Goal: Task Accomplishment & Management: Complete application form

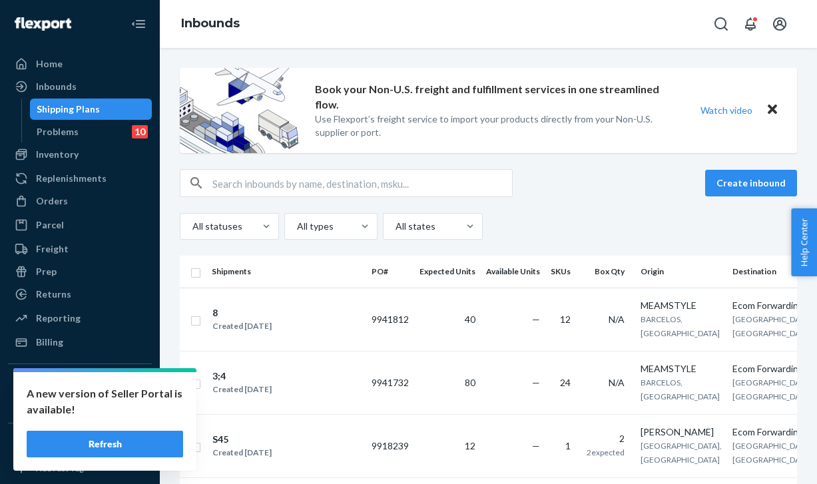
click at [105, 442] on button "Refresh" at bounding box center [105, 444] width 157 height 27
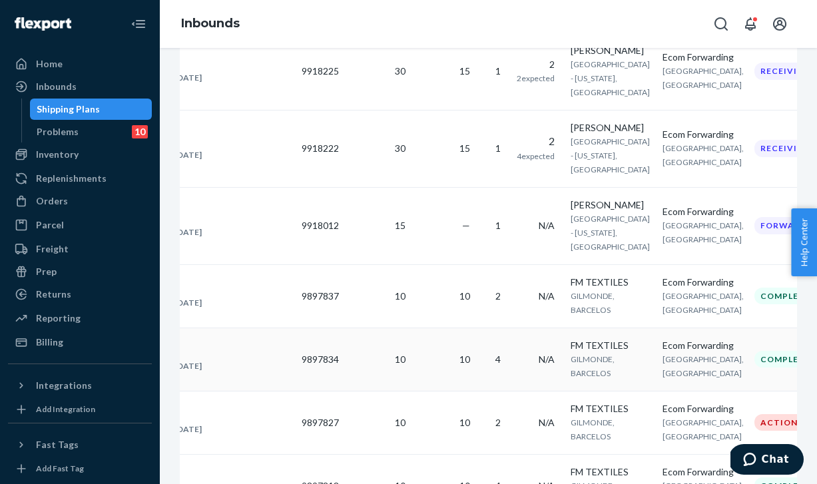
scroll to position [531, 0]
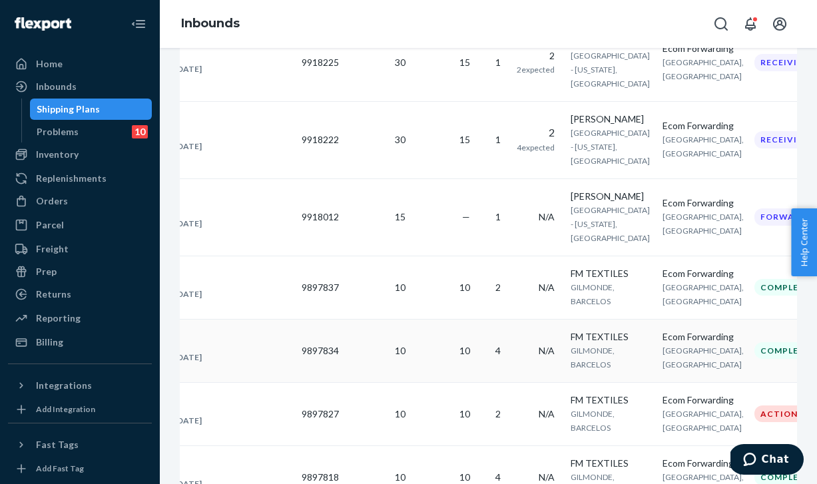
click at [371, 351] on td "10" at bounding box center [377, 350] width 67 height 63
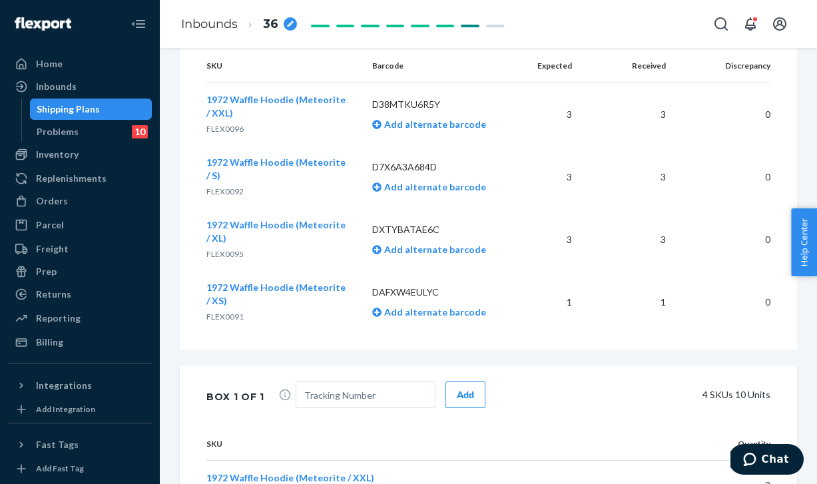
scroll to position [850, 0]
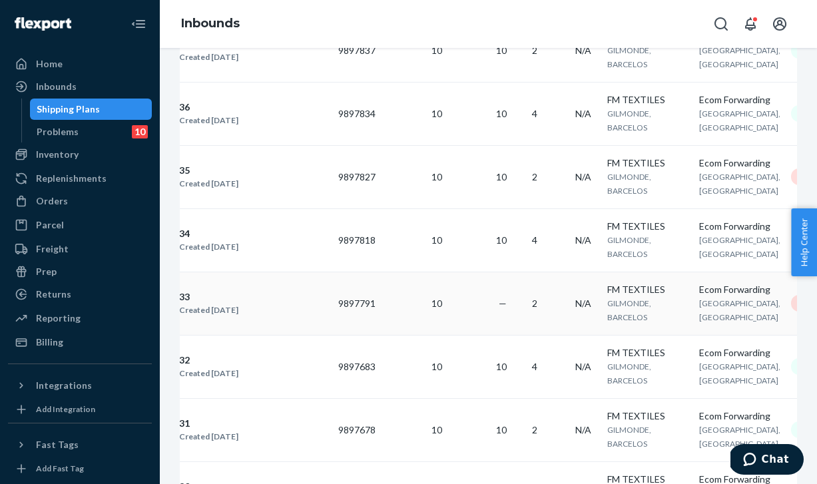
scroll to position [781, 0]
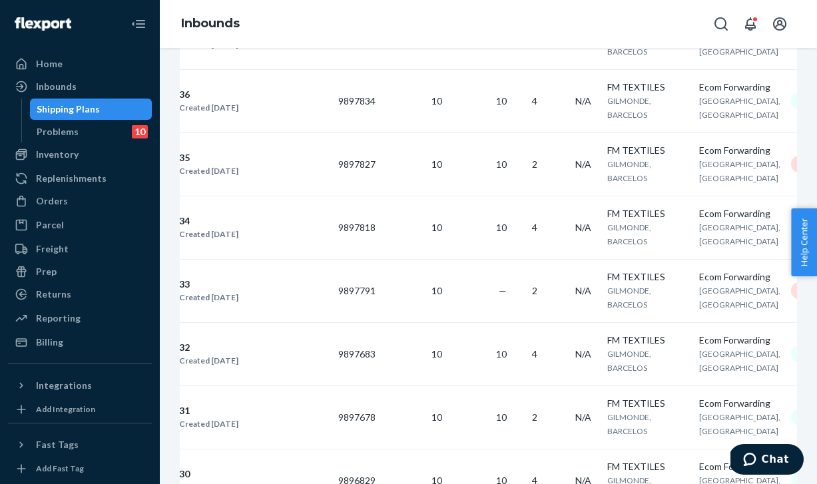
click at [296, 266] on td "33 Created [DATE]" at bounding box center [253, 290] width 160 height 63
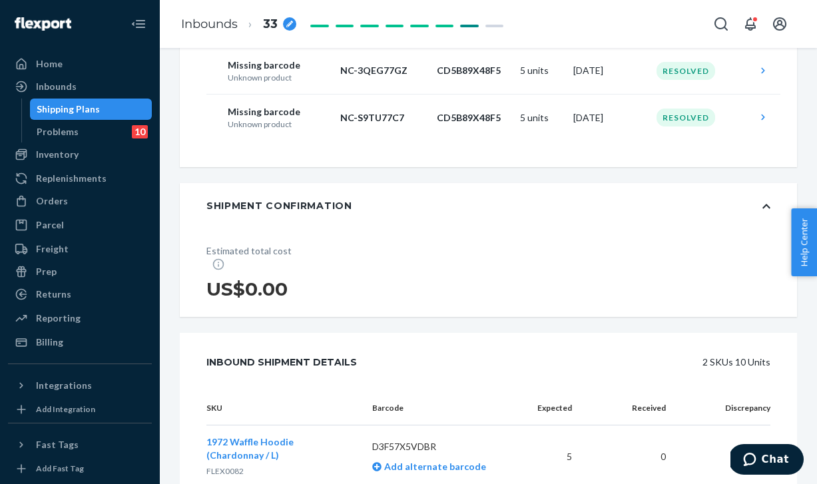
scroll to position [767, 0]
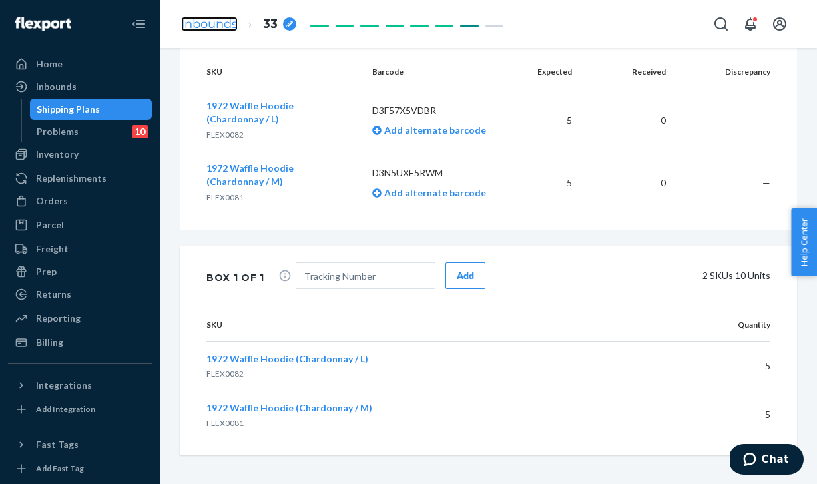
click at [211, 23] on link "Inbounds" at bounding box center [209, 24] width 57 height 15
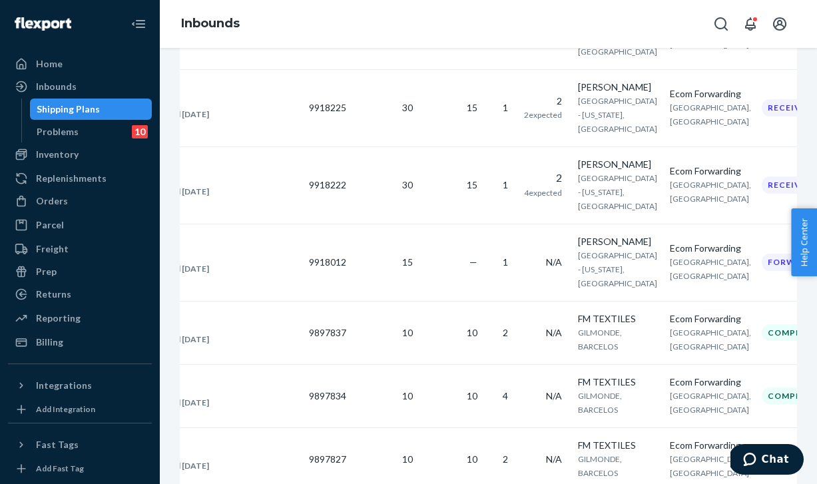
scroll to position [481, 0]
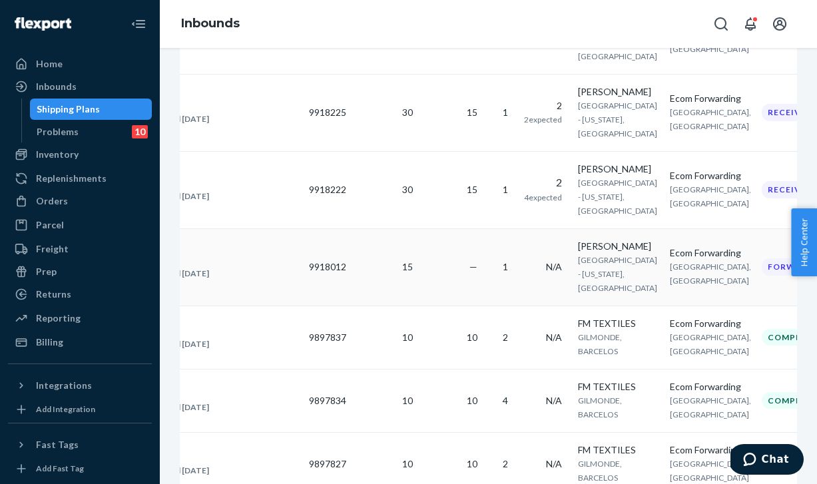
click at [444, 257] on td "—" at bounding box center [450, 267] width 65 height 77
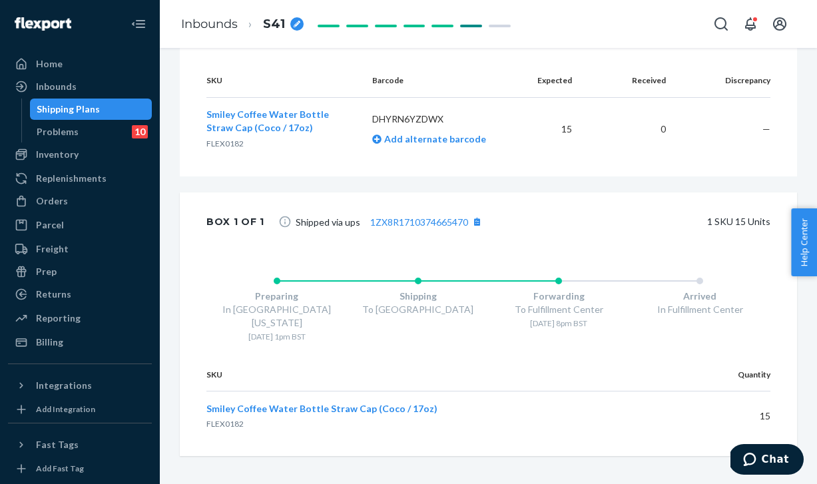
scroll to position [576, 0]
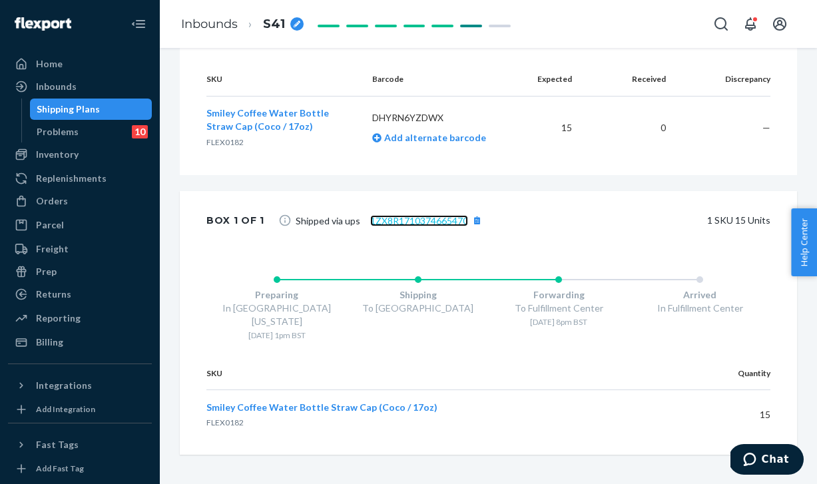
click at [420, 217] on link "1ZX8R1710374665470" at bounding box center [419, 220] width 98 height 11
click at [204, 19] on link "Inbounds" at bounding box center [209, 24] width 57 height 15
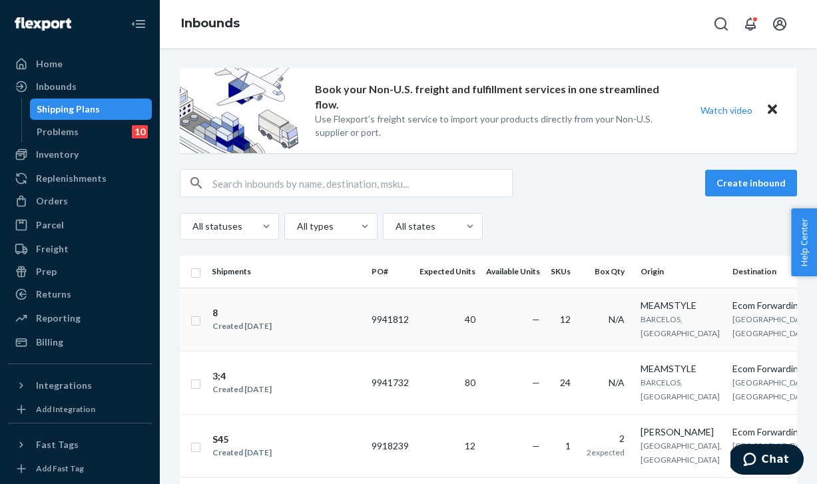
click at [318, 326] on div "8 Created [DATE]" at bounding box center [286, 320] width 149 height 28
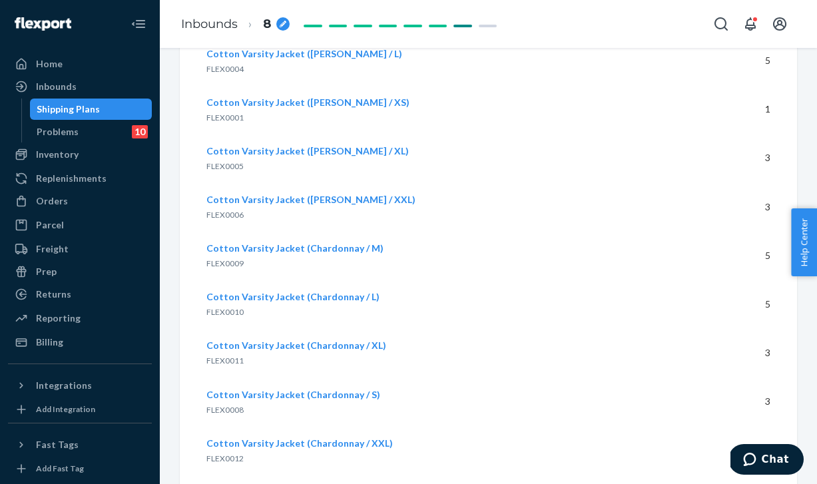
scroll to position [1544, 0]
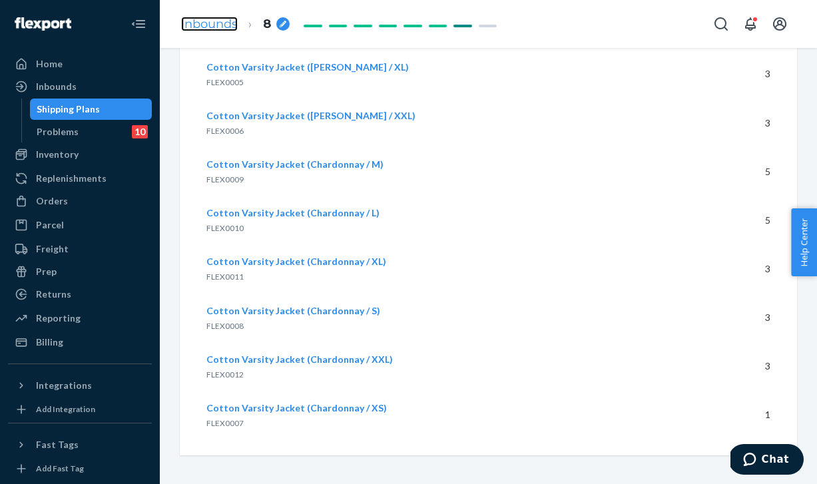
click at [224, 27] on link "Inbounds" at bounding box center [209, 24] width 57 height 15
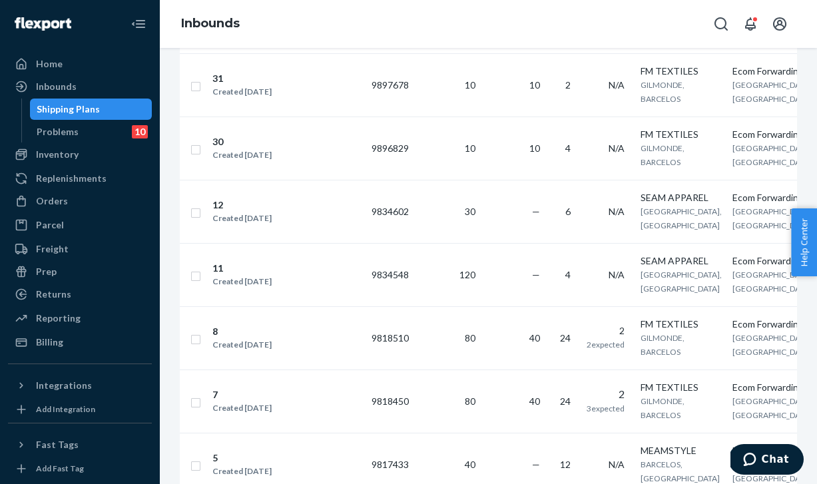
scroll to position [1342, 0]
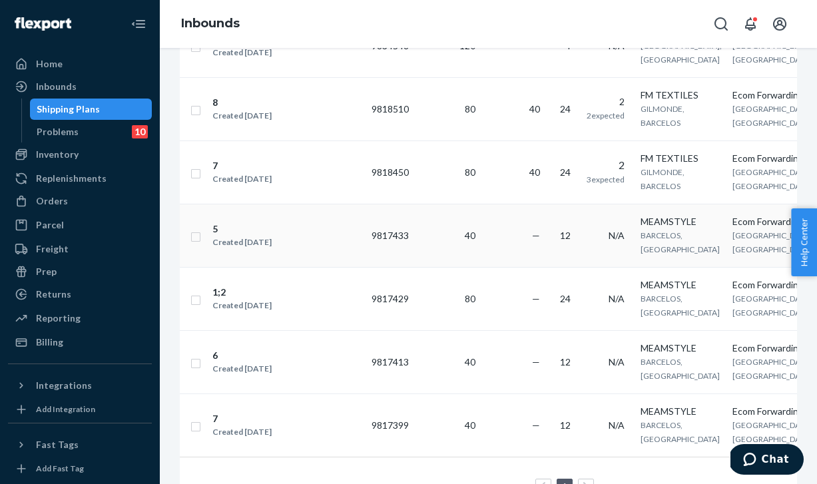
click at [330, 250] on div "5 Created [DATE]" at bounding box center [286, 236] width 149 height 28
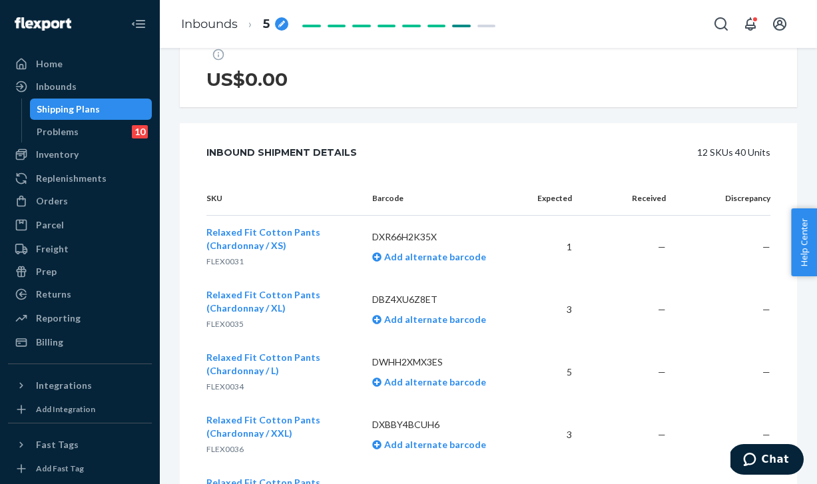
scroll to position [312, 0]
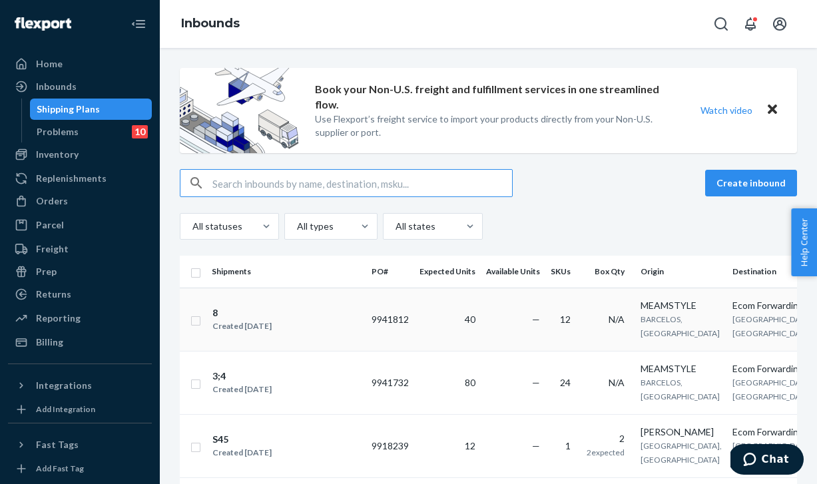
click at [304, 306] on div "8 Created [DATE]" at bounding box center [286, 320] width 149 height 28
click at [734, 188] on button "Create inbound" at bounding box center [752, 183] width 92 height 27
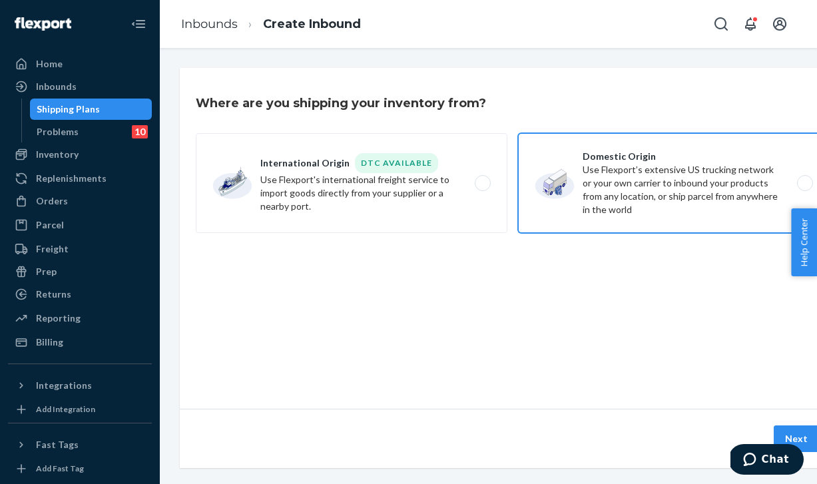
click at [629, 190] on label "Domestic Origin Use Flexport’s extensive US trucking network or your own carrie…" at bounding box center [674, 183] width 312 height 100
click at [805, 188] on input "Domestic Origin Use Flexport’s extensive US trucking network or your own carrie…" at bounding box center [809, 183] width 9 height 9
radio input "true"
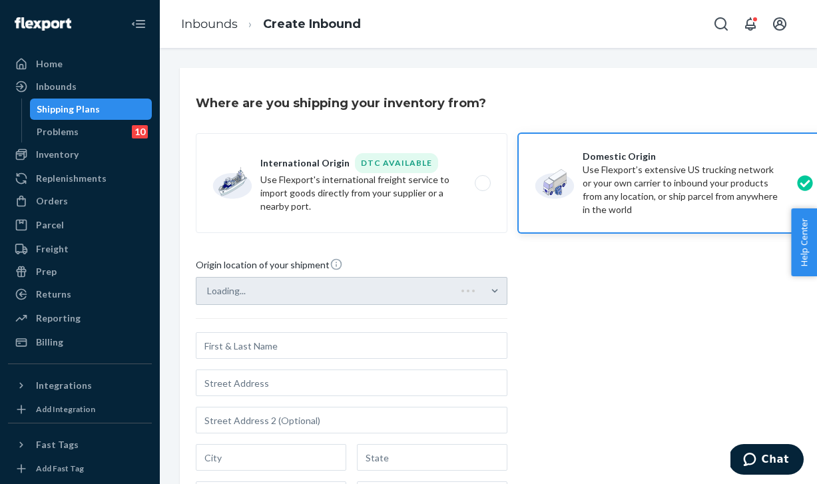
type input "MEAMSTYLE"
type input "APARTADO 5014 GALEGOS STA. [PERSON_NAME]"
type input "BARCELOS"
type input "Braga"
type input "4750-461"
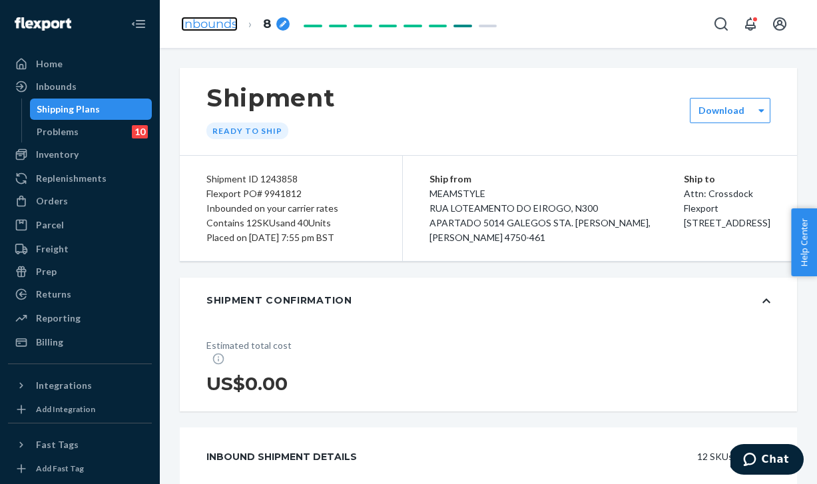
click at [203, 26] on link "Inbounds" at bounding box center [209, 24] width 57 height 15
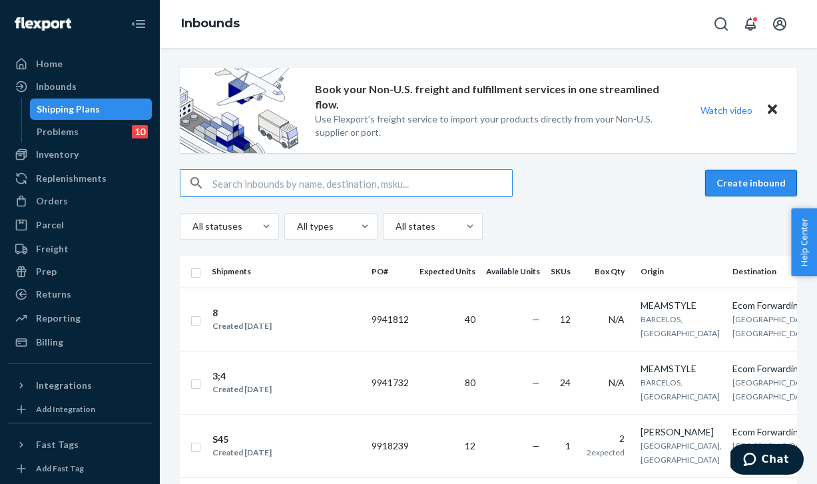
click at [758, 183] on button "Create inbound" at bounding box center [752, 183] width 92 height 27
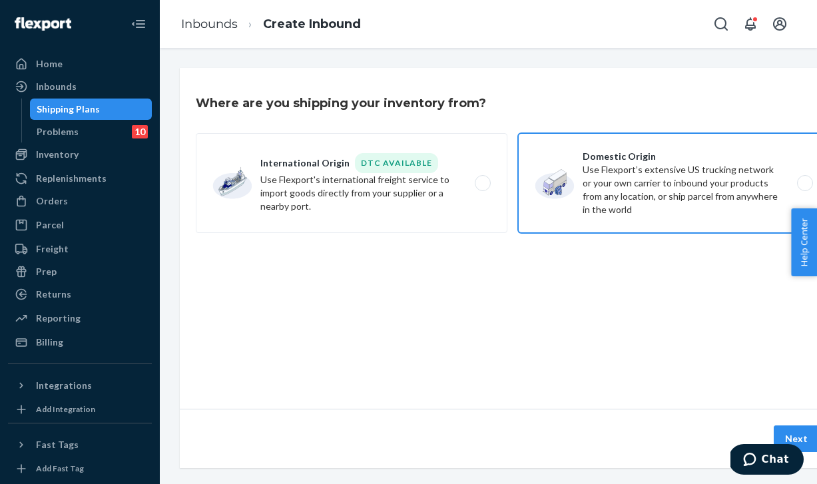
click at [726, 183] on label "Domestic Origin Use Flexport’s extensive US trucking network or your own carrie…" at bounding box center [674, 183] width 312 height 100
click at [805, 183] on input "Domestic Origin Use Flexport’s extensive US trucking network or your own carrie…" at bounding box center [809, 183] width 9 height 9
radio input "true"
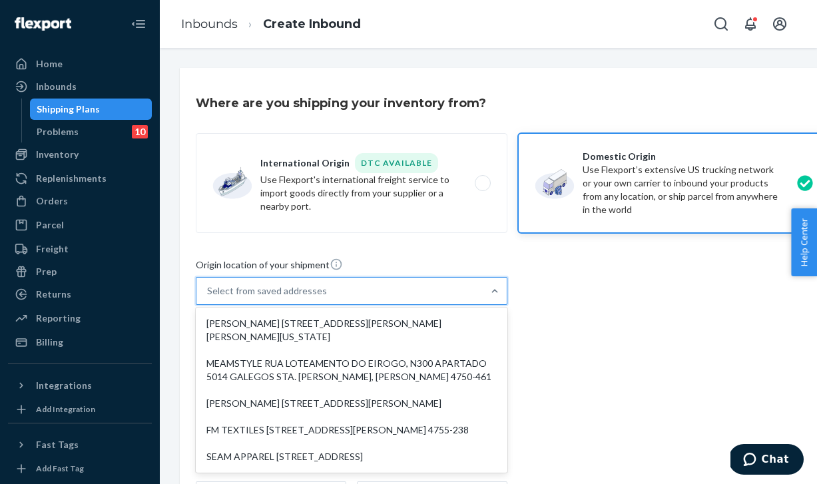
click at [443, 302] on div "Select from saved addresses" at bounding box center [340, 291] width 286 height 27
click at [209, 298] on input "option [PERSON_NAME] [STREET_ADDRESS][PERSON_NAME][PERSON_NAME][US_STATE] focus…" at bounding box center [207, 290] width 1 height 13
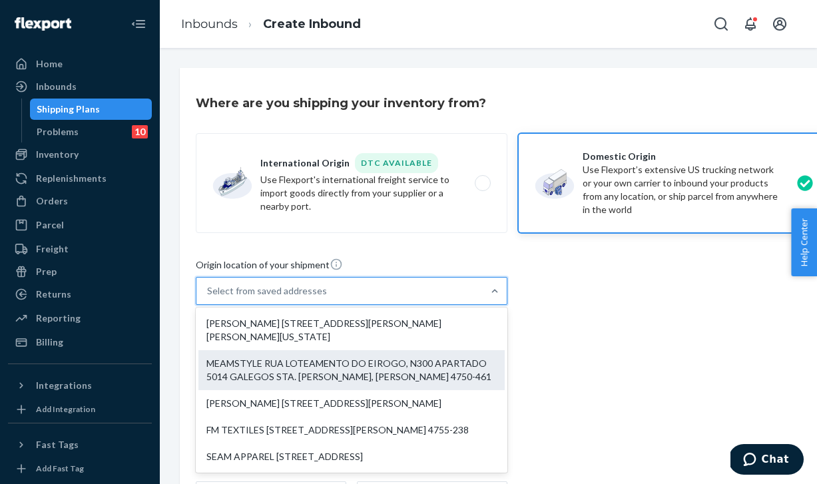
click at [376, 370] on div "MEAMSTYLE RUA LOTEAMENTO DO EIROGO, N300 APARTADO 5014 GALEGOS STA. [PERSON_NAM…" at bounding box center [352, 370] width 306 height 40
click at [209, 298] on input "option MEAMSTYLE RUA LOTEAMENTO DO EIROGO, N300 APARTADO 5014 GALEGOS STA. [PER…" at bounding box center [207, 290] width 1 height 13
type input "MEAMSTYLE"
type input "RUA LOTEAMENTO DO EIROGO, N300"
type input "APARTADO 5014 GALEGOS STA. [PERSON_NAME]"
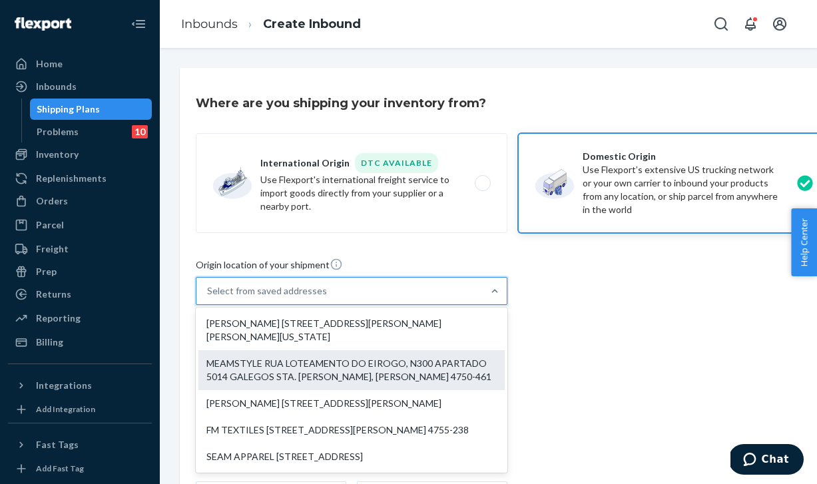
type input "BARCELOS"
type input "Braga"
type input "4750-461"
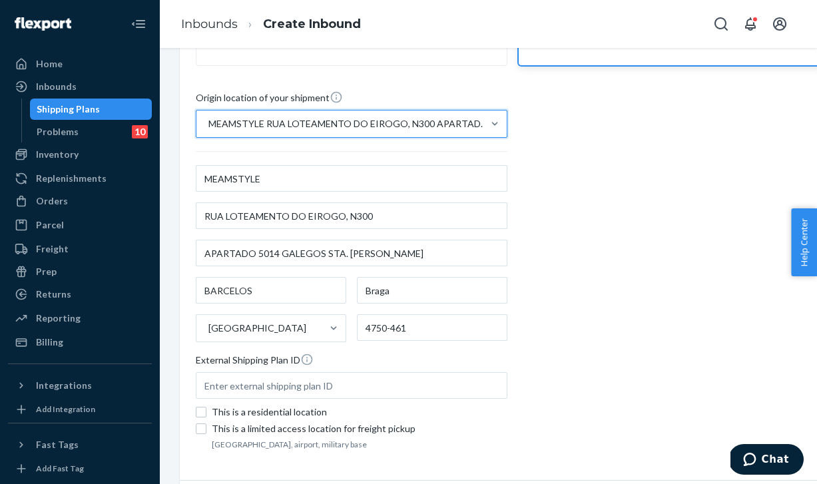
scroll to position [254, 0]
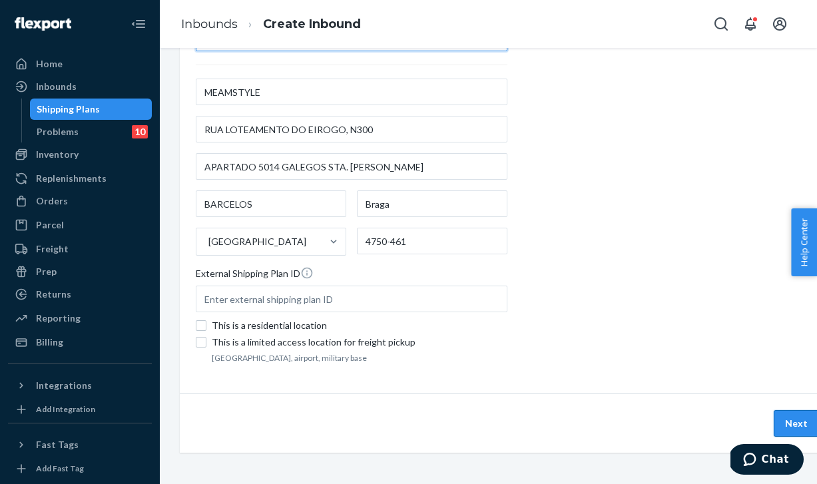
click at [795, 432] on button "Next" at bounding box center [796, 423] width 45 height 27
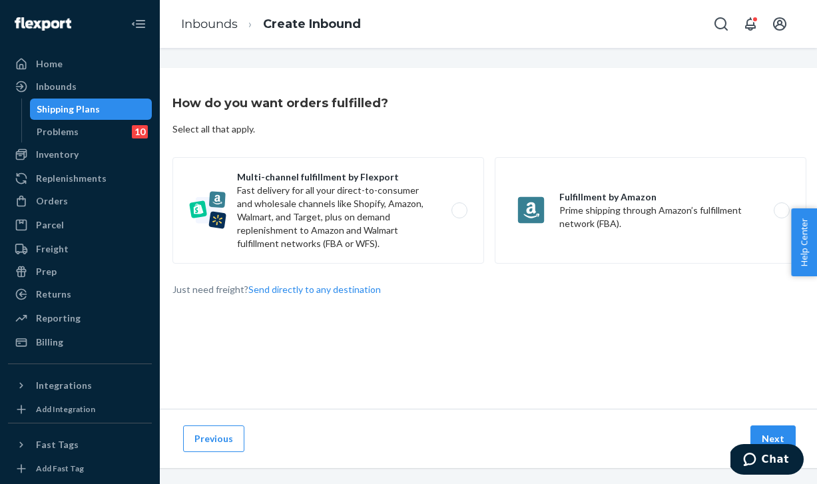
scroll to position [0, 29]
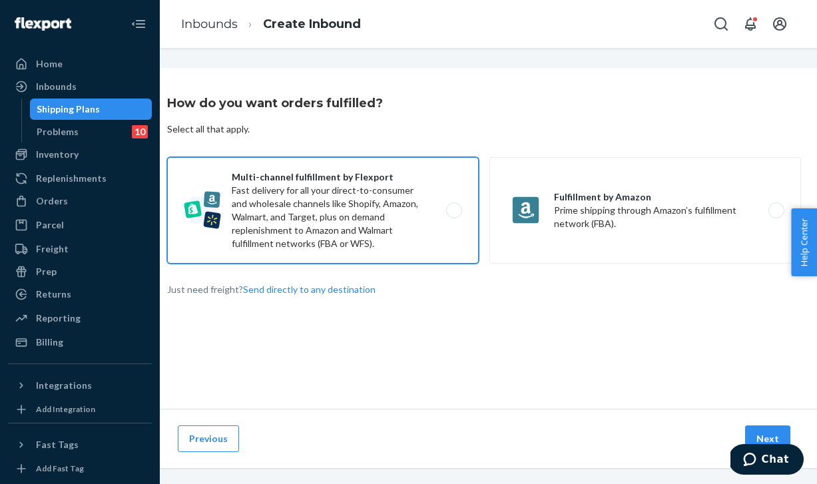
click at [475, 246] on label "Multi-channel fulfillment by Flexport Fast delivery for all your direct-to-cons…" at bounding box center [323, 210] width 312 height 107
click at [462, 215] on input "Multi-channel fulfillment by Flexport Fast delivery for all your direct-to-cons…" at bounding box center [458, 211] width 9 height 9
radio input "true"
click at [765, 438] on button "Next" at bounding box center [767, 439] width 45 height 27
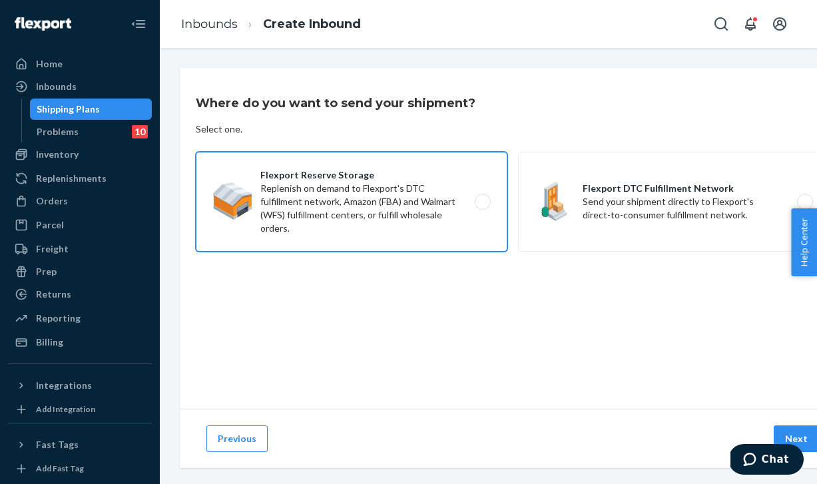
click at [482, 165] on label "Flexport Reserve Storage Replenish on demand to Flexport's DTC fulfillment netw…" at bounding box center [352, 202] width 312 height 100
click at [482, 198] on input "Flexport Reserve Storage Replenish on demand to Flexport's DTC fulfillment netw…" at bounding box center [486, 202] width 9 height 9
radio input "true"
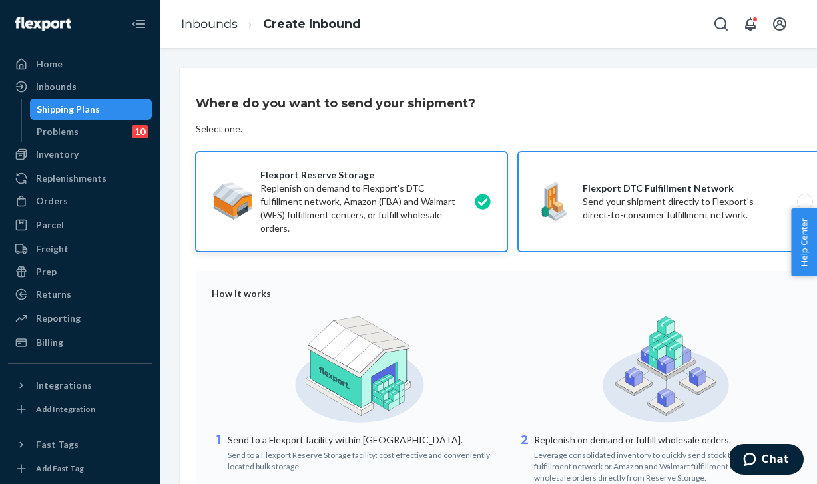
click at [614, 185] on label "Flexport DTC Fulfillment Network Send your shipment directly to Flexport's dire…" at bounding box center [674, 202] width 312 height 100
click at [805, 198] on input "Flexport DTC Fulfillment Network Send your shipment directly to Flexport's dire…" at bounding box center [809, 202] width 9 height 9
radio input "true"
radio input "false"
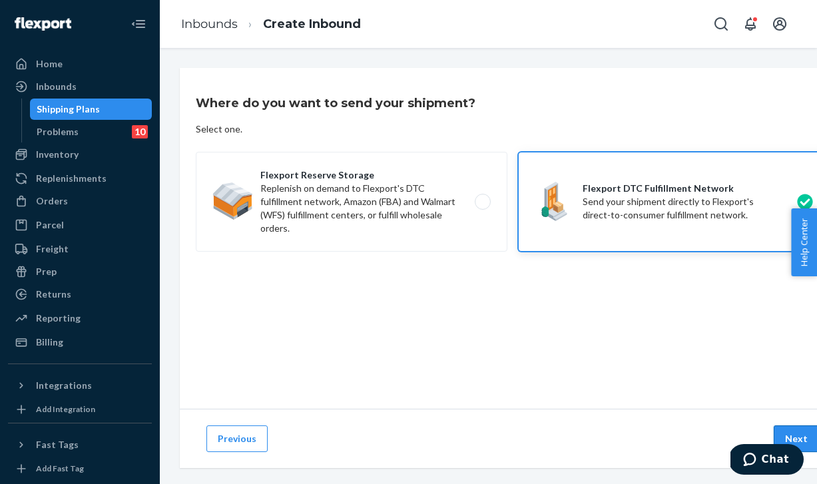
click at [795, 427] on button "Next" at bounding box center [796, 439] width 45 height 27
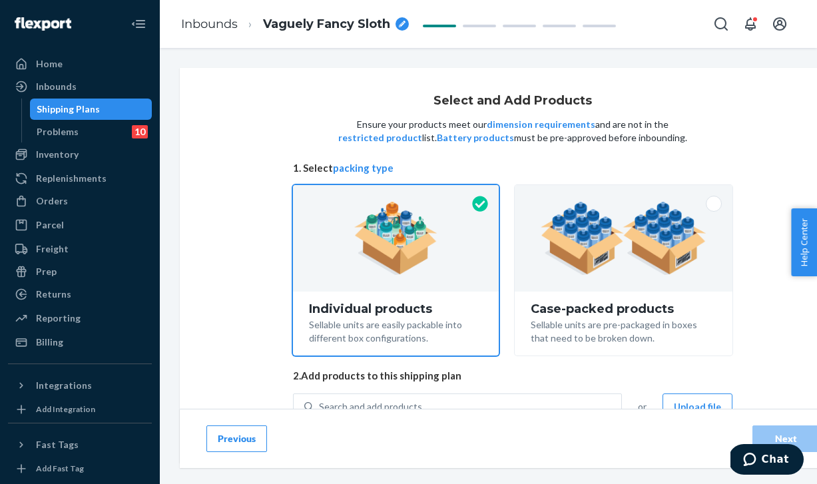
scroll to position [53, 0]
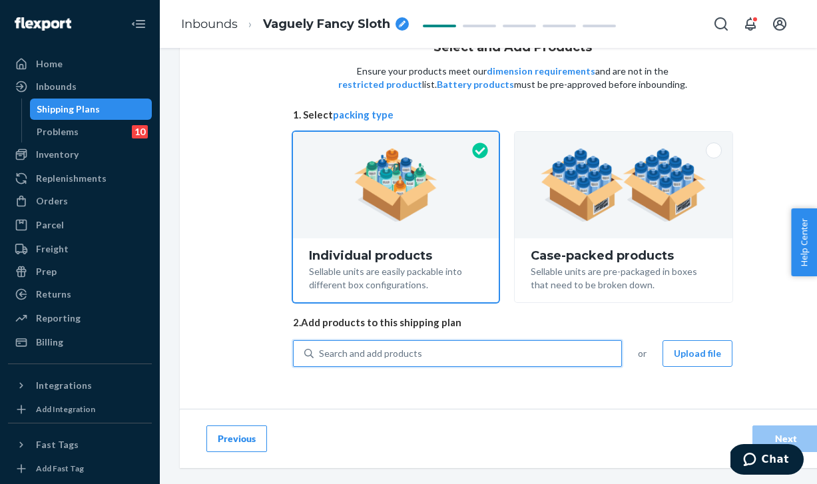
click at [380, 360] on div "Search and add products" at bounding box center [468, 354] width 308 height 24
click at [320, 360] on input "0 results available. Use Up and Down to choose options, press Enter to select t…" at bounding box center [319, 353] width 1 height 13
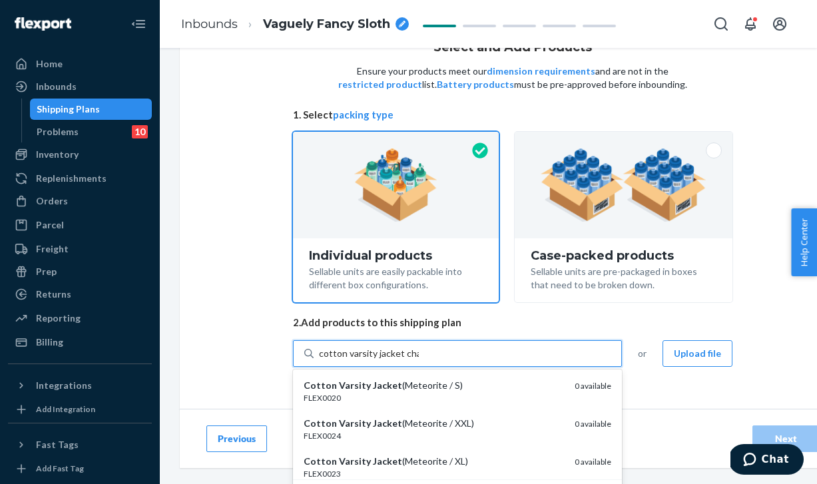
type input "cotton varsity jacket char"
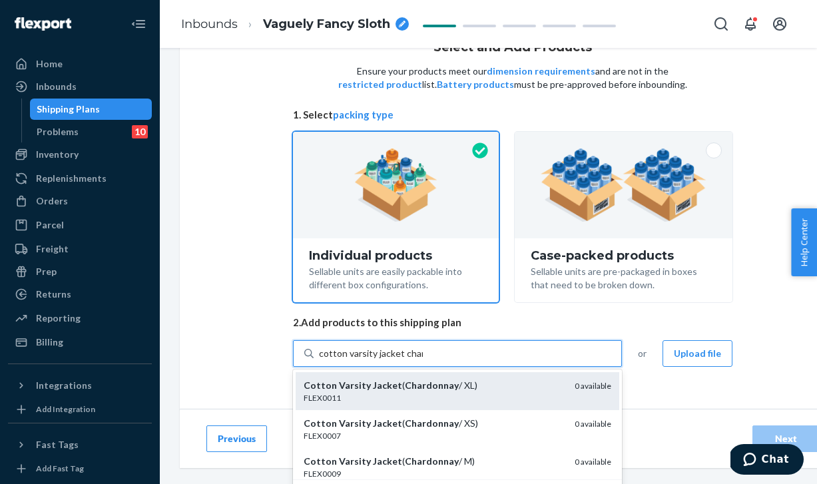
click at [468, 398] on div "FLEX0011" at bounding box center [434, 397] width 260 height 11
click at [423, 360] on input "cotton varsity jacket char" at bounding box center [371, 353] width 104 height 13
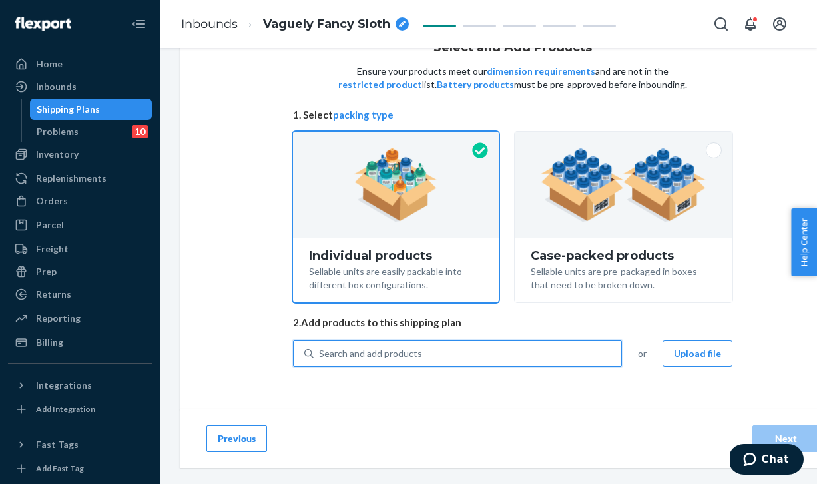
click at [412, 350] on div "Search and add products" at bounding box center [370, 353] width 103 height 13
click at [320, 350] on input "0 results available. Select is focused ,type to refine list, press Down to open…" at bounding box center [319, 353] width 1 height 13
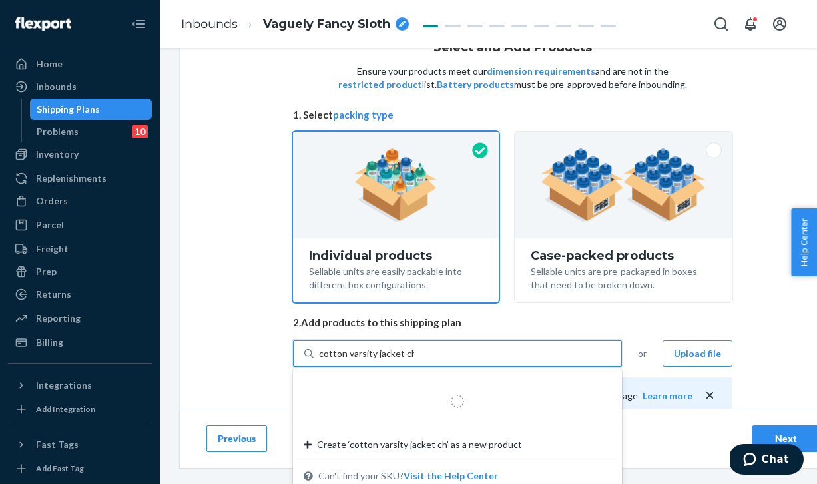
type input "cotton varsity jacket cha"
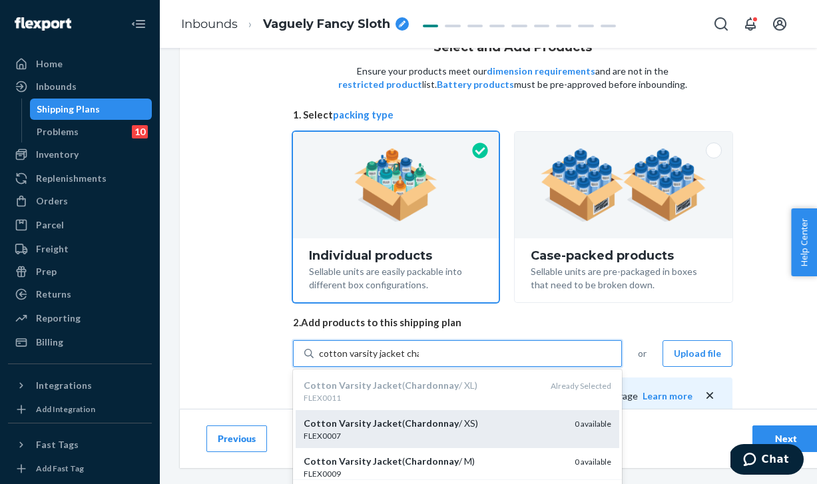
click at [428, 437] on div "FLEX0007" at bounding box center [434, 435] width 260 height 11
click at [419, 360] on input "cotton varsity jacket cha" at bounding box center [369, 353] width 100 height 13
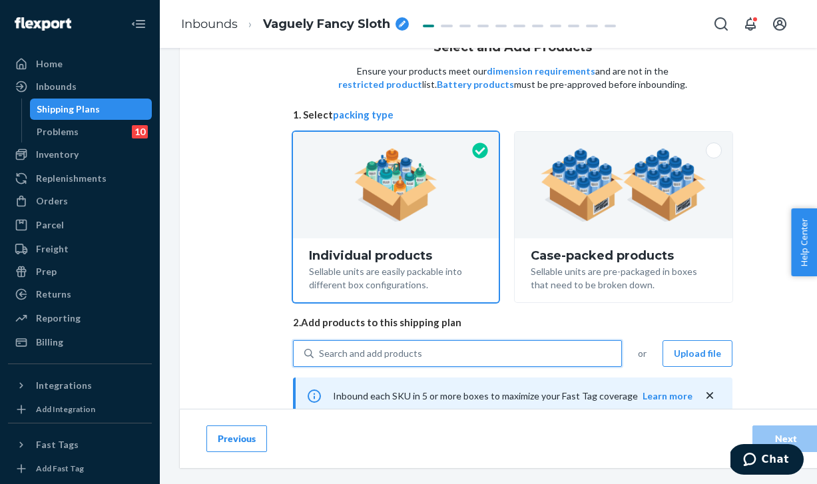
click at [376, 356] on div "Search and add products" at bounding box center [370, 353] width 103 height 13
click at [320, 356] on input "0 results available. Select is focused ,type to refine list, press Down to open…" at bounding box center [319, 353] width 1 height 13
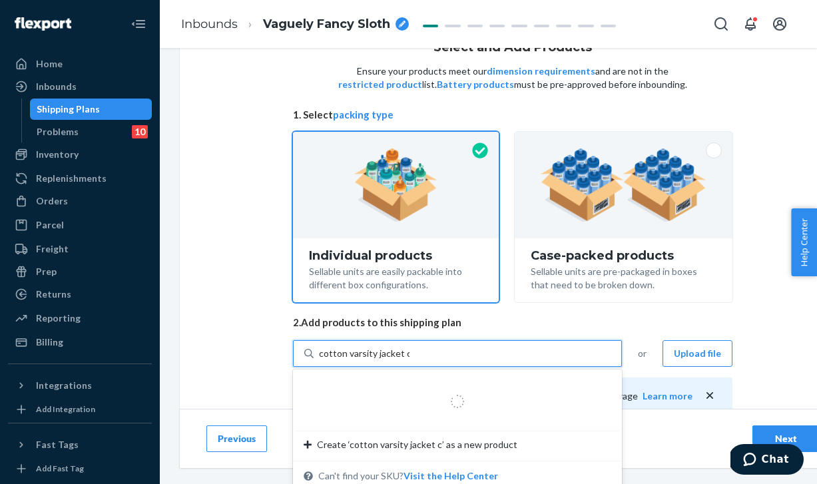
type input "cotton varsity jacket cha"
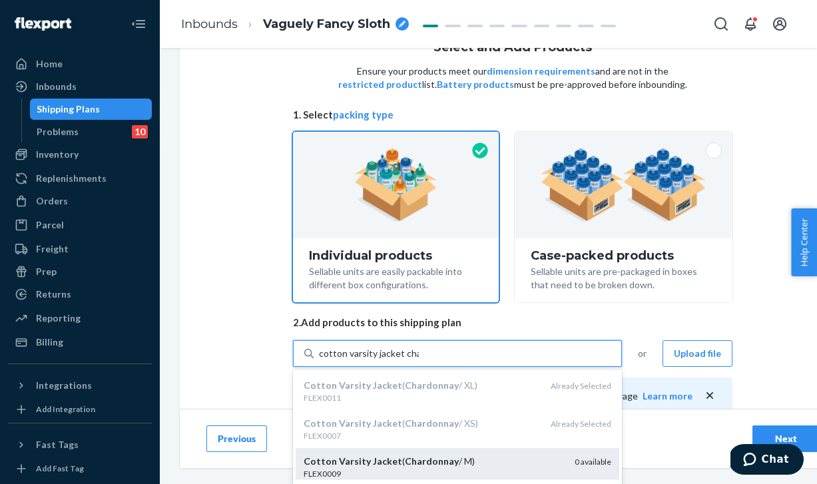
click at [460, 459] on div "Cotton Varsity Jacket ( Chardonnay / M)" at bounding box center [434, 461] width 260 height 13
click at [419, 360] on input "cotton varsity jacket cha" at bounding box center [369, 353] width 100 height 13
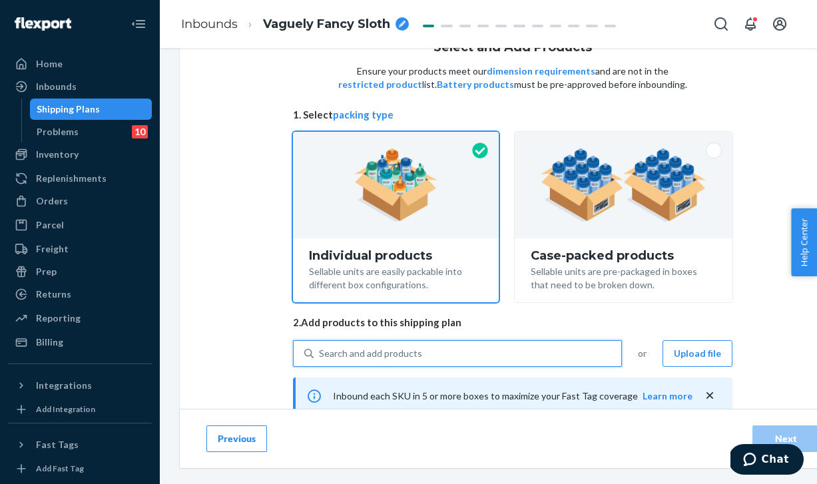
click at [397, 355] on div "Search and add products" at bounding box center [370, 353] width 103 height 13
click at [320, 355] on input "0 results available. Select is focused ,type to refine list, press Down to open…" at bounding box center [319, 353] width 1 height 13
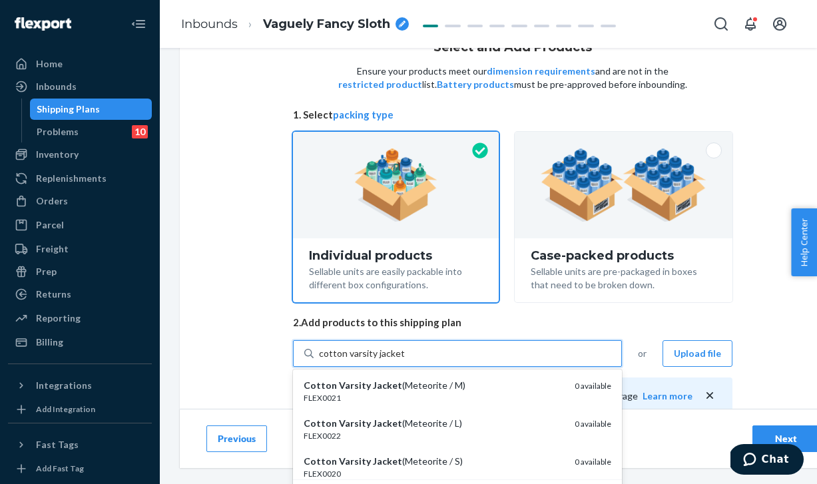
type input "cotton varsity jacket ch"
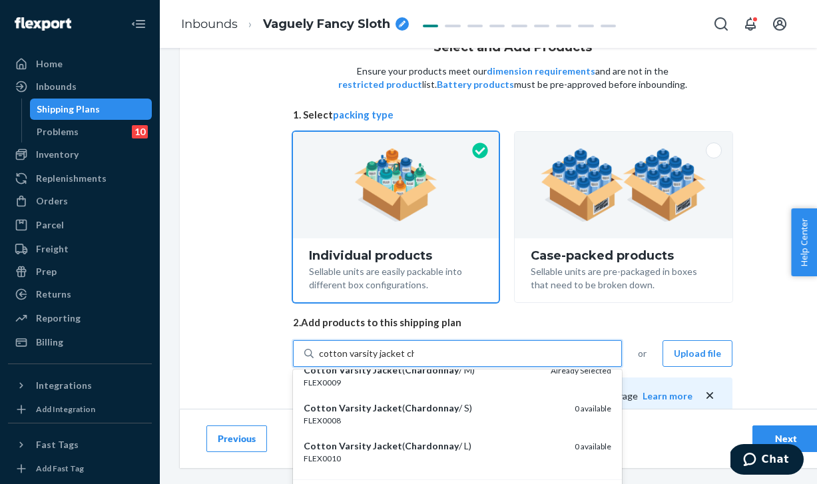
scroll to position [103, 0]
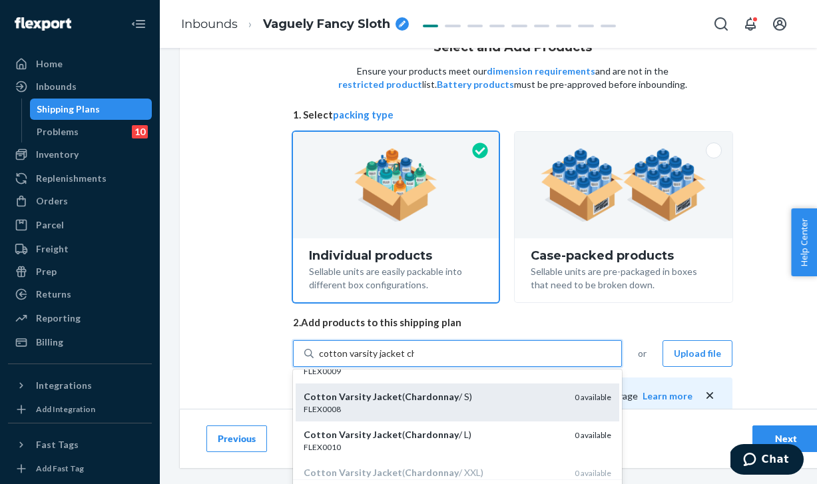
click at [492, 413] on div "FLEX0008" at bounding box center [434, 409] width 260 height 11
click at [414, 360] on input "cotton varsity jacket ch" at bounding box center [366, 353] width 95 height 13
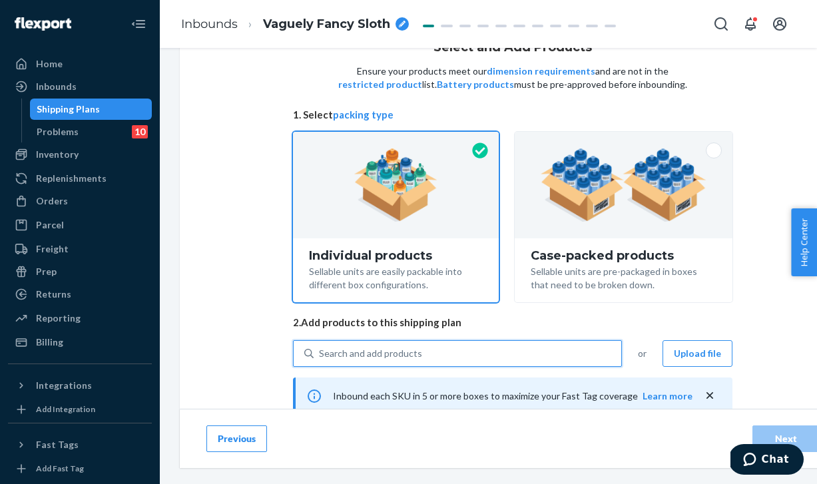
click at [409, 350] on div "Search and add products" at bounding box center [370, 353] width 103 height 13
click at [320, 350] on input "0 results available. Select is focused ,type to refine list, press Down to open…" at bounding box center [319, 353] width 1 height 13
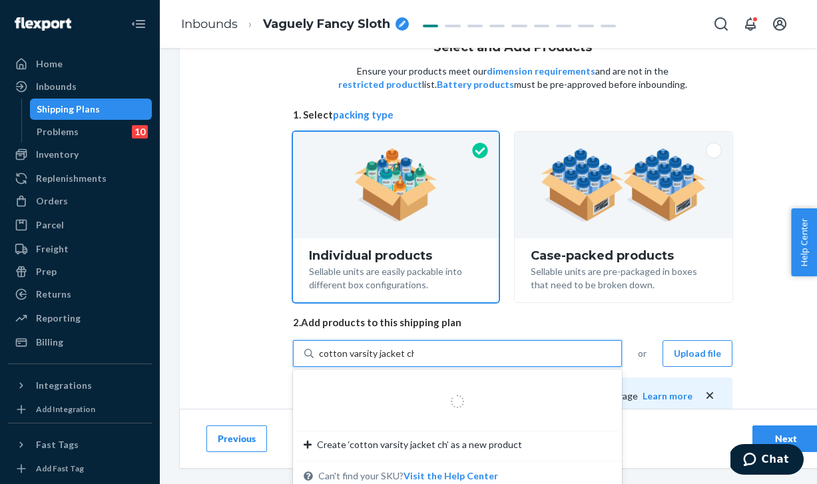
type input "cotton varsity jacket cha"
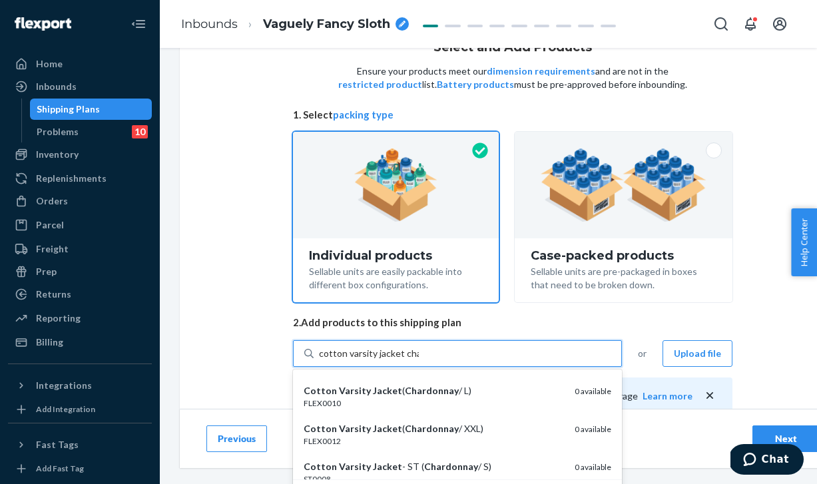
scroll to position [151, 0]
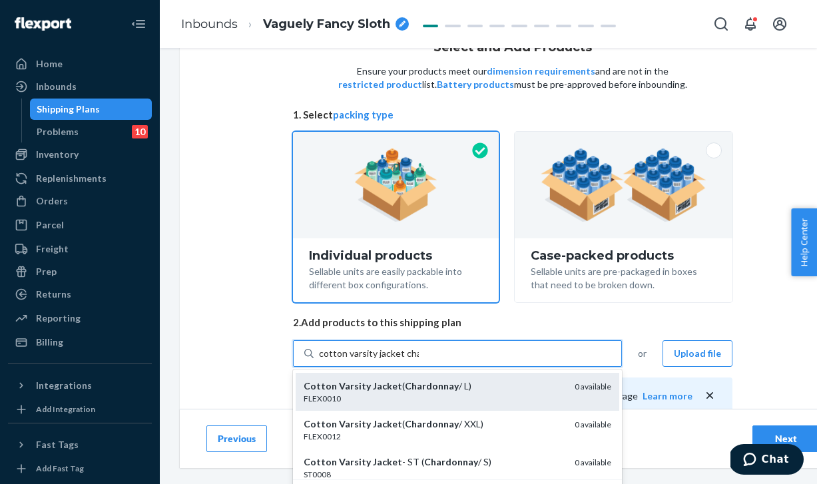
click at [466, 398] on div "FLEX0010" at bounding box center [434, 398] width 260 height 11
click at [419, 360] on input "cotton varsity jacket cha" at bounding box center [369, 353] width 100 height 13
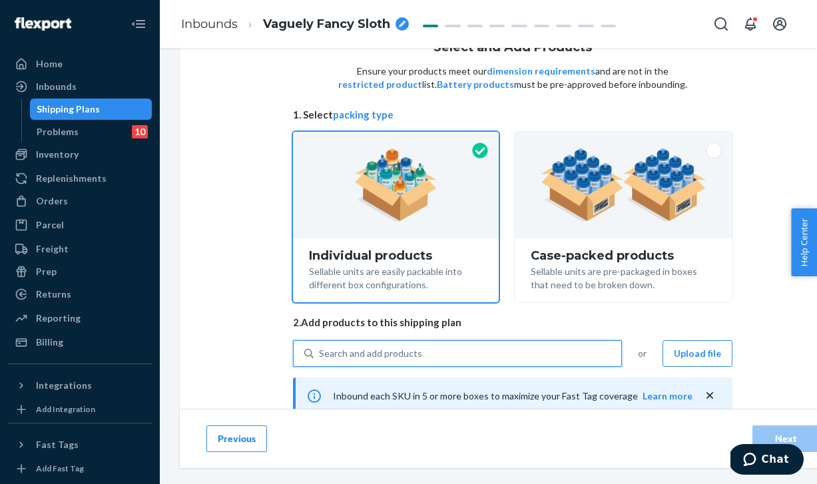
click at [390, 362] on div "Search and add products" at bounding box center [468, 354] width 308 height 24
click at [320, 360] on input "0 results available. Select is focused ,type to refine list, press Down to open…" at bounding box center [319, 353] width 1 height 13
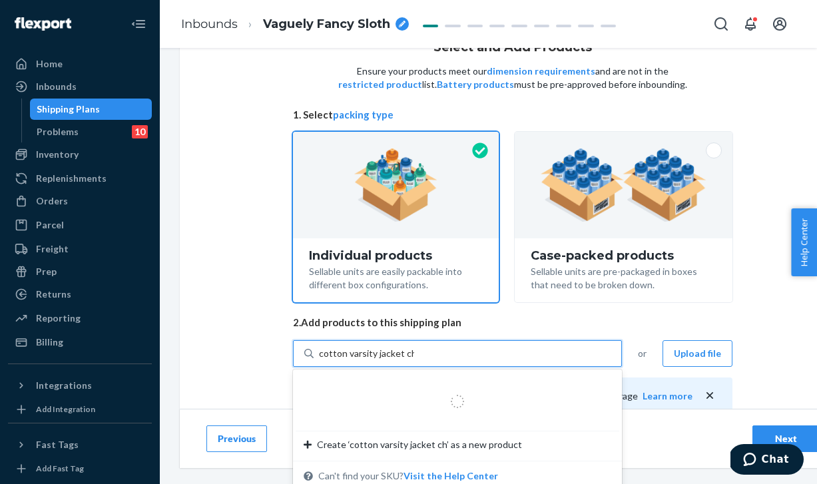
type input "cotton varsity jacket cha"
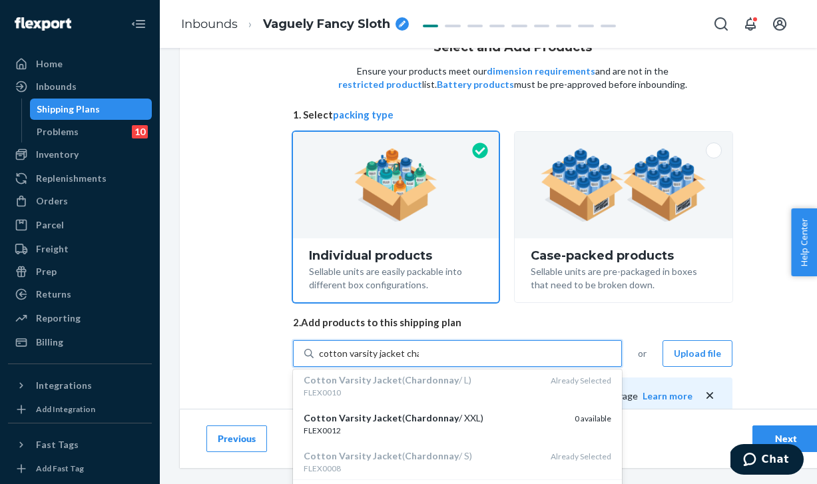
scroll to position [121, 0]
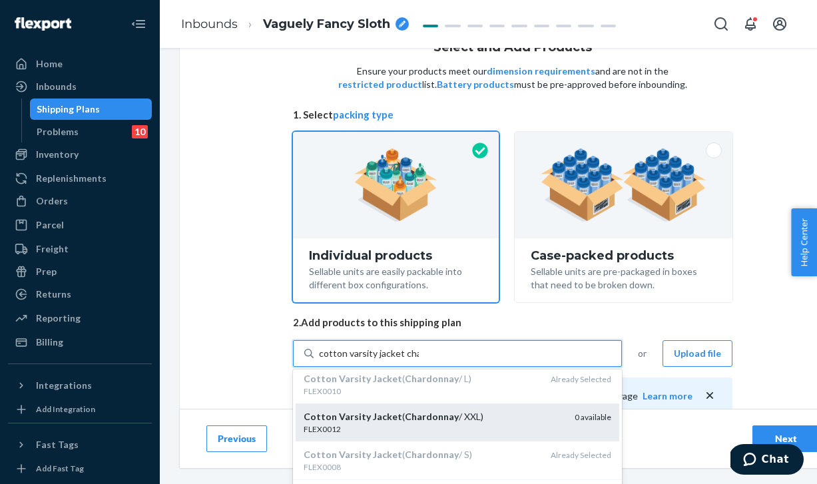
click at [490, 419] on div "Cotton Varsity Jacket ( Chardonnay / XXL)" at bounding box center [434, 416] width 260 height 13
click at [419, 360] on input "cotton varsity jacket cha" at bounding box center [369, 353] width 100 height 13
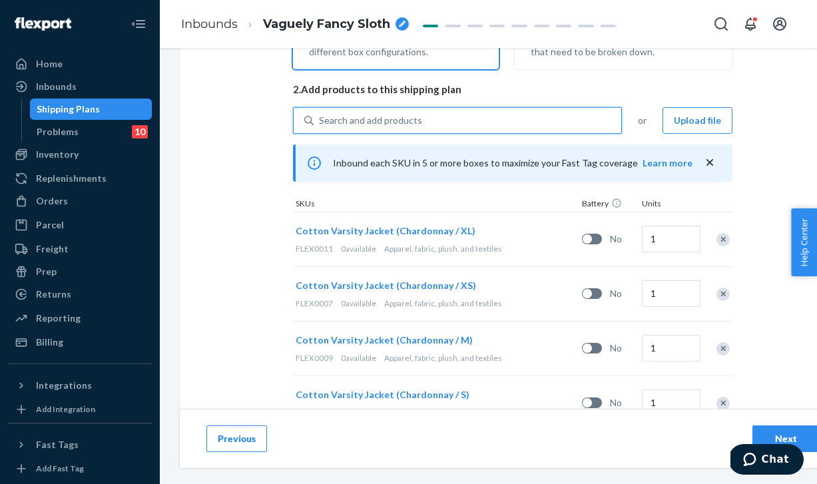
scroll to position [284, 0]
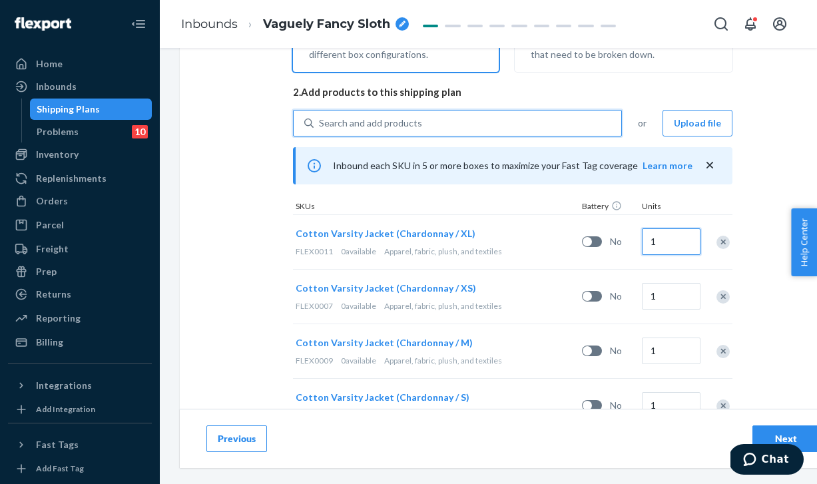
click at [652, 241] on input "1" at bounding box center [671, 242] width 59 height 27
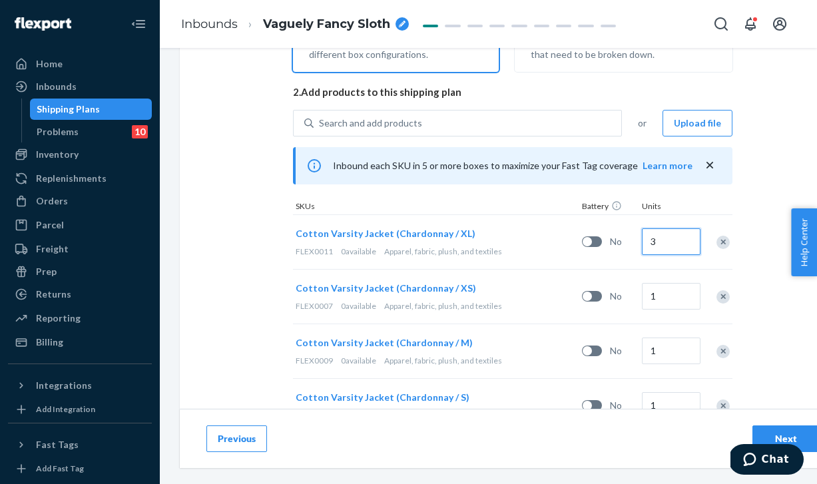
type input "3"
click at [654, 350] on input "1" at bounding box center [671, 351] width 59 height 27
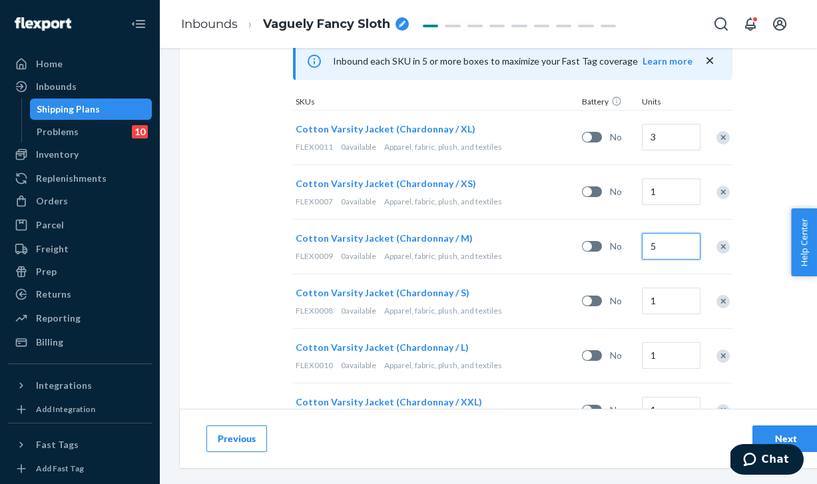
scroll to position [406, 0]
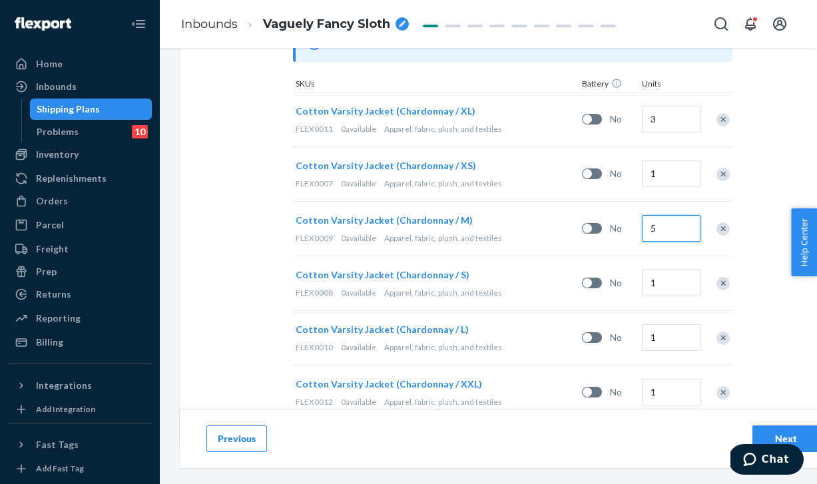
type input "5"
click at [653, 280] on input "1" at bounding box center [671, 283] width 59 height 27
type input "3"
click at [654, 338] on input "1" at bounding box center [671, 337] width 59 height 27
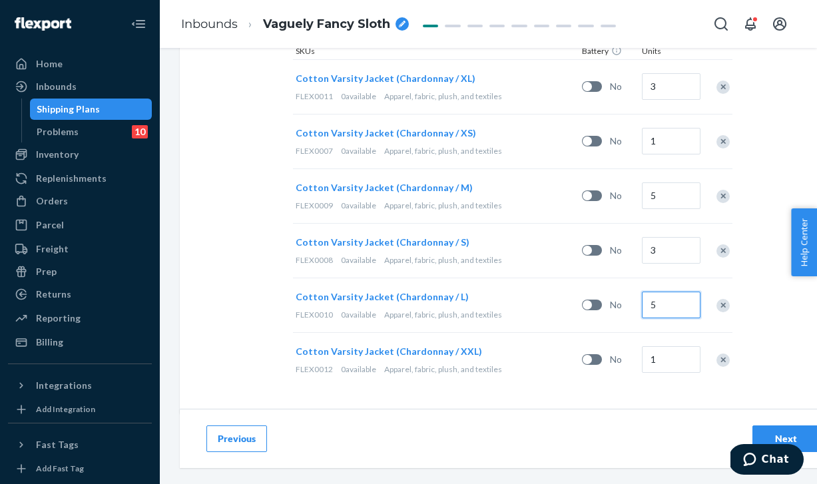
scroll to position [441, 0]
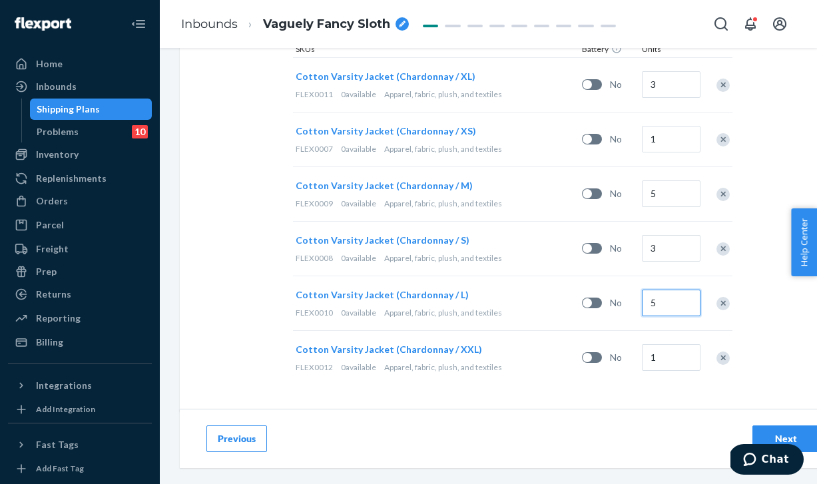
type input "5"
click at [655, 357] on input "1" at bounding box center [671, 357] width 59 height 27
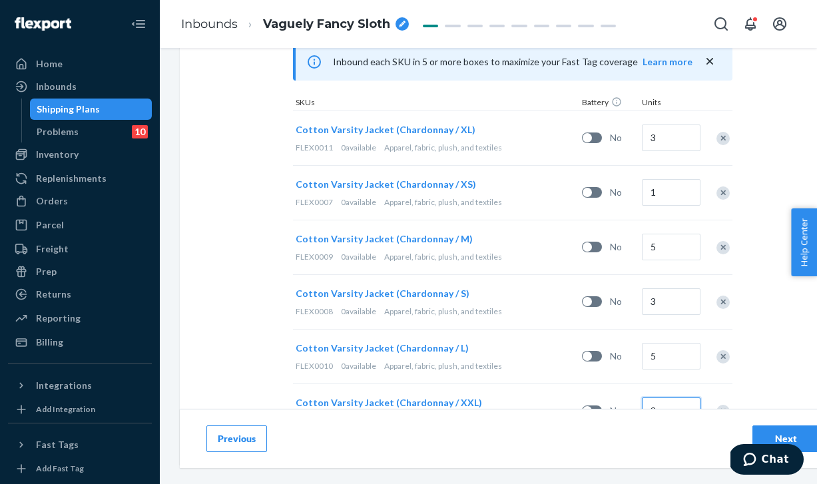
scroll to position [444, 0]
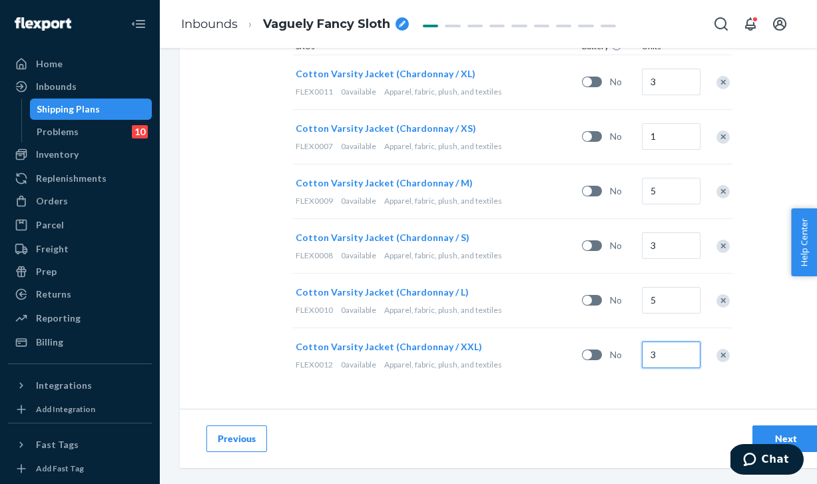
type input "3"
click at [779, 432] on div "Next" at bounding box center [786, 438] width 44 height 13
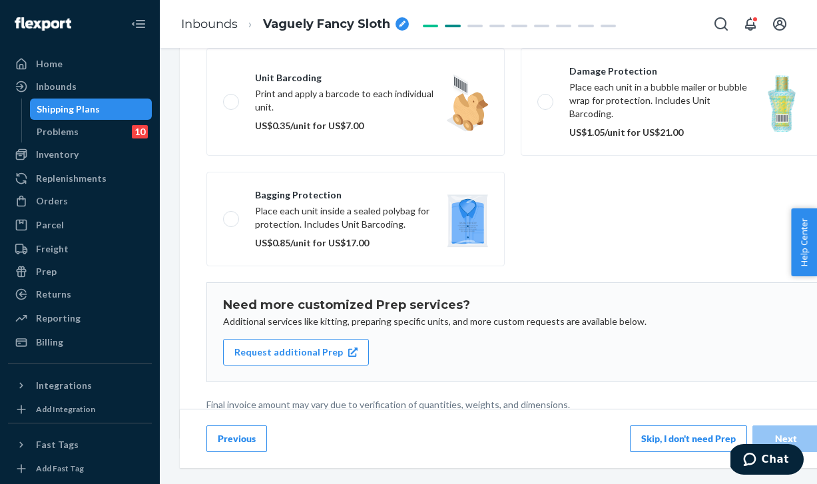
scroll to position [237, 0]
click at [694, 447] on button "Skip, I don't need Prep" at bounding box center [688, 439] width 117 height 27
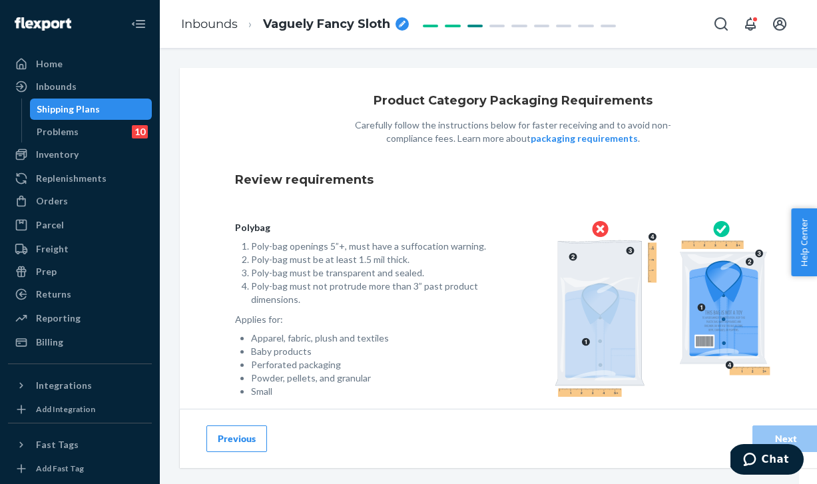
scroll to position [93, 0]
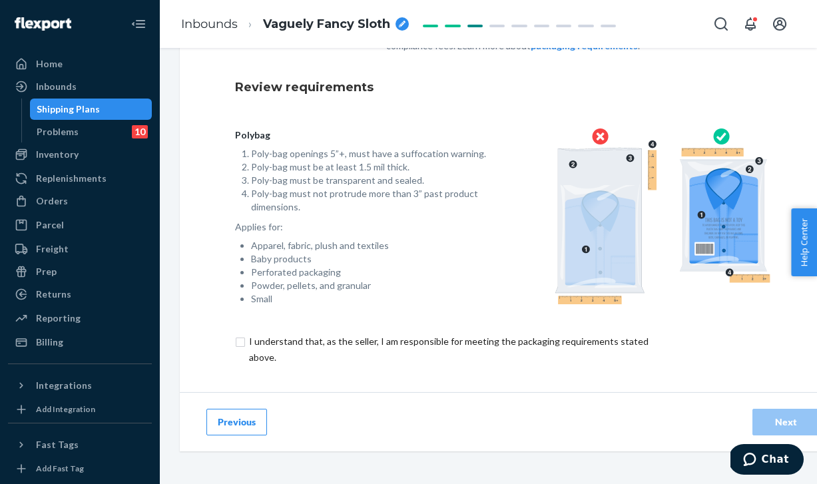
click at [316, 344] on input "checkbox" at bounding box center [456, 350] width 443 height 32
checkbox input "true"
click at [789, 424] on div "Next" at bounding box center [786, 422] width 44 height 13
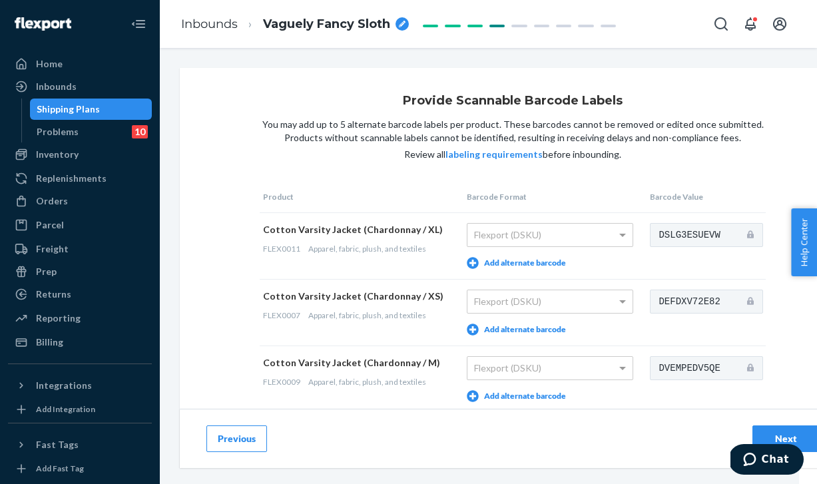
scroll to position [271, 0]
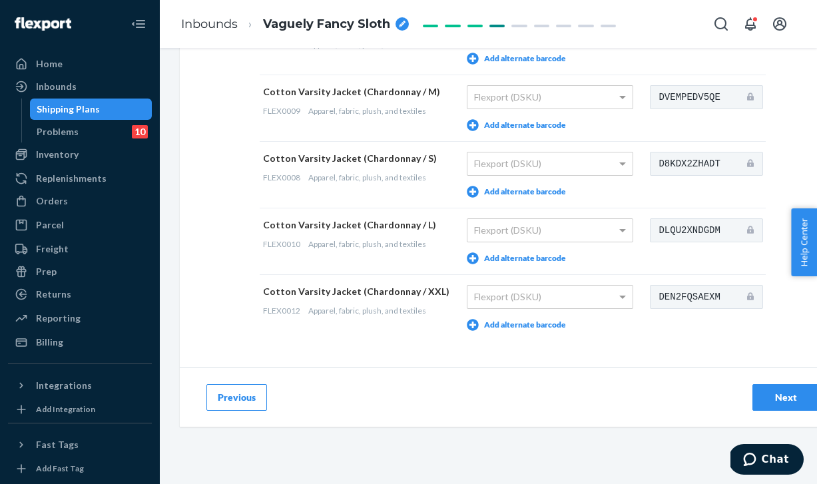
click at [779, 397] on div "Next" at bounding box center [786, 397] width 44 height 13
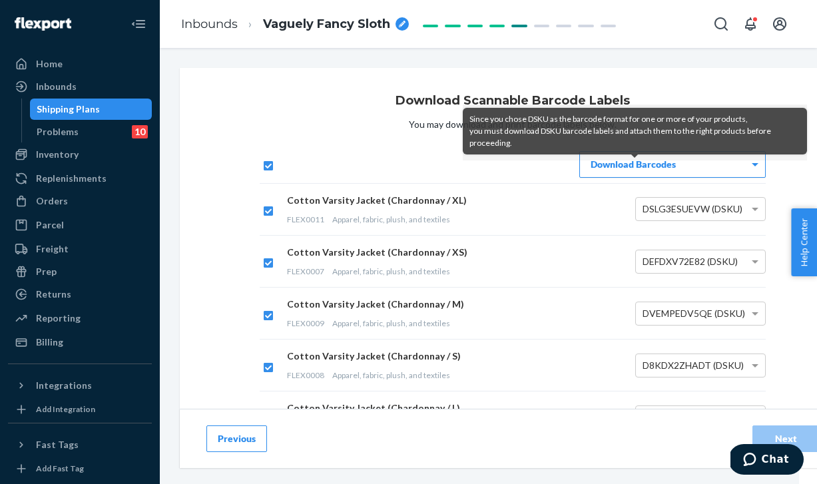
click at [739, 163] on div "Download Barcodes" at bounding box center [672, 164] width 185 height 25
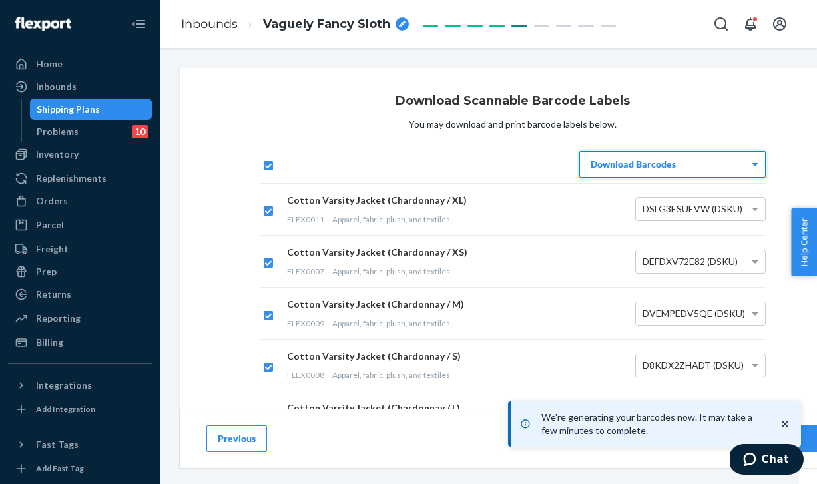
click at [785, 424] on icon "close toast" at bounding box center [785, 424] width 7 height 7
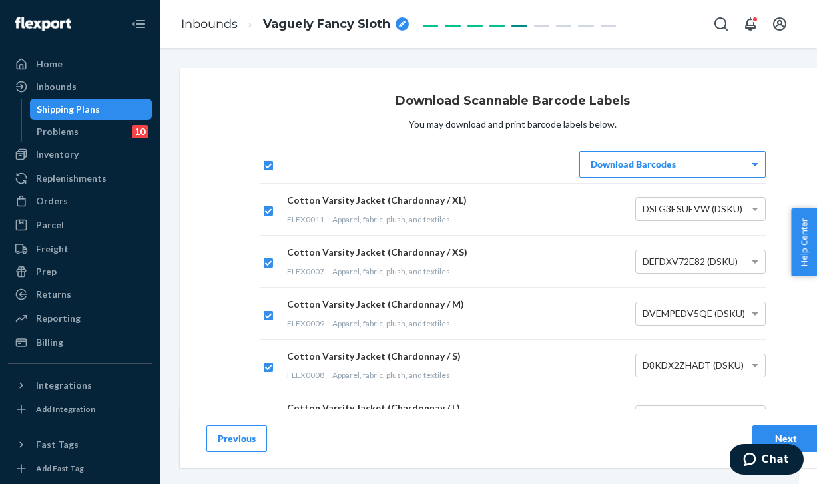
click at [782, 439] on div "We're generating your barcodes now. It may take a few minutes to complete." at bounding box center [654, 424] width 293 height 45
click at [777, 434] on div "Next" at bounding box center [786, 438] width 44 height 13
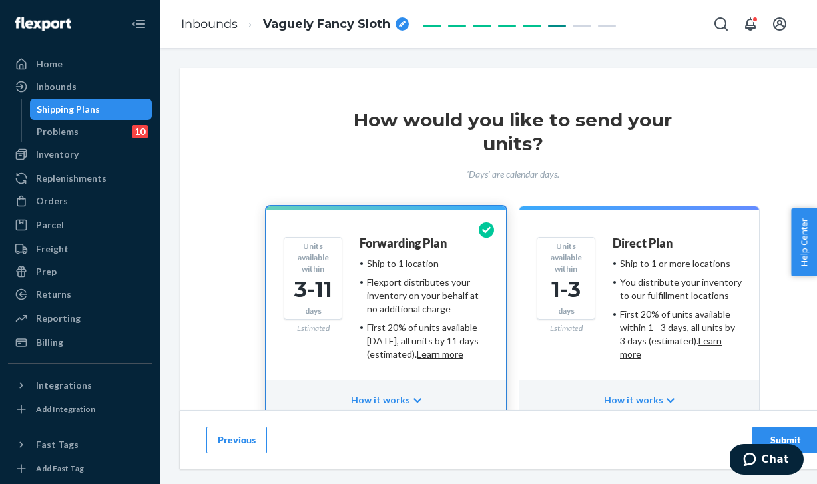
scroll to position [85, 0]
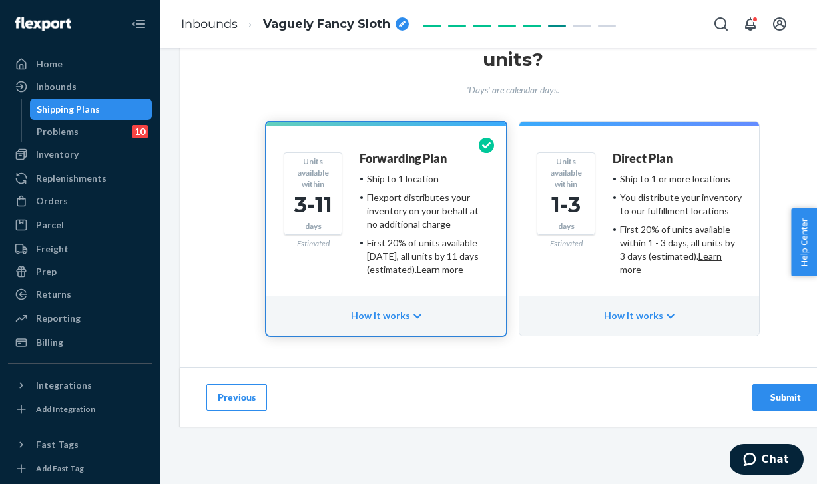
click at [778, 390] on button "Submit" at bounding box center [786, 397] width 67 height 27
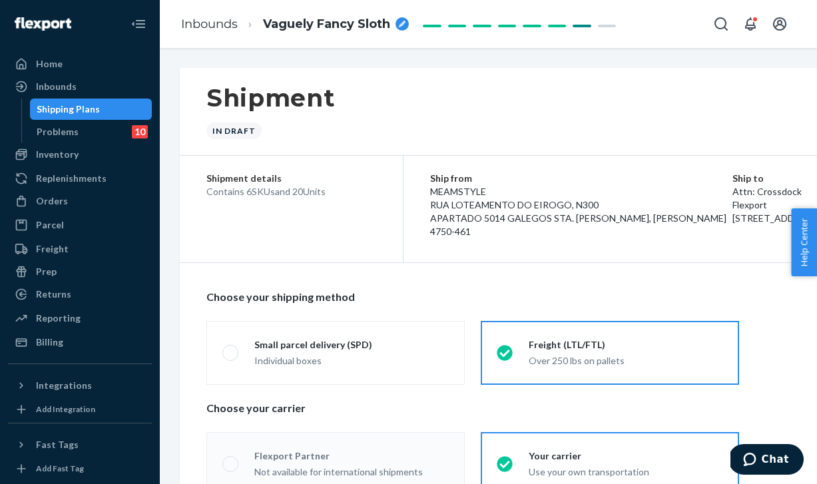
radio input "true"
radio input "false"
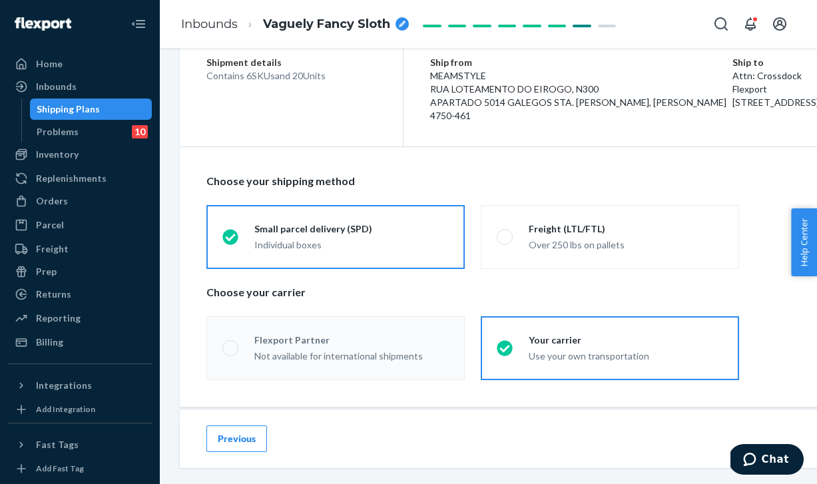
scroll to position [127, 0]
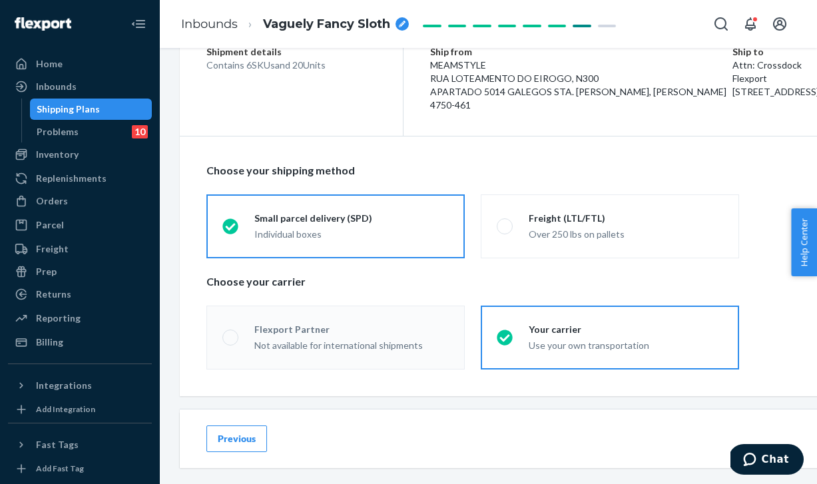
click at [326, 17] on span "Vaguely Fancy Sloth" at bounding box center [326, 24] width 127 height 17
drag, startPoint x: 359, startPoint y: 22, endPoint x: 240, endPoint y: 22, distance: 119.3
click at [240, 22] on li "Vaguely Fancy Sloth" at bounding box center [326, 23] width 177 height 21
type input "8-1"
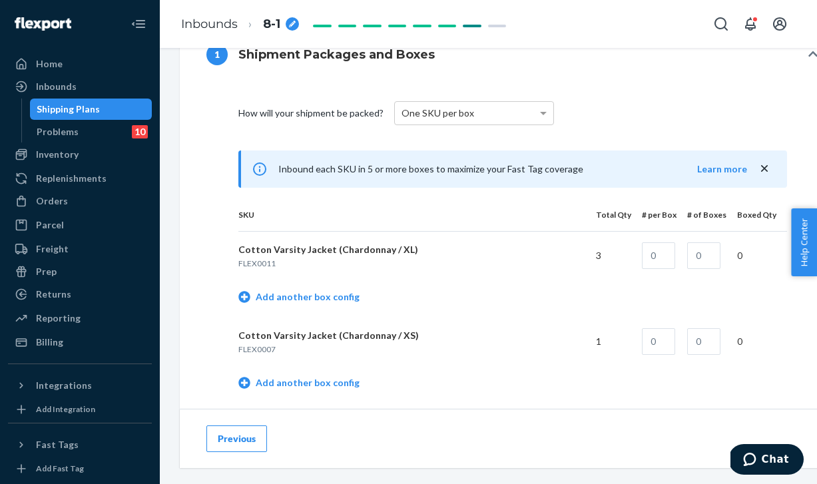
scroll to position [512, 0]
click at [424, 111] on span "One SKU per box" at bounding box center [438, 112] width 73 height 11
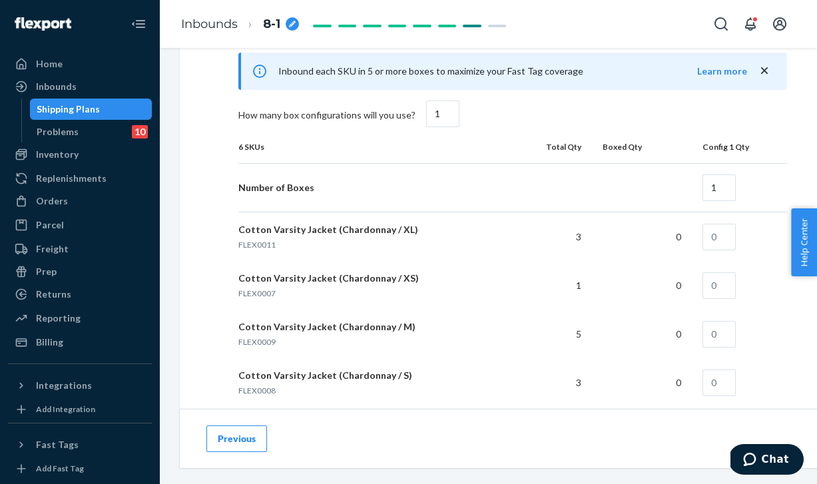
scroll to position [780, 0]
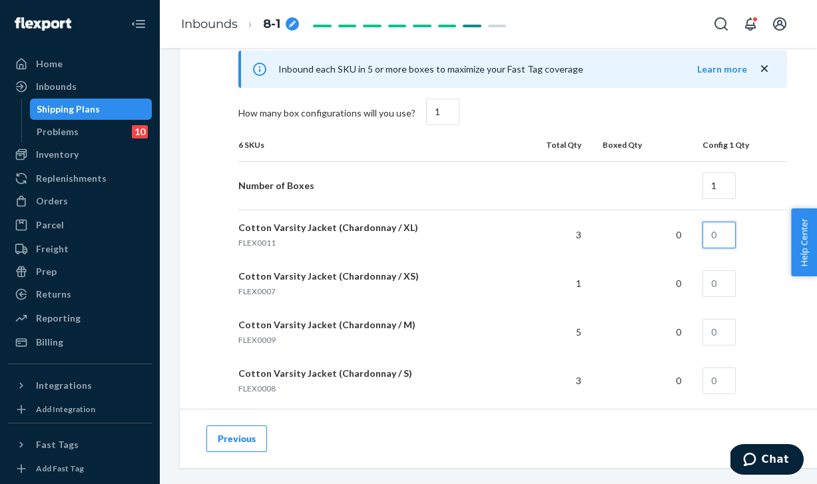
click at [725, 232] on input "text" at bounding box center [719, 235] width 33 height 27
type input "3"
click at [725, 278] on input "text" at bounding box center [719, 283] width 33 height 27
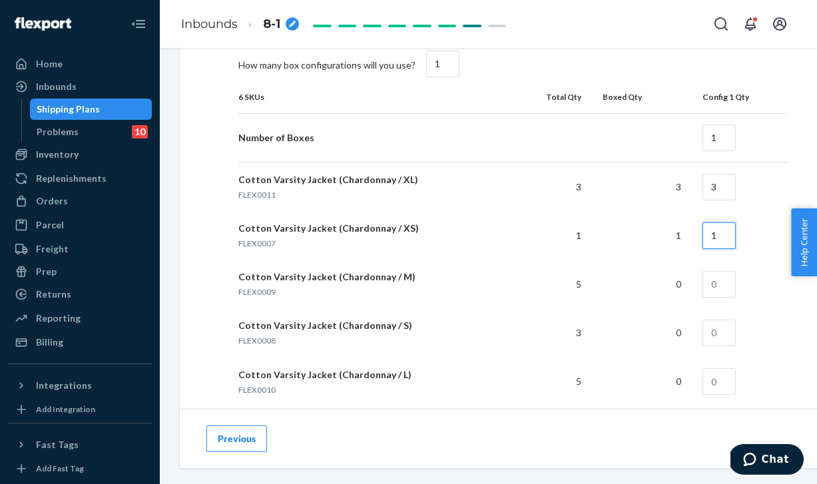
scroll to position [829, 0]
type input "1"
click at [721, 286] on input "text" at bounding box center [719, 283] width 33 height 27
type input "5"
click at [725, 329] on input "text" at bounding box center [719, 331] width 33 height 27
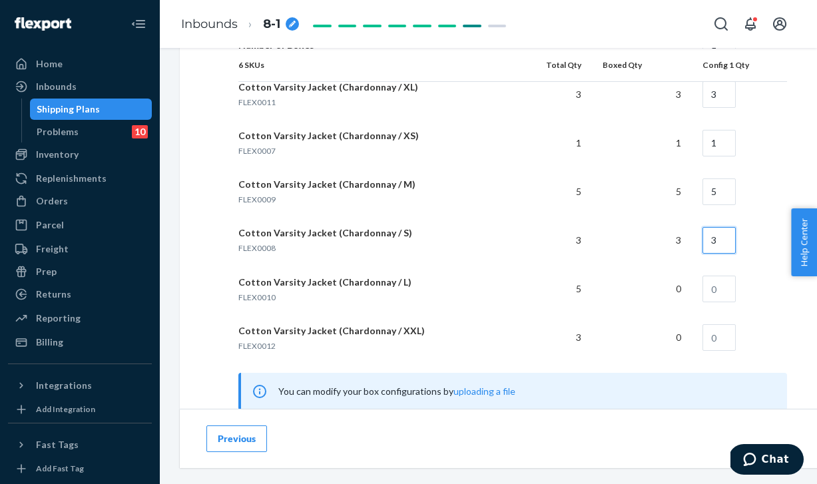
scroll to position [921, 0]
type input "3"
click at [719, 286] on input "text" at bounding box center [719, 288] width 33 height 27
type input "5"
click at [724, 340] on input "text" at bounding box center [719, 337] width 33 height 27
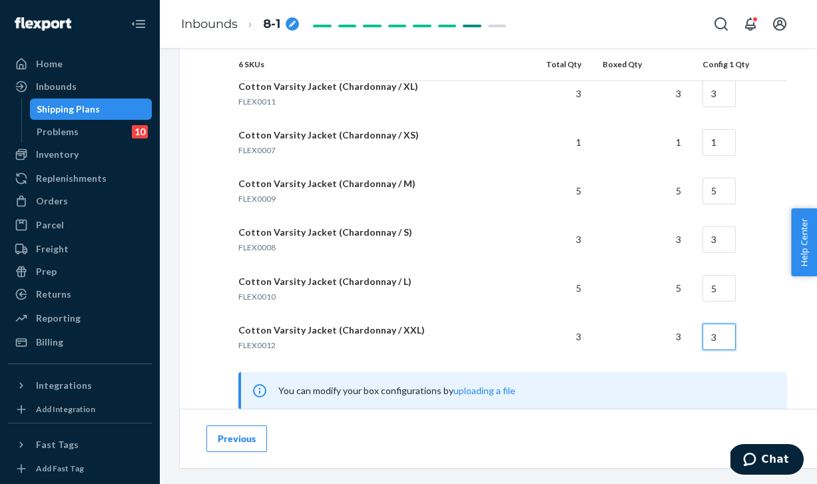
type input "3"
click at [640, 313] on td "3" at bounding box center [642, 337] width 101 height 49
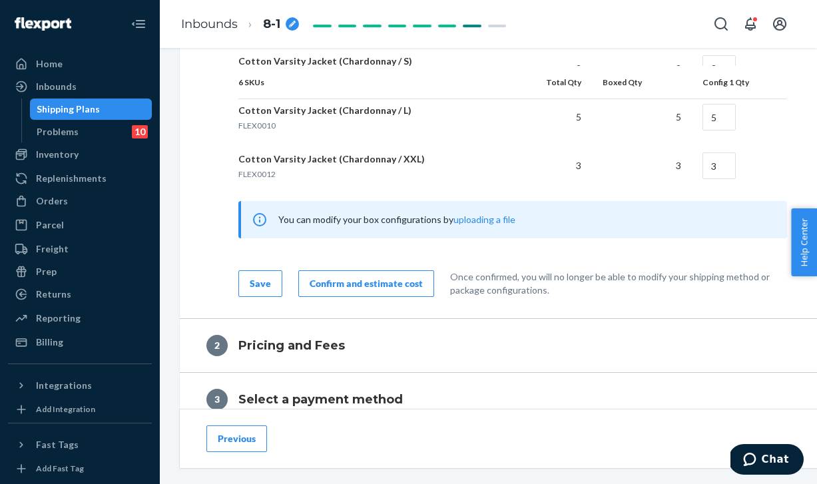
scroll to position [1112, 0]
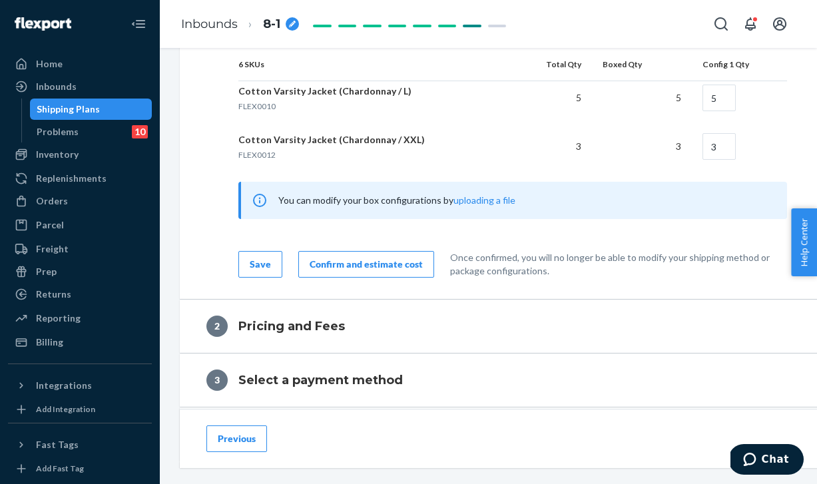
click at [342, 276] on button "Confirm and estimate cost" at bounding box center [366, 264] width 136 height 27
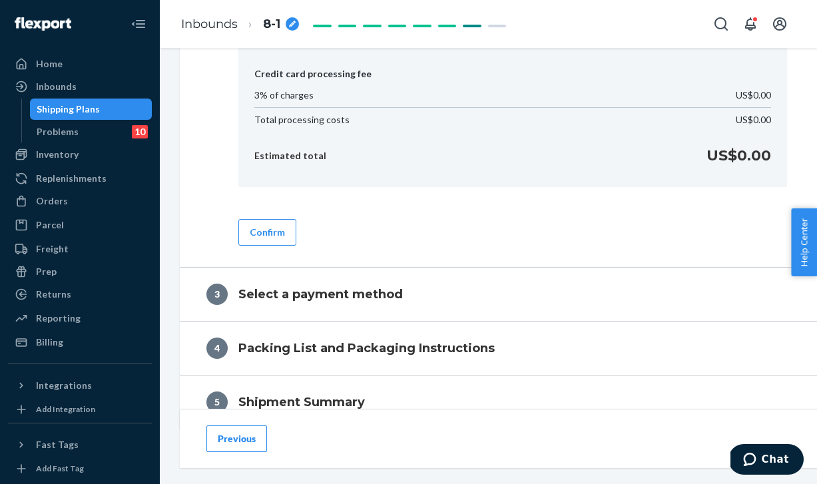
scroll to position [700, 0]
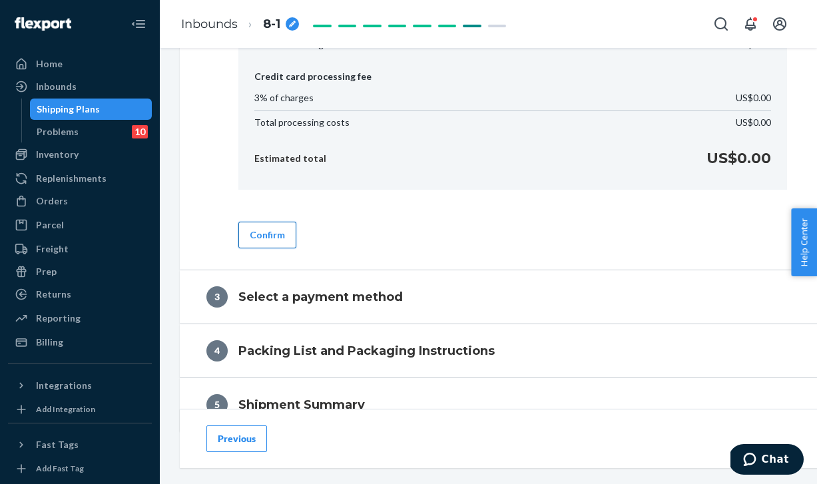
click at [272, 242] on button "Confirm" at bounding box center [268, 235] width 58 height 27
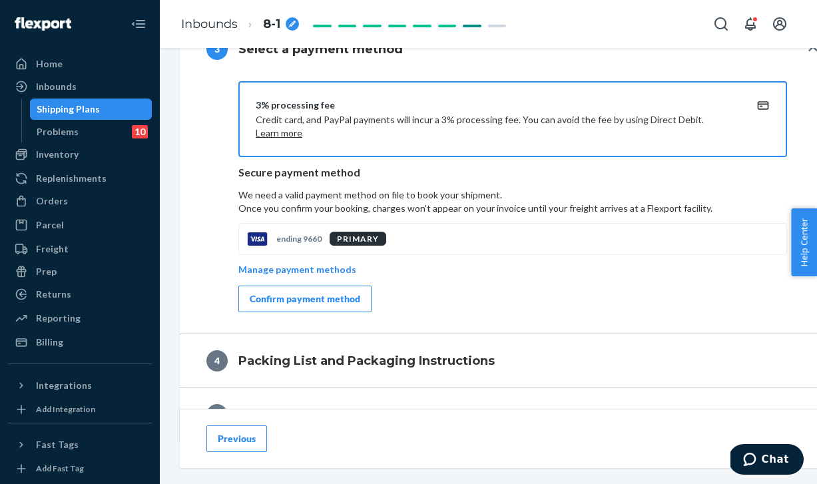
scroll to position [624, 0]
click at [300, 297] on div "Confirm payment method" at bounding box center [305, 299] width 111 height 13
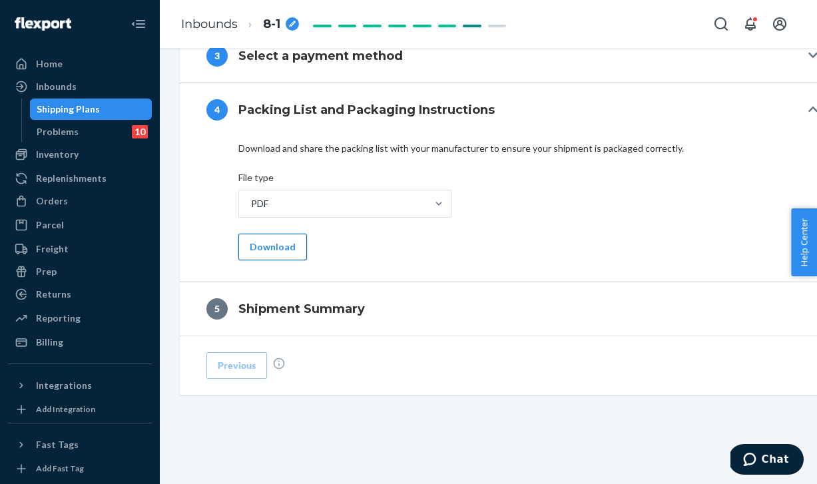
click at [274, 249] on button "Download" at bounding box center [273, 247] width 69 height 27
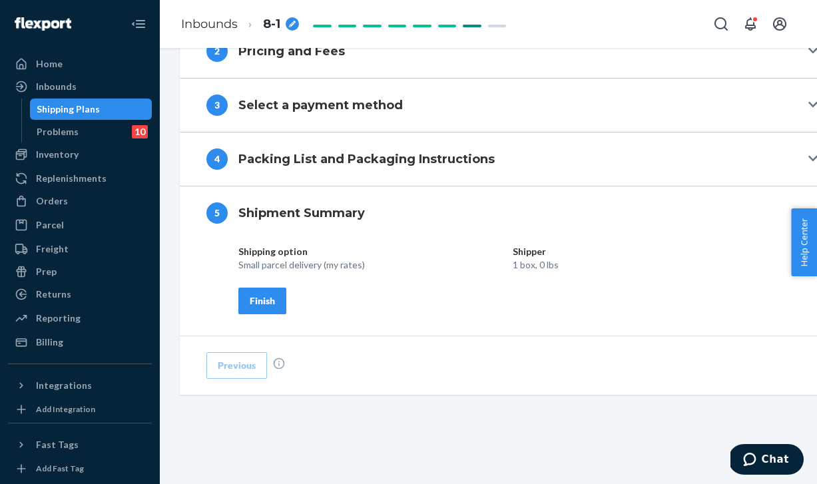
scroll to position [568, 0]
click at [323, 352] on div "Previous" at bounding box center [513, 365] width 666 height 59
click at [254, 302] on div "Finish" at bounding box center [262, 300] width 25 height 13
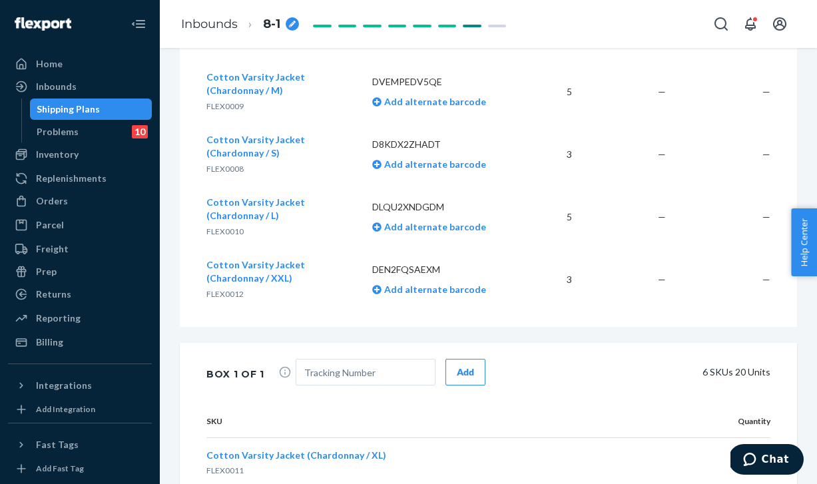
scroll to position [0, 0]
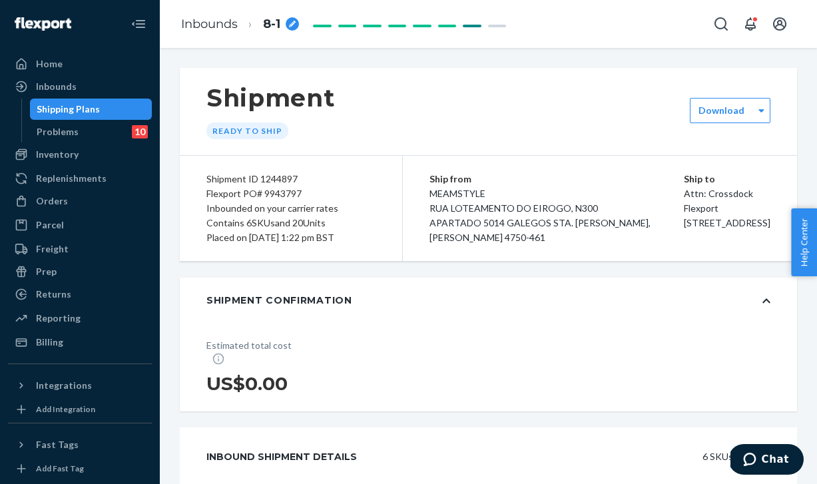
click at [746, 123] on div "Shipment Ready to ship" at bounding box center [489, 111] width 618 height 87
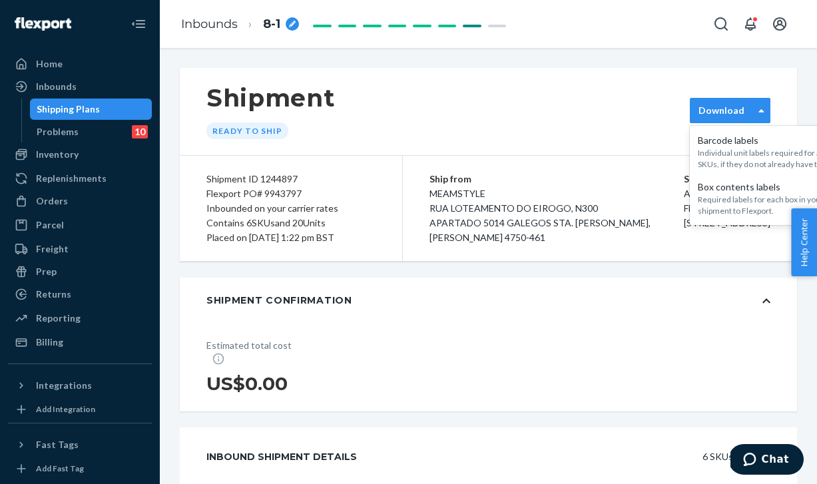
click at [751, 99] on div "Download" at bounding box center [730, 110] width 81 height 25
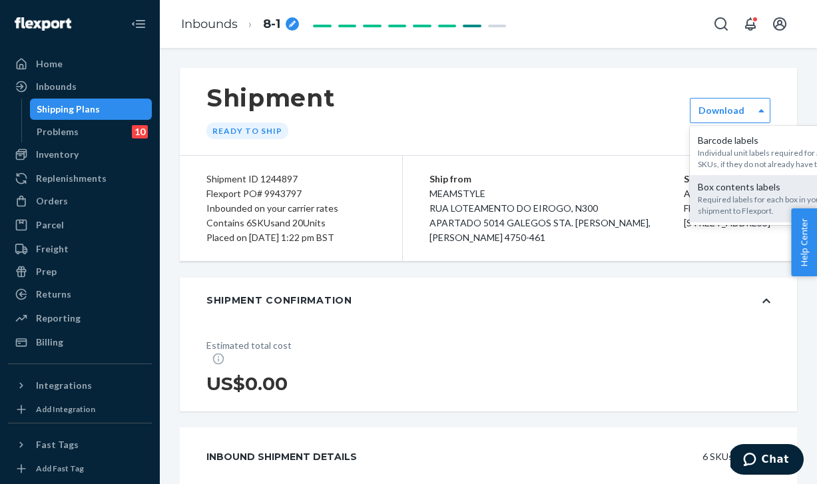
click at [745, 202] on div "Required labels for each box in your shipment to Flexport." at bounding box center [770, 205] width 144 height 23
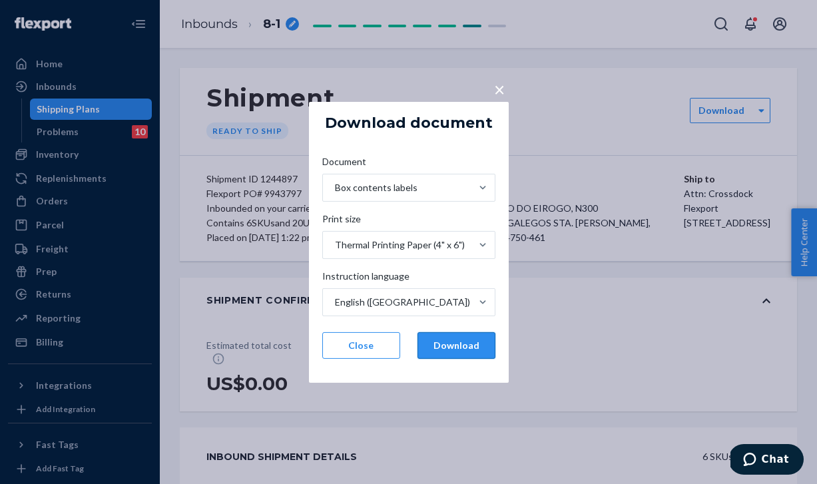
click at [463, 355] on button "Download" at bounding box center [457, 345] width 78 height 27
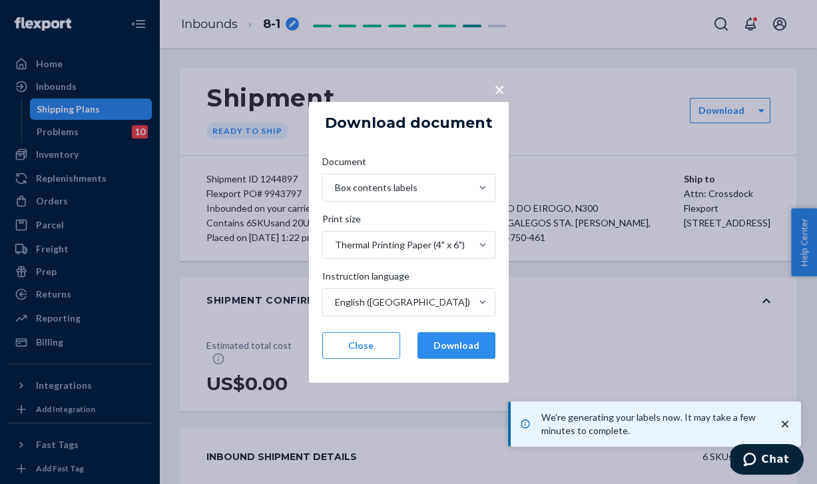
click at [500, 93] on span "×" at bounding box center [499, 88] width 11 height 23
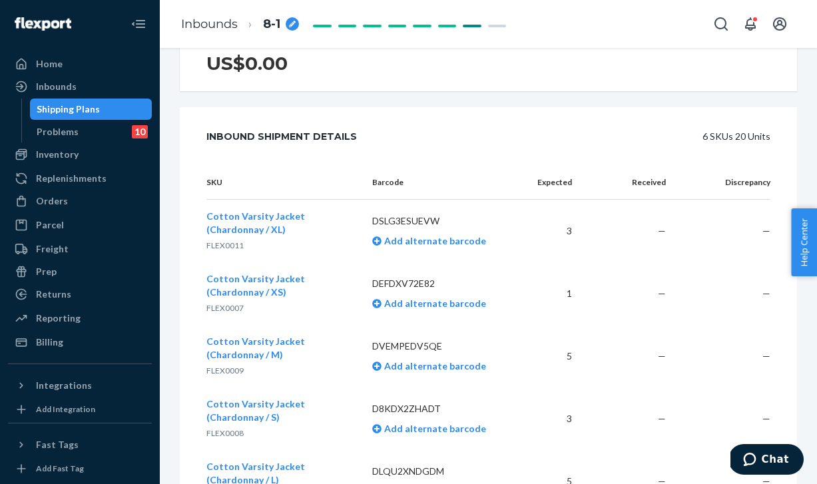
scroll to position [327, 0]
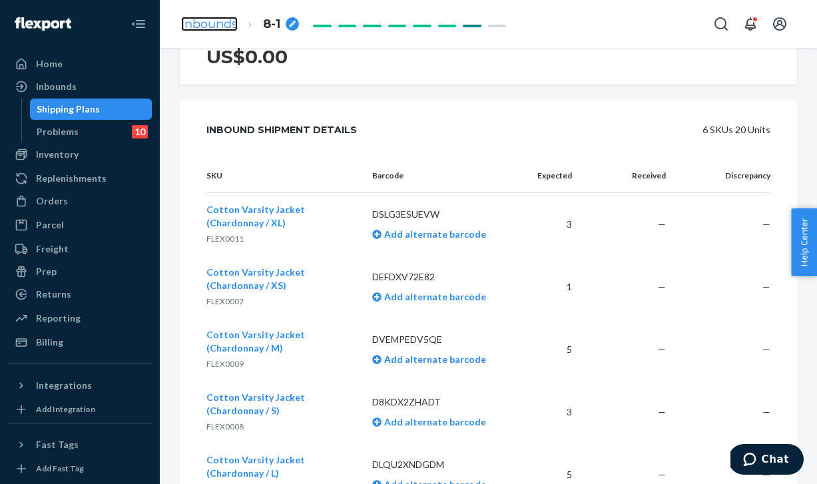
click at [196, 21] on link "Inbounds" at bounding box center [209, 24] width 57 height 15
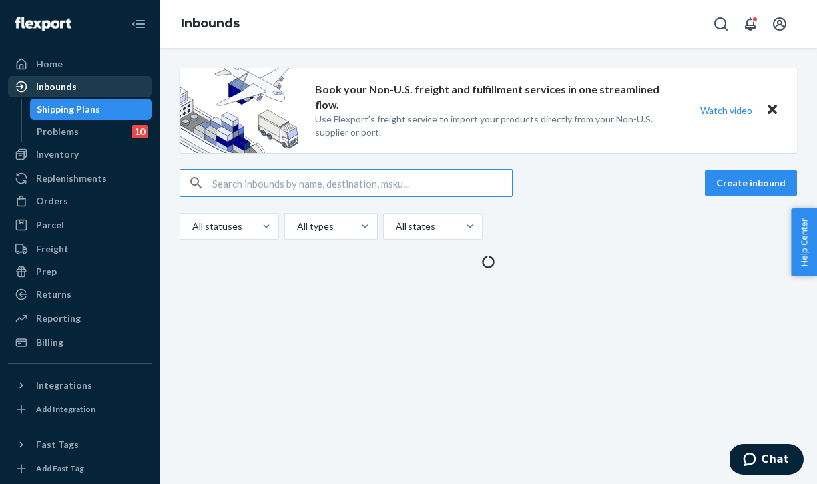
click at [61, 89] on div "Inbounds" at bounding box center [56, 86] width 41 height 13
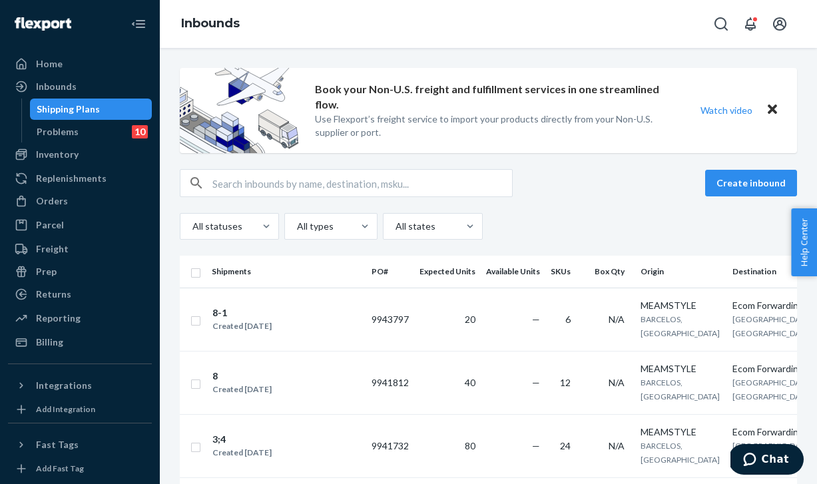
click at [414, 189] on input "text" at bounding box center [363, 183] width 300 height 27
click at [749, 190] on button "Create inbound" at bounding box center [752, 183] width 92 height 27
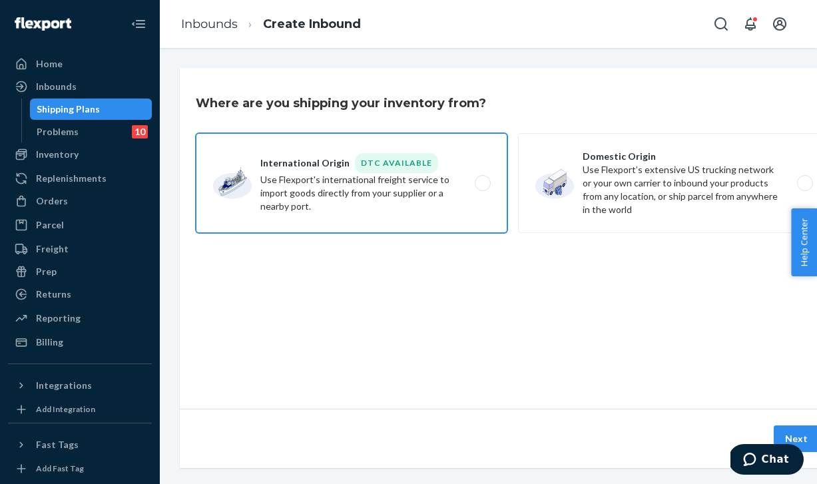
click at [397, 161] on label "International Origin DTC Available Use Flexport's international freight service…" at bounding box center [352, 183] width 312 height 100
click at [482, 179] on input "International Origin DTC Available Use Flexport's international freight service…" at bounding box center [486, 183] width 9 height 9
radio input "true"
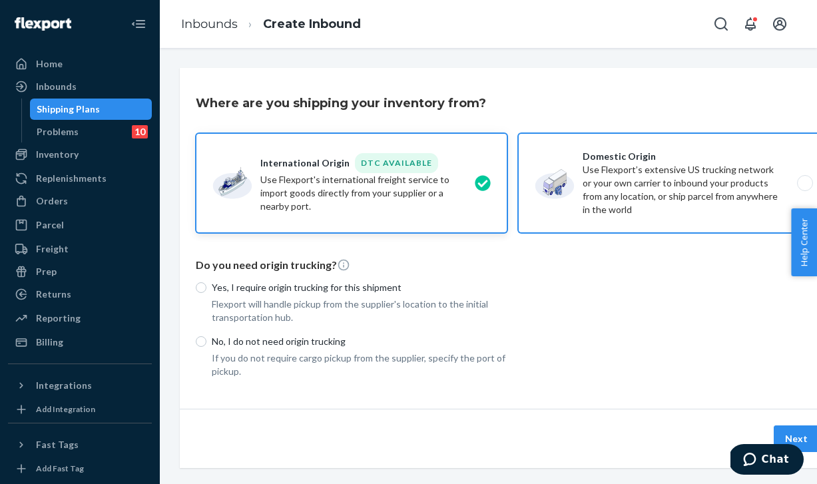
click at [704, 169] on label "Domestic Origin Use Flexport’s extensive US trucking network or your own carrie…" at bounding box center [674, 183] width 312 height 100
click at [805, 179] on input "Domestic Origin Use Flexport’s extensive US trucking network or your own carrie…" at bounding box center [809, 183] width 9 height 9
radio input "true"
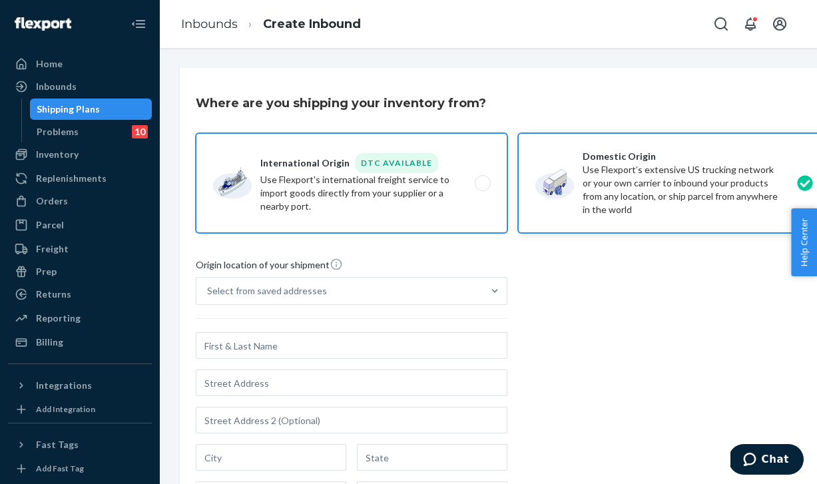
click at [396, 173] on label "International Origin DTC Available Use Flexport's international freight service…" at bounding box center [352, 183] width 312 height 100
click at [482, 179] on input "International Origin DTC Available Use Flexport's international freight service…" at bounding box center [486, 183] width 9 height 9
radio input "true"
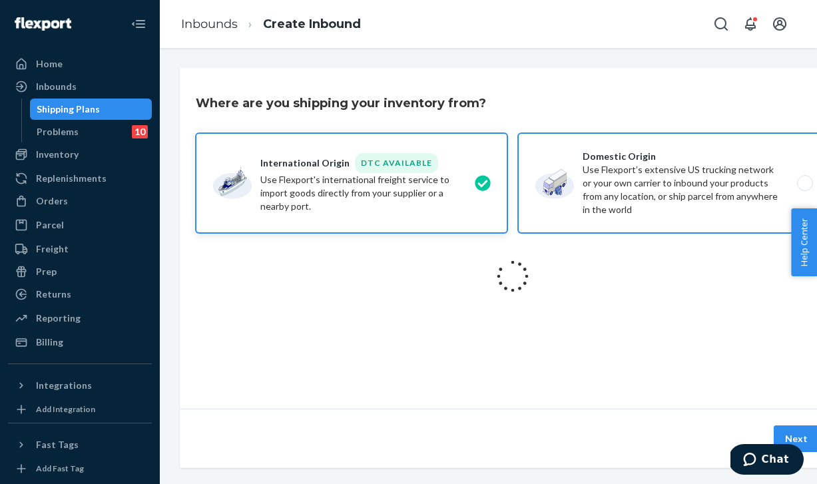
click at [617, 181] on label "Domestic Origin Use Flexport’s extensive US trucking network or your own carrie…" at bounding box center [674, 183] width 312 height 100
click at [805, 181] on input "Domestic Origin Use Flexport’s extensive US trucking network or your own carrie…" at bounding box center [809, 183] width 9 height 9
radio input "true"
radio input "false"
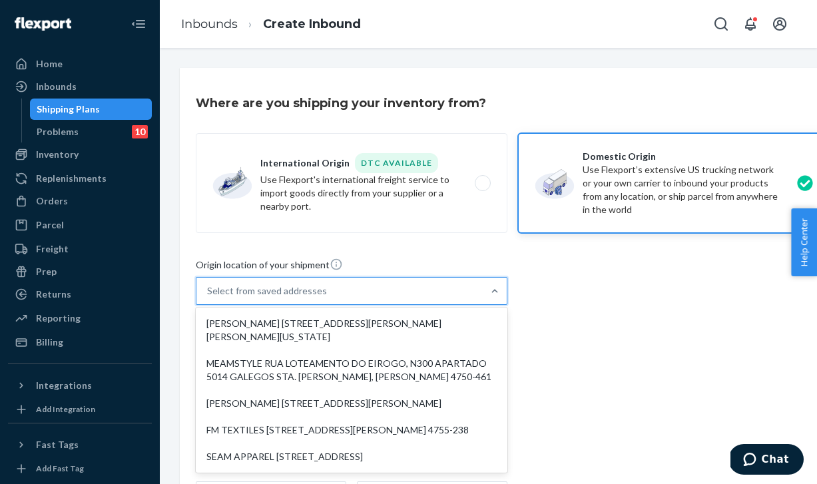
click at [316, 287] on div "Select from saved addresses" at bounding box center [267, 290] width 120 height 13
click at [209, 287] on input "option [PERSON_NAME] [STREET_ADDRESS][PERSON_NAME][PERSON_NAME][US_STATE] focus…" at bounding box center [207, 290] width 1 height 13
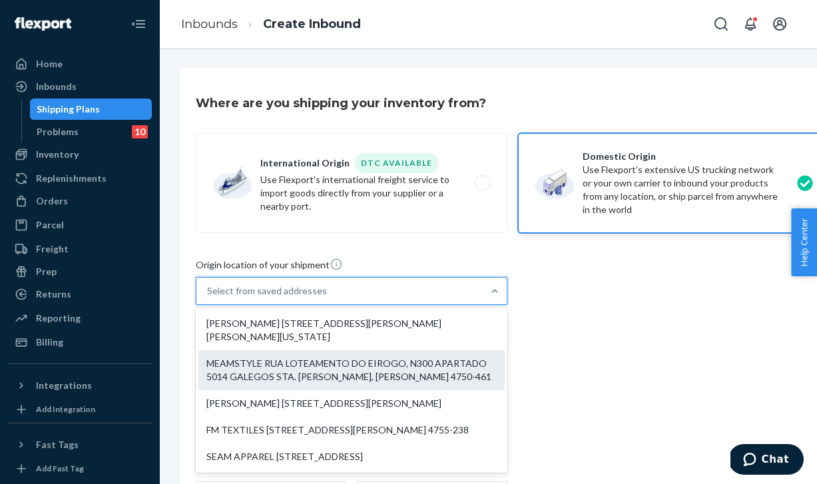
click at [273, 366] on div "MEAMSTYLE RUA LOTEAMENTO DO EIROGO, N300 APARTADO 5014 GALEGOS STA. [PERSON_NAM…" at bounding box center [352, 370] width 306 height 40
click at [209, 298] on input "option MEAMSTYLE RUA LOTEAMENTO DO EIROGO, N300 APARTADO 5014 GALEGOS STA. [PER…" at bounding box center [207, 290] width 1 height 13
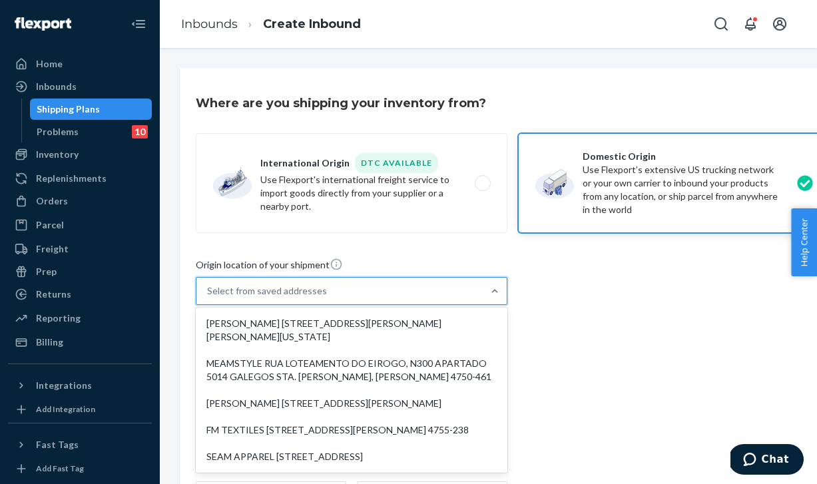
type input "MEAMSTYLE"
type input "RUA LOTEAMENTO DO EIROGO, N300"
type input "APARTADO 5014 GALEGOS STA. [PERSON_NAME]"
type input "BARCELOS"
type input "Braga"
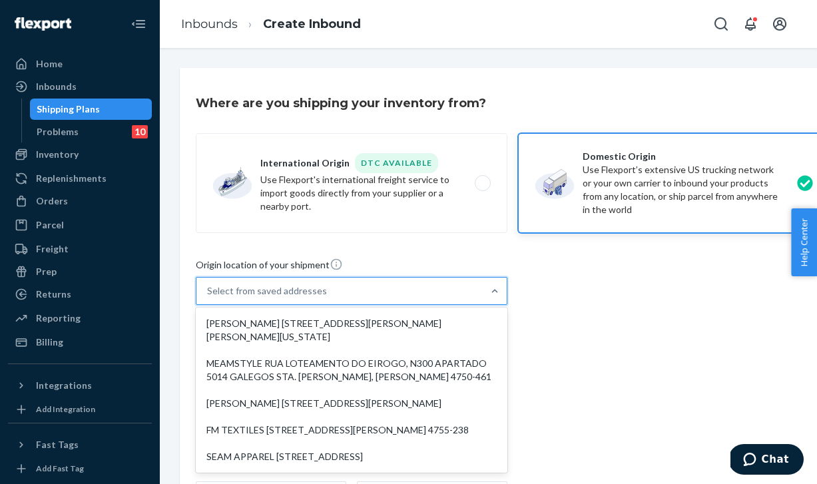
type input "4750-461"
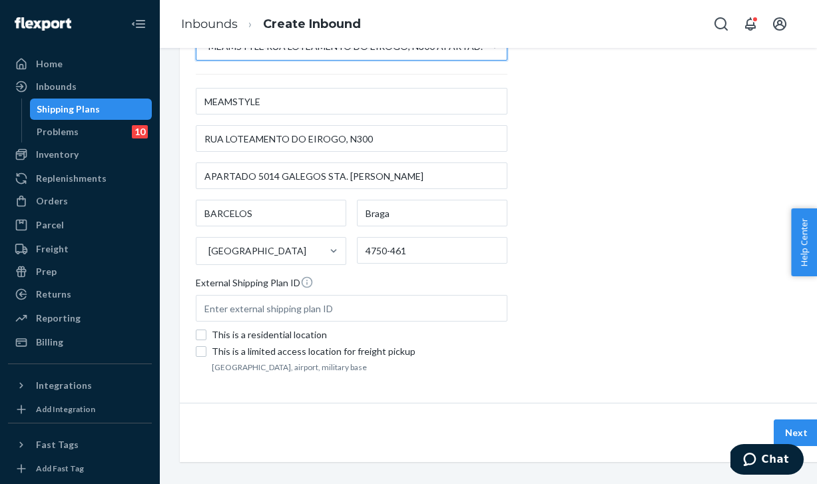
scroll to position [245, 0]
click at [800, 425] on button "Next" at bounding box center [796, 432] width 45 height 27
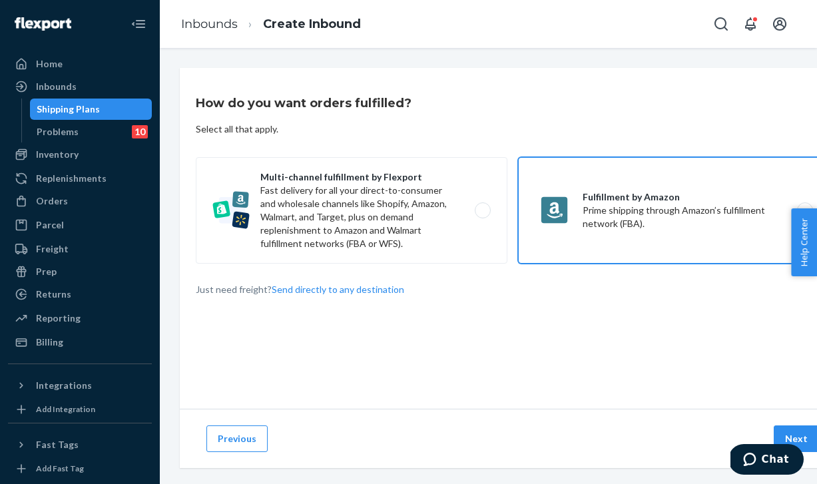
click at [624, 232] on label "Fulfillment by Amazon Prime shipping through Amazon’s fulfillment network (FBA)." at bounding box center [674, 210] width 312 height 107
click at [805, 215] on input "Fulfillment by Amazon Prime shipping through Amazon’s fulfillment network (FBA)." at bounding box center [809, 211] width 9 height 9
radio input "true"
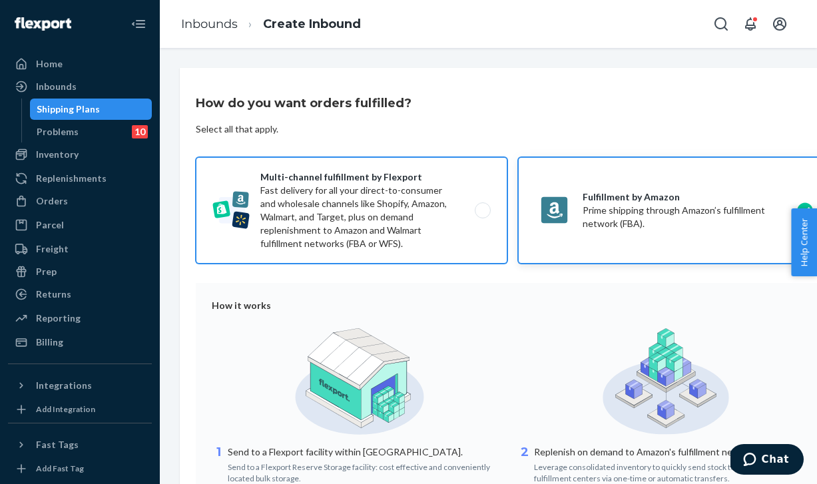
click at [403, 195] on label "Multi-channel fulfillment by Flexport Fast delivery for all your direct-to-cons…" at bounding box center [352, 210] width 312 height 107
click at [482, 207] on input "Multi-channel fulfillment by Flexport Fast delivery for all your direct-to-cons…" at bounding box center [486, 211] width 9 height 9
radio input "true"
radio input "false"
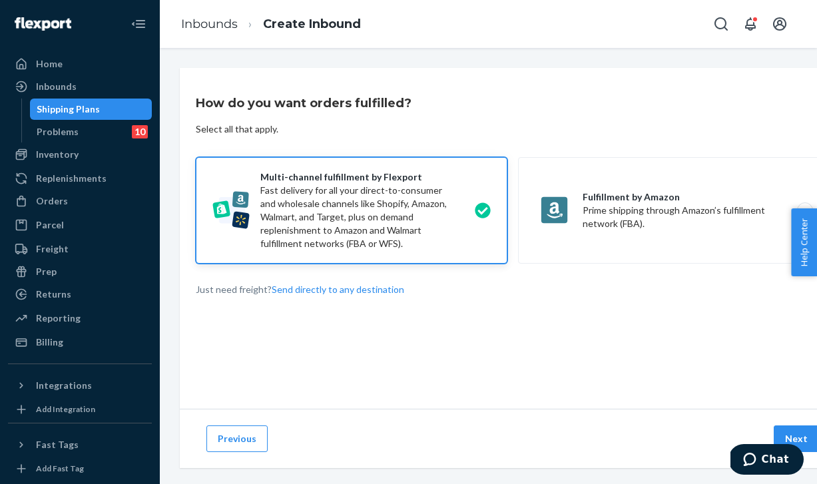
scroll to position [16, 0]
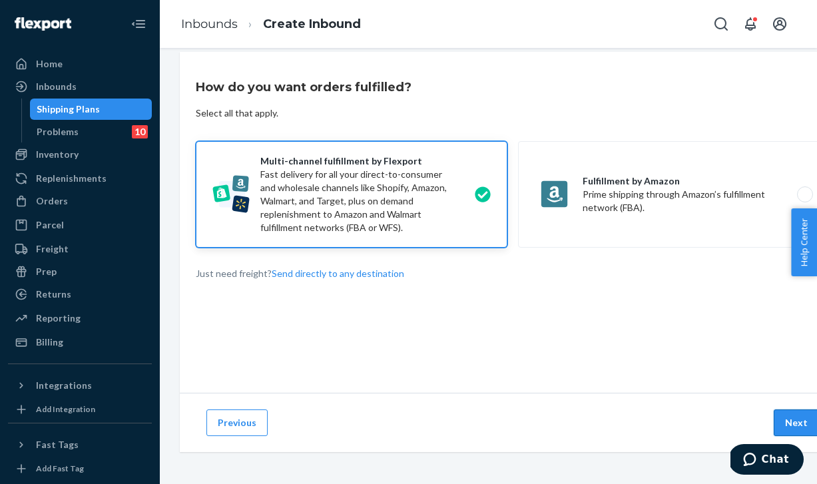
click at [790, 429] on button "Next" at bounding box center [796, 423] width 45 height 27
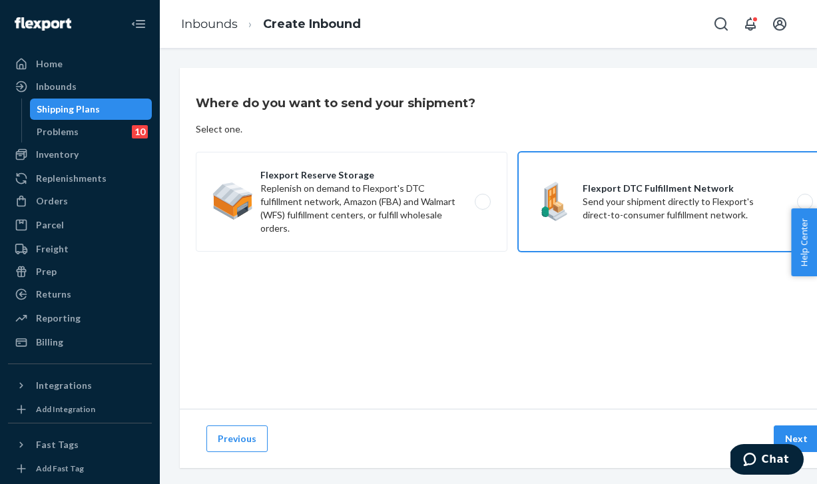
click at [600, 187] on label "Flexport DTC Fulfillment Network Send your shipment directly to Flexport's dire…" at bounding box center [674, 202] width 312 height 100
click at [805, 198] on input "Flexport DTC Fulfillment Network Send your shipment directly to Flexport's dire…" at bounding box center [809, 202] width 9 height 9
radio input "true"
click at [797, 432] on button "Next" at bounding box center [796, 439] width 45 height 27
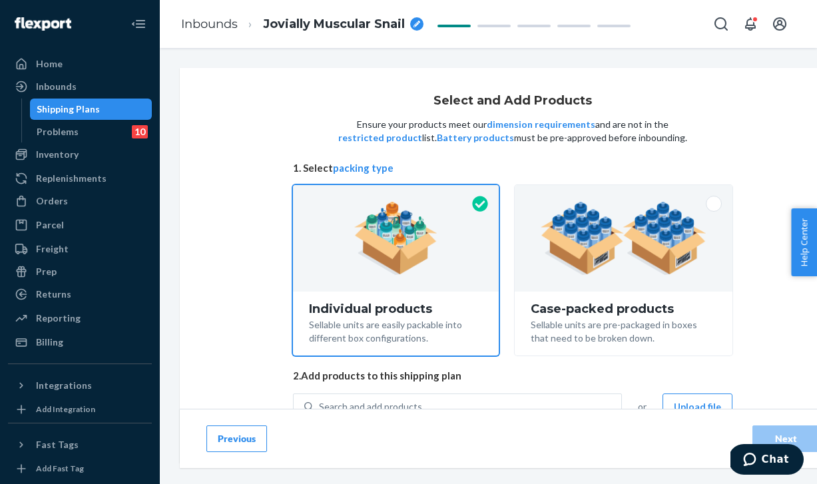
scroll to position [53, 0]
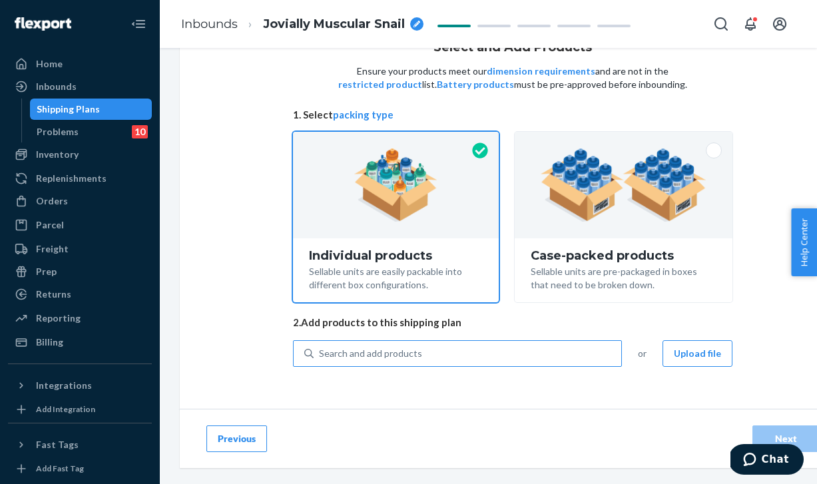
click at [408, 345] on div "Search and add products" at bounding box center [468, 354] width 308 height 24
click at [320, 347] on input "Search and add products" at bounding box center [319, 353] width 1 height 13
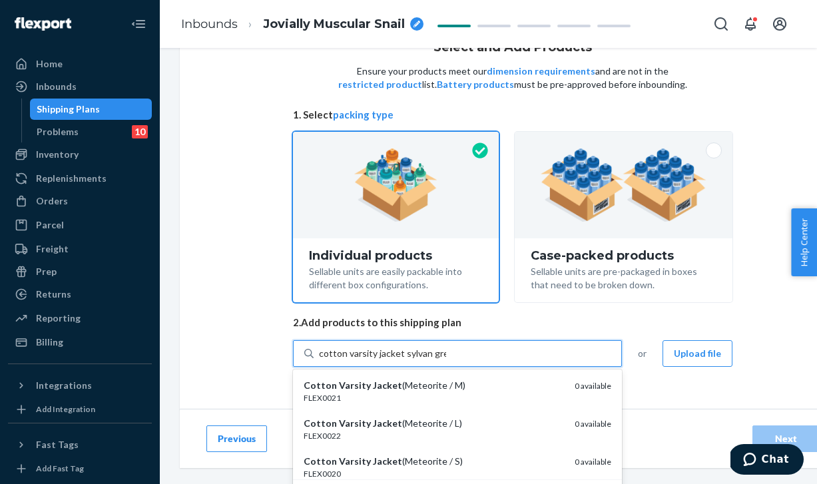
type input "cotton varsity jacket [PERSON_NAME]"
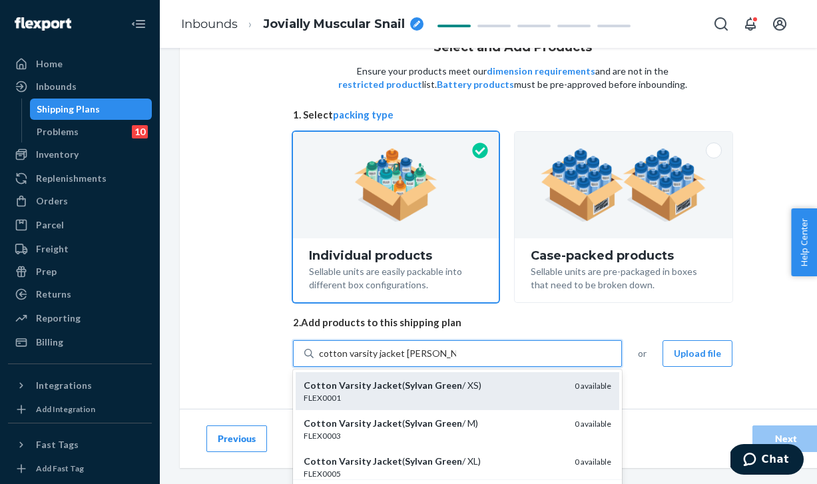
click at [415, 394] on div "FLEX0001" at bounding box center [434, 397] width 260 height 11
click at [415, 360] on input "cotton varsity jacket [PERSON_NAME]" at bounding box center [387, 353] width 137 height 13
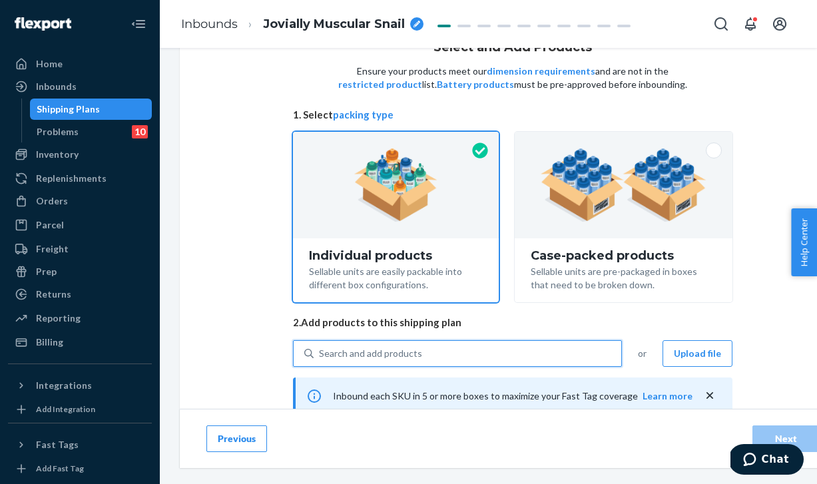
click at [399, 360] on div "Search and add products" at bounding box center [370, 353] width 103 height 13
click at [320, 360] on input "0 results available. Select is focused ,type to refine list, press Down to open…" at bounding box center [319, 353] width 1 height 13
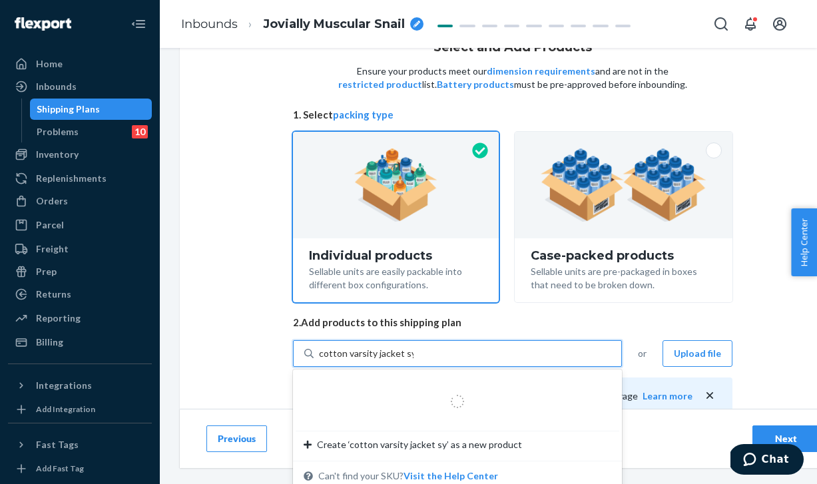
type input "cotton varsity jacket syl"
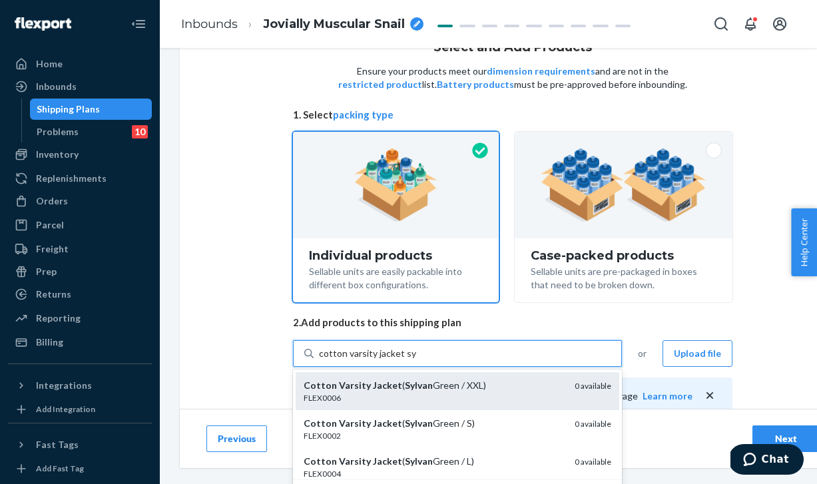
click at [478, 397] on div "FLEX0006" at bounding box center [434, 397] width 260 height 11
click at [416, 360] on input "cotton varsity jacket syl" at bounding box center [367, 353] width 97 height 13
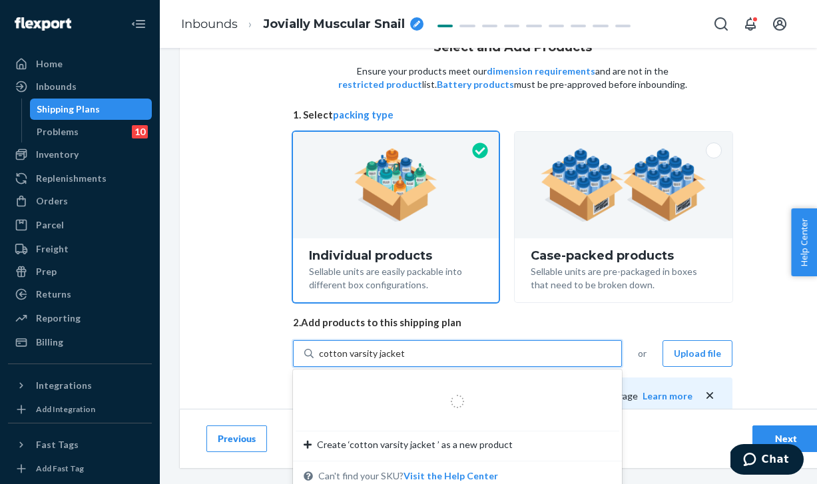
type input "cotton varsity jacket sy"
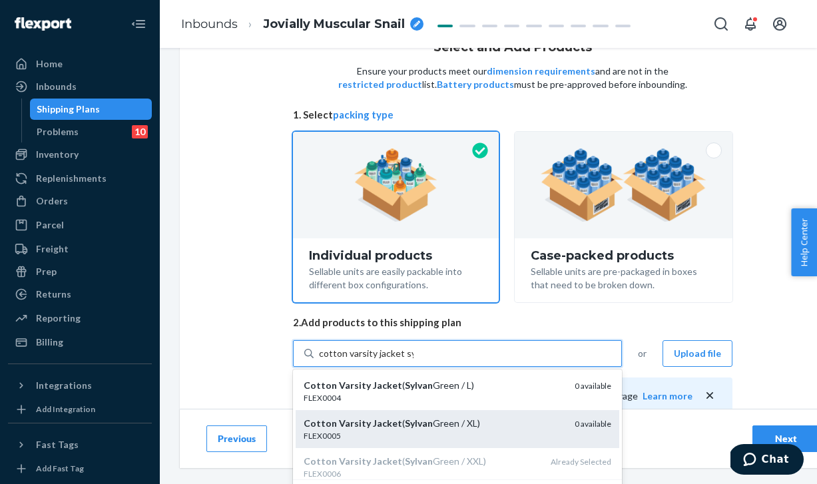
click at [497, 435] on div "FLEX0005" at bounding box center [434, 435] width 260 height 11
click at [414, 360] on input "cotton varsity jacket sy" at bounding box center [366, 353] width 95 height 13
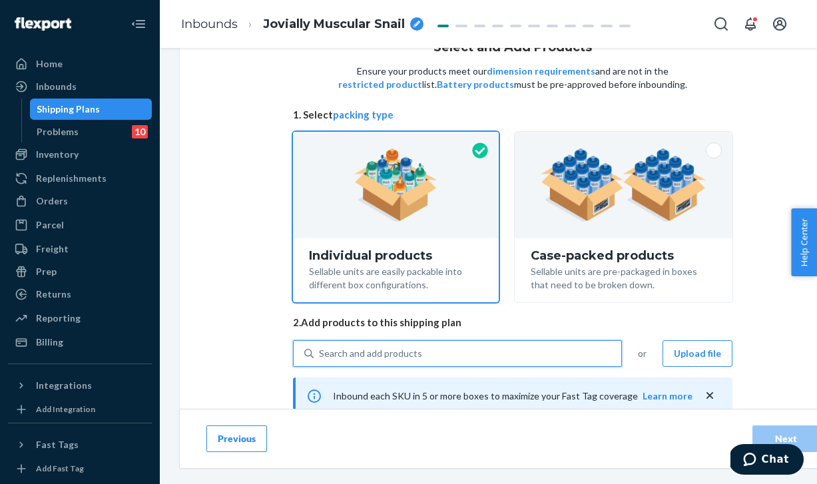
click at [400, 345] on div "Search and add products" at bounding box center [468, 354] width 308 height 24
click at [320, 347] on input "0 results available. Use Up and Down to choose options, press Enter to select t…" at bounding box center [319, 353] width 1 height 13
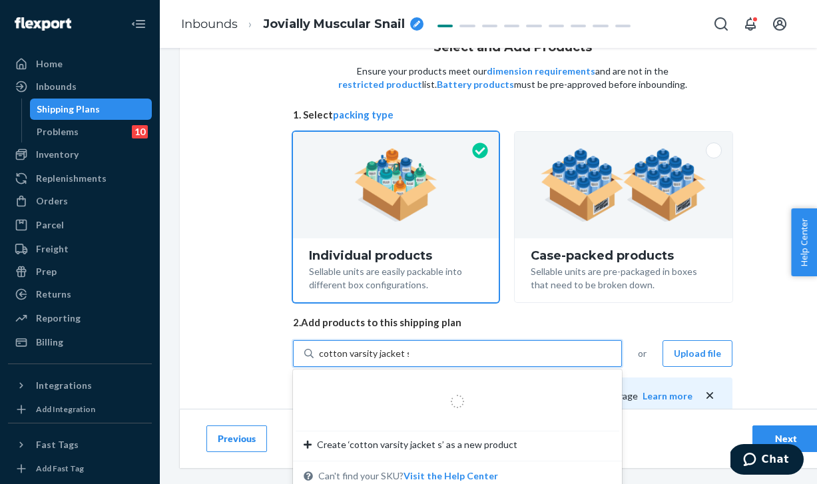
type input "cotton varsity jacket sy"
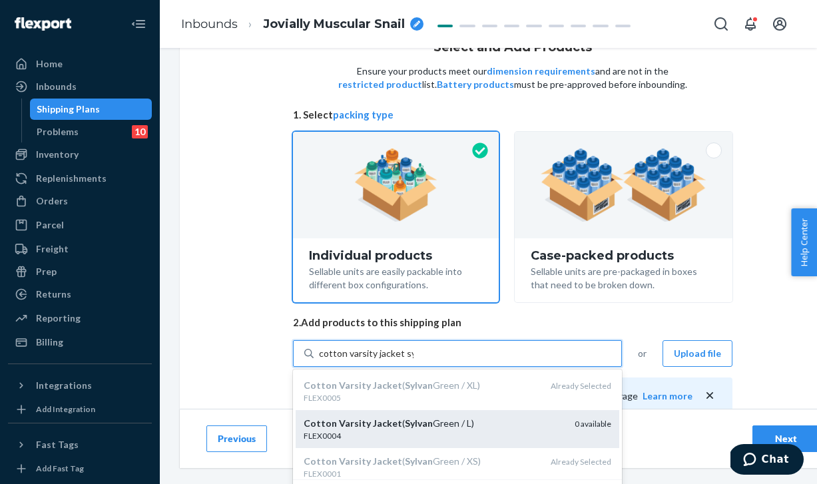
click at [418, 420] on em "Sylvan" at bounding box center [419, 423] width 28 height 11
click at [414, 360] on input "cotton varsity jacket sy" at bounding box center [366, 353] width 95 height 13
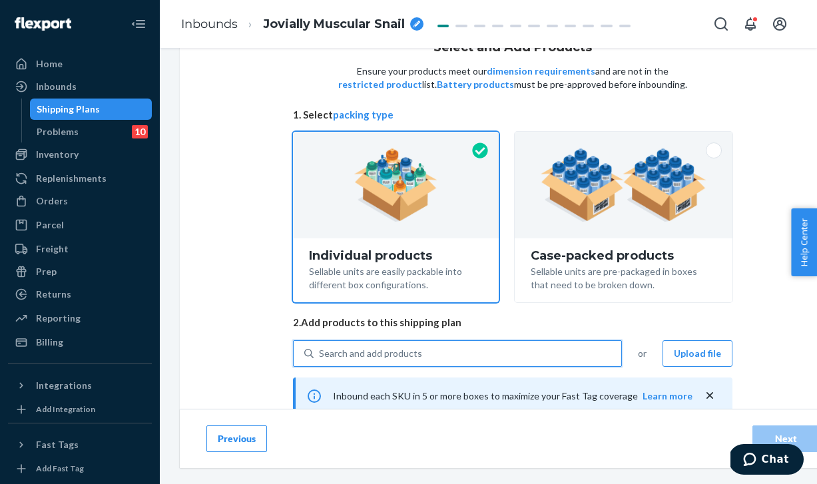
click at [398, 354] on div "Search and add products" at bounding box center [370, 353] width 103 height 13
click at [320, 354] on input "0 results available. Select is focused ,type to refine list, press Down to open…" at bounding box center [319, 353] width 1 height 13
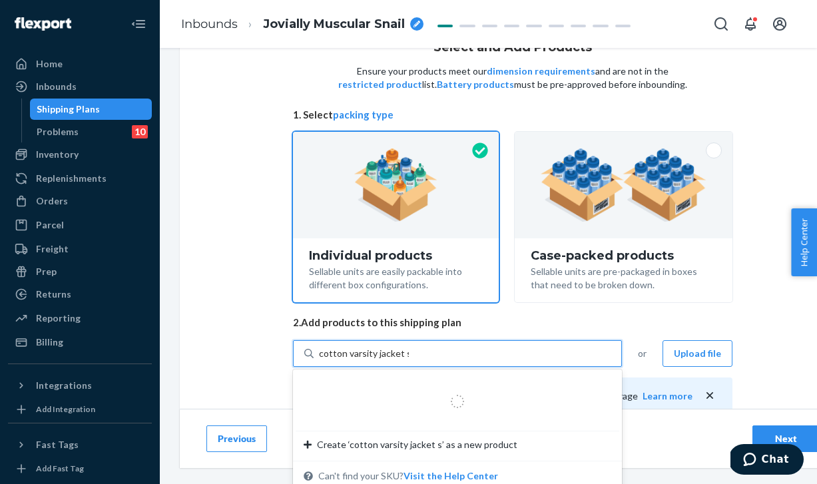
type input "cotton varsity jacket sy"
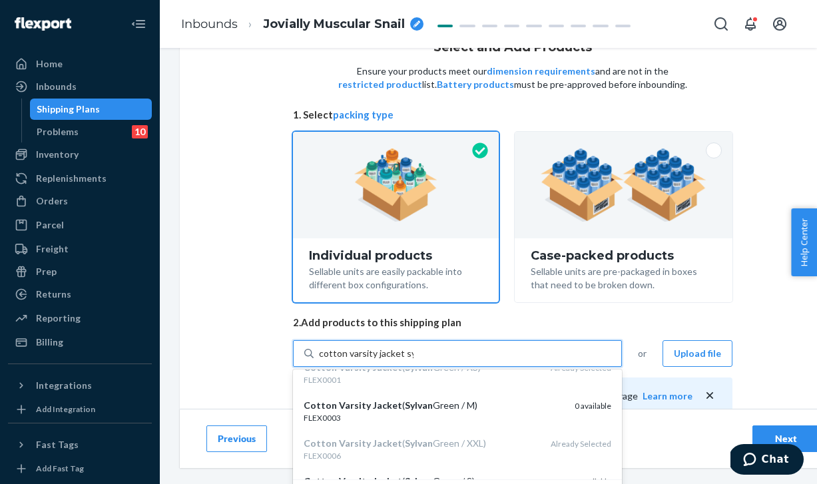
scroll to position [100, 0]
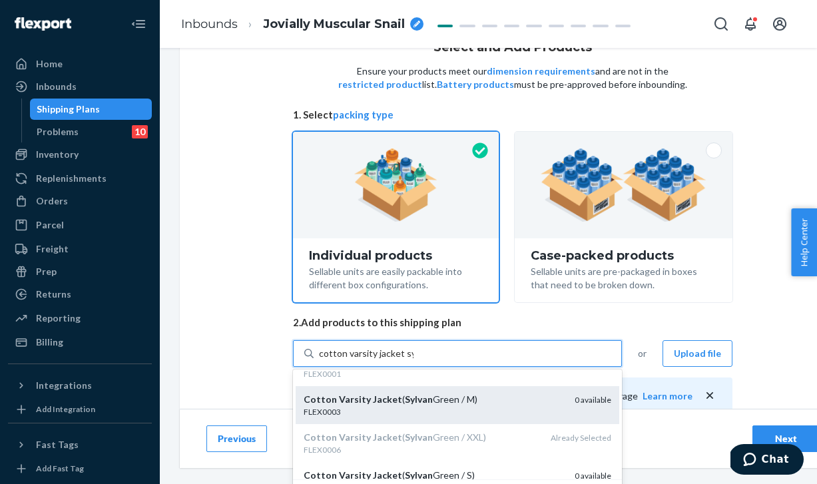
click at [471, 412] on div "FLEX0003" at bounding box center [434, 411] width 260 height 11
click at [414, 360] on input "cotton varsity jacket sy" at bounding box center [366, 353] width 95 height 13
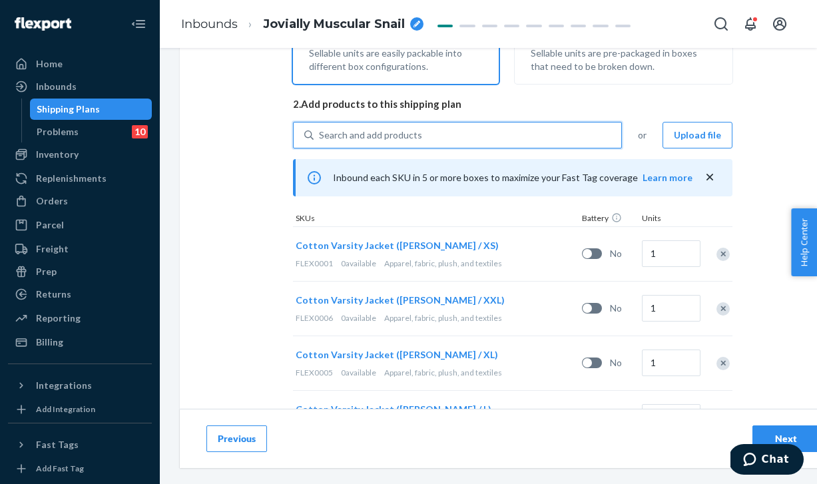
scroll to position [268, 0]
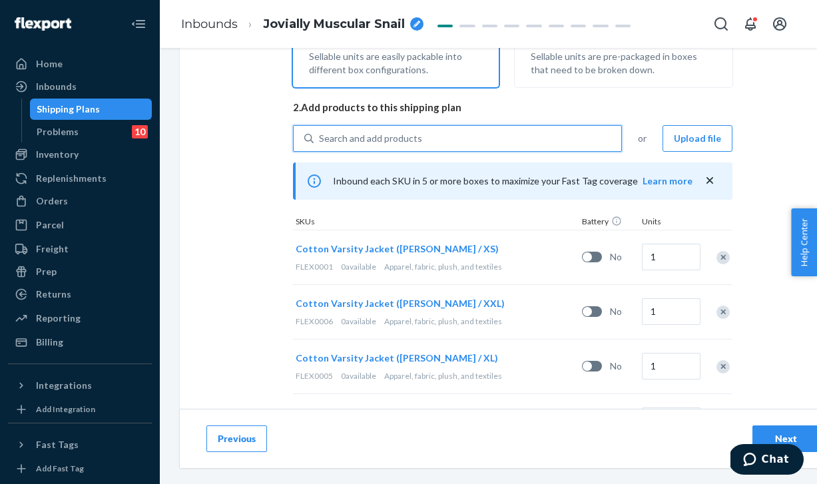
click at [422, 141] on div "Search and add products" at bounding box center [468, 139] width 308 height 24
click at [320, 141] on input "0 results available. Use Up and Down to choose options, press Enter to select t…" at bounding box center [319, 138] width 1 height 13
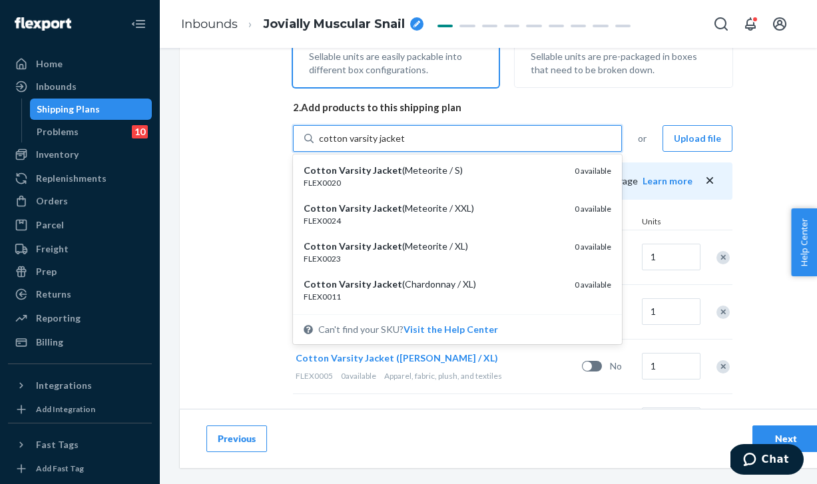
type input "cotton varsity jacket sy"
click at [454, 297] on div "FLEX0002" at bounding box center [434, 296] width 260 height 11
click at [414, 145] on input "cotton varsity jacket sy" at bounding box center [366, 138] width 95 height 13
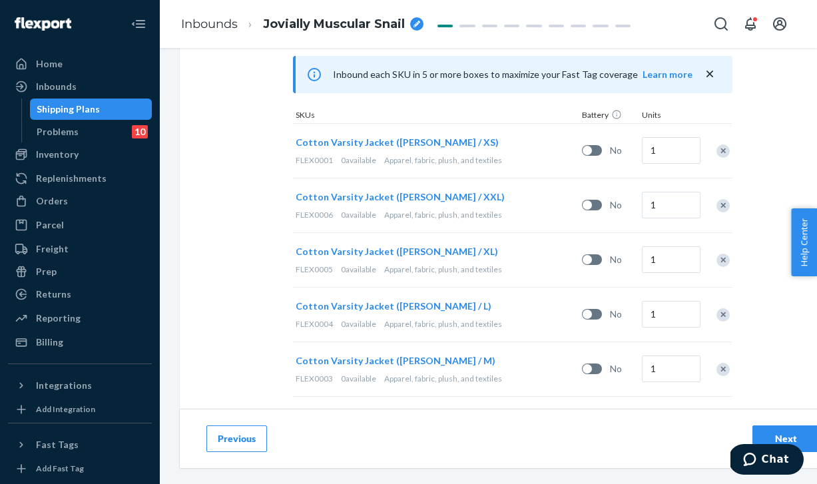
scroll to position [374, 0]
click at [655, 203] on input "1" at bounding box center [671, 206] width 59 height 27
type input "3"
click at [654, 262] on input "1" at bounding box center [671, 260] width 59 height 27
type input "3"
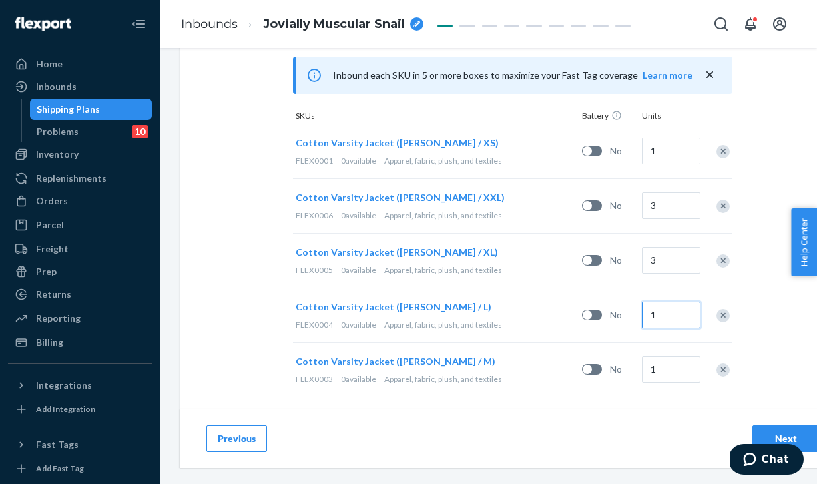
click at [654, 315] on input "1" at bounding box center [671, 315] width 59 height 27
type input "5"
click at [654, 370] on input "1" at bounding box center [671, 369] width 59 height 27
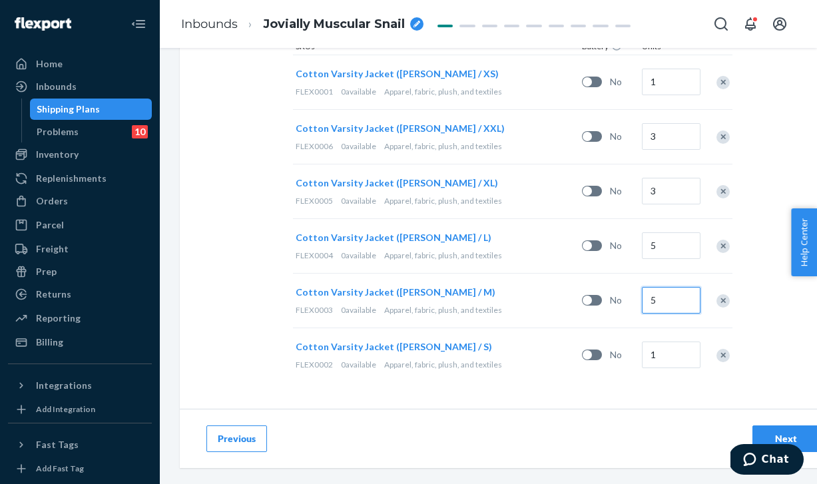
type input "5"
click at [655, 354] on input "1" at bounding box center [671, 355] width 59 height 27
type input "3"
click at [797, 437] on div "Next" at bounding box center [786, 438] width 44 height 13
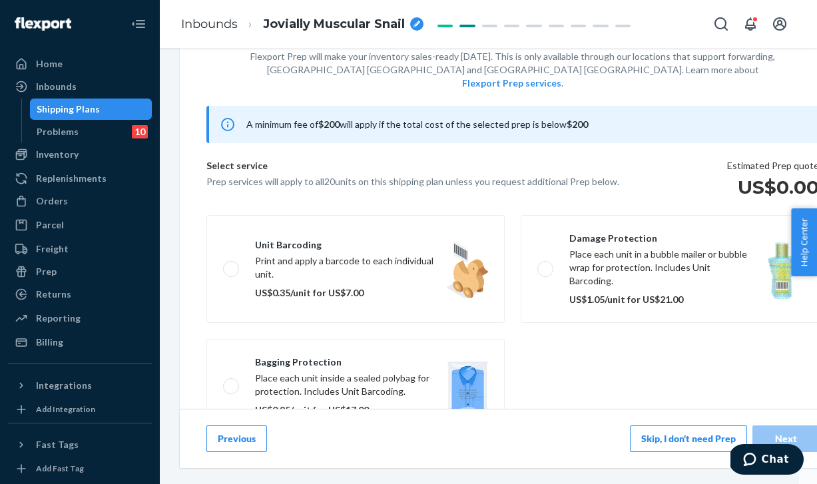
scroll to position [71, 0]
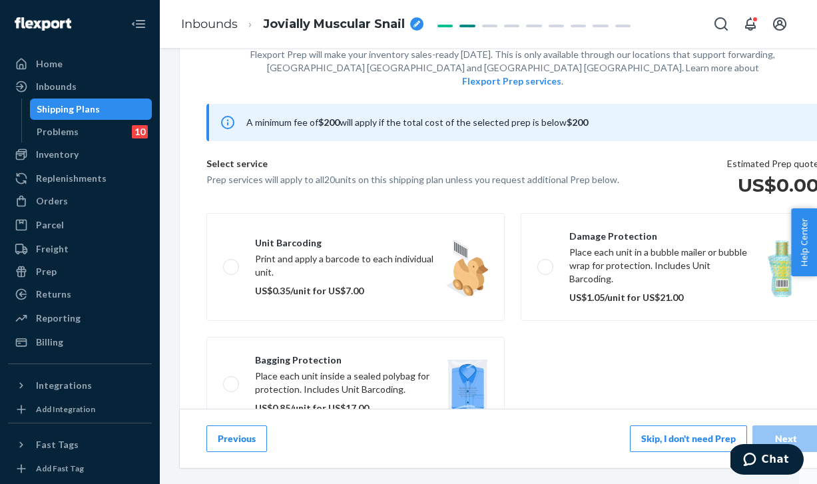
click at [662, 453] on div "Previous Skip, I don't need Prep Next" at bounding box center [513, 438] width 666 height 59
click at [666, 446] on button "Skip, I don't need Prep" at bounding box center [688, 439] width 117 height 27
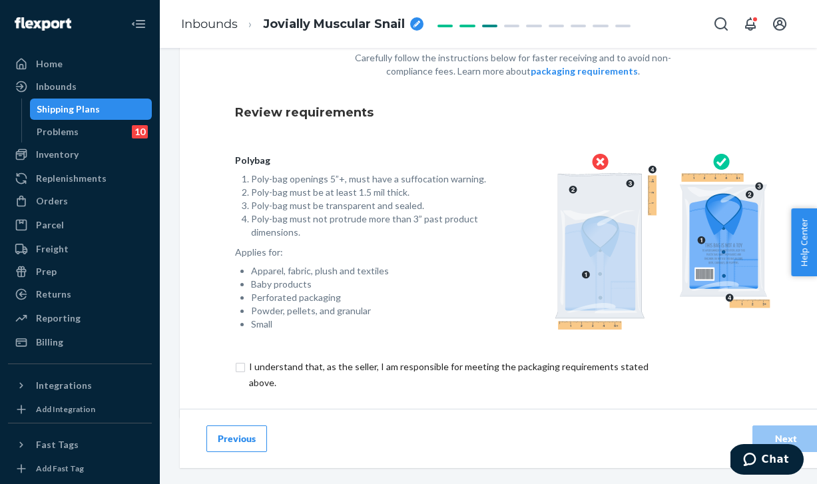
scroll to position [93, 0]
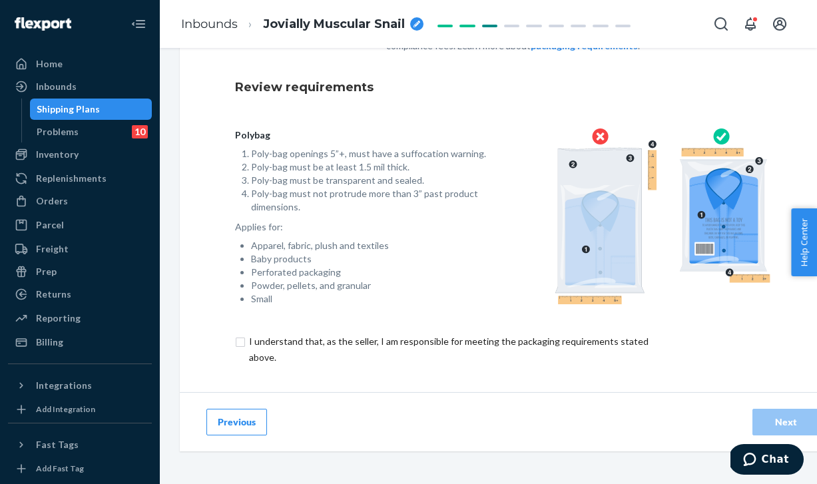
click at [580, 341] on input "checkbox" at bounding box center [456, 350] width 443 height 32
checkbox input "true"
click at [792, 418] on div "Next" at bounding box center [786, 422] width 44 height 13
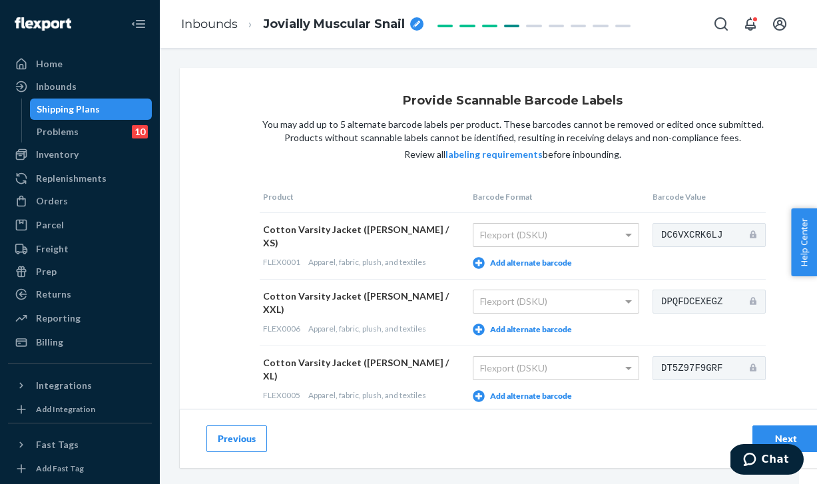
click at [777, 434] on div "Next" at bounding box center [786, 438] width 44 height 13
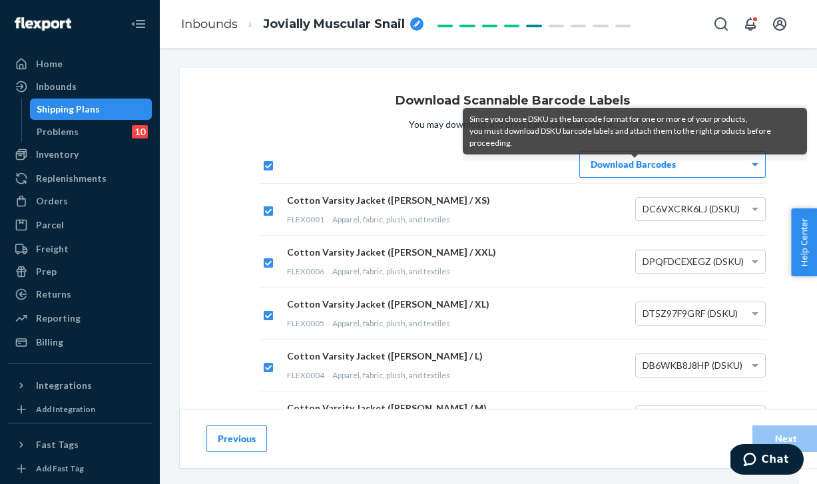
click at [651, 171] on div "Download Barcodes" at bounding box center [672, 164] width 185 height 25
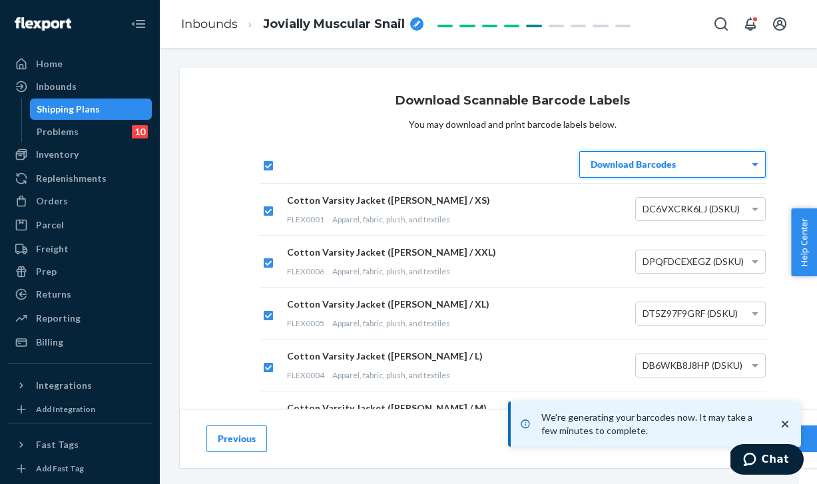
click at [787, 425] on icon "close toast" at bounding box center [785, 424] width 13 height 13
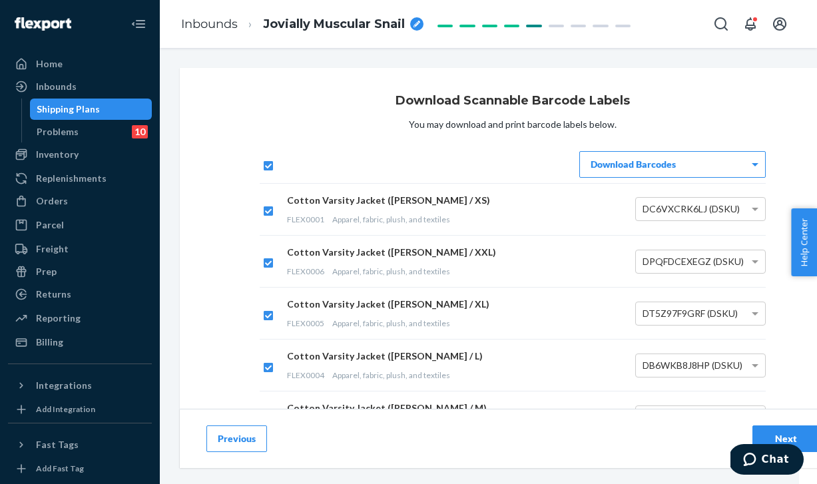
click at [785, 434] on div "Next" at bounding box center [786, 438] width 44 height 13
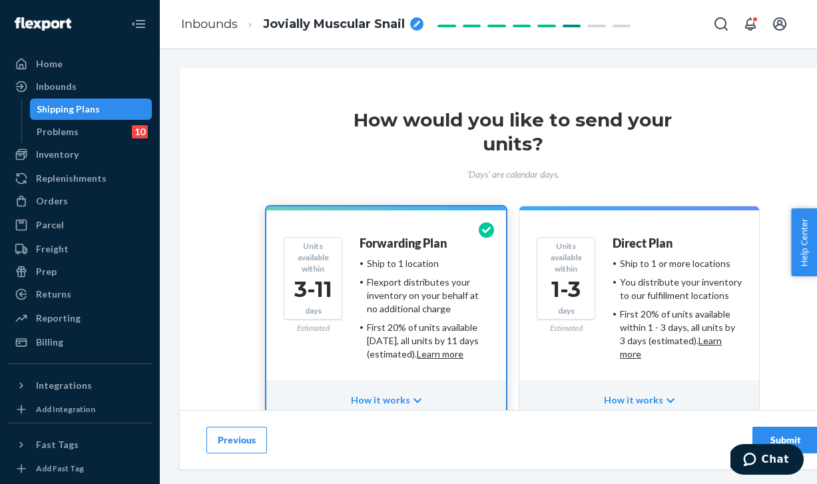
click at [795, 434] on div "Submit" at bounding box center [786, 440] width 44 height 13
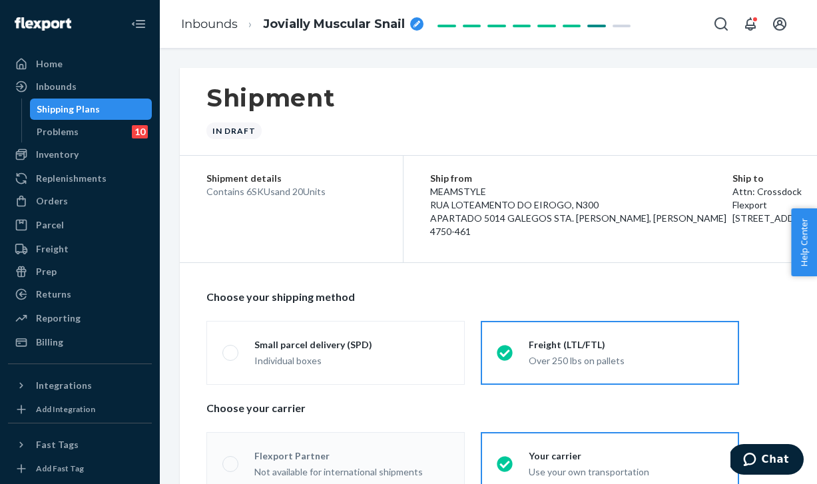
radio input "true"
radio input "false"
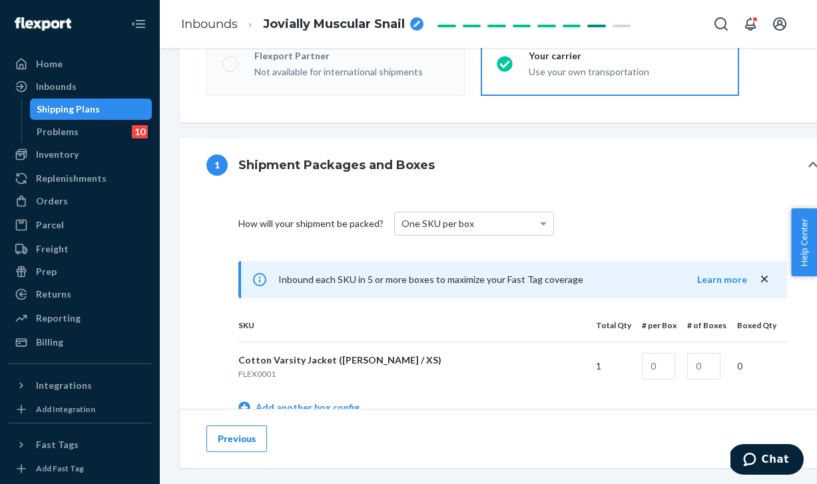
scroll to position [517, 0]
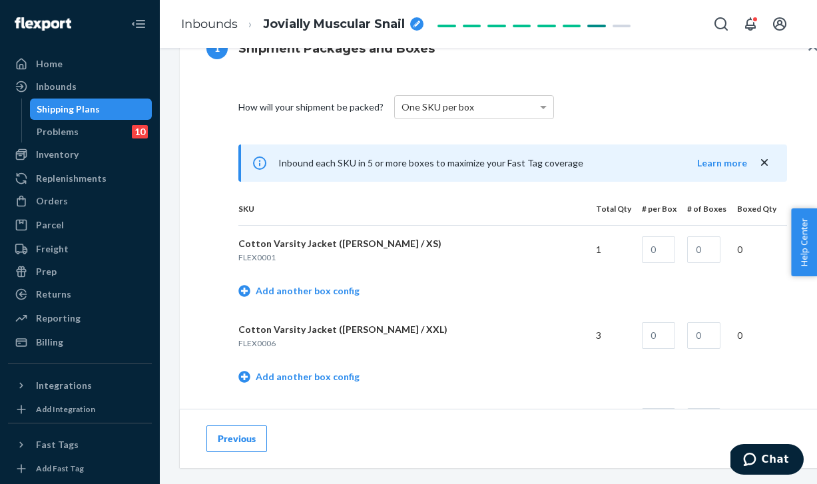
click at [382, 24] on span "Jovially Muscular Snail" at bounding box center [334, 24] width 142 height 17
drag, startPoint x: 382, startPoint y: 24, endPoint x: 260, endPoint y: 15, distance: 122.2
click at [260, 15] on li "Jovially Muscular Snail" at bounding box center [326, 23] width 177 height 21
type input "8-2"
click at [607, 94] on div "How will your shipment be packed? One SKU per box" at bounding box center [513, 107] width 549 height 53
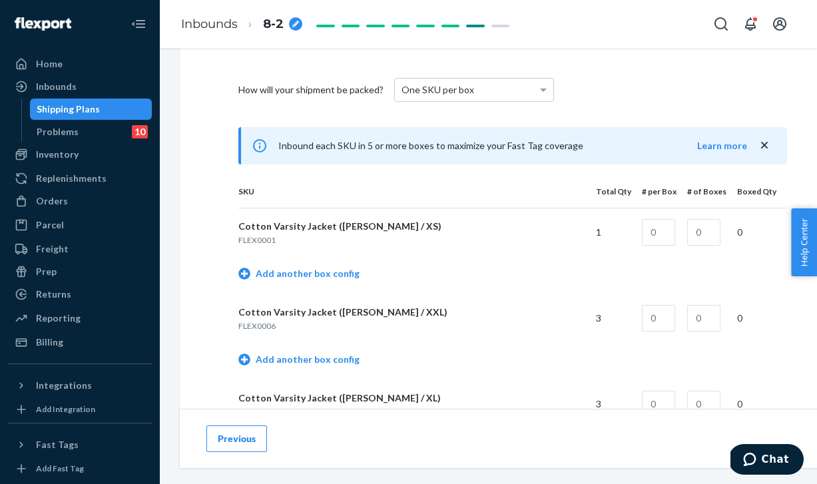
scroll to position [537, 0]
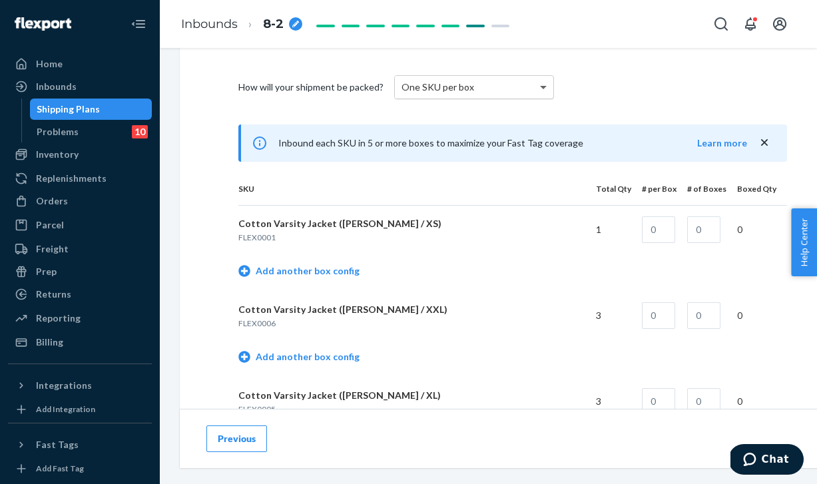
click at [537, 90] on span at bounding box center [545, 87] width 17 height 23
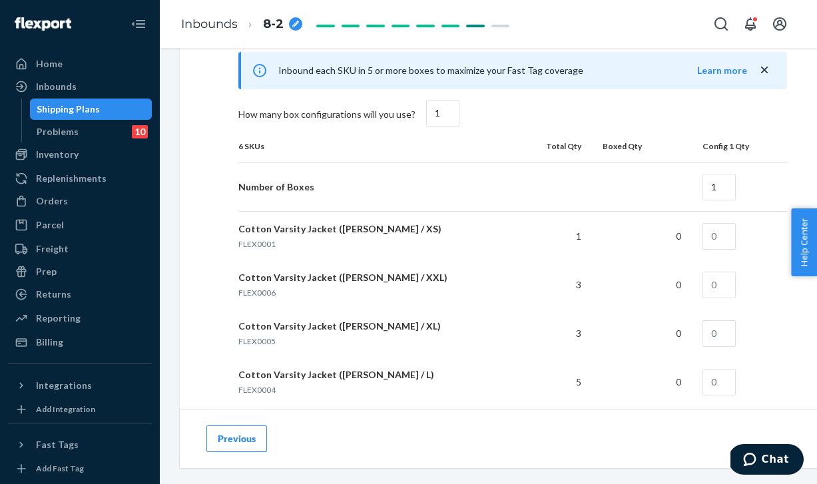
scroll to position [784, 0]
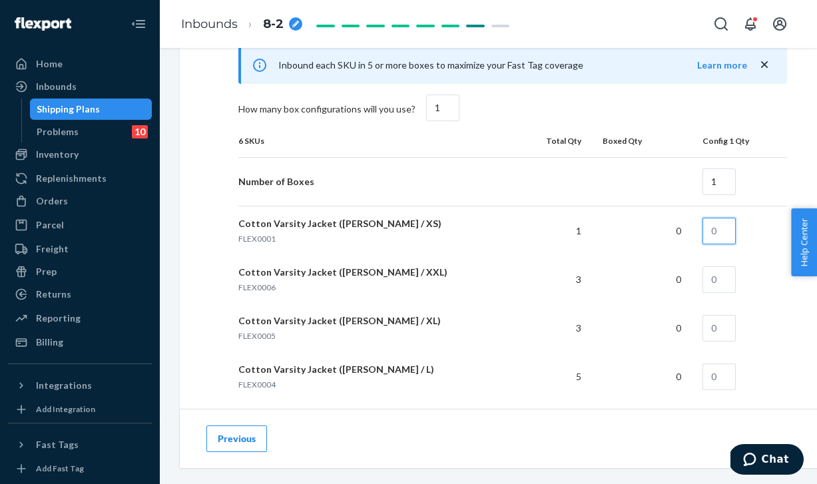
click at [724, 237] on input "text" at bounding box center [719, 231] width 33 height 27
type input "1"
click at [718, 282] on input "text" at bounding box center [719, 279] width 33 height 27
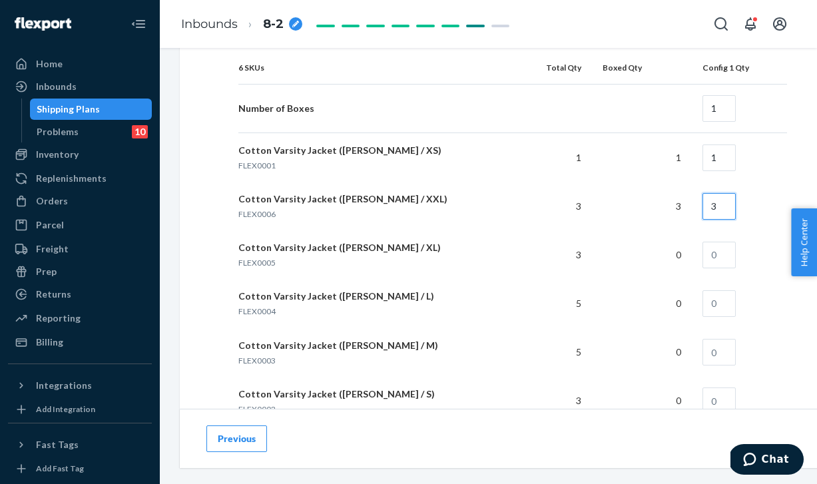
scroll to position [859, 0]
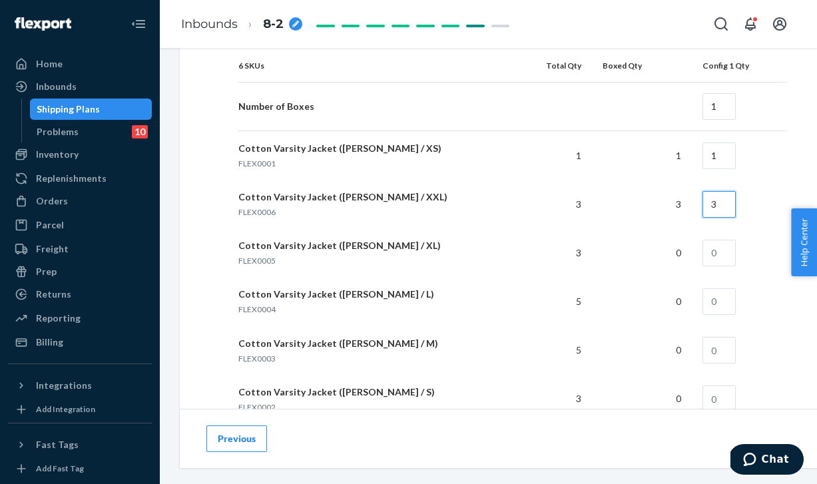
type input "3"
click at [718, 255] on input "text" at bounding box center [719, 253] width 33 height 27
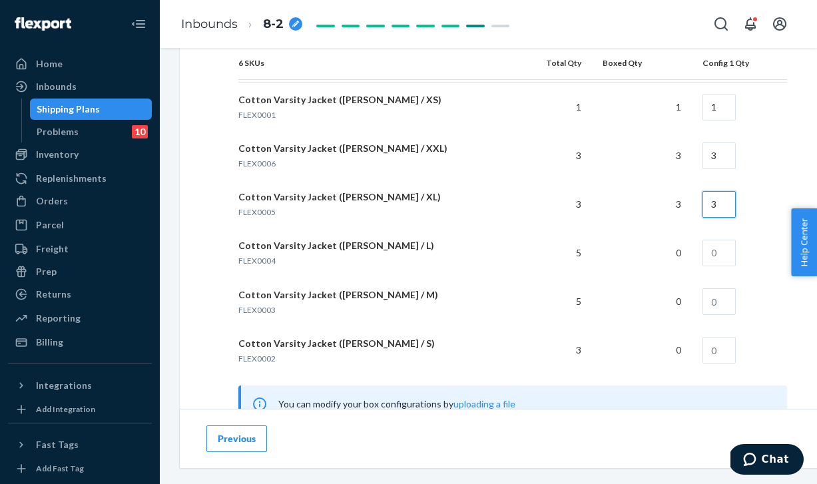
scroll to position [909, 0]
type input "3"
click at [723, 258] on input "text" at bounding box center [719, 252] width 33 height 27
type input "5"
click at [725, 299] on input "text" at bounding box center [719, 301] width 33 height 27
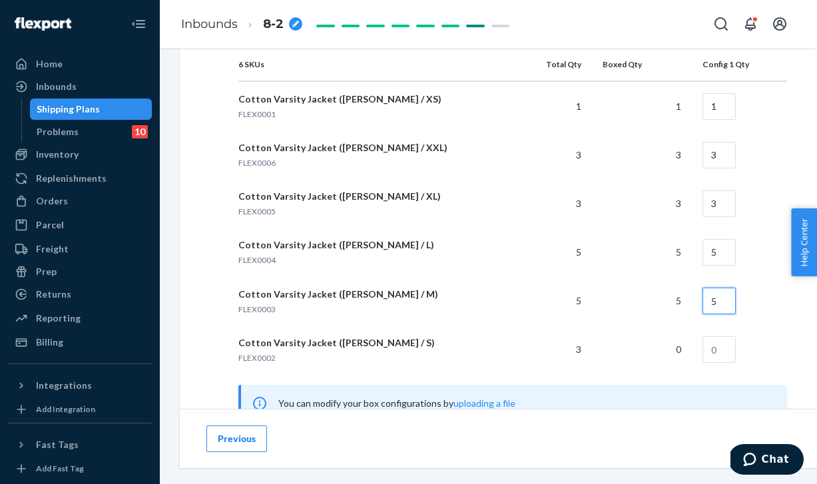
type input "5"
click at [716, 349] on input "text" at bounding box center [719, 349] width 33 height 27
type input "3"
click at [656, 297] on div "5" at bounding box center [642, 300] width 79 height 13
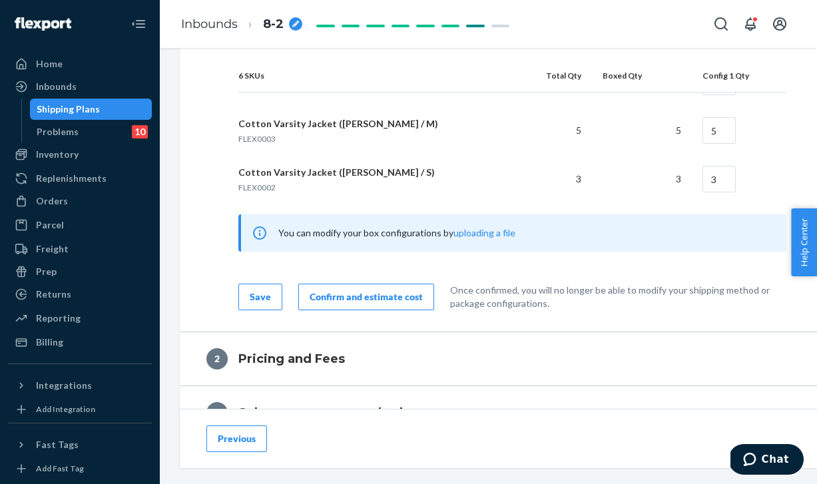
scroll to position [1107, 0]
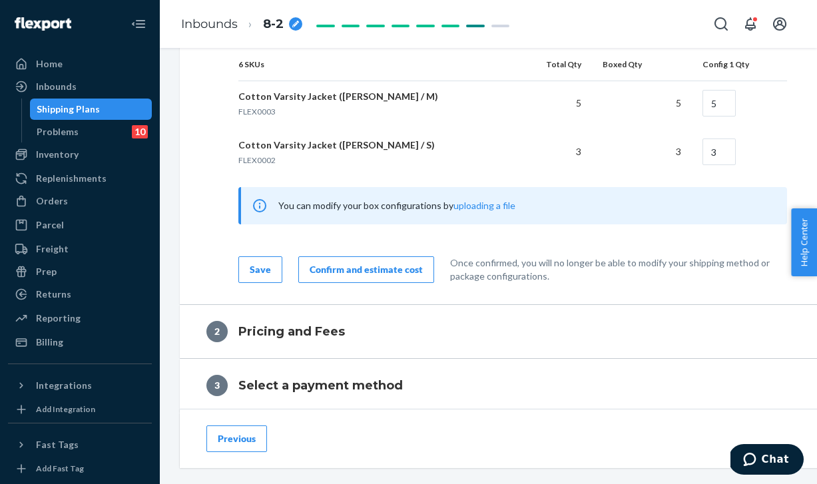
click at [402, 268] on div "Confirm and estimate cost" at bounding box center [366, 269] width 113 height 13
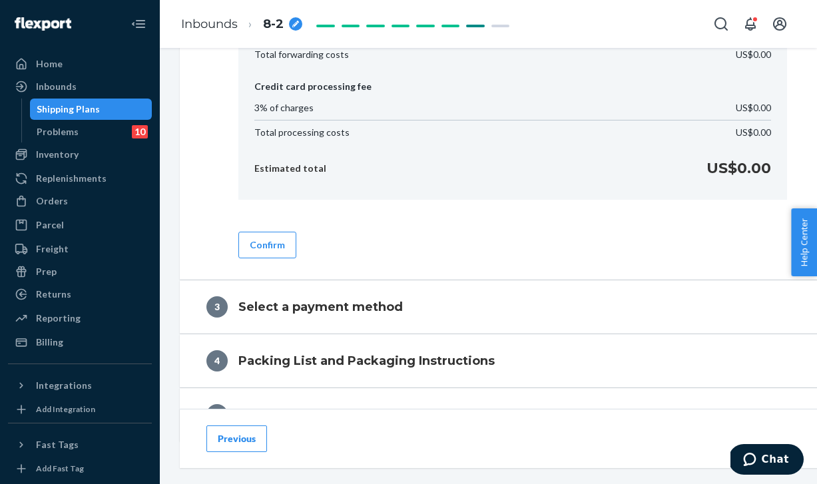
scroll to position [674, 0]
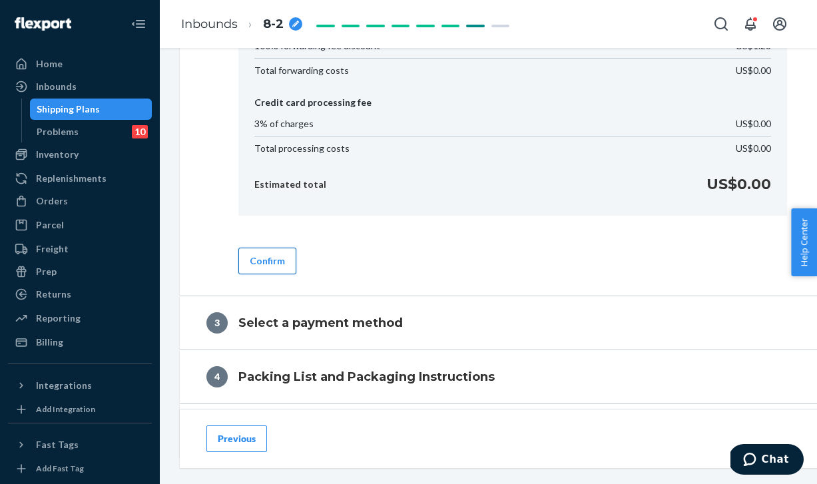
click at [277, 263] on button "Confirm" at bounding box center [268, 261] width 58 height 27
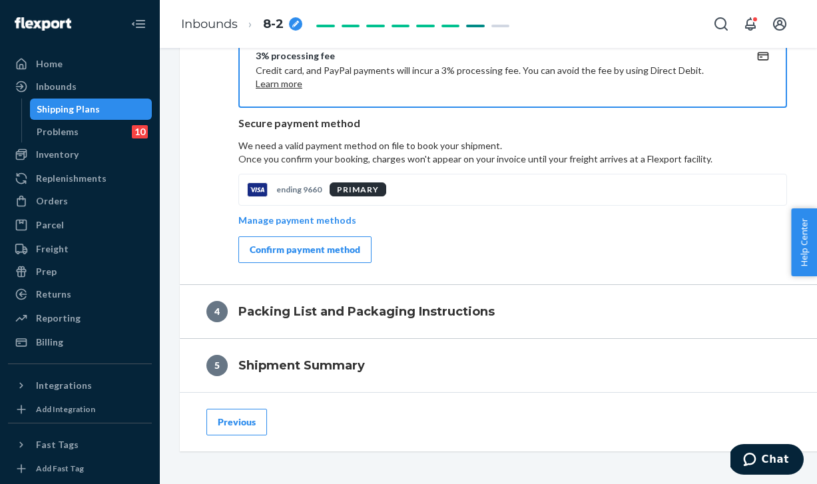
click at [306, 244] on div "Confirm payment method" at bounding box center [305, 249] width 111 height 13
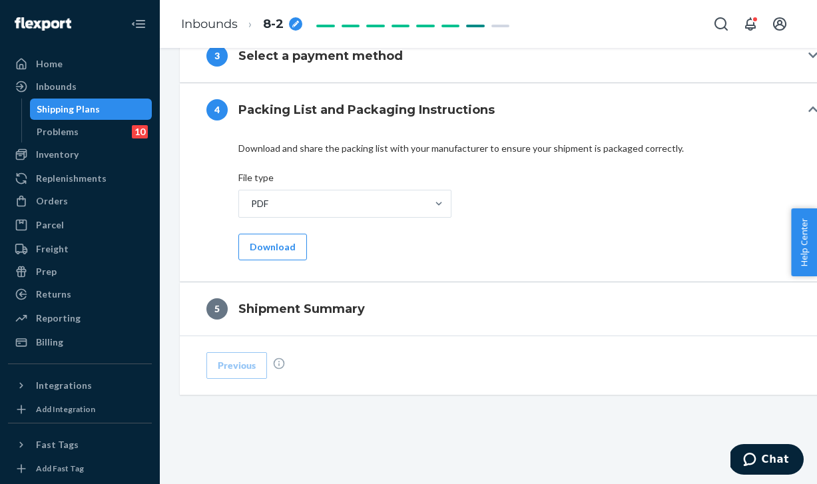
scroll to position [618, 0]
click at [282, 244] on button "Download" at bounding box center [273, 247] width 69 height 27
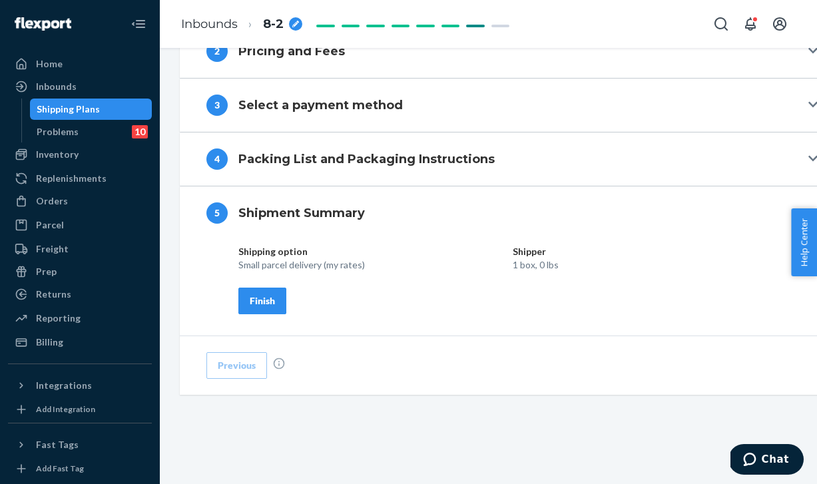
click at [270, 304] on div "Finish" at bounding box center [262, 300] width 25 height 13
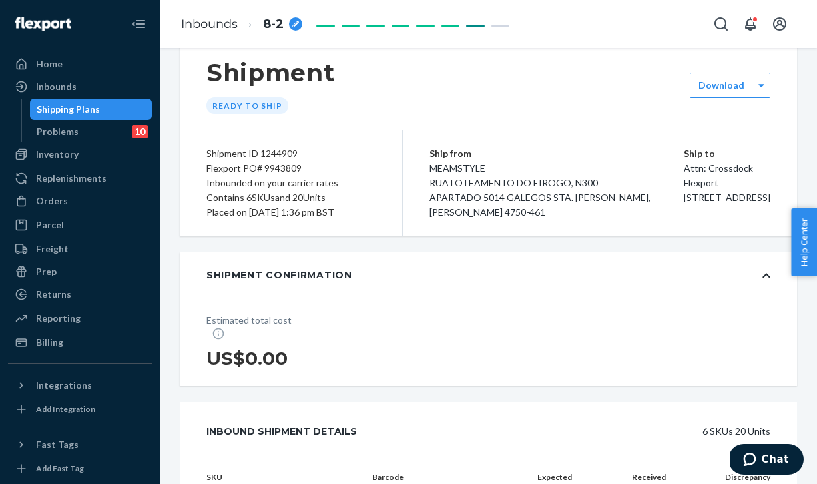
scroll to position [0, 0]
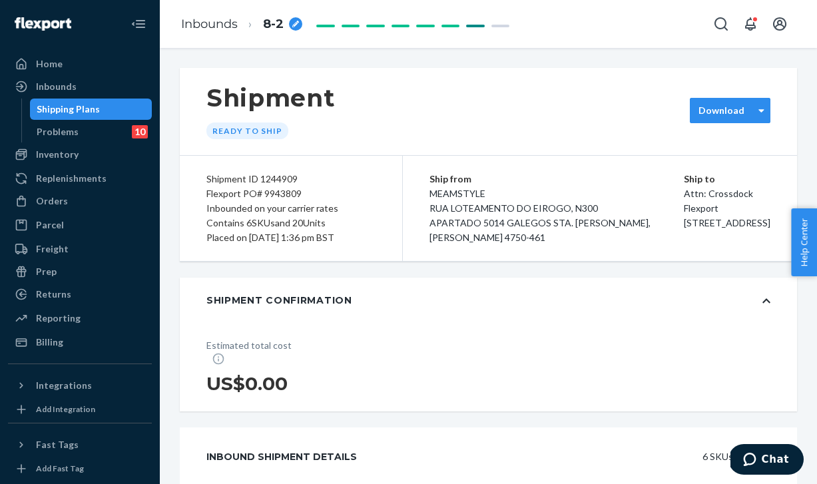
click at [746, 113] on div "Download" at bounding box center [722, 110] width 63 height 13
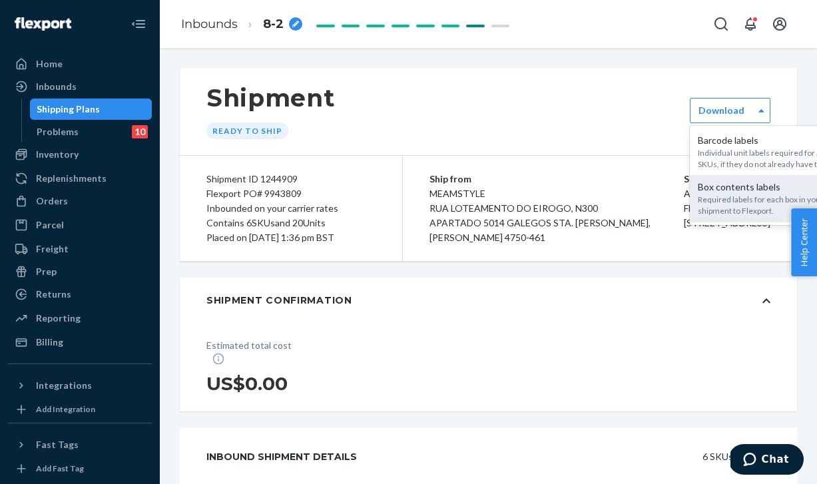
click at [739, 207] on div "Required labels for each box in your shipment to Flexport." at bounding box center [770, 205] width 144 height 23
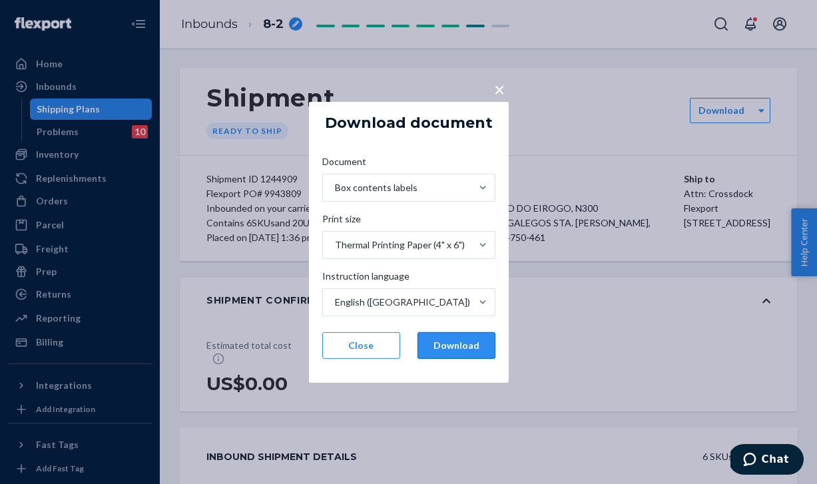
click at [474, 348] on button "Download" at bounding box center [457, 345] width 78 height 27
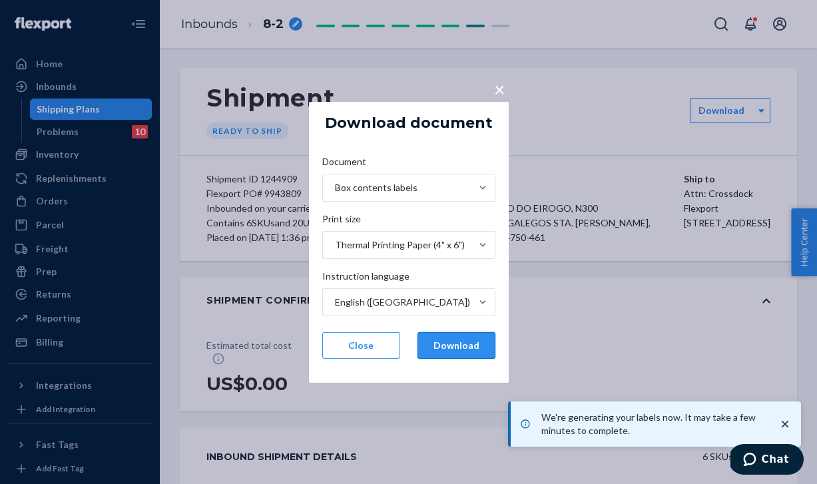
click at [442, 341] on button "Download" at bounding box center [457, 345] width 78 height 27
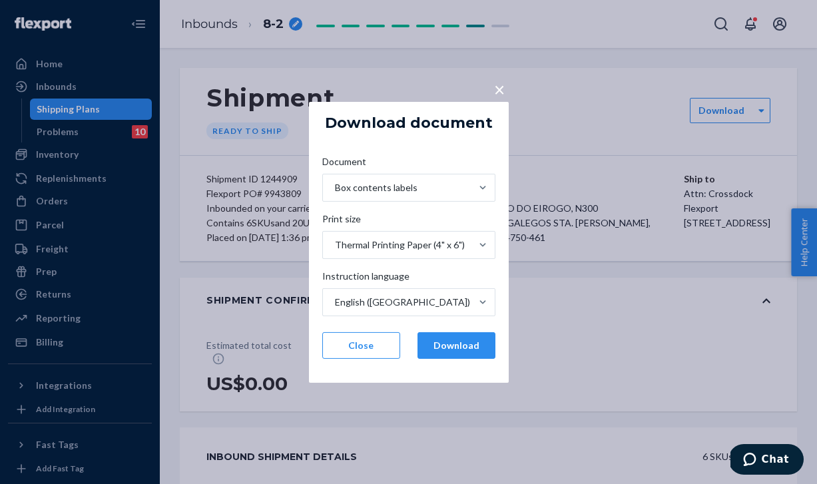
click at [498, 93] on span "×" at bounding box center [499, 88] width 11 height 23
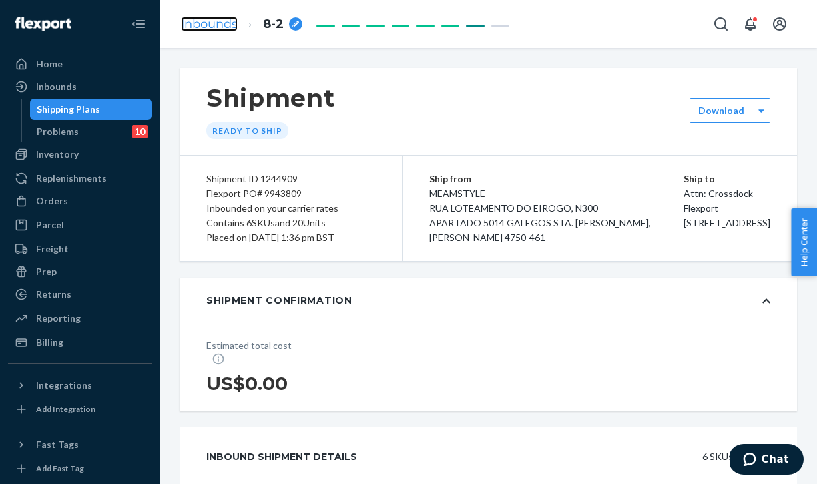
click at [185, 23] on link "Inbounds" at bounding box center [209, 24] width 57 height 15
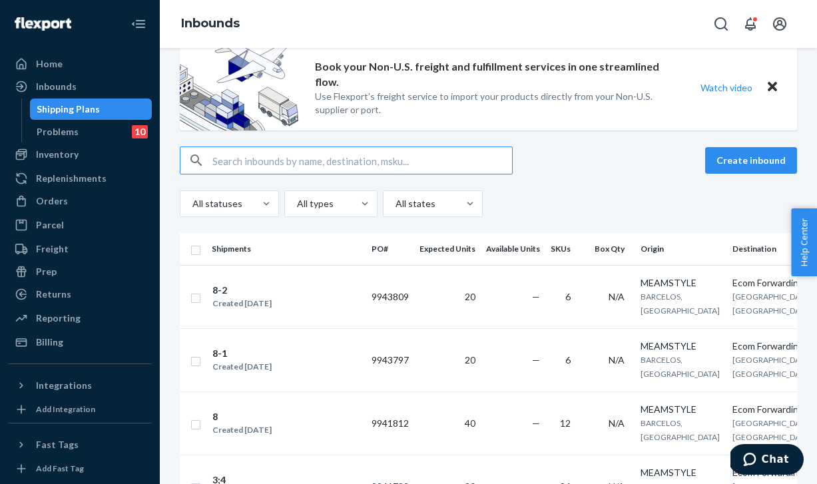
scroll to position [22, 0]
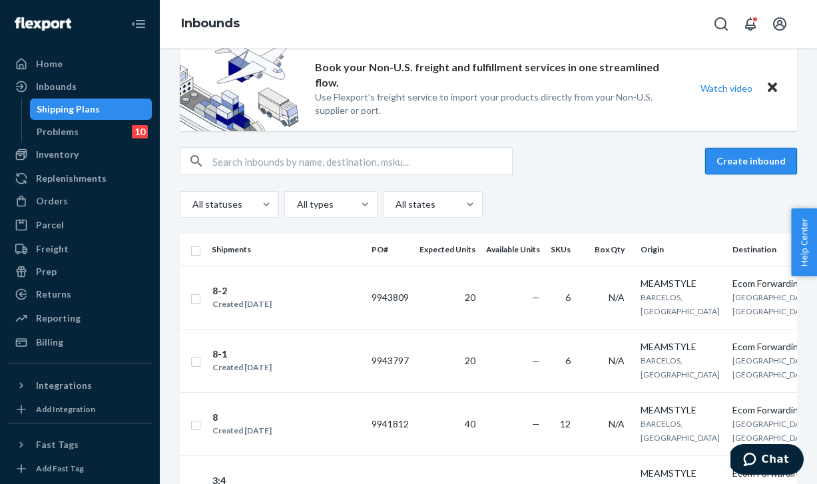
click at [747, 167] on button "Create inbound" at bounding box center [752, 161] width 92 height 27
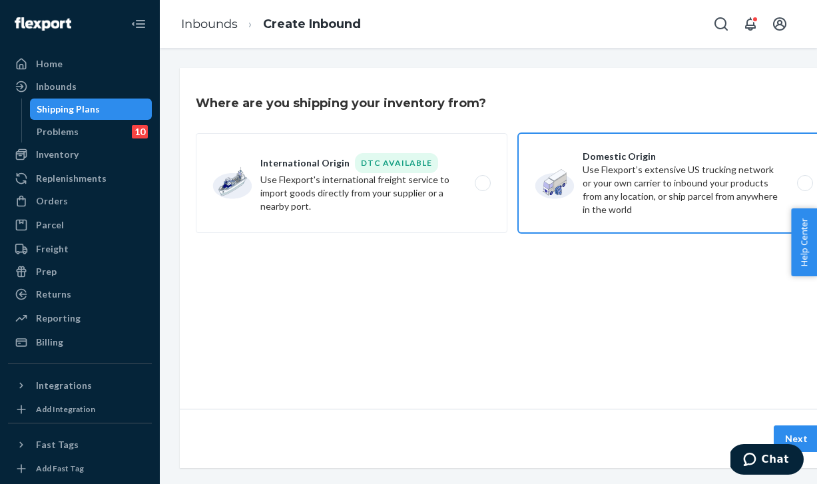
click at [614, 171] on label "Domestic Origin Use Flexport’s extensive US trucking network or your own carrie…" at bounding box center [674, 183] width 312 height 100
click at [805, 179] on input "Domestic Origin Use Flexport’s extensive US trucking network or your own carrie…" at bounding box center [809, 183] width 9 height 9
radio input "true"
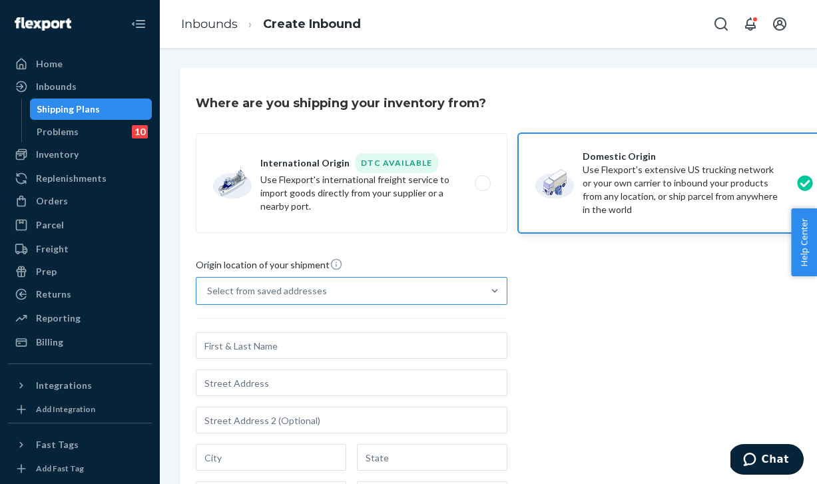
click at [438, 288] on div "Select from saved addresses" at bounding box center [340, 291] width 286 height 27
click at [209, 288] on input "Select from saved addresses" at bounding box center [207, 290] width 1 height 13
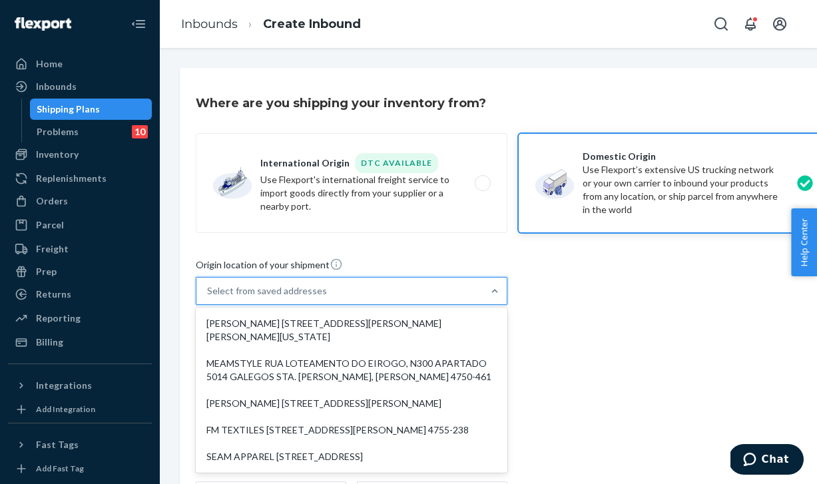
click at [330, 376] on div "MEAMSTYLE RUA LOTEAMENTO DO EIROGO, N300 APARTADO 5014 GALEGOS STA. [PERSON_NAM…" at bounding box center [352, 370] width 306 height 40
click at [209, 298] on input "option MEAMSTYLE RUA LOTEAMENTO DO EIROGO, N300 APARTADO 5014 GALEGOS STA. [PER…" at bounding box center [207, 290] width 1 height 13
type input "MEAMSTYLE"
type input "RUA LOTEAMENTO DO EIROGO, N300"
type input "APARTADO 5014 GALEGOS STA. [PERSON_NAME]"
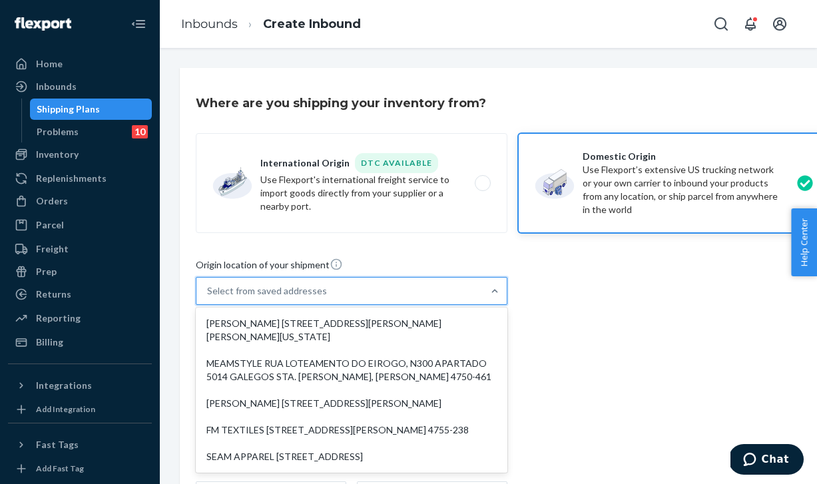
type input "BARCELOS"
type input "Braga"
type input "4750-461"
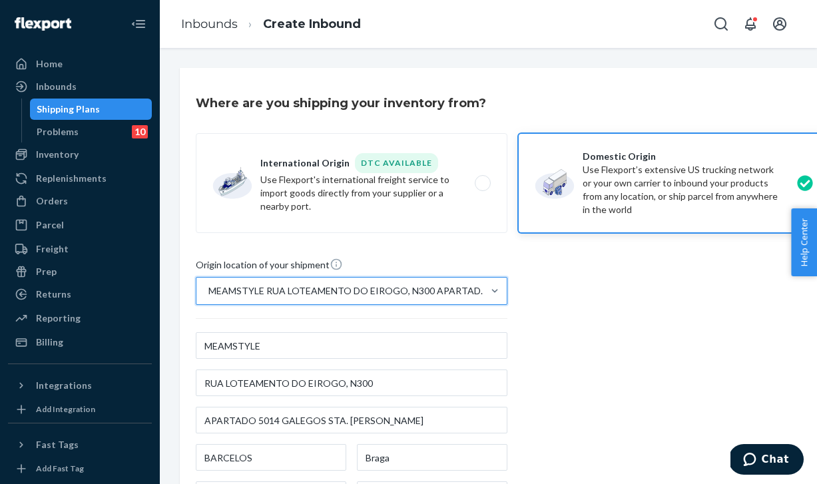
scroll to position [254, 0]
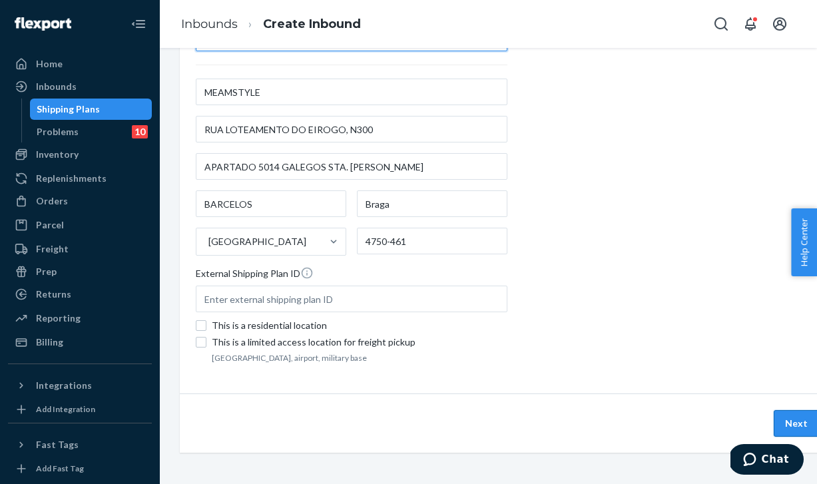
click at [797, 420] on button "Next" at bounding box center [796, 423] width 45 height 27
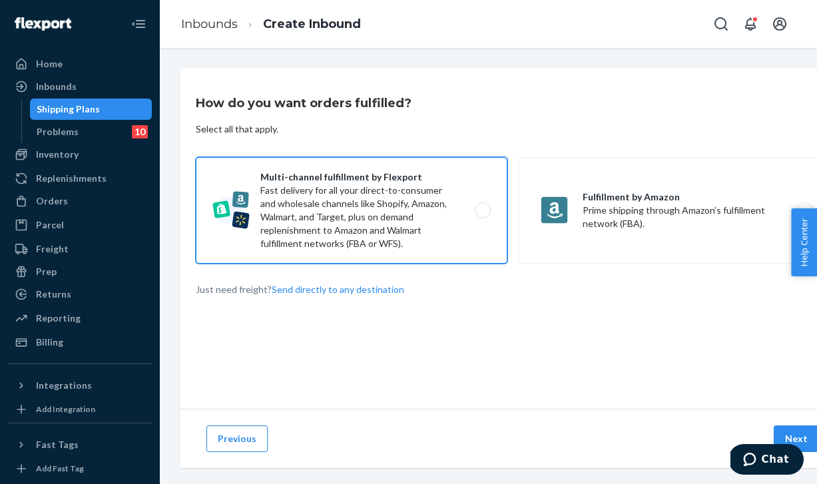
click at [375, 189] on label "Multi-channel fulfillment by Flexport Fast delivery for all your direct-to-cons…" at bounding box center [352, 210] width 312 height 107
click at [482, 207] on input "Multi-channel fulfillment by Flexport Fast delivery for all your direct-to-cons…" at bounding box center [486, 211] width 9 height 9
radio input "true"
click at [791, 432] on button "Next" at bounding box center [796, 439] width 45 height 27
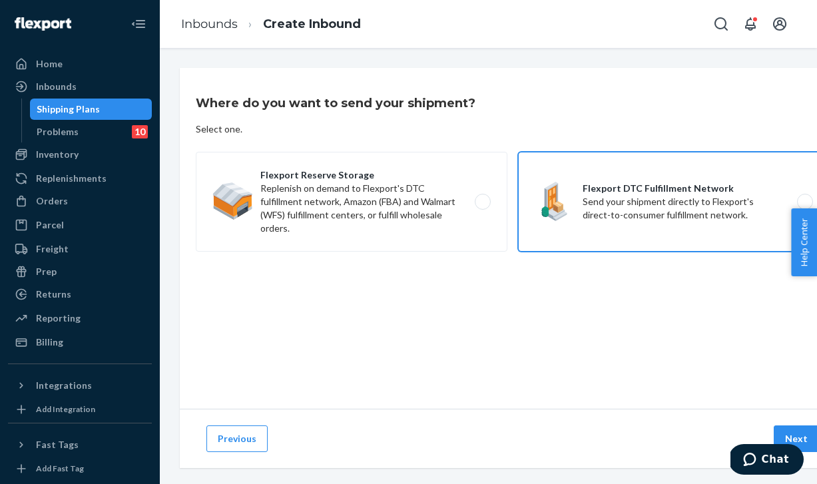
click at [668, 189] on label "Flexport DTC Fulfillment Network Send your shipment directly to Flexport's dire…" at bounding box center [674, 202] width 312 height 100
click at [805, 198] on input "Flexport DTC Fulfillment Network Send your shipment directly to Flexport's dire…" at bounding box center [809, 202] width 9 height 9
radio input "true"
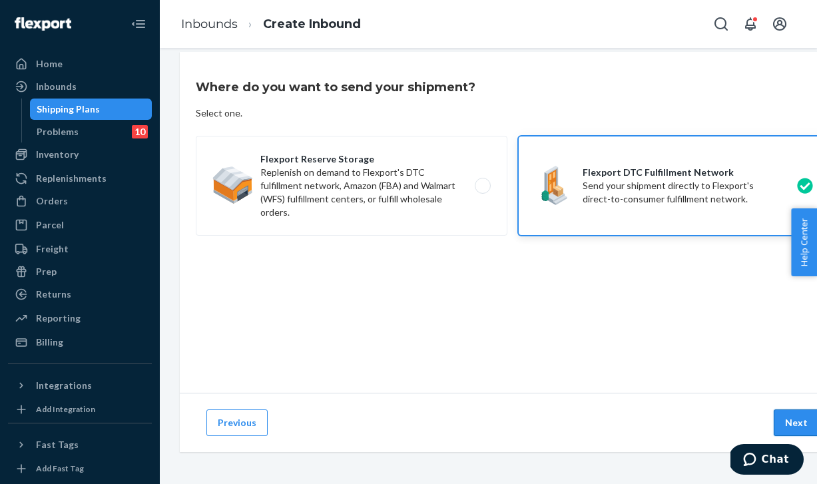
click at [793, 418] on button "Next" at bounding box center [796, 423] width 45 height 27
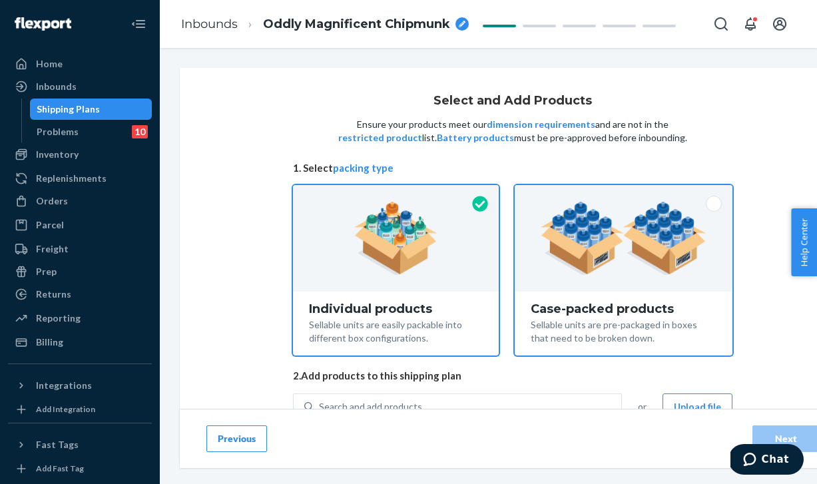
scroll to position [53, 0]
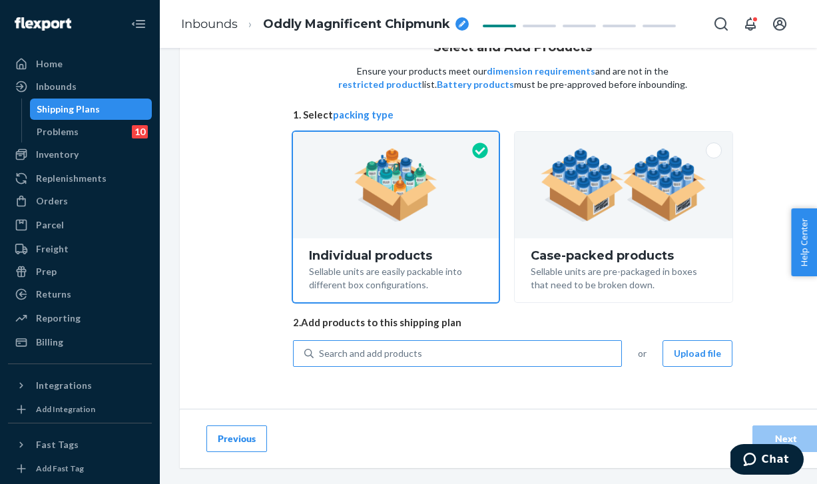
click at [424, 356] on div "Search and add products" at bounding box center [468, 354] width 308 height 24
click at [320, 356] on input "Search and add products" at bounding box center [319, 353] width 1 height 13
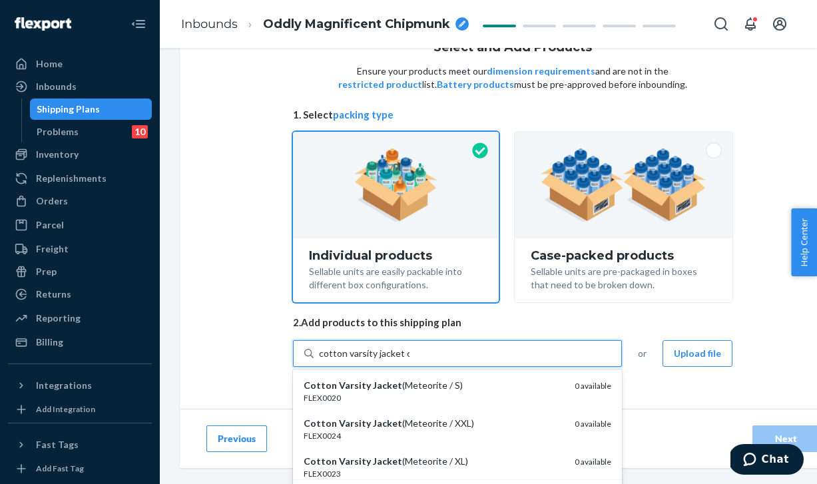
type input "cotton varsity jacket cof"
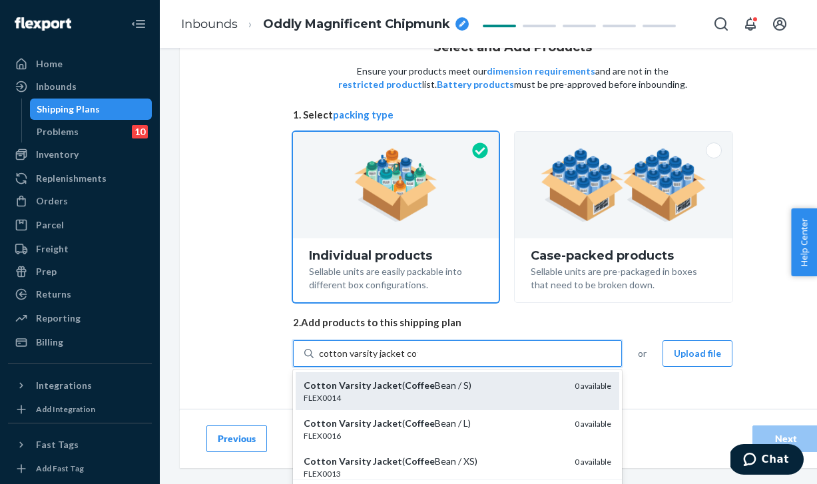
click at [450, 386] on div "Cotton Varsity Jacket ( Coffee Bean / S)" at bounding box center [434, 385] width 260 height 13
click at [418, 360] on input "cotton varsity jacket cof" at bounding box center [368, 353] width 99 height 13
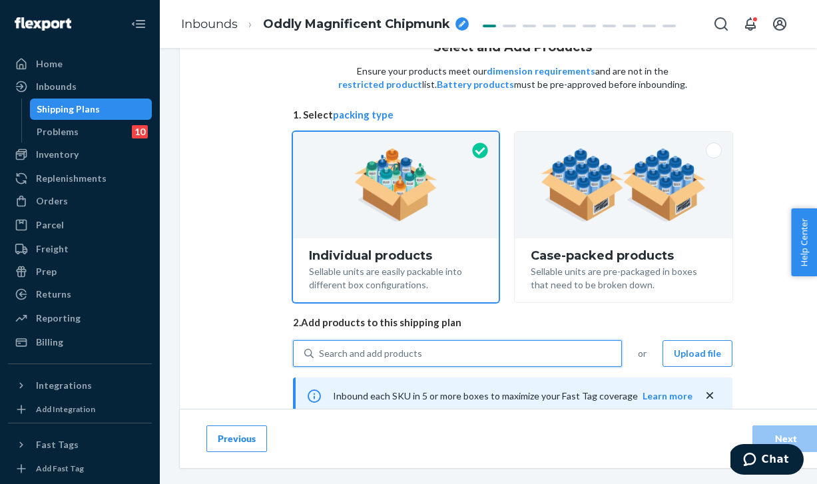
click at [418, 354] on div "Search and add products" at bounding box center [468, 354] width 308 height 24
click at [320, 354] on input "0 results available. Select is focused ,type to refine list, press Down to open…" at bounding box center [319, 353] width 1 height 13
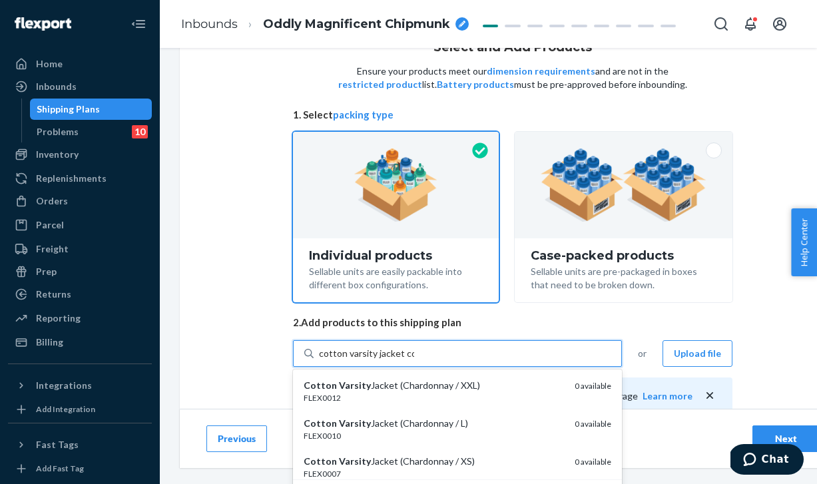
type input "cotton varsity jacket cof"
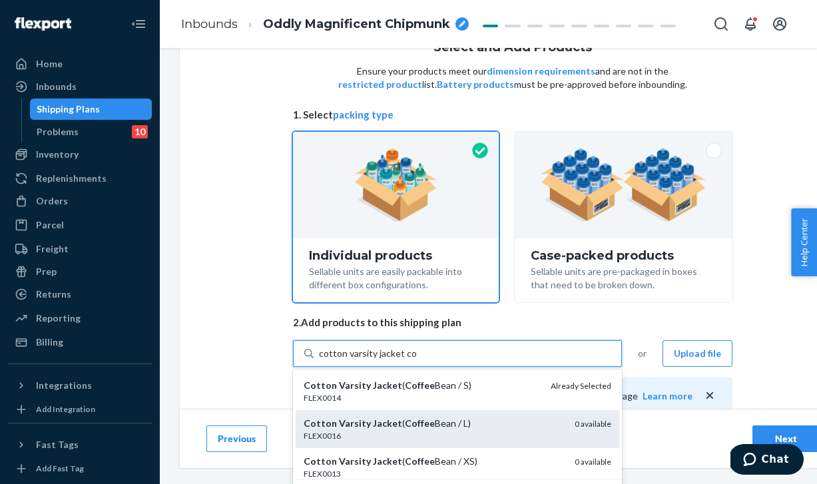
click at [440, 422] on div "Cotton Varsity Jacket ( Coffee Bean / L)" at bounding box center [434, 423] width 260 height 13
click at [418, 360] on input "cotton varsity jacket cof" at bounding box center [368, 353] width 99 height 13
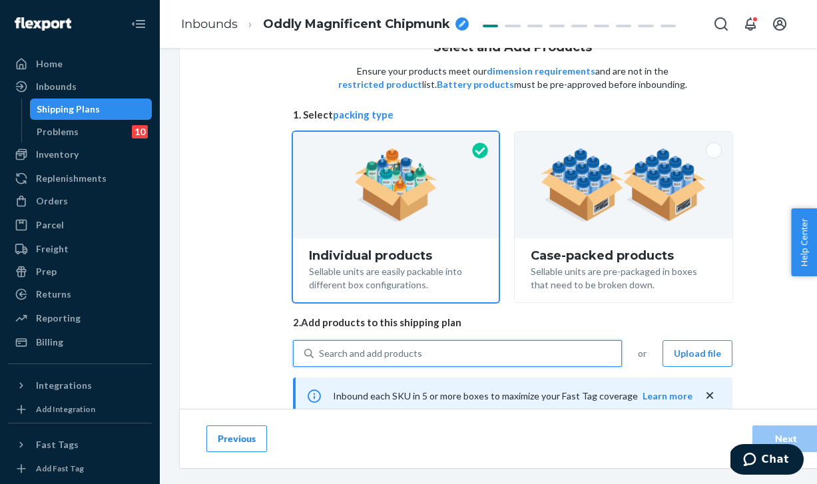
click at [410, 357] on div "Search and add products" at bounding box center [370, 353] width 103 height 13
click at [320, 357] on input "0 results available. Use Up and Down to choose options, press Enter to select t…" at bounding box center [319, 353] width 1 height 13
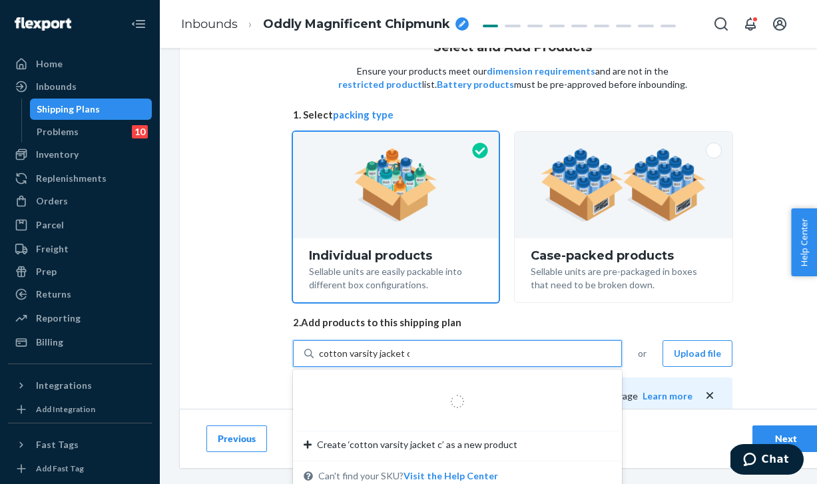
type input "cotton varsity jacket co"
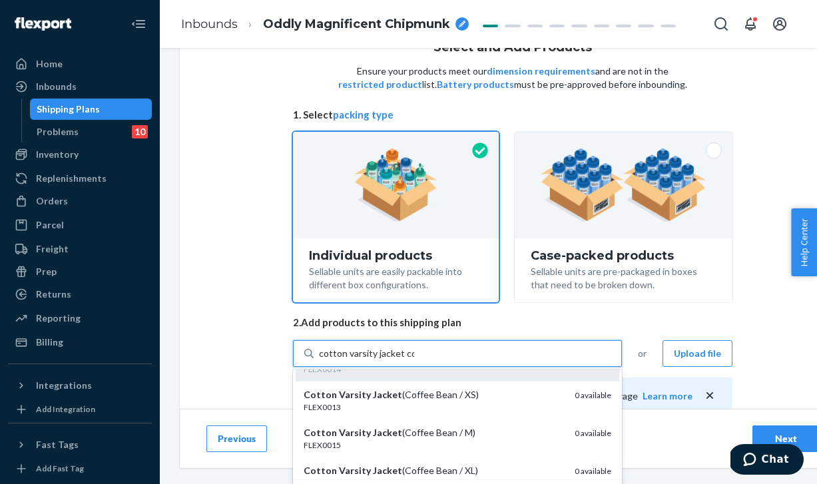
scroll to position [67, 0]
click at [493, 394] on div "Cotton Varsity Jacket (Coffee Bean / XS)" at bounding box center [434, 394] width 260 height 13
click at [414, 360] on input "cotton varsity jacket co" at bounding box center [366, 353] width 95 height 13
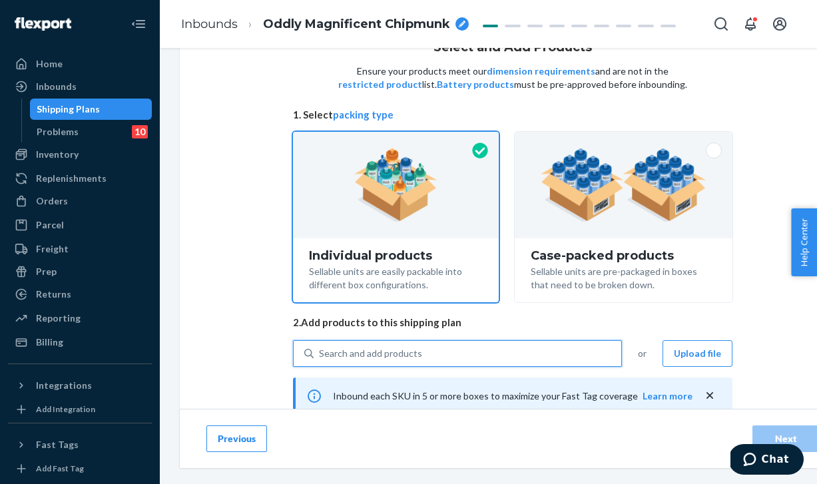
click at [439, 353] on div "Search and add products" at bounding box center [468, 354] width 308 height 24
click at [320, 353] on input "0 results available. Select is focused ,type to refine list, press Down to open…" at bounding box center [319, 353] width 1 height 13
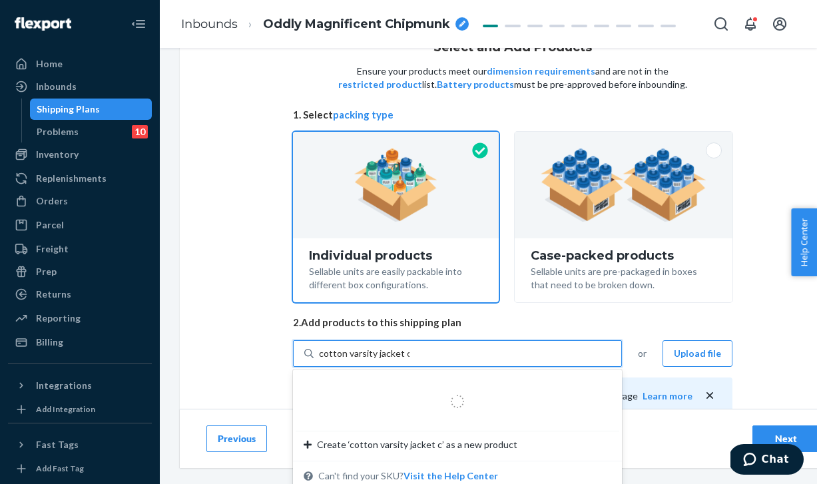
type input "cotton varsity jacket co"
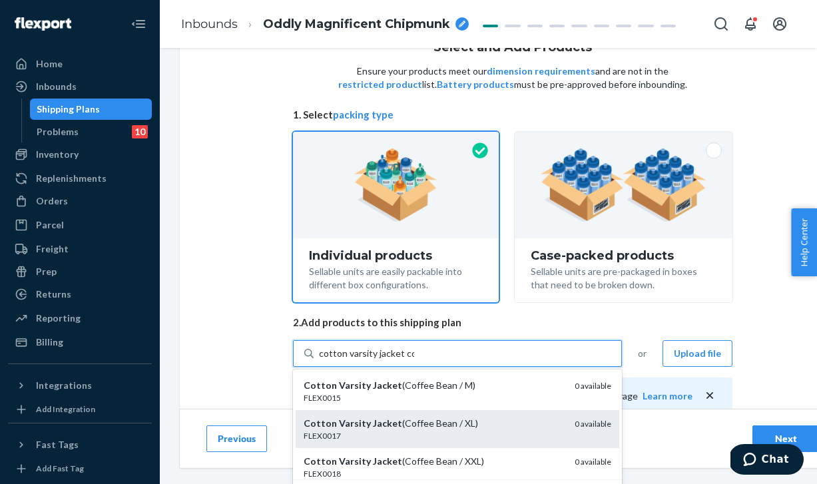
click at [478, 433] on div "FLEX0017" at bounding box center [434, 435] width 260 height 11
click at [414, 360] on input "cotton varsity jacket co" at bounding box center [366, 353] width 95 height 13
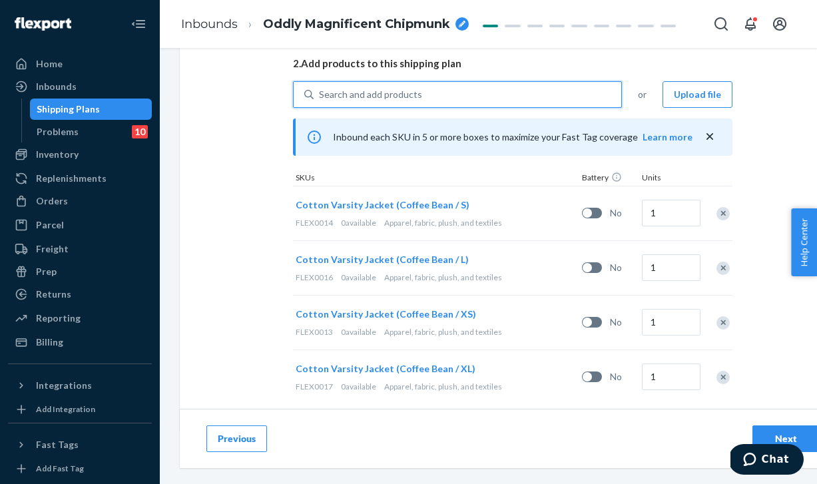
scroll to position [310, 0]
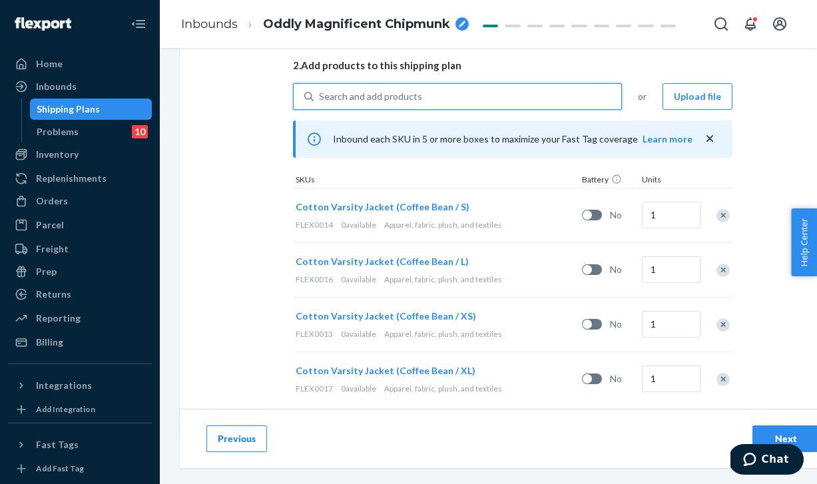
click at [366, 97] on div "Search and add products" at bounding box center [370, 96] width 103 height 13
click at [320, 97] on input "0 results available. Select is focused ,type to refine list, press Down to open…" at bounding box center [319, 96] width 1 height 13
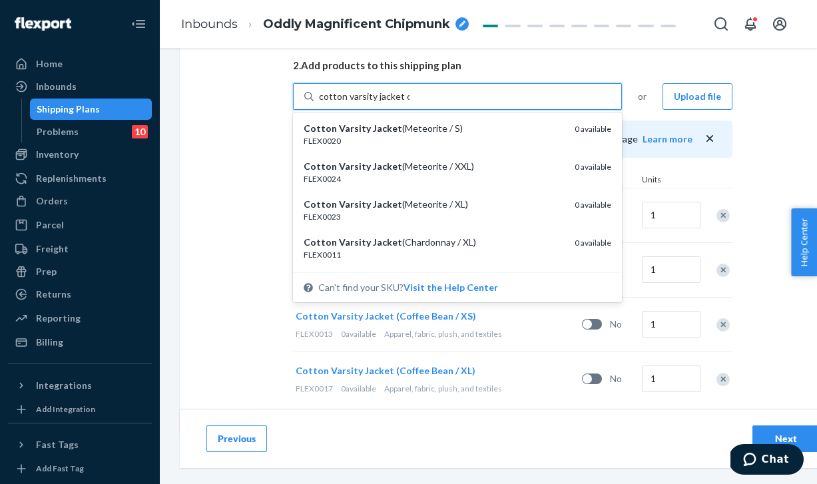
type input "cotton varsity jacket co"
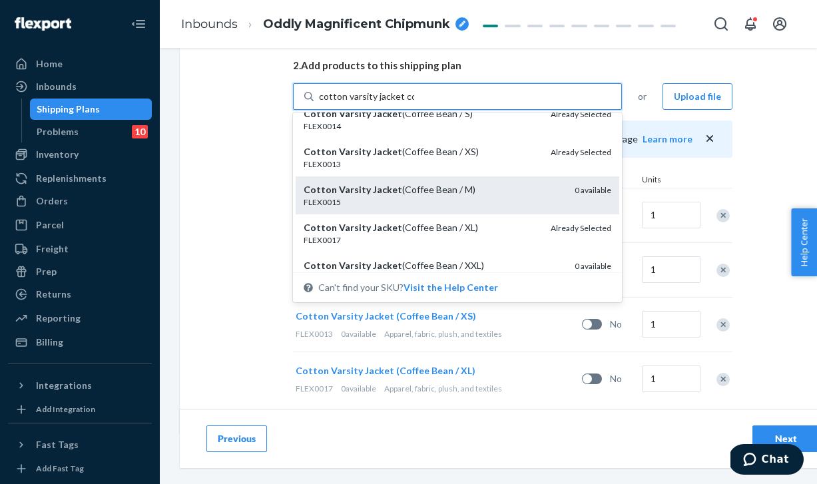
scroll to position [58, 0]
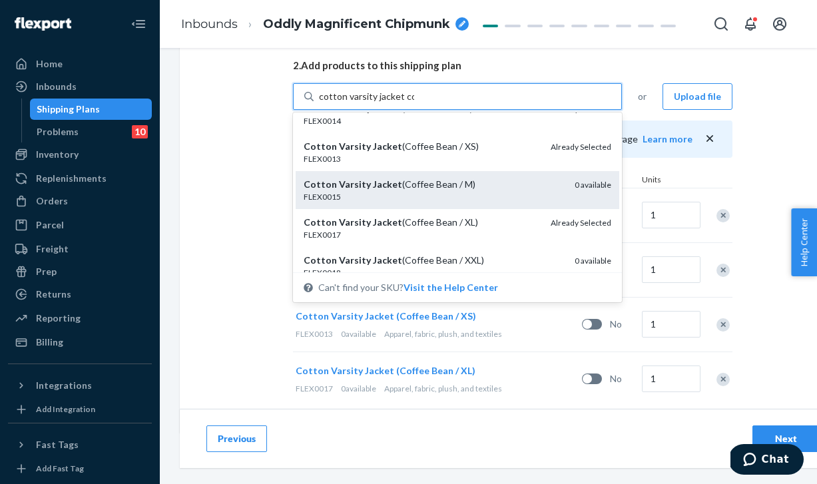
click at [509, 197] on div "FLEX0015" at bounding box center [434, 196] width 260 height 11
click at [414, 103] on input "cotton varsity jacket co" at bounding box center [366, 96] width 95 height 13
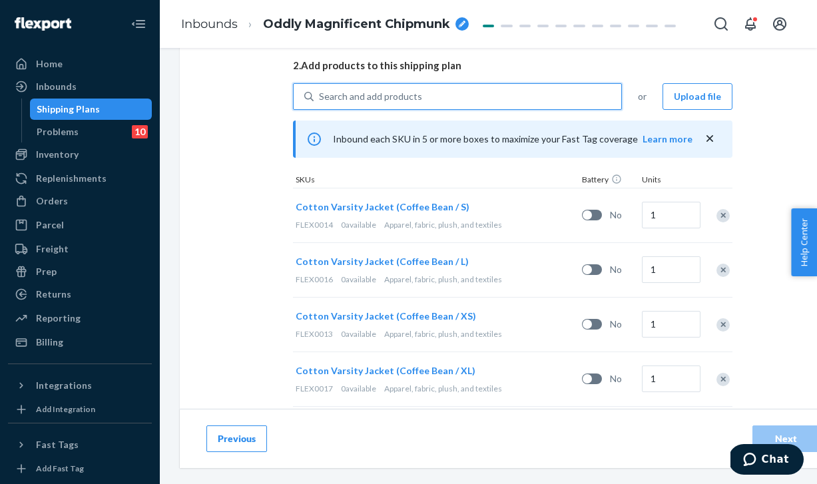
click at [426, 96] on div "Search and add products" at bounding box center [468, 97] width 308 height 24
click at [320, 96] on input "0 results available. Select is focused ,type to refine list, press Down to open…" at bounding box center [319, 96] width 1 height 13
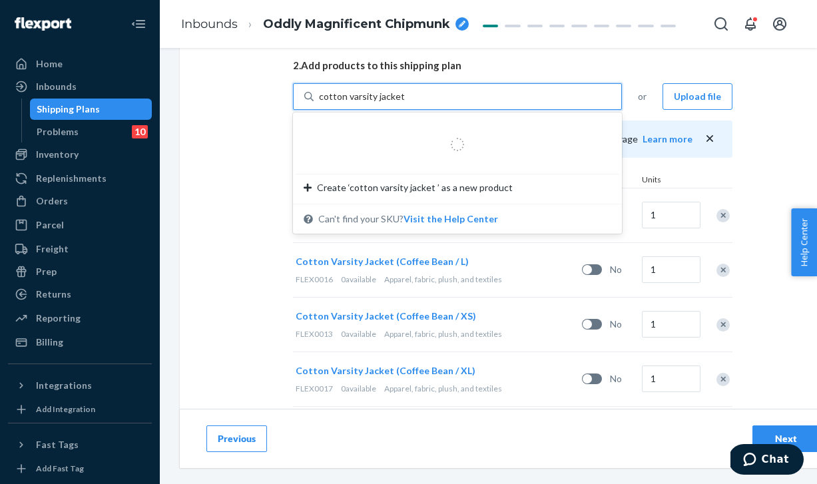
type input "cotton varsity jacket co"
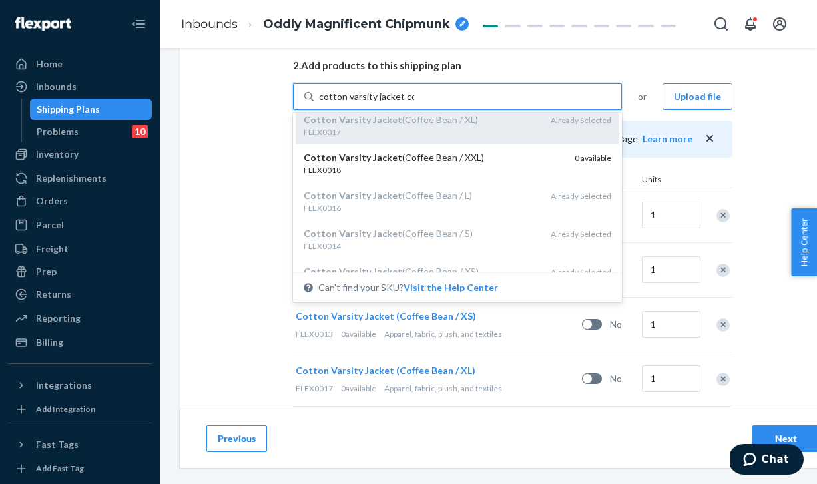
scroll to position [49, 0]
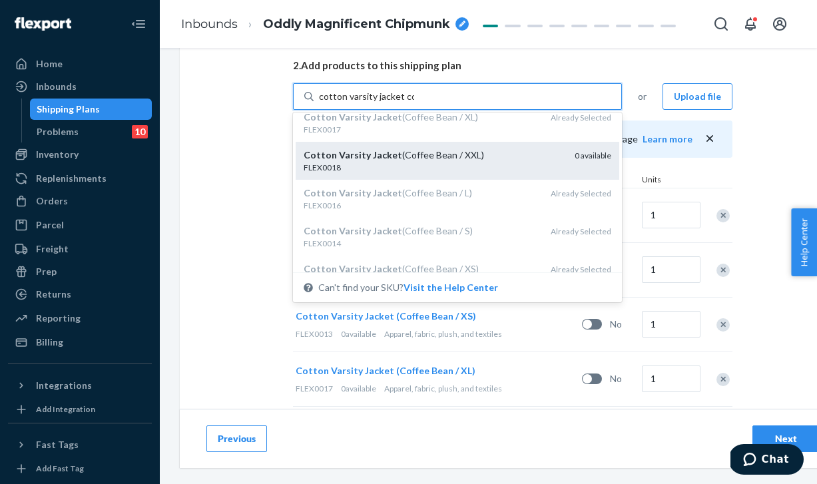
click at [496, 153] on div "Cotton Varsity Jacket (Coffee Bean / XXL)" at bounding box center [434, 155] width 260 height 13
click at [414, 103] on input "cotton varsity jacket co" at bounding box center [366, 96] width 95 height 13
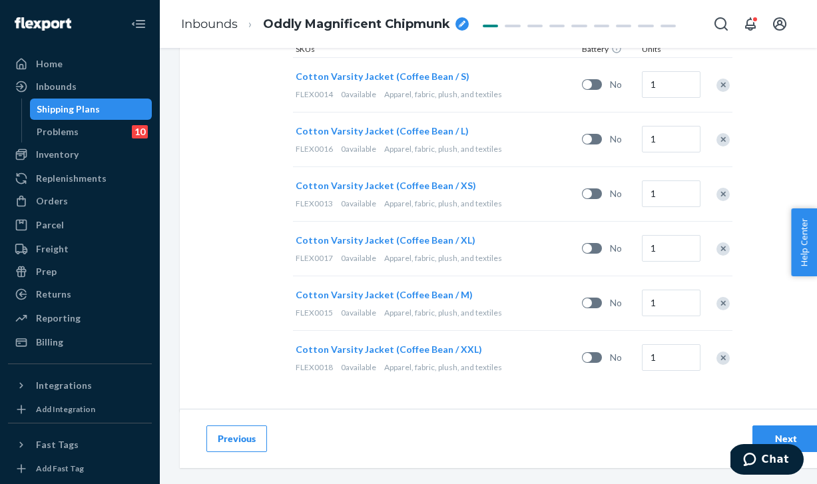
scroll to position [444, 0]
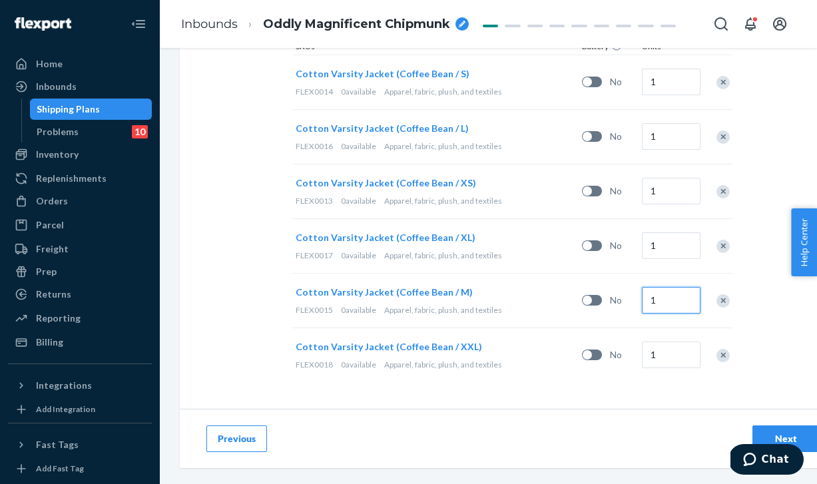
click at [657, 300] on input "1" at bounding box center [671, 300] width 59 height 27
type input "5"
click at [661, 356] on input "1" at bounding box center [671, 355] width 59 height 27
type input "3"
click at [661, 245] on input "1" at bounding box center [671, 246] width 59 height 27
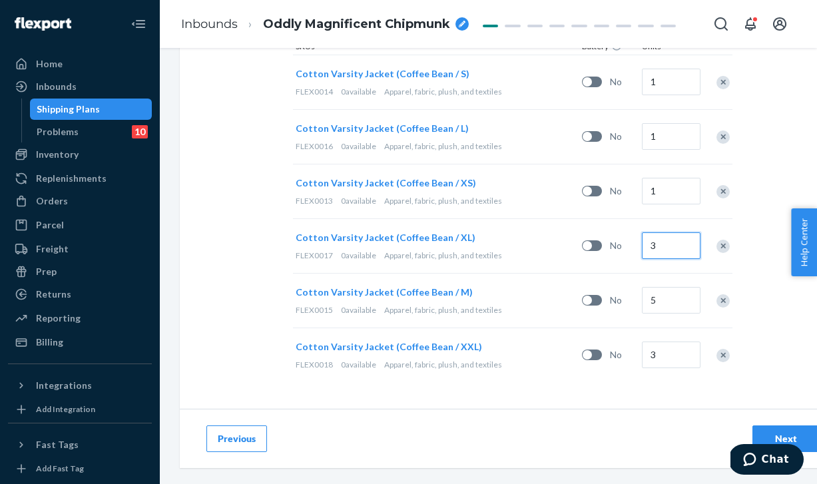
type input "3"
click at [662, 129] on input "1" at bounding box center [671, 136] width 59 height 27
type input "5"
click at [664, 89] on input "1" at bounding box center [671, 82] width 59 height 27
type input "3"
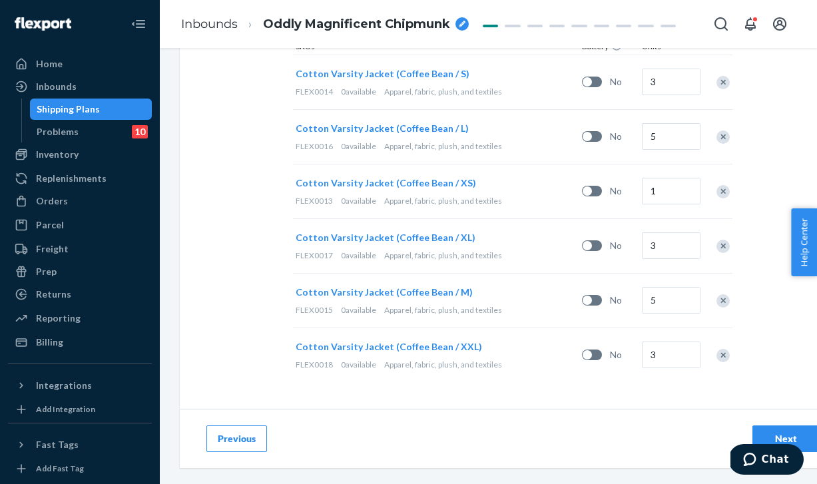
click at [802, 439] on div "Next" at bounding box center [786, 438] width 44 height 13
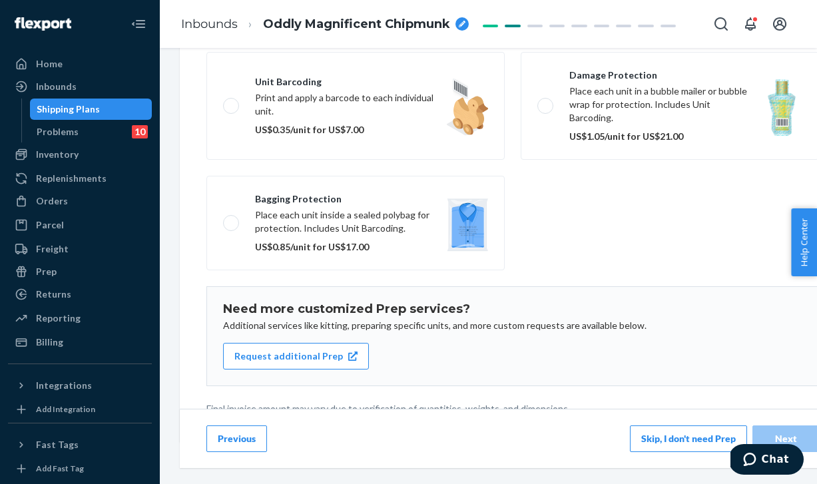
scroll to position [7, 0]
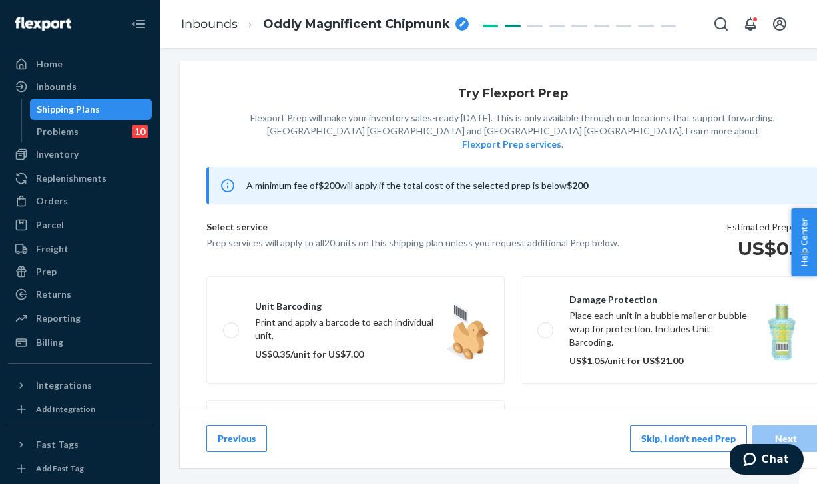
click at [683, 434] on button "Skip, I don't need Prep" at bounding box center [688, 439] width 117 height 27
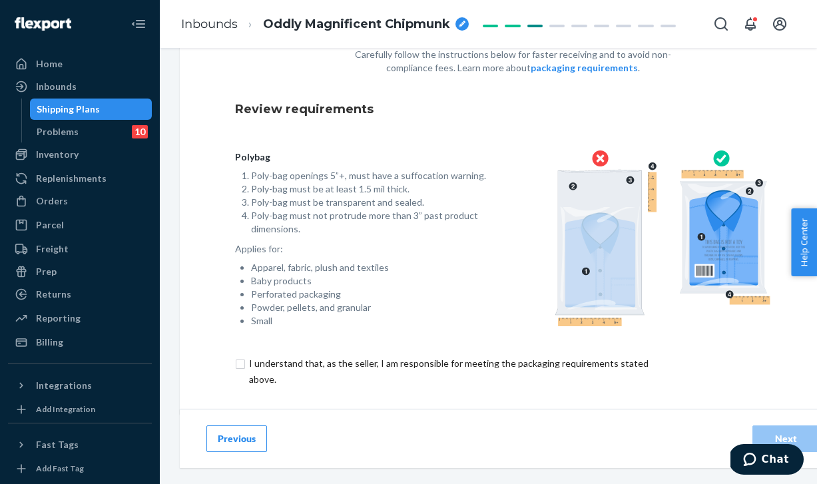
scroll to position [73, 0]
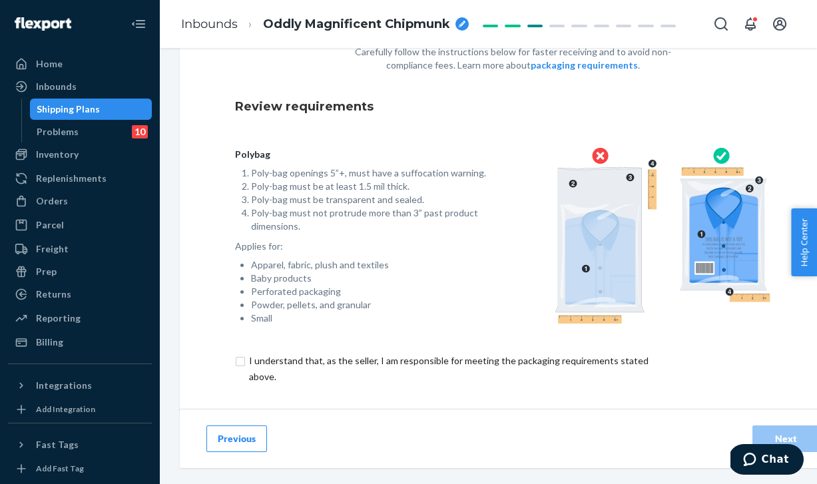
click at [369, 366] on input "checkbox" at bounding box center [456, 369] width 443 height 32
checkbox input "true"
click at [785, 434] on div "Next" at bounding box center [786, 438] width 44 height 13
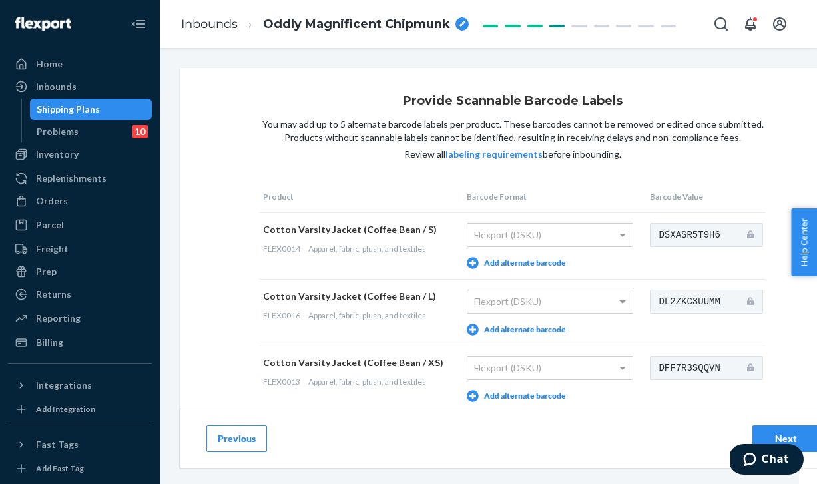
click at [810, 433] on button "Next" at bounding box center [786, 439] width 67 height 27
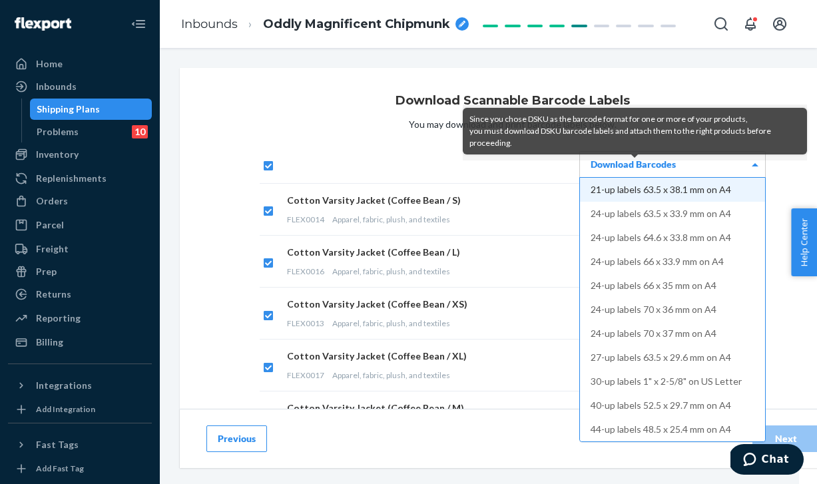
click at [681, 175] on div "Download Barcodes" at bounding box center [672, 164] width 185 height 25
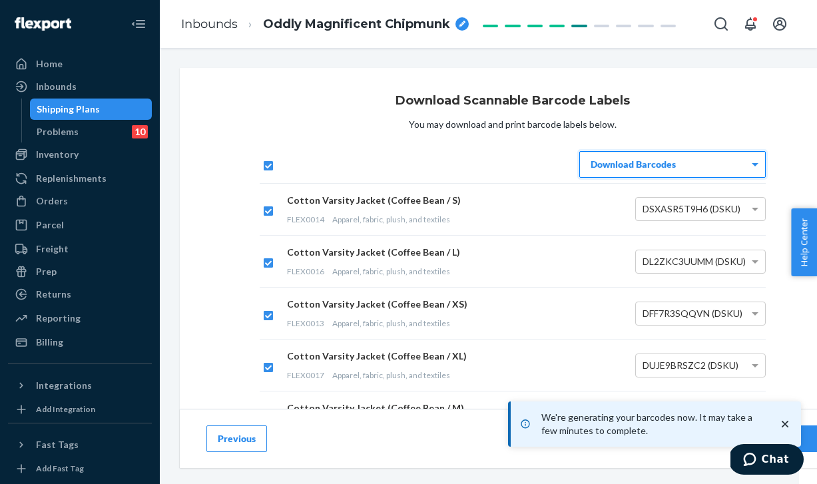
click at [809, 373] on div "Download Scannable Barcode Labels You may download and print barcode labels bel…" at bounding box center [513, 295] width 666 height 454
click at [782, 420] on icon "close toast" at bounding box center [785, 424] width 13 height 13
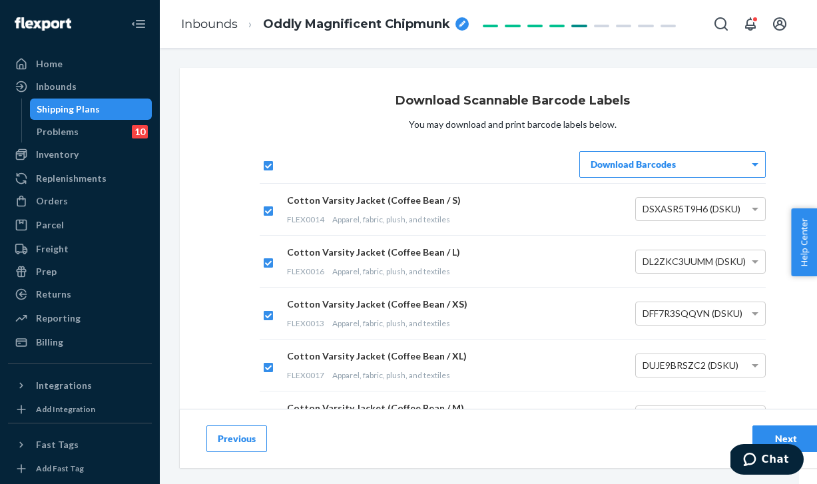
click at [799, 431] on button "Next" at bounding box center [786, 439] width 67 height 27
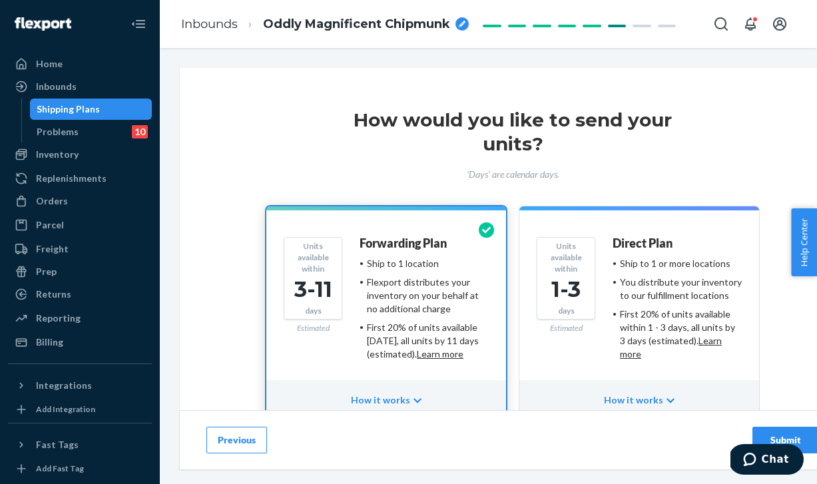
scroll to position [77, 0]
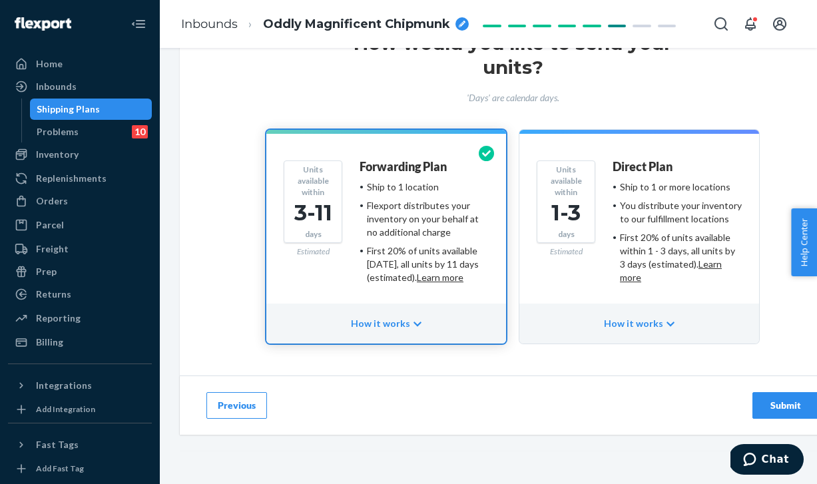
click at [787, 407] on div "Submit" at bounding box center [786, 405] width 44 height 13
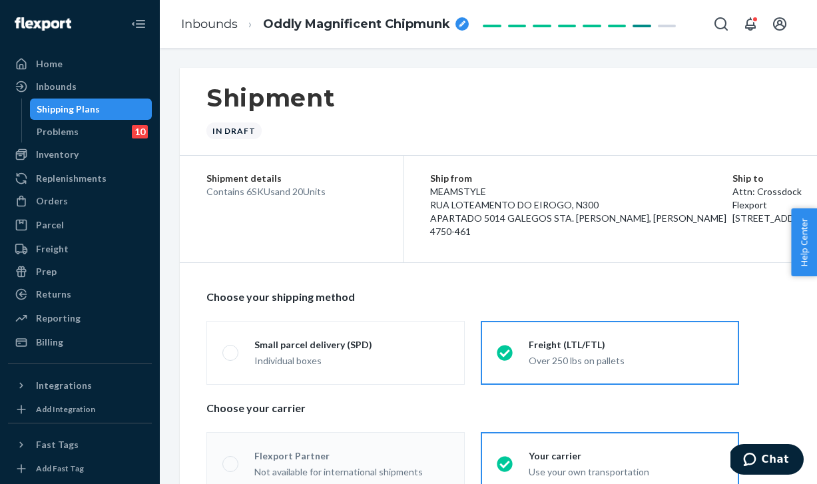
radio input "true"
radio input "false"
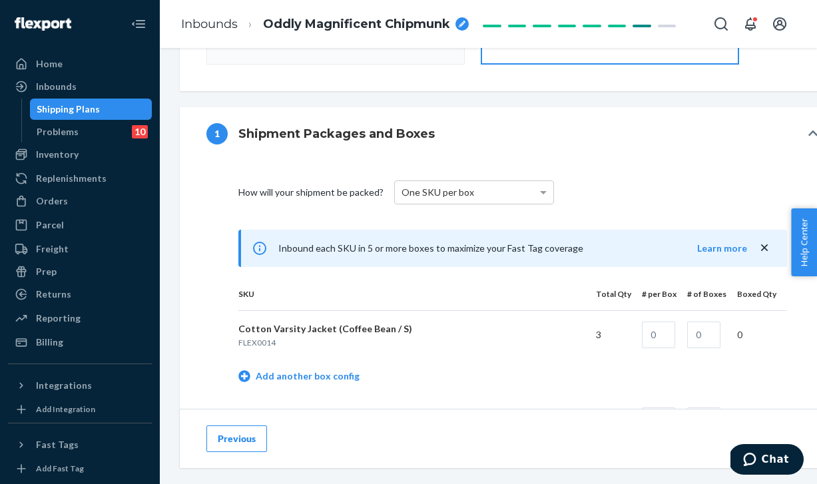
scroll to position [534, 0]
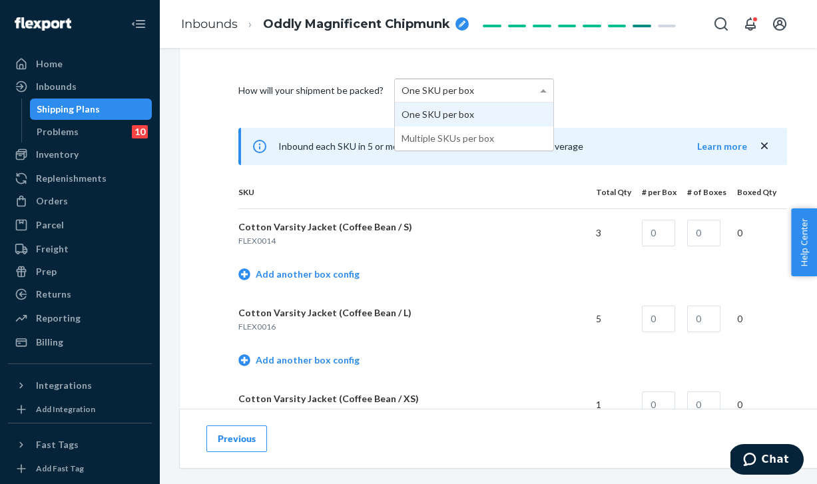
click at [494, 93] on div "One SKU per box" at bounding box center [474, 90] width 159 height 23
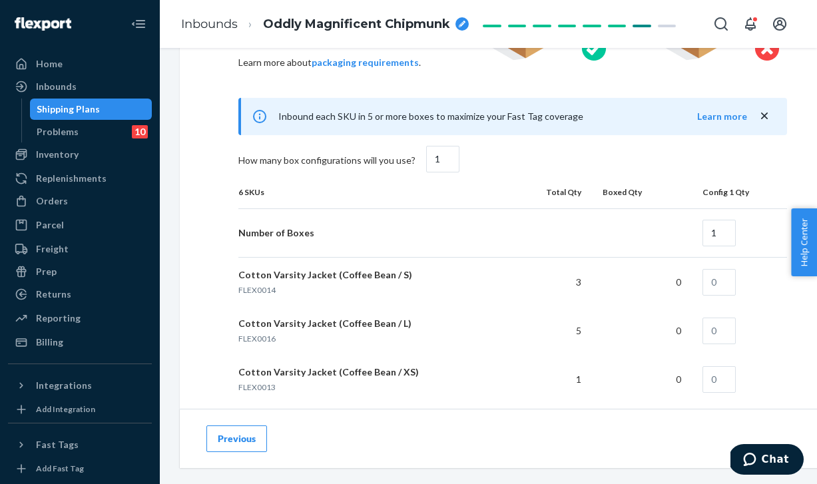
scroll to position [739, 0]
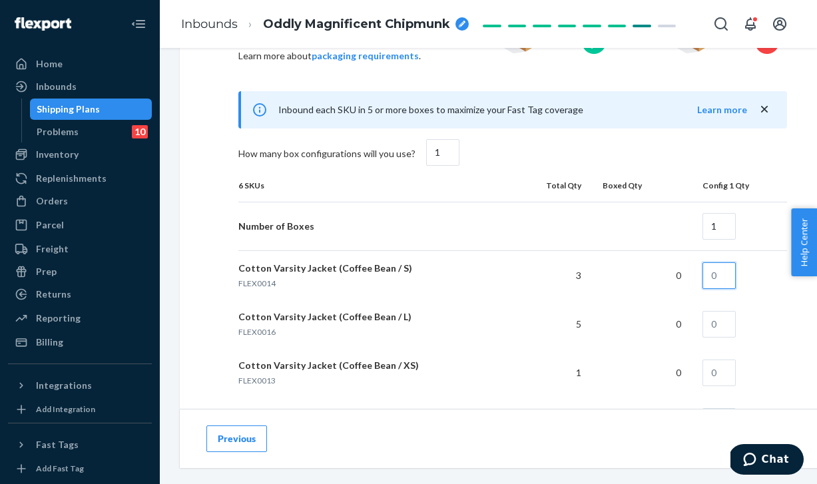
click at [722, 282] on input "text" at bounding box center [719, 275] width 33 height 27
type input "3"
click at [717, 329] on input "text" at bounding box center [719, 324] width 33 height 27
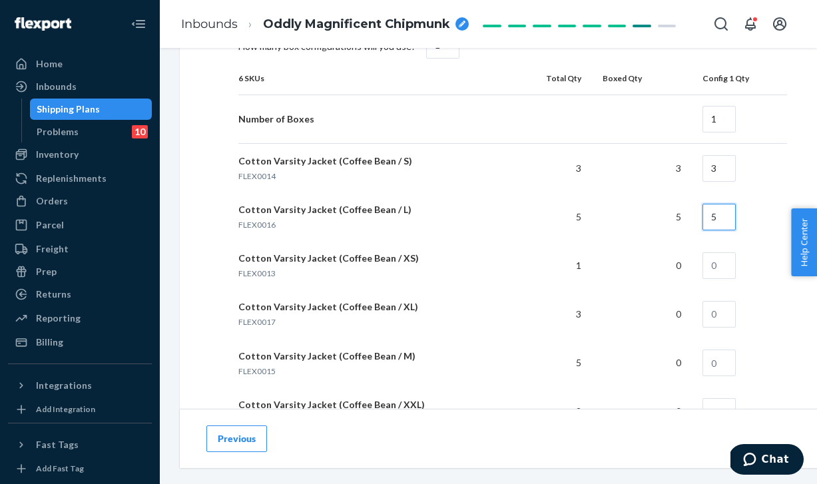
type input "5"
click at [726, 263] on input "text" at bounding box center [719, 265] width 33 height 27
type input "1"
click at [721, 315] on input "text" at bounding box center [719, 314] width 33 height 27
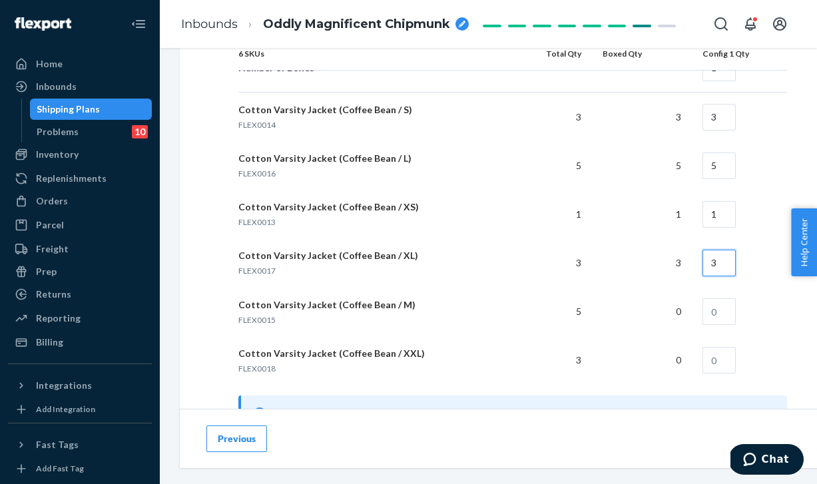
scroll to position [899, 0]
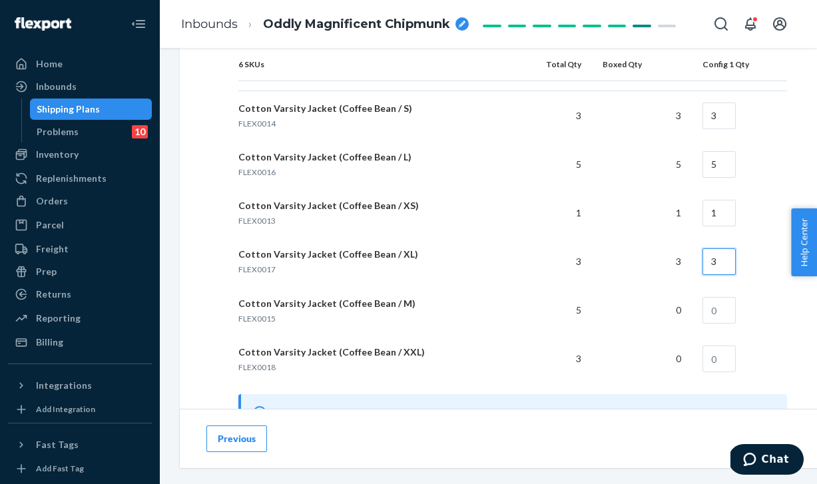
type input "3"
click at [719, 319] on input "text" at bounding box center [719, 310] width 33 height 27
type input "5"
click at [725, 357] on input "text" at bounding box center [719, 359] width 33 height 27
type input "3"
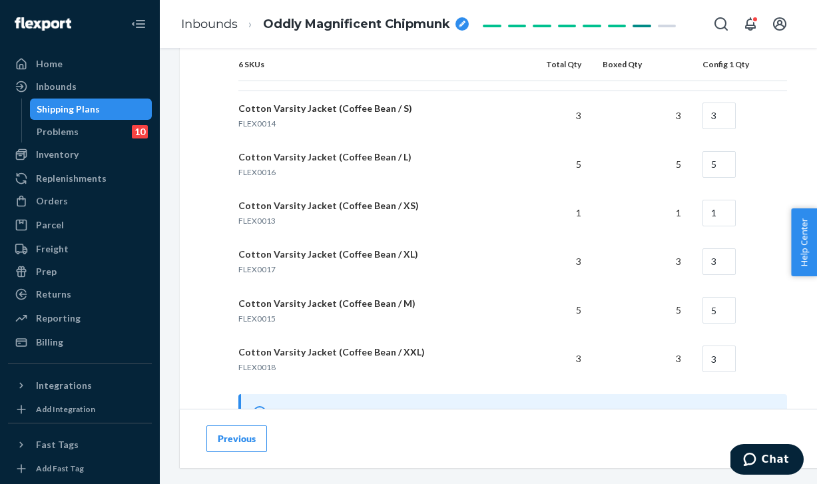
click at [767, 375] on td "3" at bounding box center [739, 359] width 95 height 49
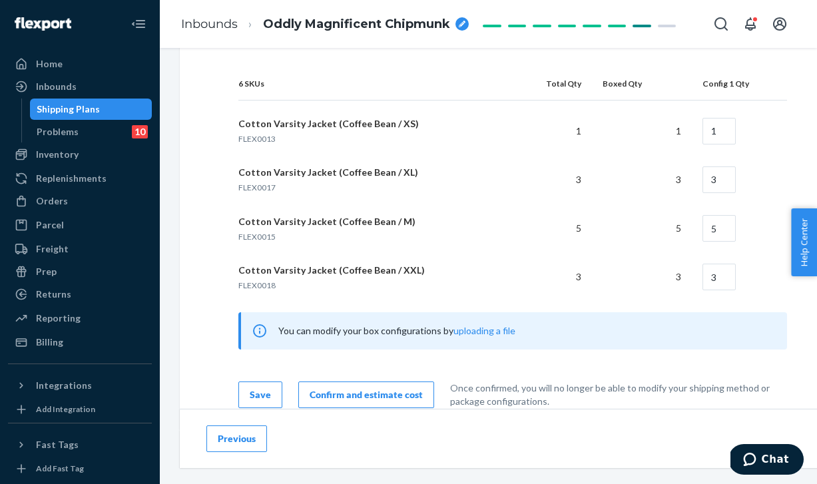
scroll to position [1030, 0]
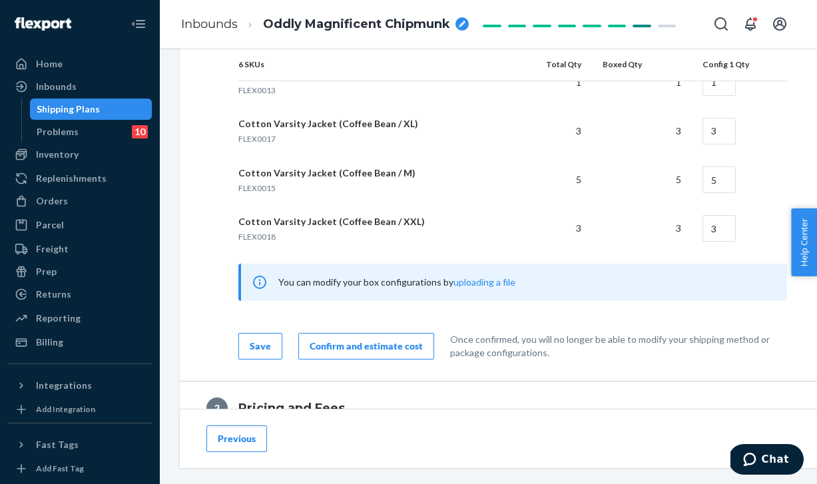
click at [396, 349] on div "Confirm and estimate cost" at bounding box center [366, 346] width 113 height 13
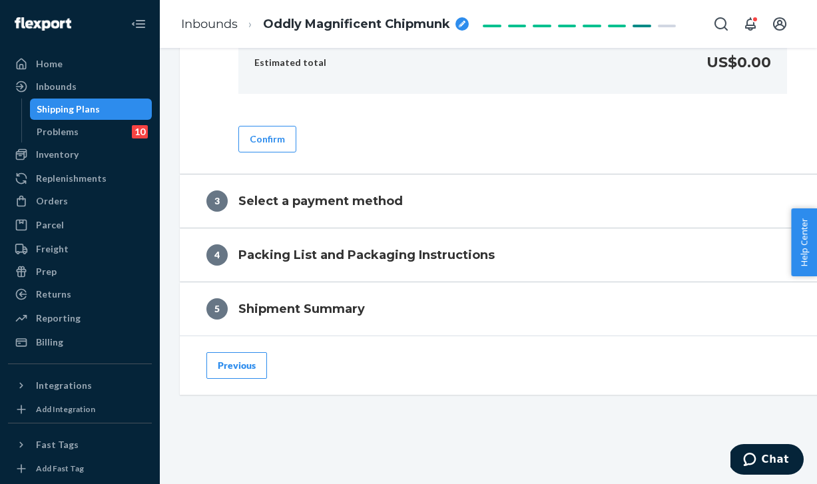
scroll to position [795, 0]
click at [258, 137] on button "Confirm" at bounding box center [268, 139] width 58 height 27
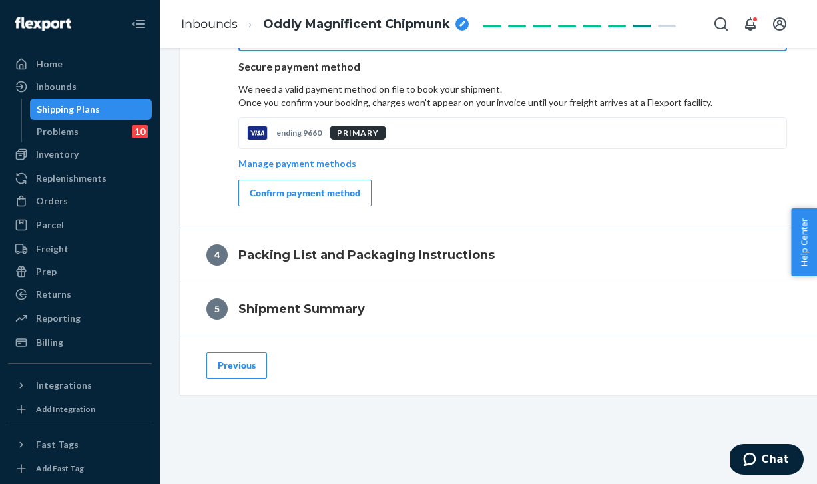
scroll to position [730, 0]
click at [298, 187] on div "Confirm payment method" at bounding box center [305, 193] width 111 height 13
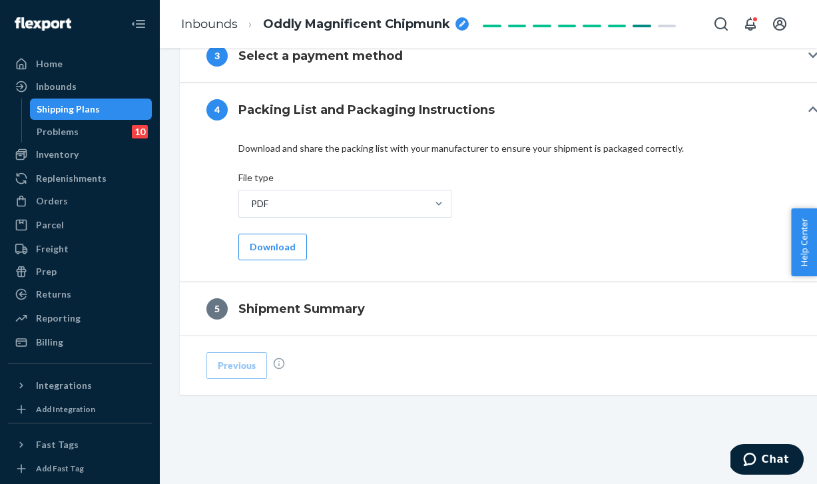
scroll to position [618, 0]
click at [267, 246] on button "Download" at bounding box center [273, 247] width 69 height 27
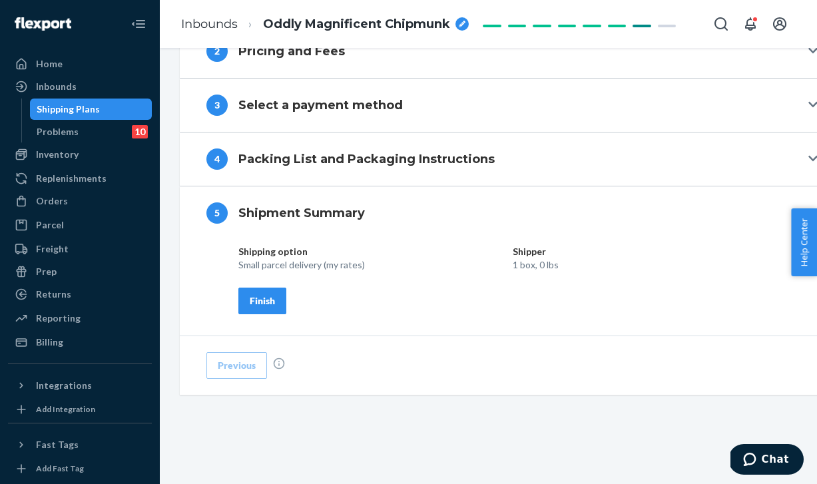
scroll to position [568, 0]
click at [256, 296] on div "Finish" at bounding box center [262, 300] width 25 height 13
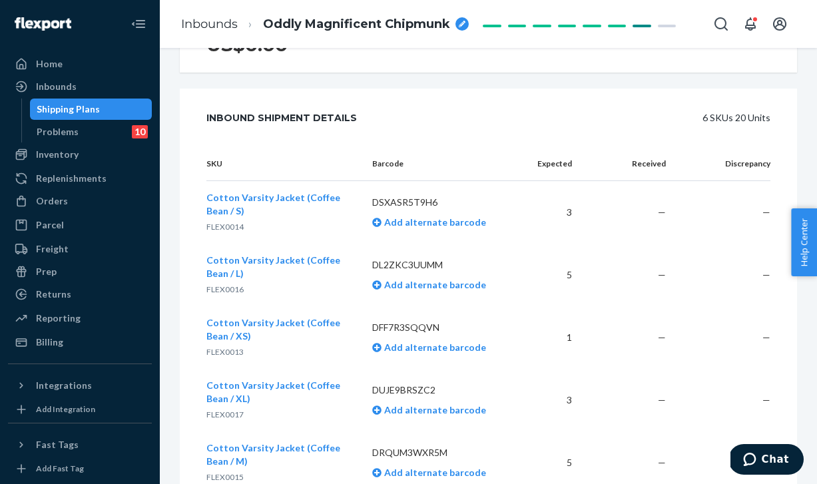
scroll to position [0, 0]
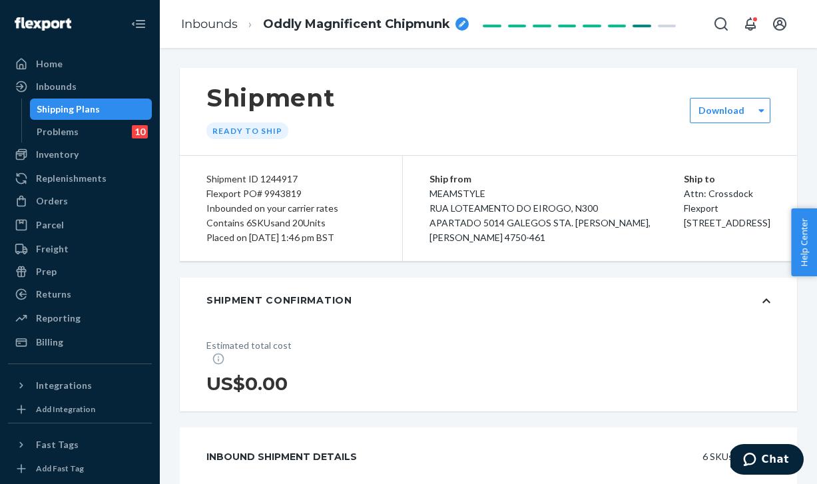
click at [374, 25] on span "Oddly Magnificent Chipmunk" at bounding box center [356, 24] width 187 height 17
drag, startPoint x: 388, startPoint y: 26, endPoint x: 174, endPoint y: 28, distance: 214.5
click at [174, 28] on ol "Inbounds Oddly Magnificent Chipmunk" at bounding box center [298, 24] width 255 height 43
type input "8-3"
click at [412, 95] on div "Shipment Ready to ship" at bounding box center [489, 111] width 618 height 87
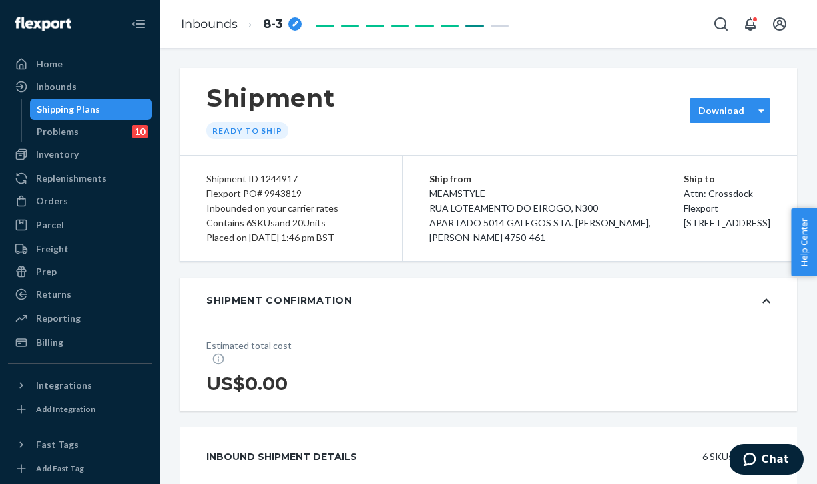
click at [740, 101] on div "Download" at bounding box center [730, 110] width 81 height 25
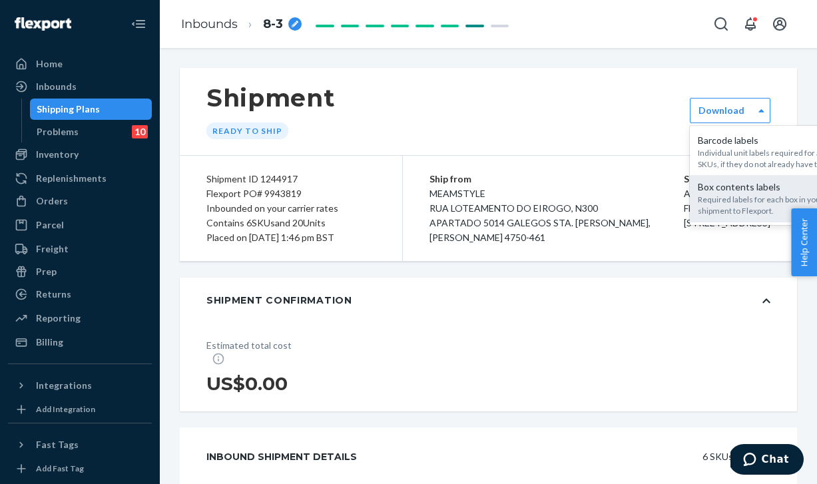
click at [723, 195] on div "Required labels for each box in your shipment to Flexport." at bounding box center [770, 205] width 144 height 23
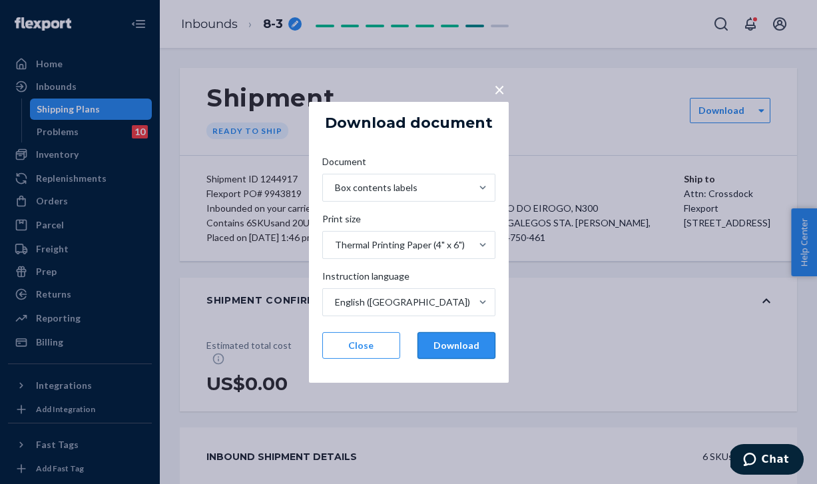
click at [460, 349] on button "Download" at bounding box center [457, 345] width 78 height 27
click at [440, 343] on button "Download" at bounding box center [457, 345] width 78 height 27
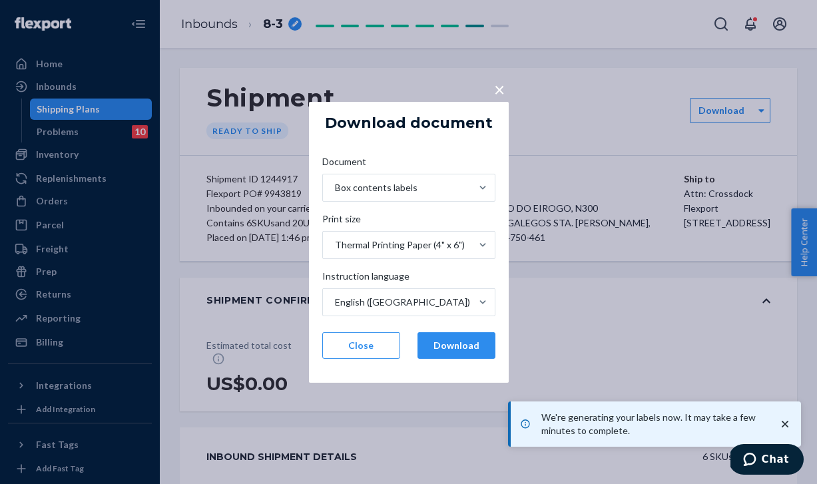
click at [500, 90] on span "×" at bounding box center [499, 88] width 11 height 23
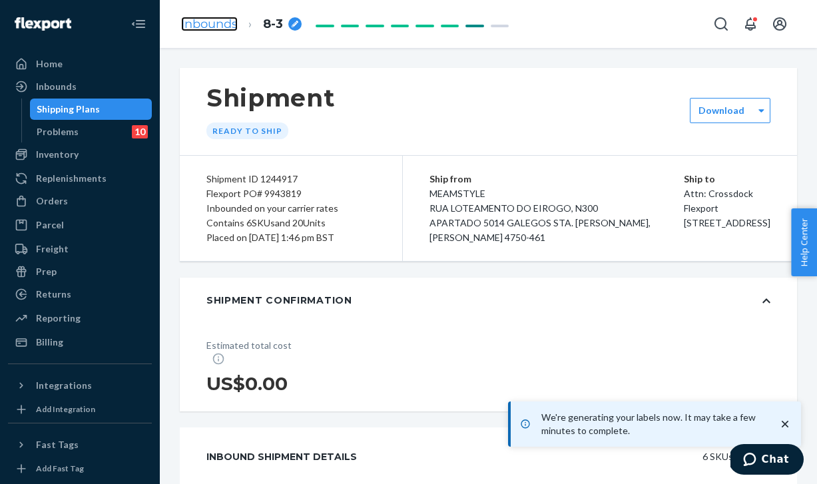
click at [192, 23] on link "Inbounds" at bounding box center [209, 24] width 57 height 15
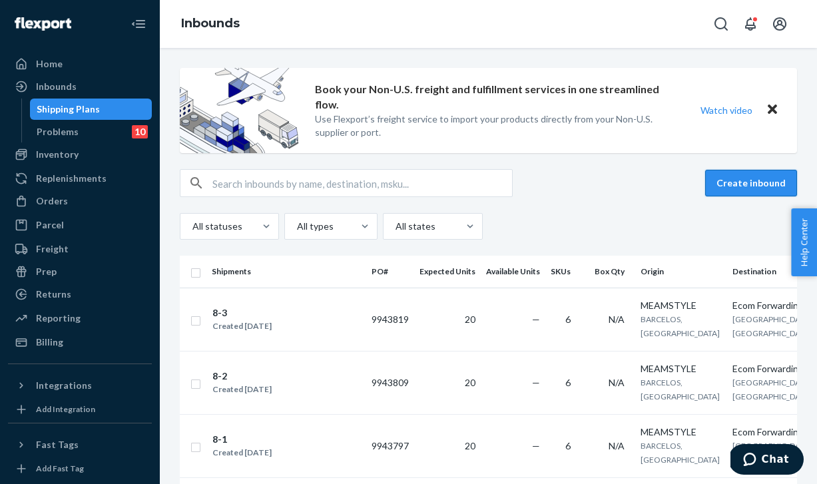
click at [726, 174] on button "Create inbound" at bounding box center [752, 183] width 92 height 27
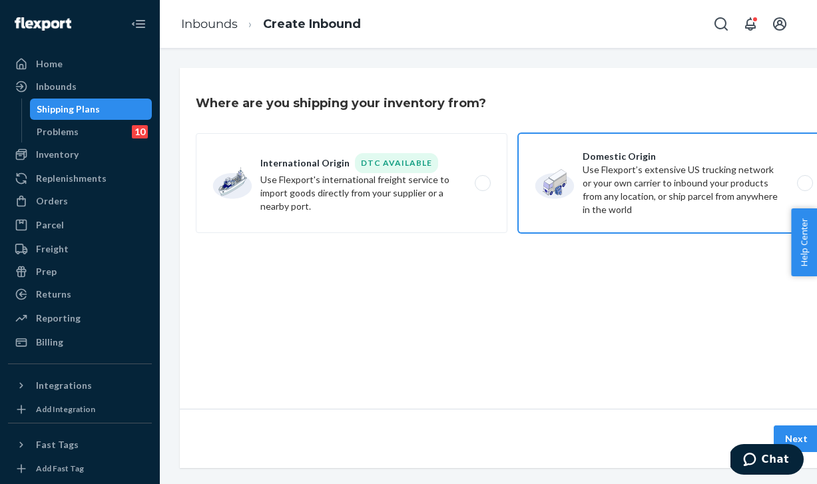
click at [588, 163] on label "Domestic Origin Use Flexport’s extensive US trucking network or your own carrie…" at bounding box center [674, 183] width 312 height 100
click at [805, 179] on input "Domestic Origin Use Flexport’s extensive US trucking network or your own carrie…" at bounding box center [809, 183] width 9 height 9
radio input "true"
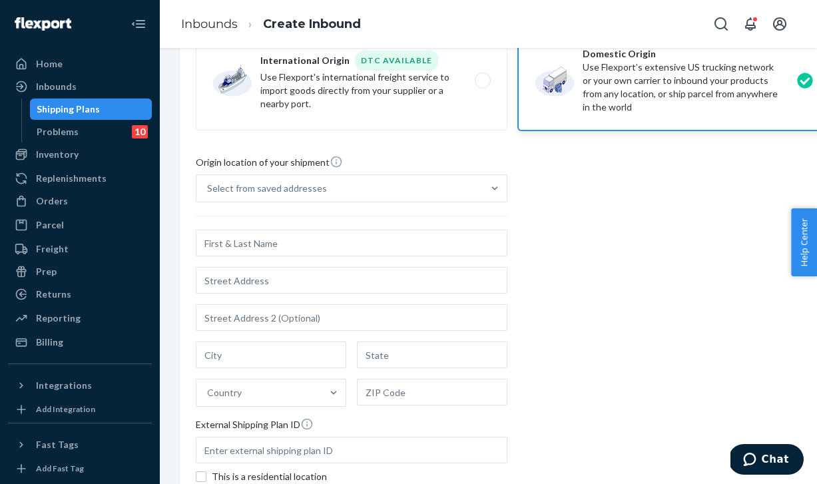
scroll to position [91, 0]
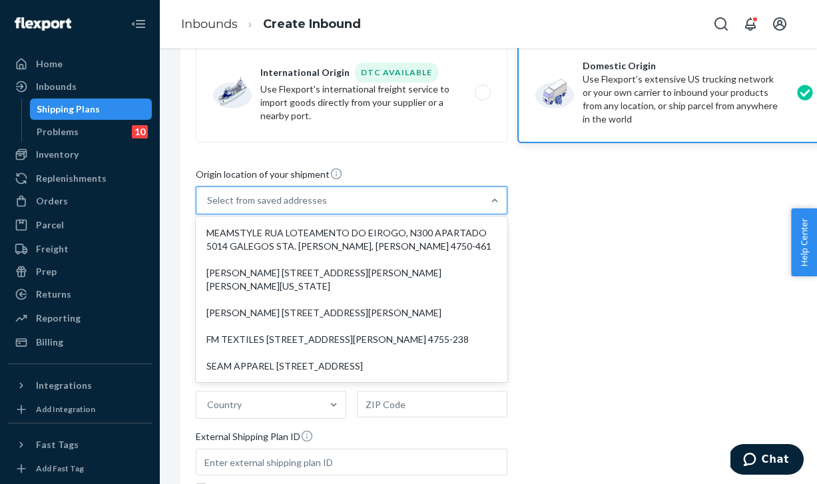
click at [380, 199] on div "Select from saved addresses" at bounding box center [340, 200] width 286 height 27
click at [209, 199] on input "option MEAMSTYLE RUA LOTEAMENTO DO EIROGO, N300 APARTADO 5014 GALEGOS STA. [PER…" at bounding box center [207, 200] width 1 height 13
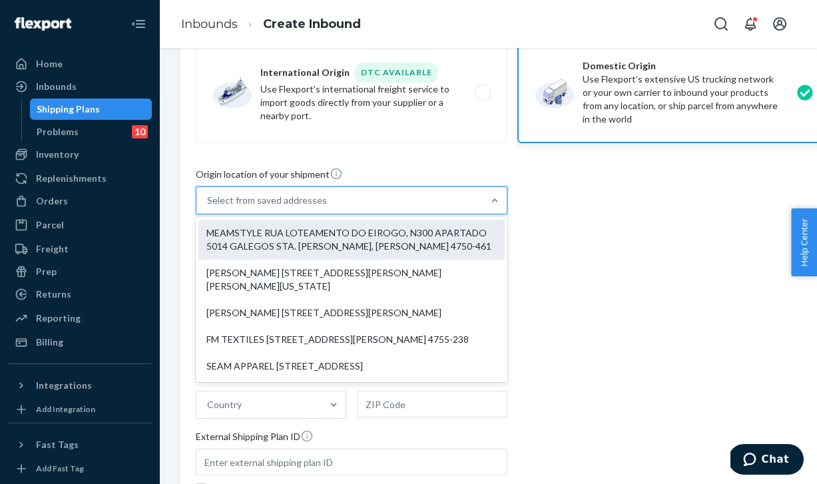
click at [332, 241] on div "MEAMSTYLE RUA LOTEAMENTO DO EIROGO, N300 APARTADO 5014 GALEGOS STA. [PERSON_NAM…" at bounding box center [352, 240] width 306 height 40
click at [209, 207] on input "option MEAMSTYLE RUA LOTEAMENTO DO EIROGO, N300 APARTADO 5014 GALEGOS STA. [PER…" at bounding box center [207, 200] width 1 height 13
type input "MEAMSTYLE"
type input "RUA LOTEAMENTO DO EIROGO, N300"
type input "APARTADO 5014 GALEGOS STA. [PERSON_NAME]"
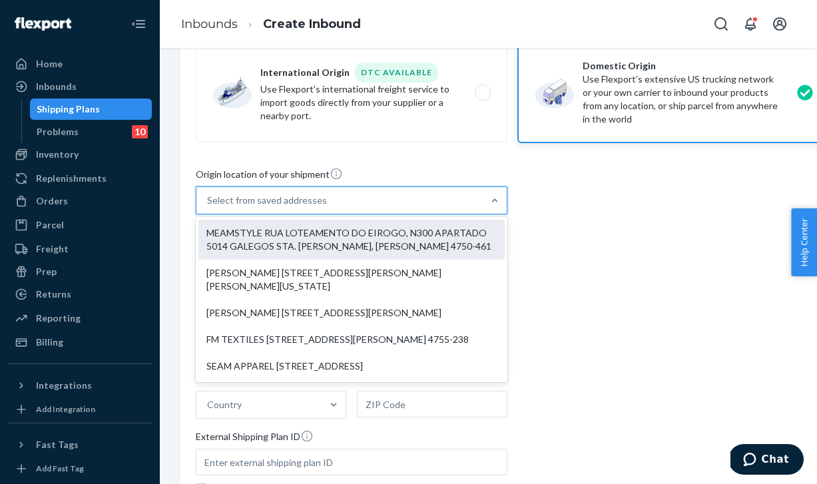
type input "BARCELOS"
type input "Braga"
type input "4750-461"
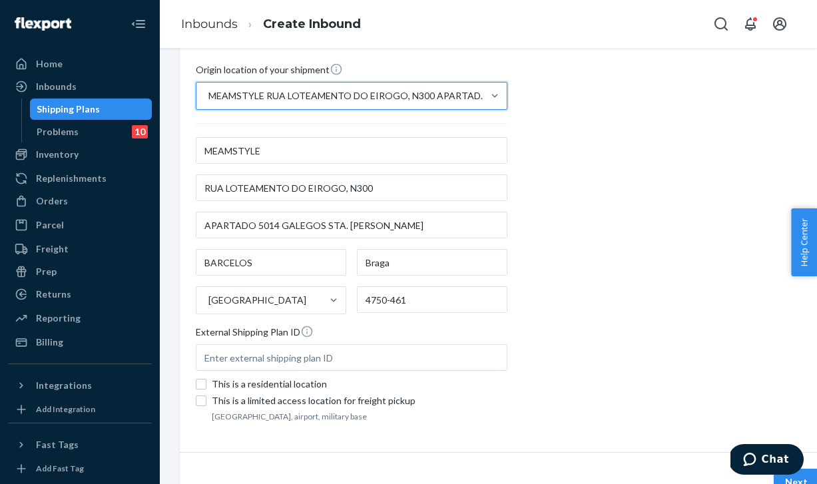
scroll to position [254, 0]
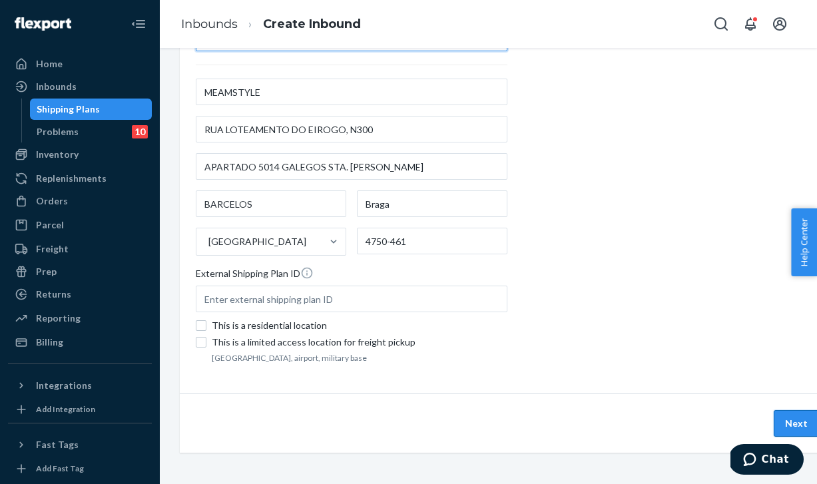
click at [789, 425] on button "Next" at bounding box center [796, 423] width 45 height 27
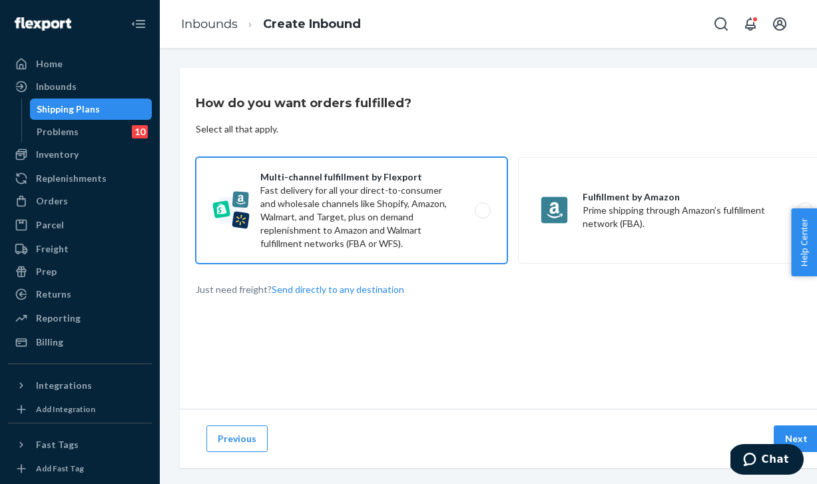
click at [419, 216] on label "Multi-channel fulfillment by Flexport Fast delivery for all your direct-to-cons…" at bounding box center [352, 210] width 312 height 107
click at [482, 215] on input "Multi-channel fulfillment by Flexport Fast delivery for all your direct-to-cons…" at bounding box center [486, 211] width 9 height 9
radio input "true"
click at [793, 430] on button "Next" at bounding box center [796, 439] width 45 height 27
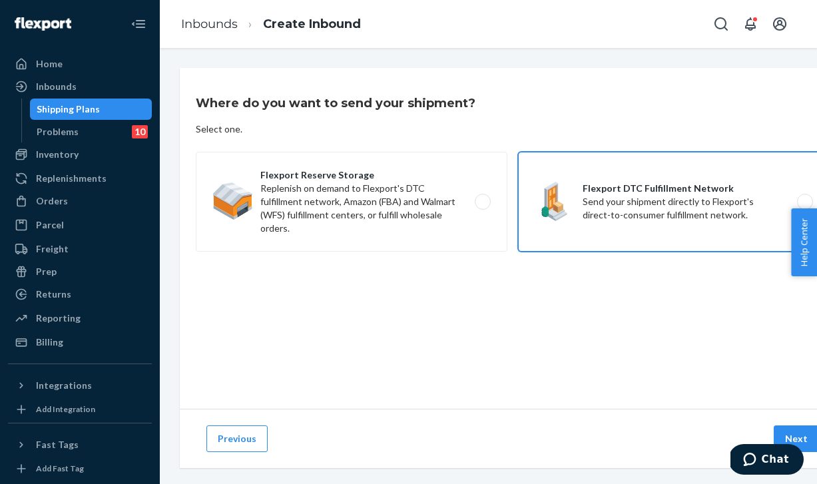
click at [690, 177] on label "Flexport DTC Fulfillment Network Send your shipment directly to Flexport's dire…" at bounding box center [674, 202] width 312 height 100
click at [805, 198] on input "Flexport DTC Fulfillment Network Send your shipment directly to Flexport's dire…" at bounding box center [809, 202] width 9 height 9
radio input "true"
click at [792, 437] on button "Next" at bounding box center [796, 439] width 45 height 27
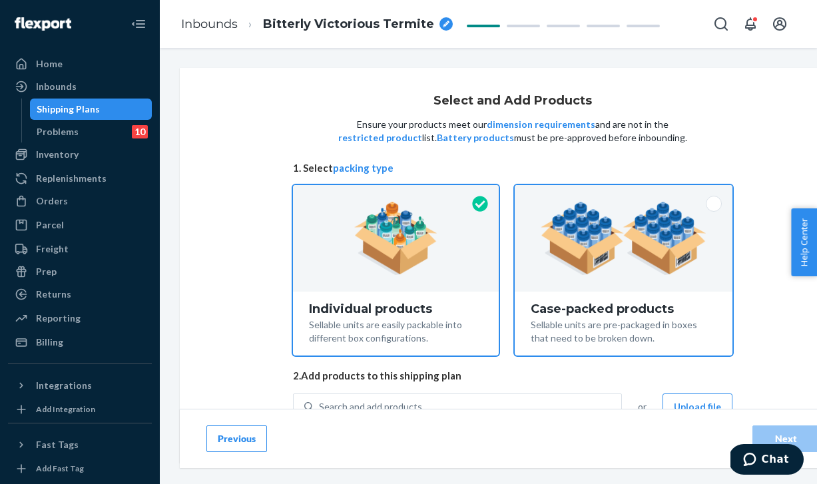
scroll to position [53, 0]
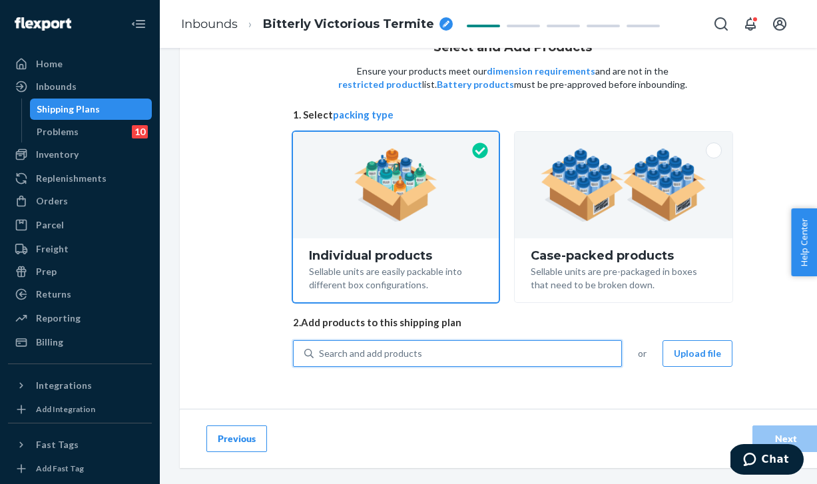
click at [412, 352] on div "Search and add products" at bounding box center [370, 353] width 103 height 13
click at [320, 352] on input "0 results available. Use Up and Down to choose options, press Enter to select t…" at bounding box center [319, 353] width 1 height 13
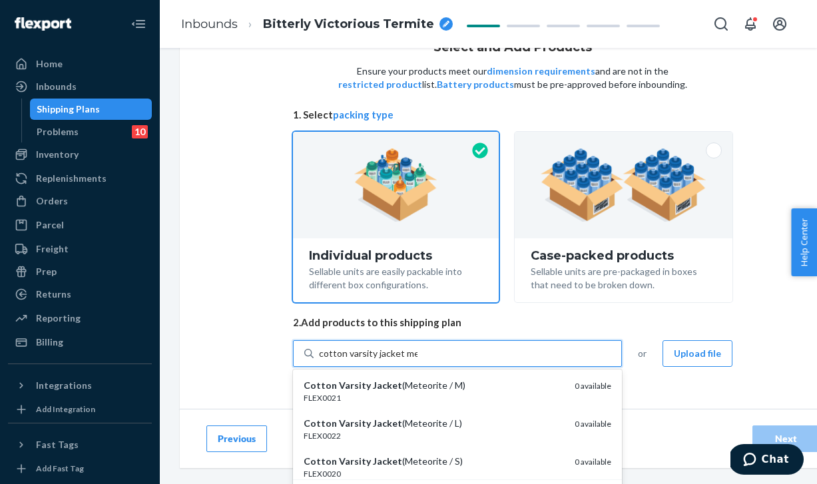
type input "cotton varsity jacket met"
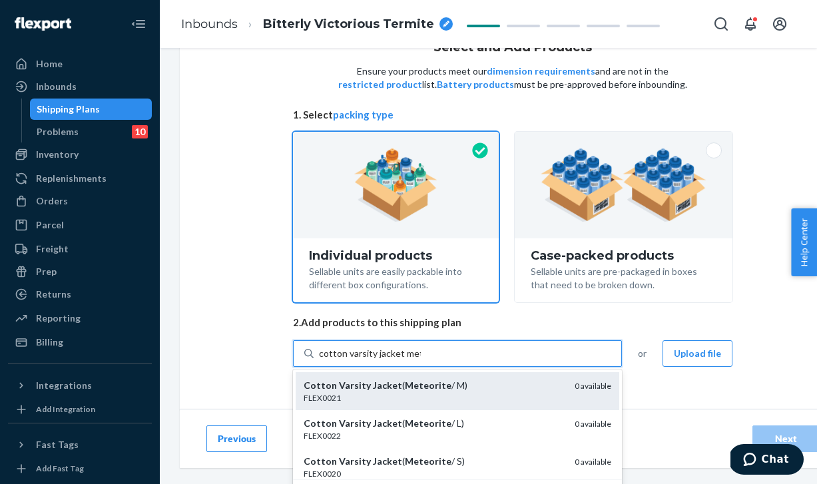
click at [458, 386] on div "Cotton Varsity Jacket ( Meteorite / M)" at bounding box center [434, 385] width 260 height 13
click at [421, 360] on input "cotton varsity jacket met" at bounding box center [370, 353] width 102 height 13
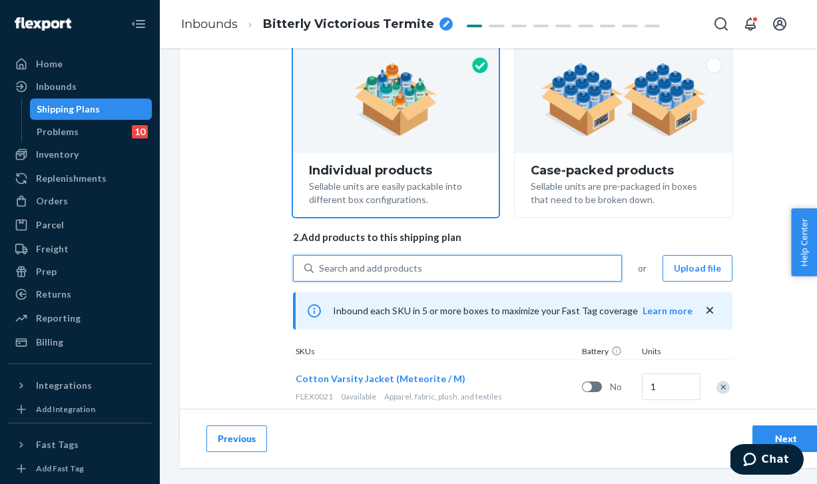
scroll to position [171, 0]
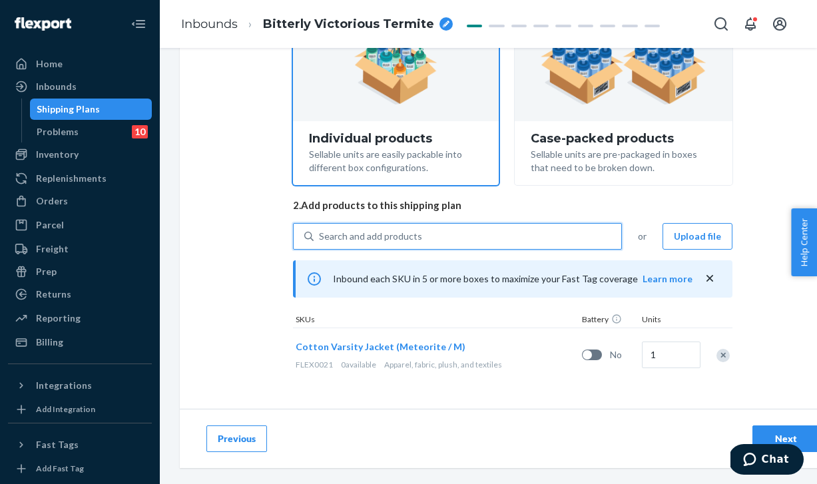
click at [413, 240] on div "Search and add products" at bounding box center [370, 236] width 103 height 13
click at [320, 240] on input "0 results available. Select is focused ,type to refine list, press Down to open…" at bounding box center [319, 236] width 1 height 13
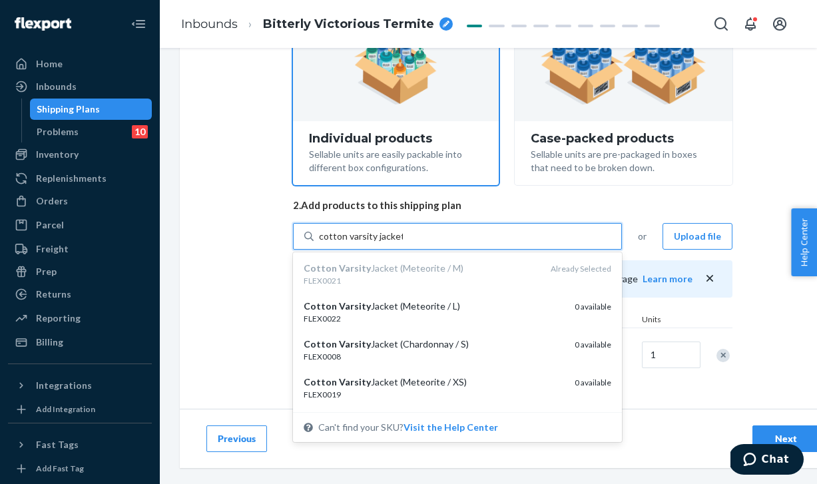
type input "cotton varsity jacket"
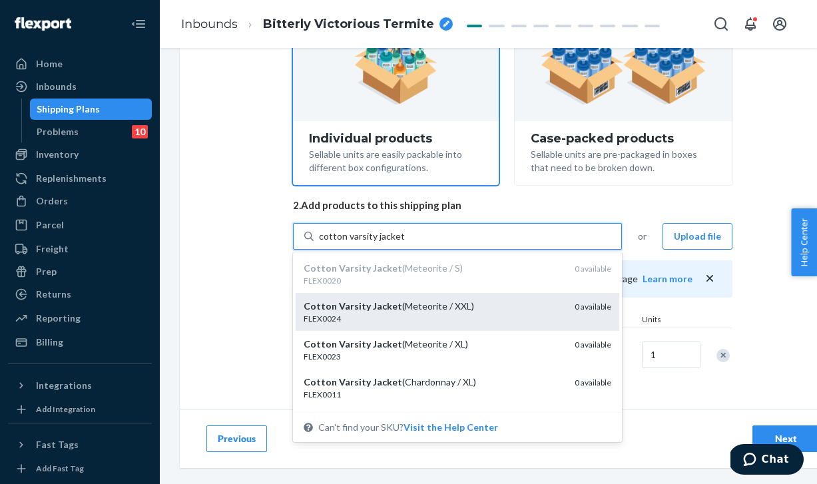
click at [448, 302] on div "Cotton Varsity Jacket (Meteorite / XXL)" at bounding box center [434, 306] width 260 height 13
click at [405, 243] on input "cotton varsity jacket" at bounding box center [362, 236] width 86 height 13
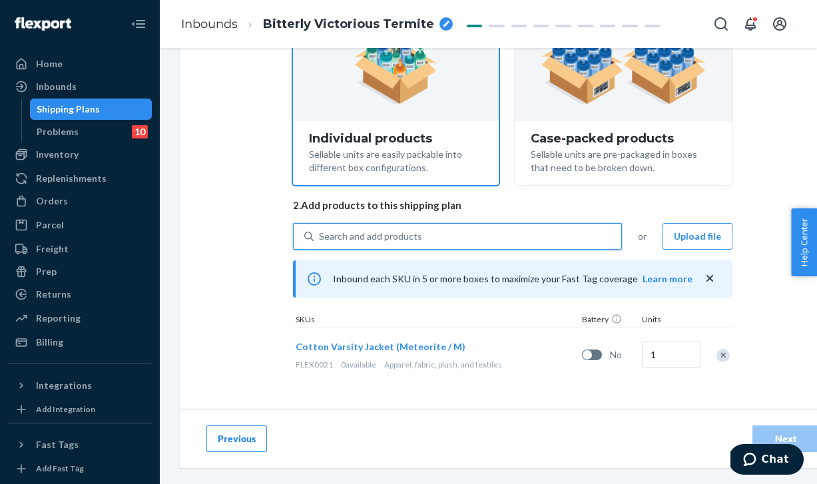
click at [412, 233] on div "Search and add products" at bounding box center [370, 236] width 103 height 13
click at [320, 233] on input "0 results available. Select is focused ,type to refine list, press Down to open…" at bounding box center [319, 236] width 1 height 13
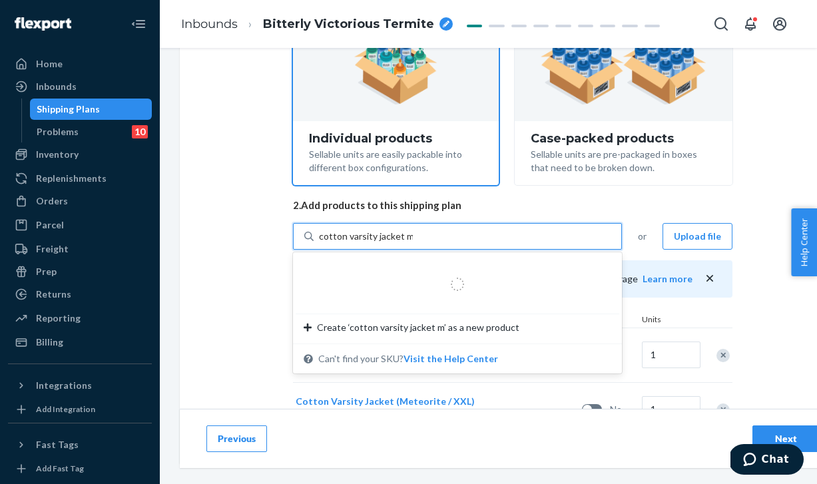
type input "cotton varsity jacket me"
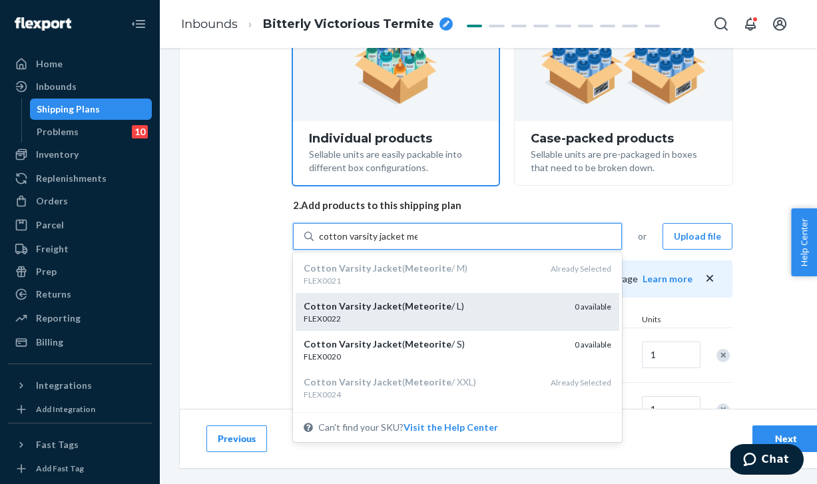
click at [477, 320] on div "FLEX0022" at bounding box center [434, 318] width 260 height 11
click at [418, 243] on input "cotton varsity jacket me" at bounding box center [368, 236] width 99 height 13
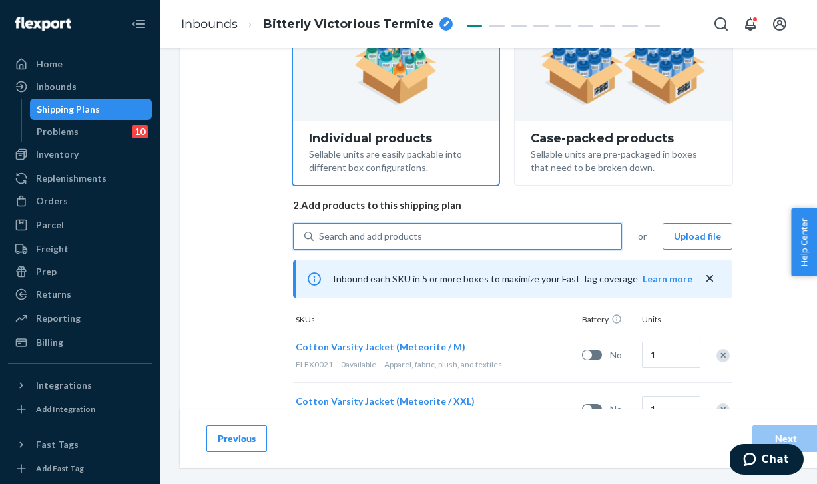
click at [402, 245] on div "Search and add products" at bounding box center [468, 237] width 308 height 24
click at [320, 243] on input "0 results available. Select is focused ,type to refine list, press Down to open…" at bounding box center [319, 236] width 1 height 13
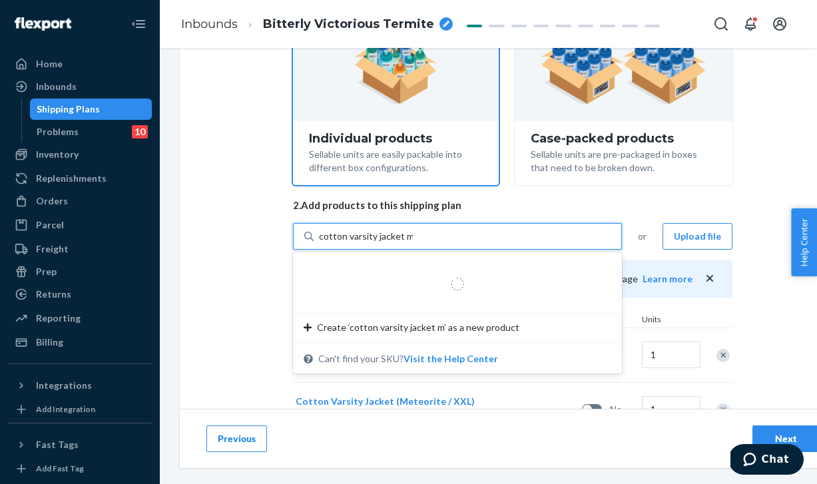
type input "cotton varsity jacket me"
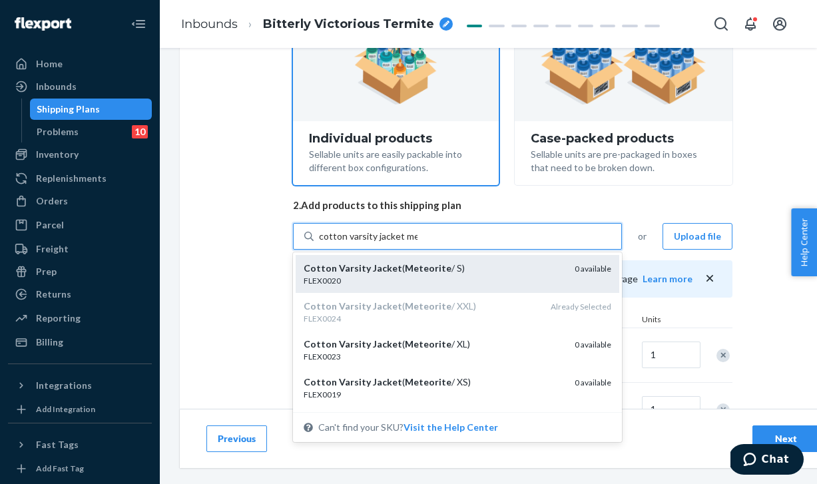
click at [449, 276] on div "FLEX0020" at bounding box center [434, 280] width 260 height 11
click at [418, 243] on input "cotton varsity jacket me" at bounding box center [368, 236] width 99 height 13
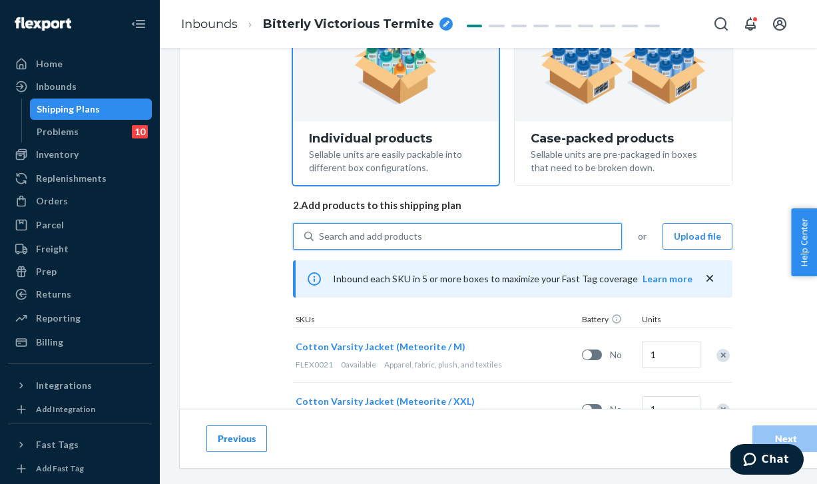
click at [420, 242] on div "Search and add products" at bounding box center [468, 237] width 308 height 24
click at [320, 242] on input "0 results available. Select is focused ,type to refine list, press Down to open…" at bounding box center [319, 236] width 1 height 13
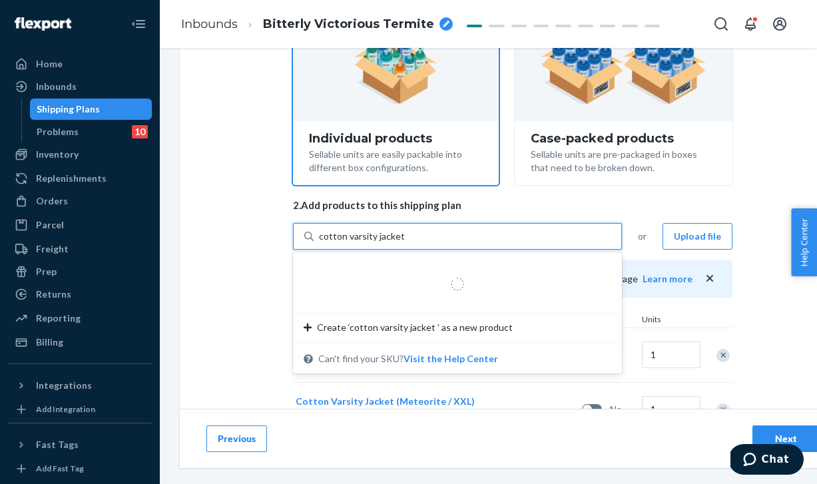
type input "cotton varsity jacket m"
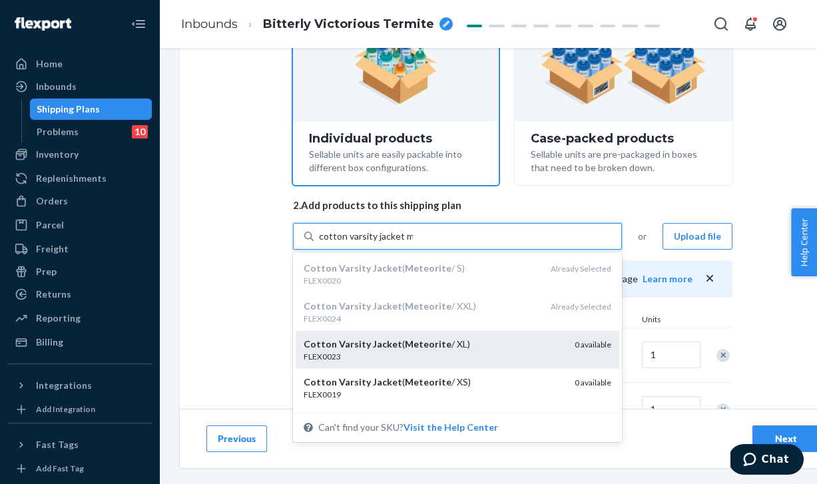
click at [516, 347] on div "Cotton Varsity Jacket ( Meteorite / XL)" at bounding box center [434, 344] width 260 height 13
click at [413, 243] on input "cotton varsity jacket m" at bounding box center [366, 236] width 94 height 13
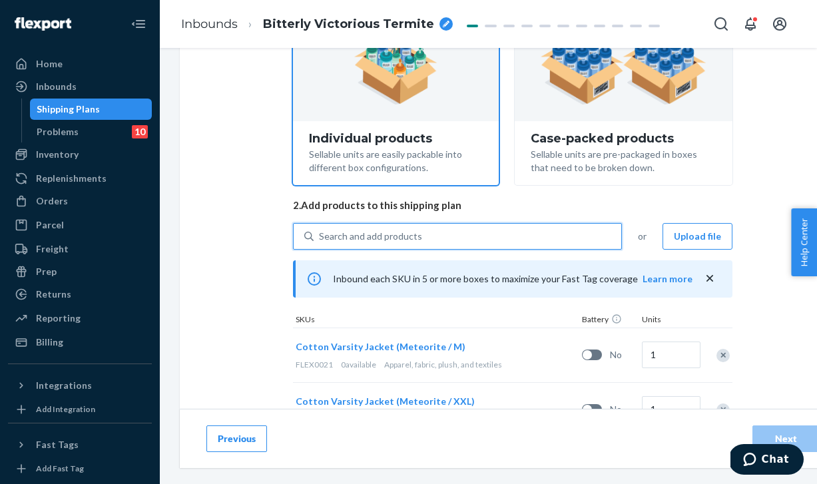
click at [422, 240] on div "Search and add products" at bounding box center [468, 237] width 308 height 24
click at [320, 240] on input "0 results available. Select is focused ,type to refine list, press Down to open…" at bounding box center [319, 236] width 1 height 13
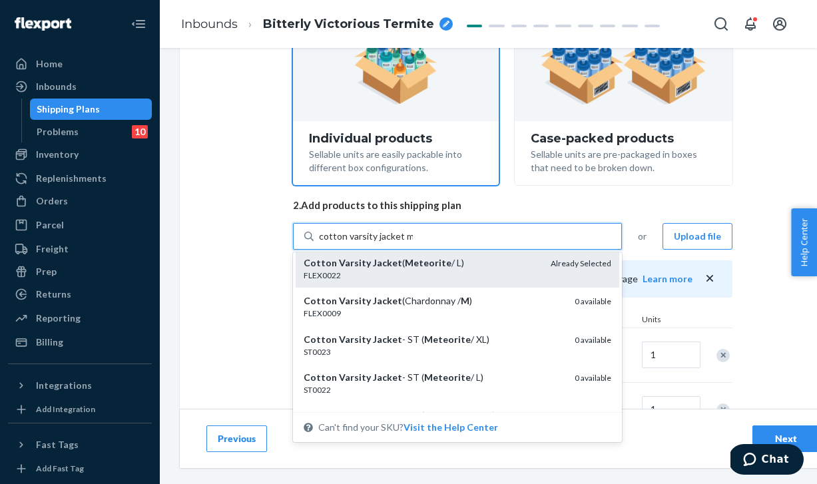
scroll to position [195, 0]
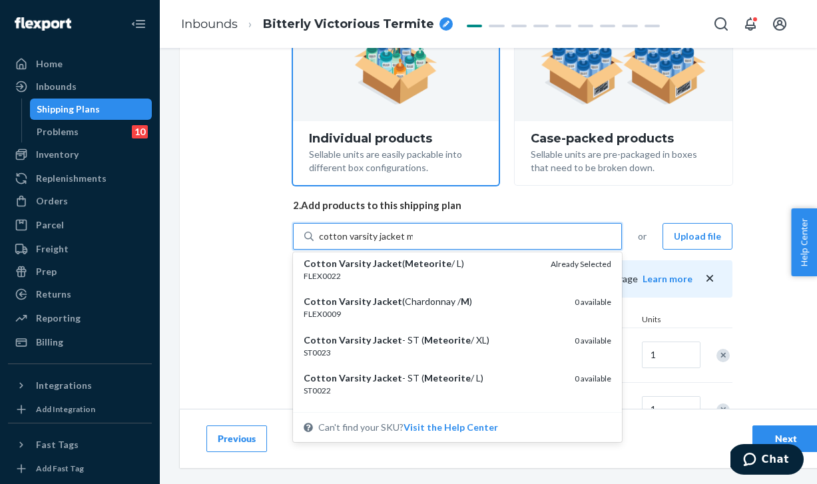
type input "cotton varsity jacket m"
click at [210, 297] on div "Select and Add Products Ensure your products meet our dimension requirements an…" at bounding box center [513, 262] width 666 height 730
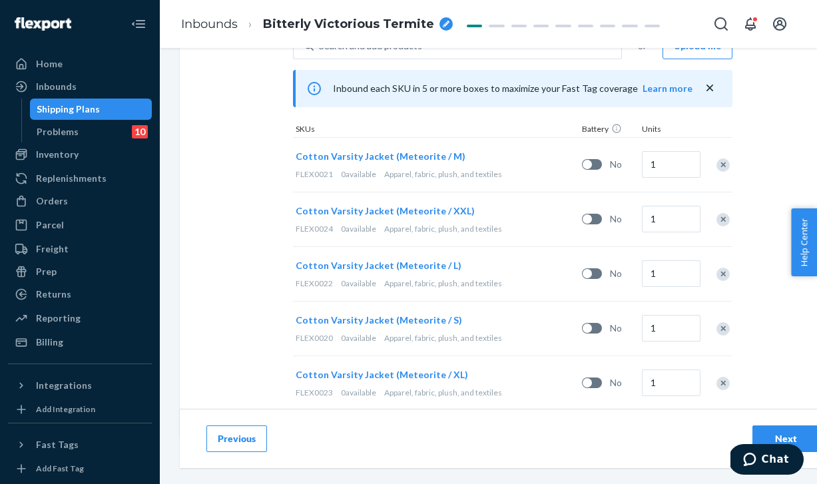
scroll to position [389, 0]
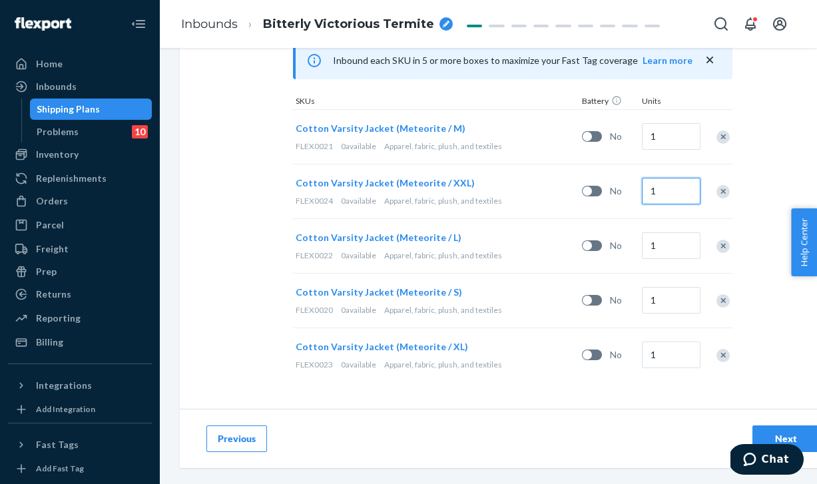
click at [654, 195] on input "1" at bounding box center [671, 191] width 59 height 27
type input "3"
click at [652, 248] on input "1" at bounding box center [671, 246] width 59 height 27
type input "5"
click at [656, 300] on input "1" at bounding box center [671, 300] width 59 height 27
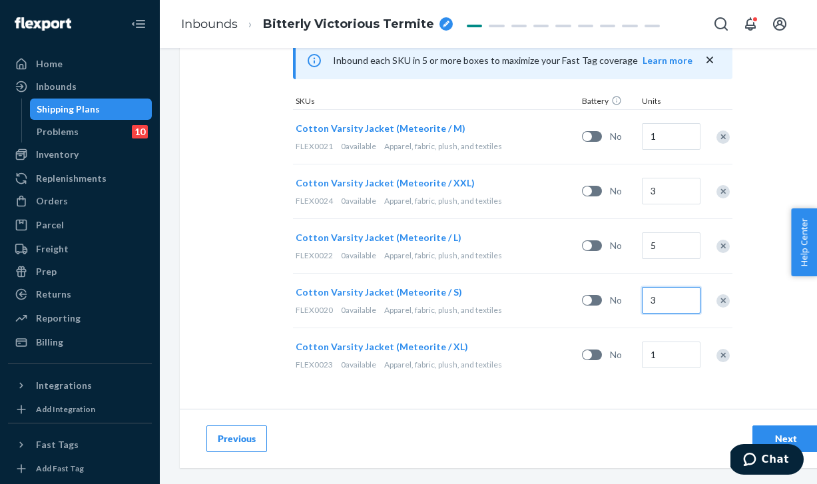
type input "3"
click at [653, 354] on input "1" at bounding box center [671, 355] width 59 height 27
type input "3"
click at [657, 137] on input "1" at bounding box center [671, 136] width 59 height 27
type input "5"
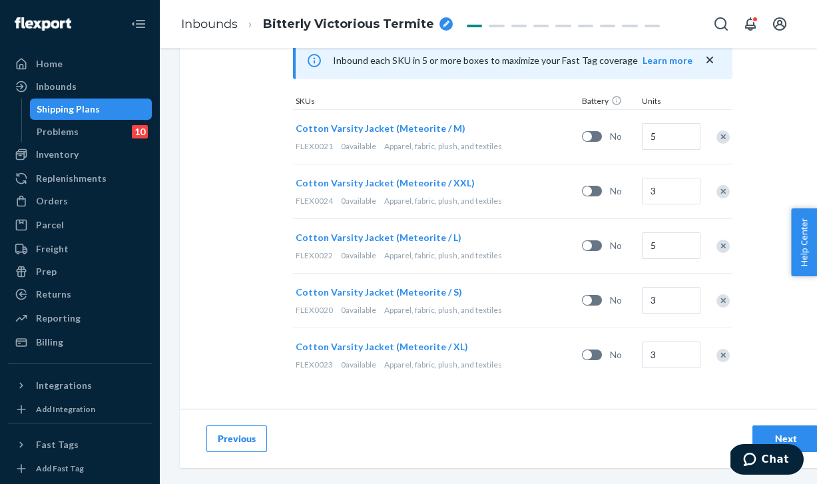
click at [764, 130] on div "Select and Add Products Ensure your products meet our dimension requirements an…" at bounding box center [513, 44] width 666 height 730
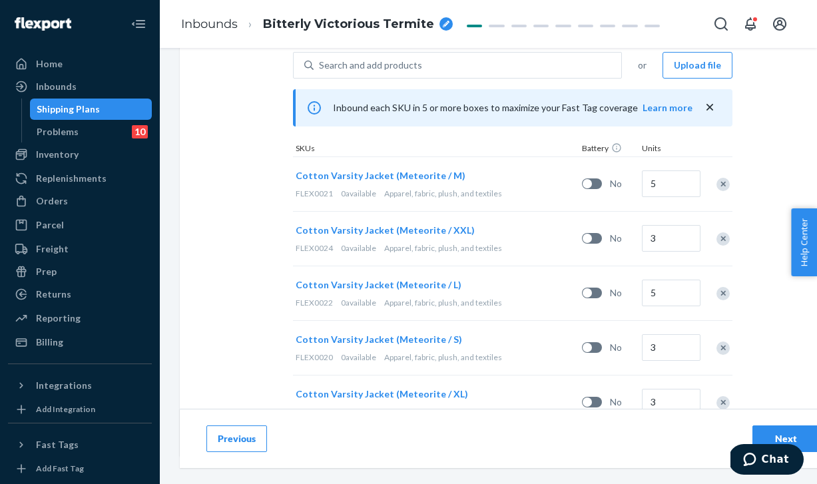
scroll to position [330, 0]
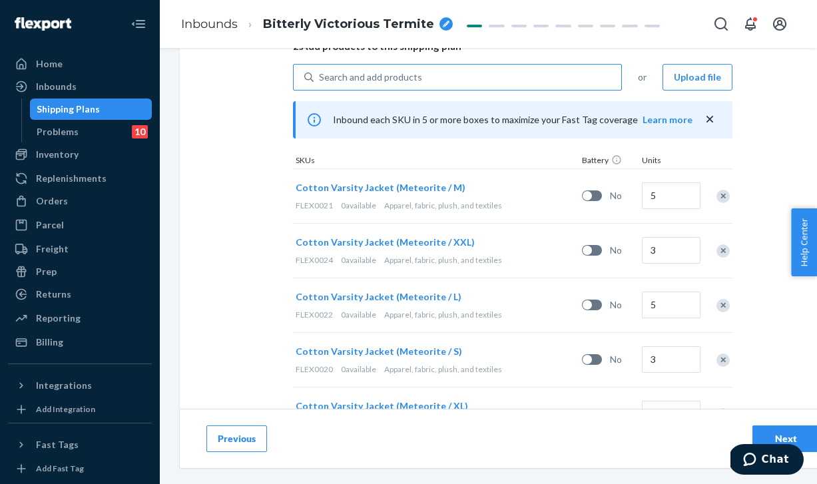
click at [378, 75] on div "Search and add products" at bounding box center [370, 77] width 103 height 13
click at [320, 75] on input "Search and add products" at bounding box center [319, 77] width 1 height 13
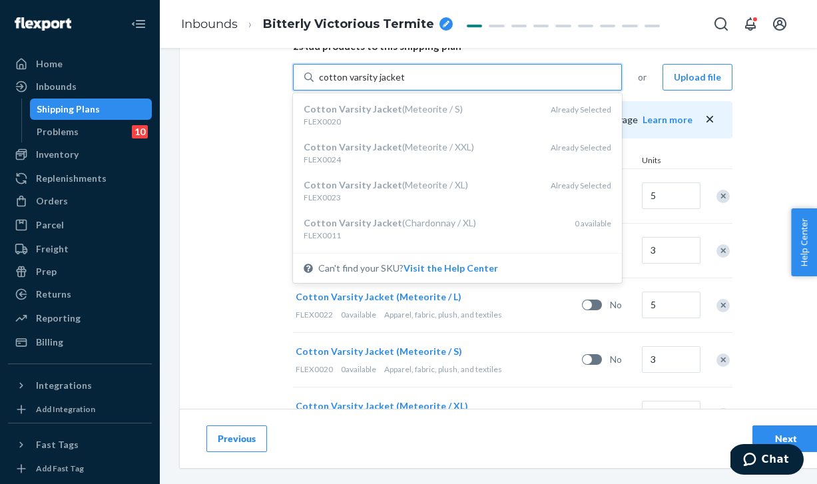
type input "cotton varsity jacket m"
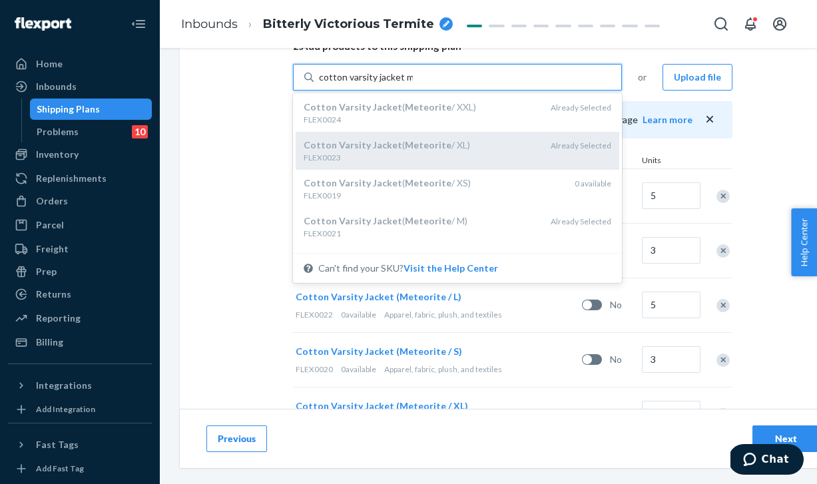
scroll to position [47, 0]
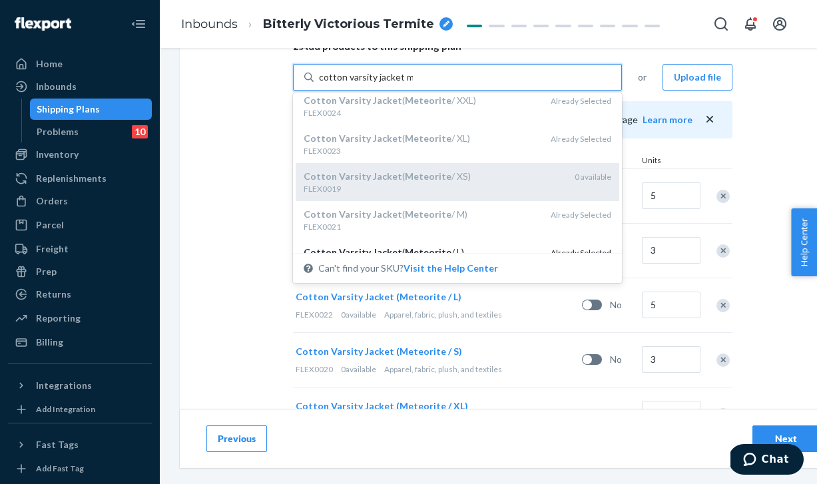
click at [414, 190] on div "FLEX0019" at bounding box center [434, 188] width 260 height 11
click at [413, 84] on input "cotton varsity jacket m" at bounding box center [366, 77] width 94 height 13
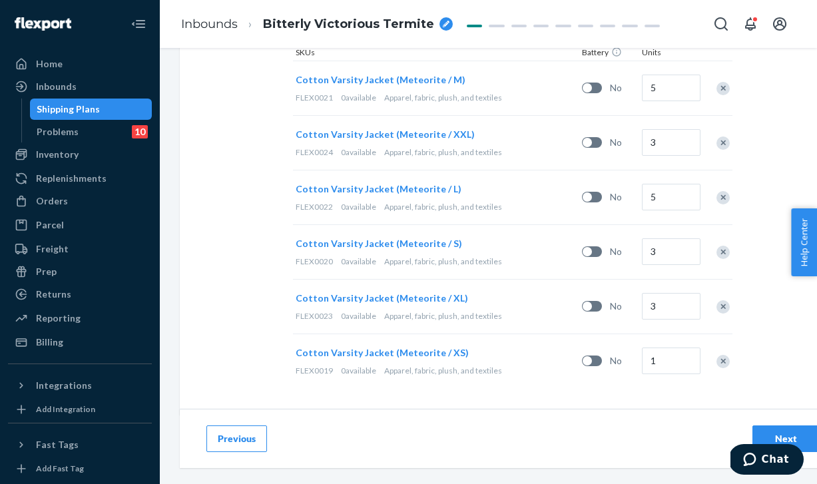
scroll to position [444, 0]
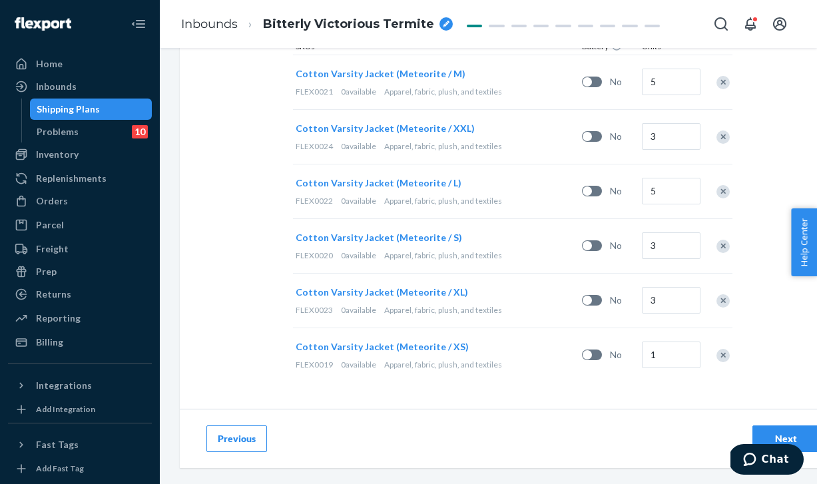
click at [799, 436] on div "Next" at bounding box center [786, 438] width 44 height 13
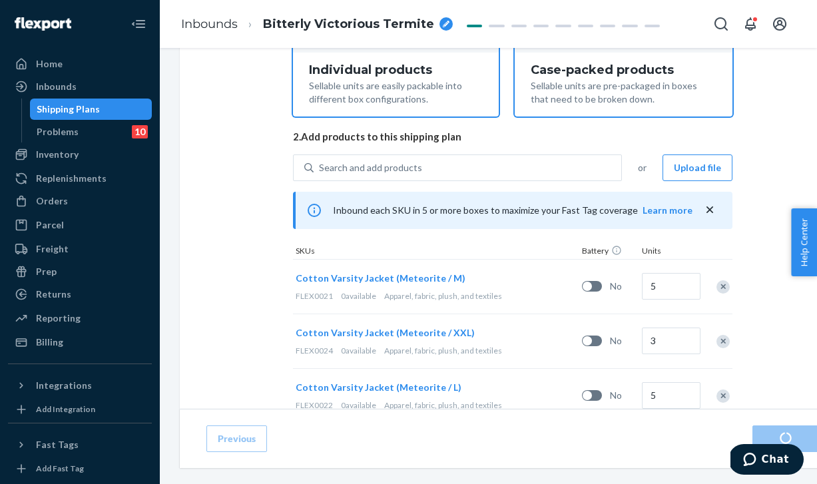
scroll to position [341, 0]
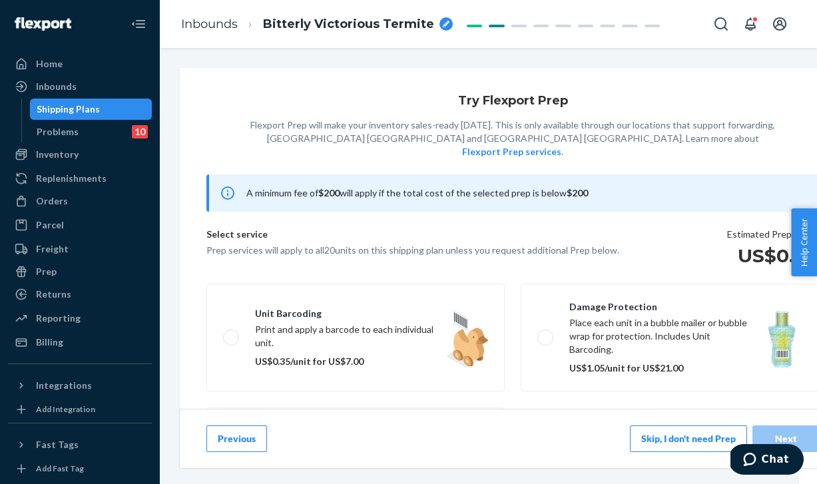
click at [668, 426] on button "Skip, I don't need Prep" at bounding box center [688, 439] width 117 height 27
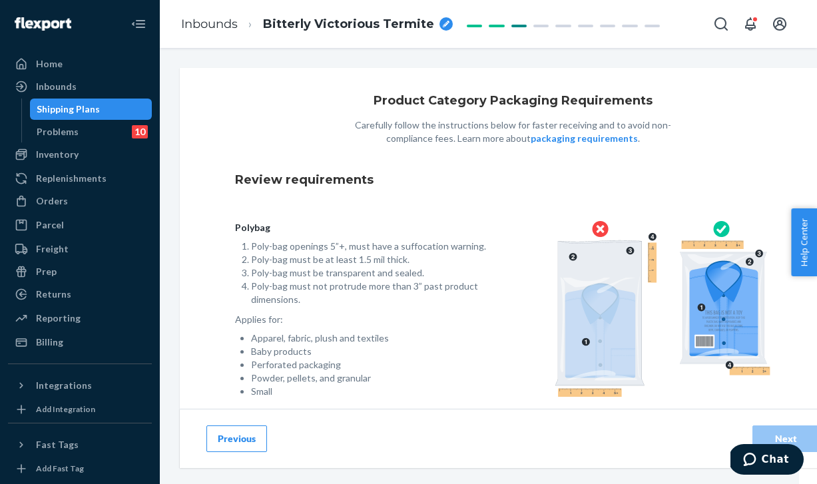
scroll to position [93, 0]
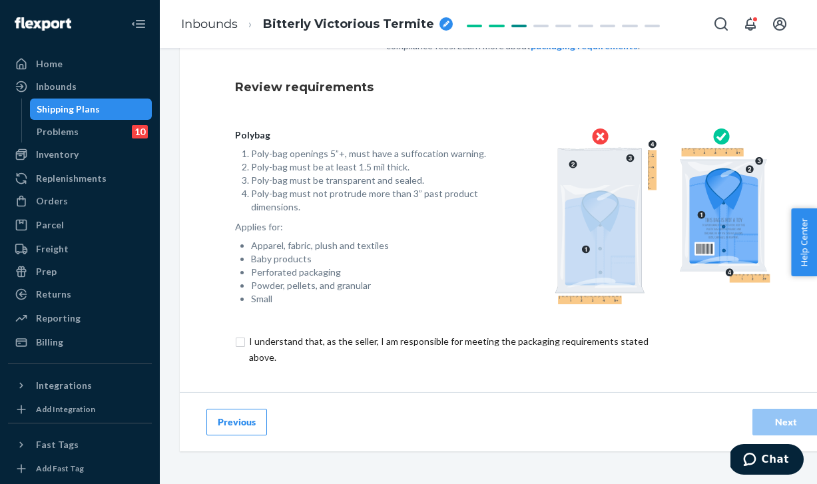
click at [501, 340] on input "checkbox" at bounding box center [456, 350] width 443 height 32
checkbox input "true"
click at [773, 419] on div "Next" at bounding box center [786, 422] width 44 height 13
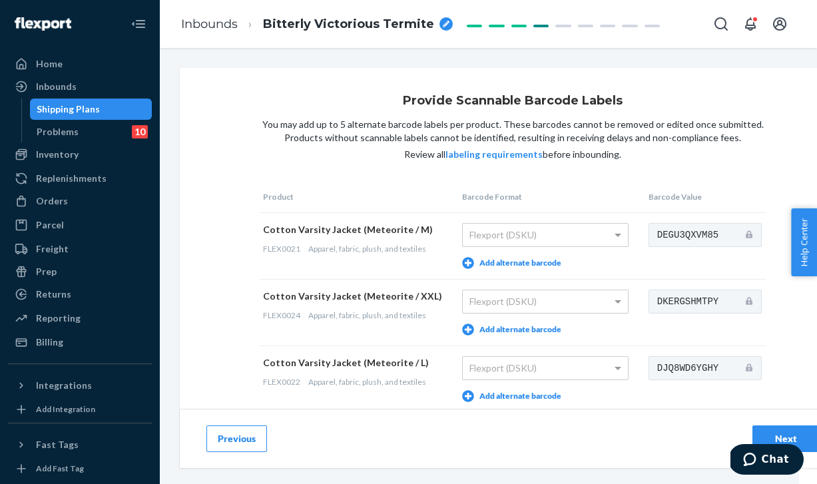
click at [792, 438] on div "Next" at bounding box center [786, 438] width 44 height 13
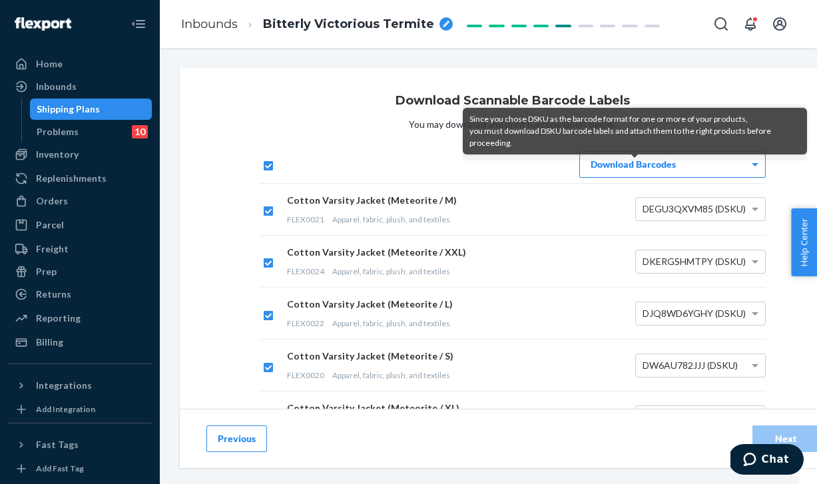
click at [694, 170] on div "Download Barcodes" at bounding box center [672, 164] width 185 height 25
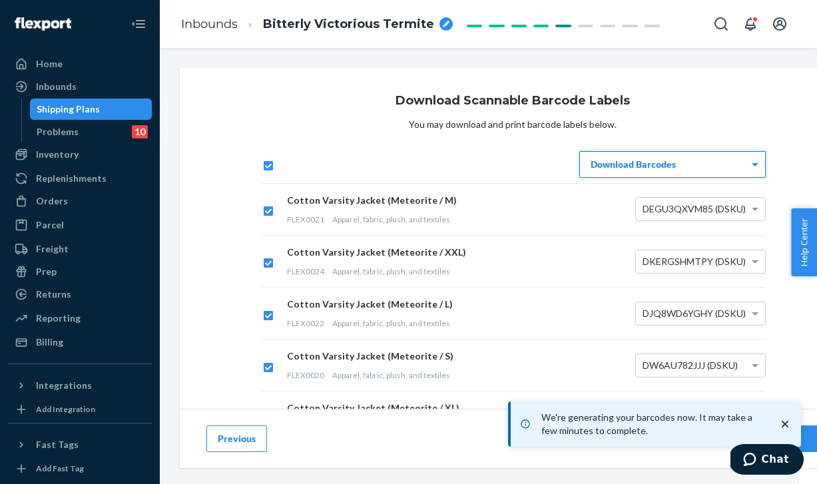
click at [807, 367] on div "Download Scannable Barcode Labels You may download and print barcode labels bel…" at bounding box center [513, 295] width 666 height 454
click at [787, 425] on icon "close toast" at bounding box center [785, 424] width 7 height 7
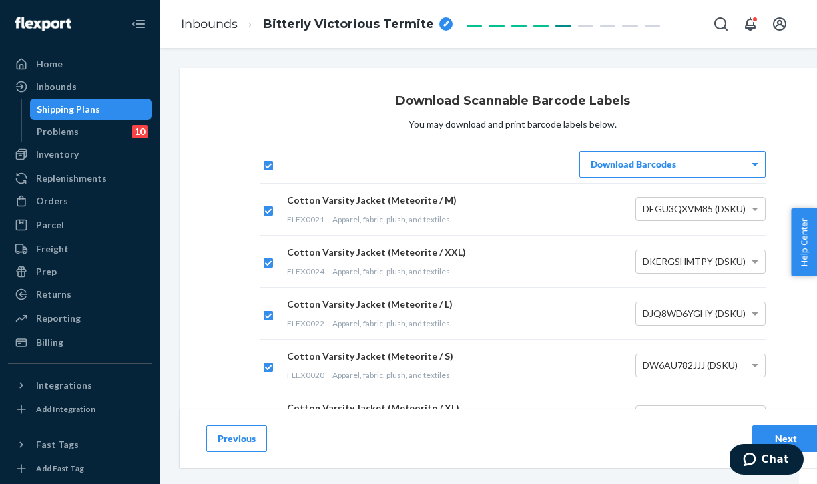
click at [785, 432] on div "Next" at bounding box center [786, 438] width 44 height 13
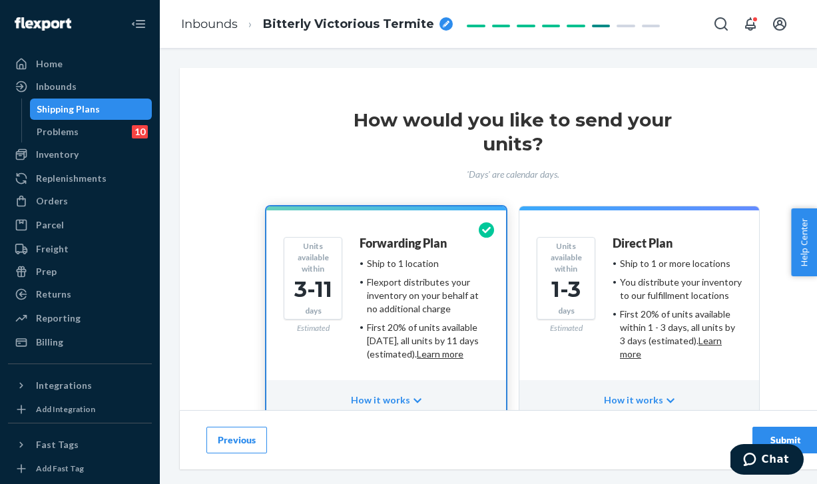
click at [785, 432] on button "Submit" at bounding box center [786, 440] width 67 height 27
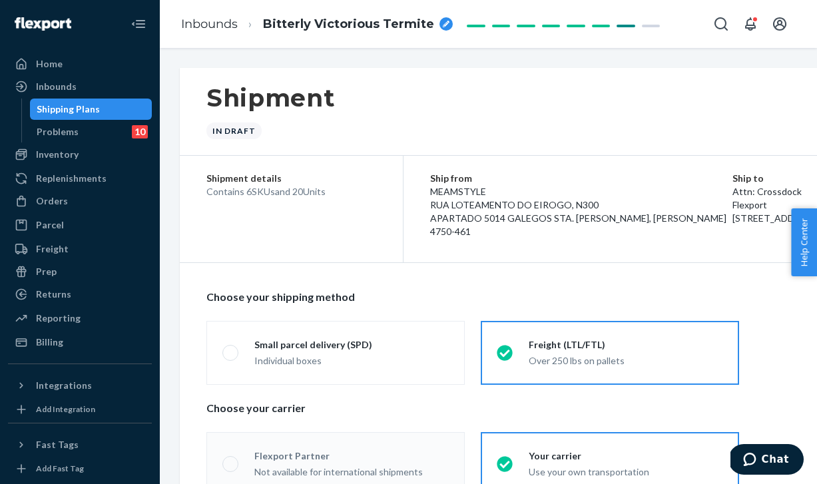
radio input "true"
radio input "false"
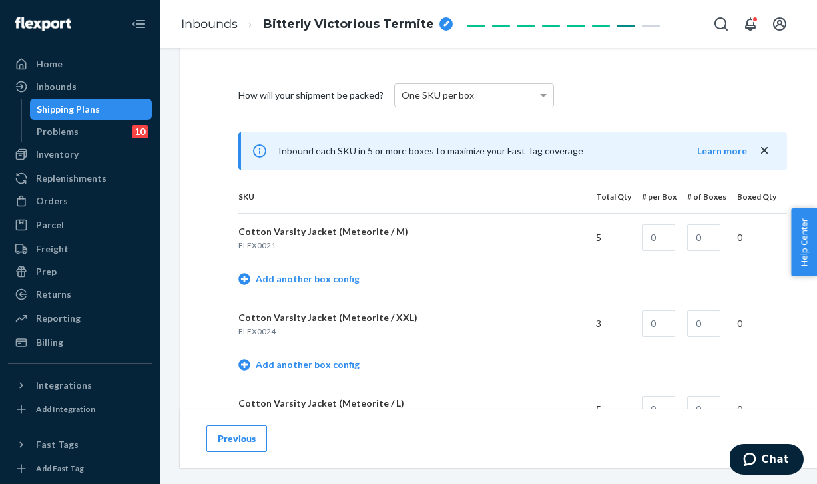
scroll to position [519, 0]
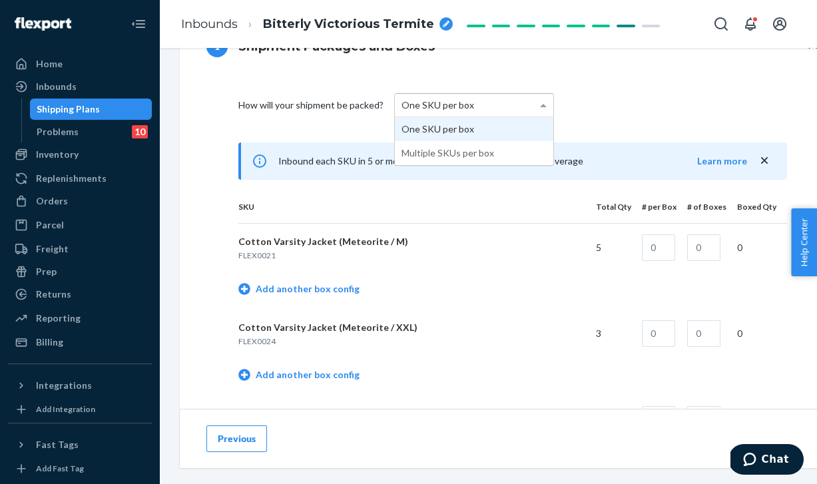
click at [479, 110] on div "One SKU per box" at bounding box center [474, 105] width 159 height 23
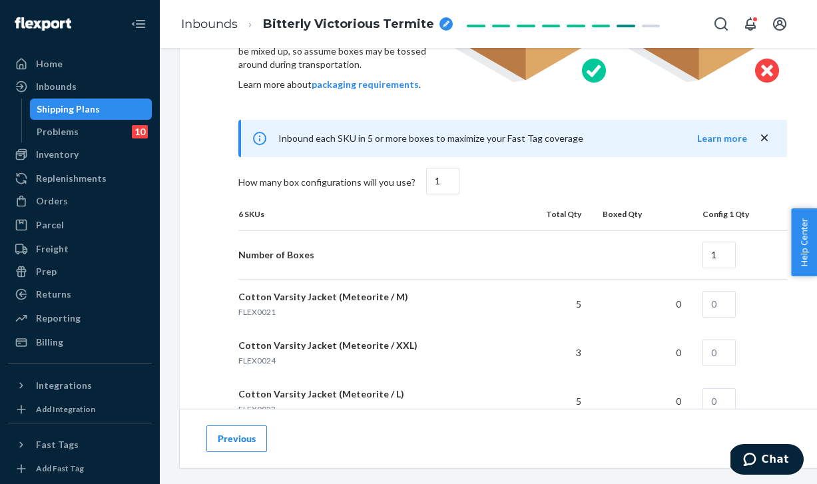
scroll to position [714, 0]
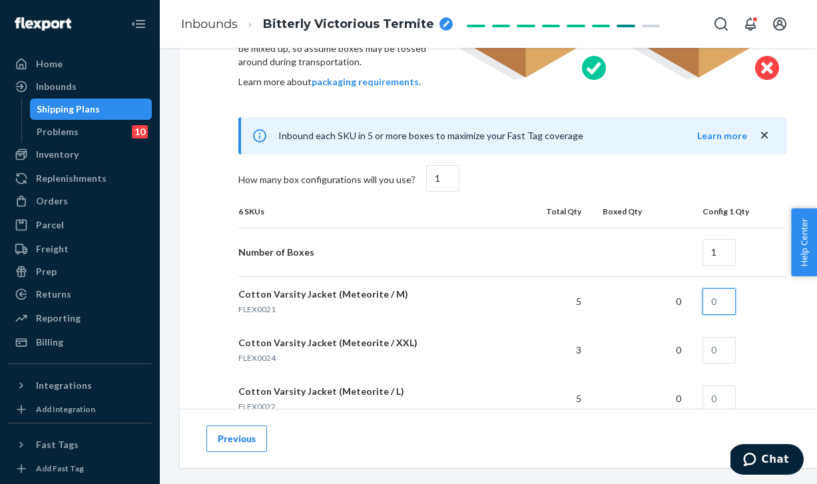
click at [715, 296] on input "text" at bounding box center [719, 301] width 33 height 27
type input "5"
click at [725, 340] on input "text" at bounding box center [719, 350] width 33 height 27
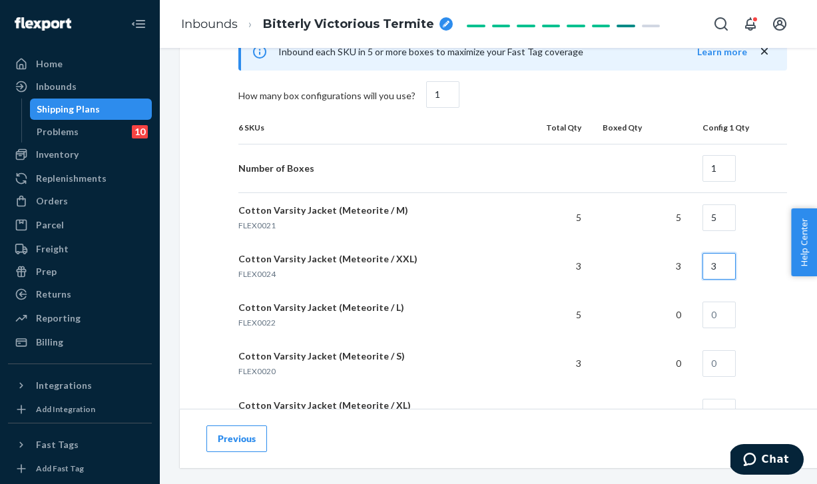
scroll to position [798, 0]
type input "3"
click at [722, 318] on input "text" at bounding box center [719, 314] width 33 height 27
type input "5"
click at [723, 354] on input "text" at bounding box center [719, 363] width 33 height 27
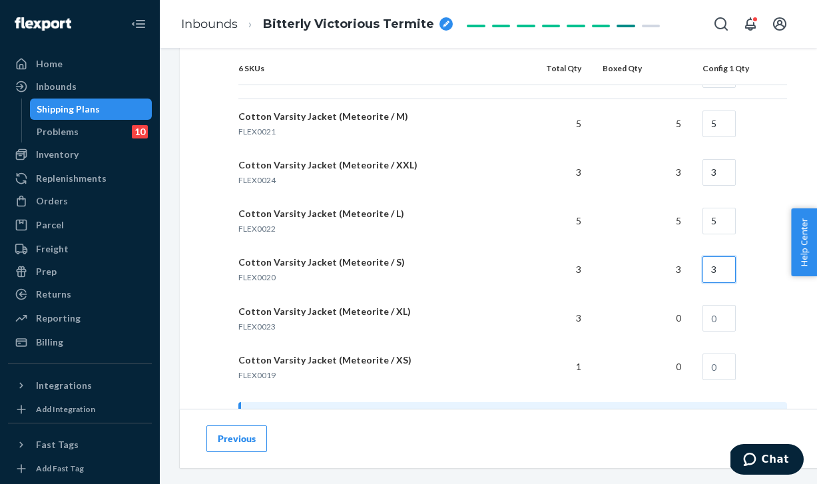
scroll to position [895, 0]
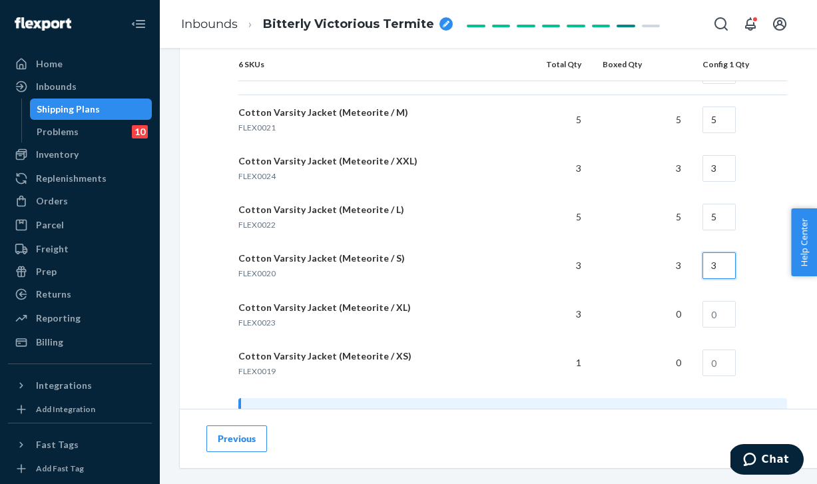
type input "3"
click at [727, 314] on input "text" at bounding box center [719, 314] width 33 height 27
type input "3"
click at [725, 364] on input "text" at bounding box center [719, 363] width 33 height 27
type input "1"
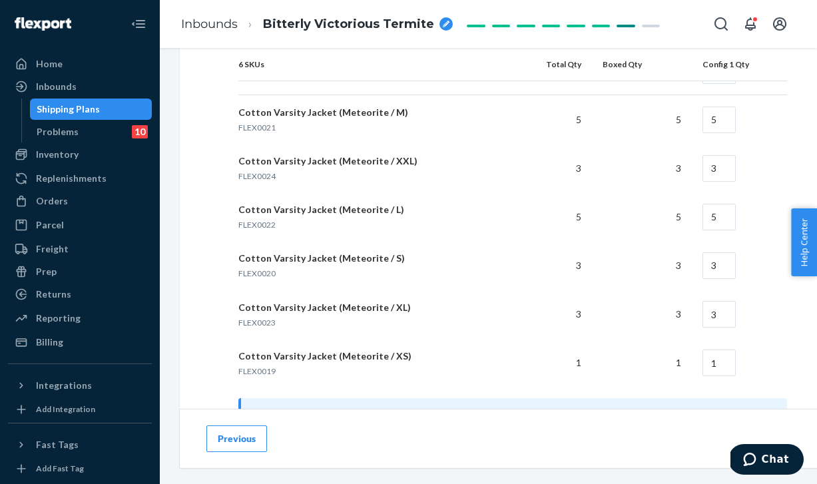
click at [772, 364] on td "1" at bounding box center [739, 363] width 95 height 49
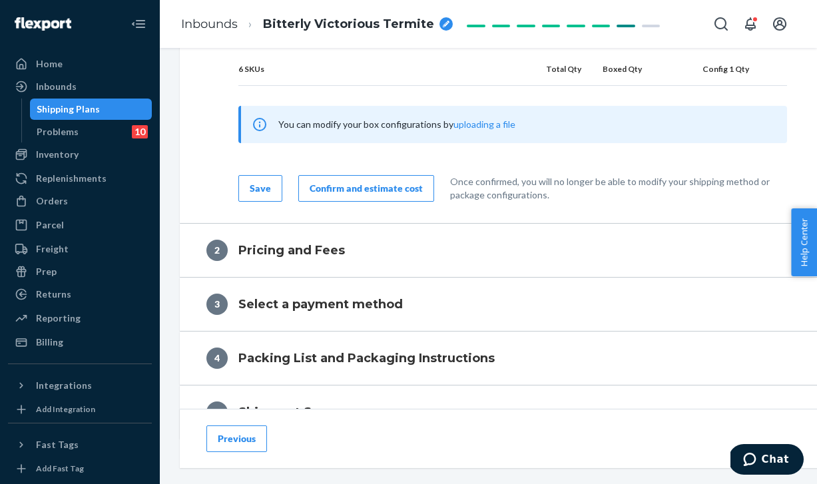
scroll to position [1208, 0]
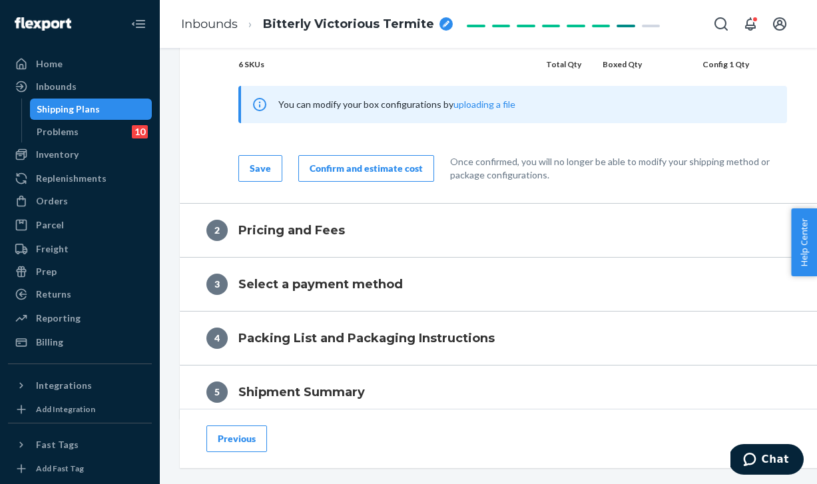
click at [321, 164] on div "Confirm and estimate cost" at bounding box center [366, 168] width 113 height 13
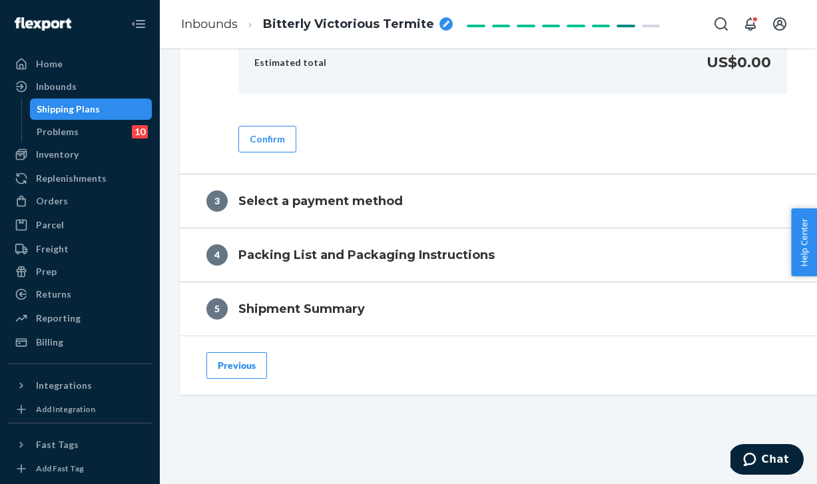
scroll to position [795, 0]
click at [354, 26] on span "Bitterly Victorious Termite" at bounding box center [348, 24] width 171 height 17
click at [392, 24] on span "Bitterly Victorious Termite" at bounding box center [348, 24] width 171 height 17
drag, startPoint x: 387, startPoint y: 22, endPoint x: 166, endPoint y: 22, distance: 221.2
click at [167, 22] on div "Inbounds Bitterly Victorious Termite" at bounding box center [489, 24] width 658 height 48
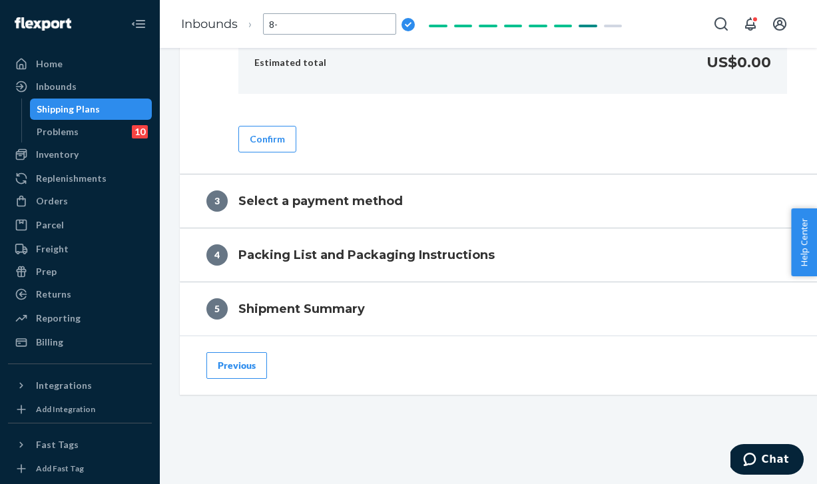
type input "8-4"
click at [306, 142] on div "Confirm" at bounding box center [513, 129] width 549 height 48
click at [270, 139] on button "Confirm" at bounding box center [268, 139] width 58 height 27
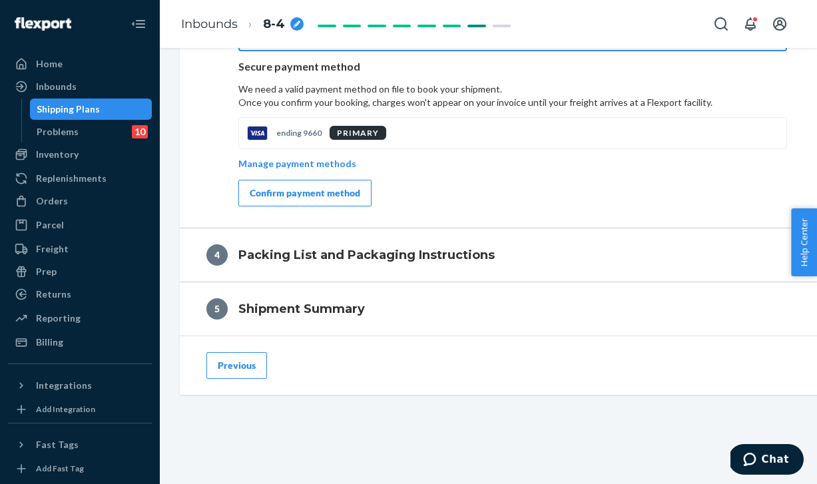
click at [286, 203] on button "Confirm payment method" at bounding box center [305, 193] width 133 height 27
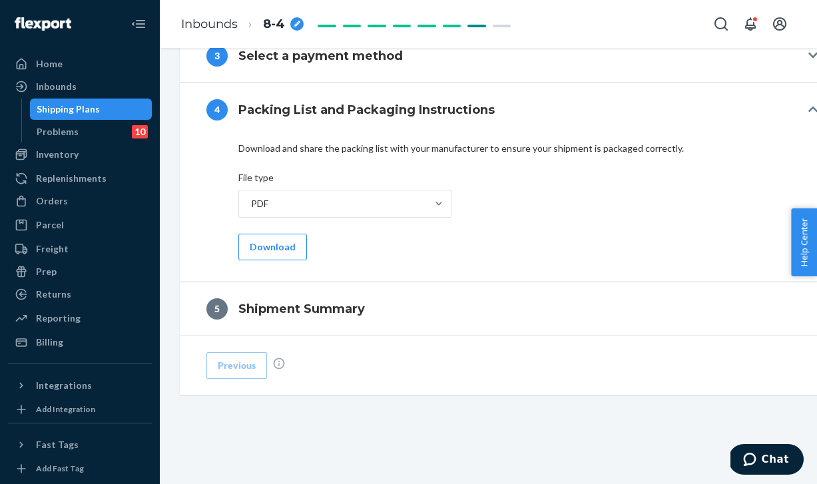
scroll to position [618, 0]
click at [282, 251] on button "Download" at bounding box center [273, 247] width 69 height 27
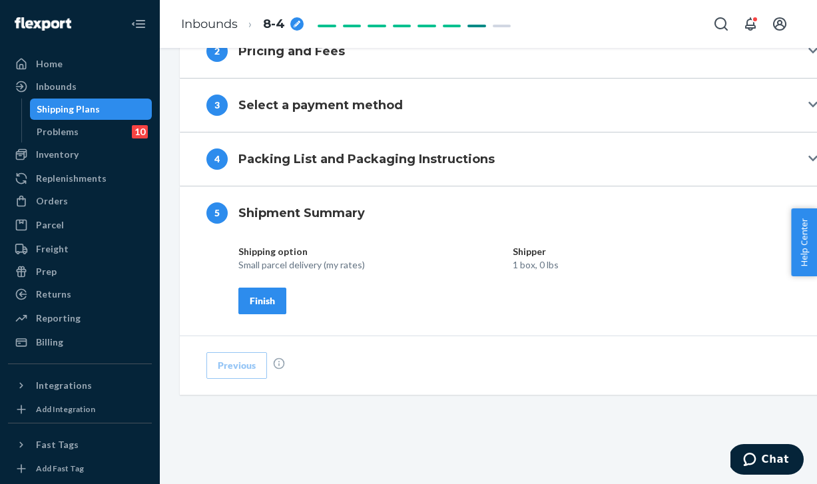
scroll to position [568, 0]
click at [266, 292] on button "Finish" at bounding box center [263, 301] width 48 height 27
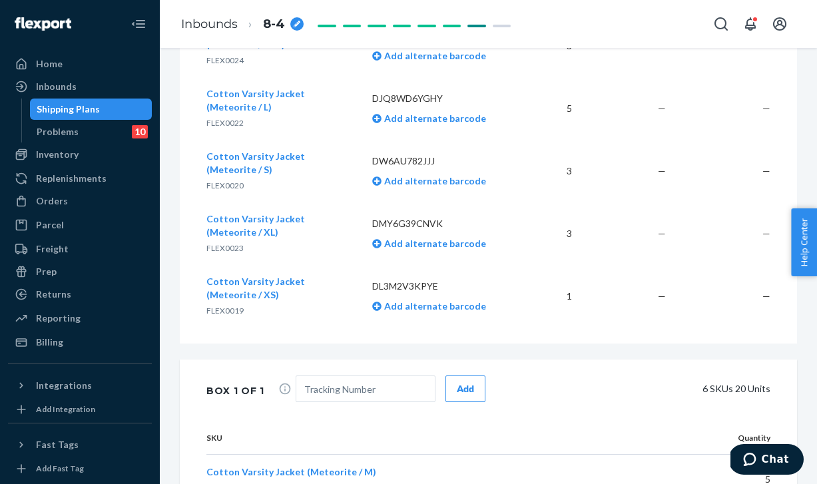
scroll to position [0, 0]
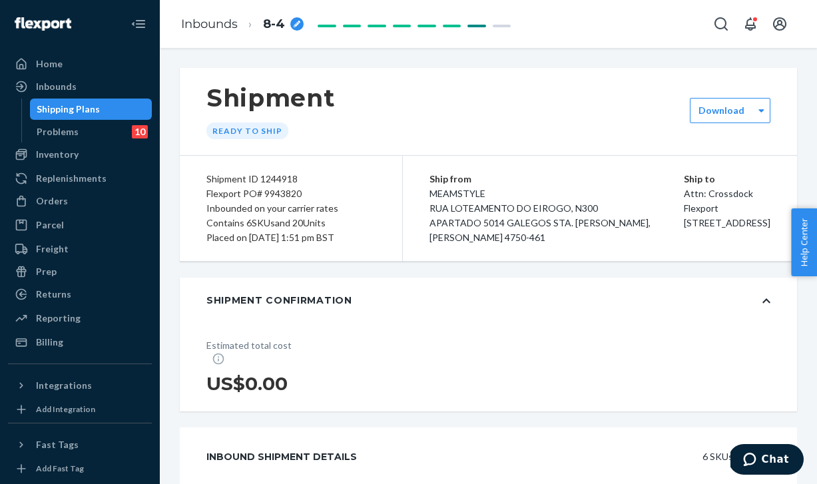
click at [753, 97] on div "Shipment Ready to ship" at bounding box center [489, 111] width 618 height 87
click at [747, 125] on div "Shipment Ready to ship" at bounding box center [489, 111] width 618 height 87
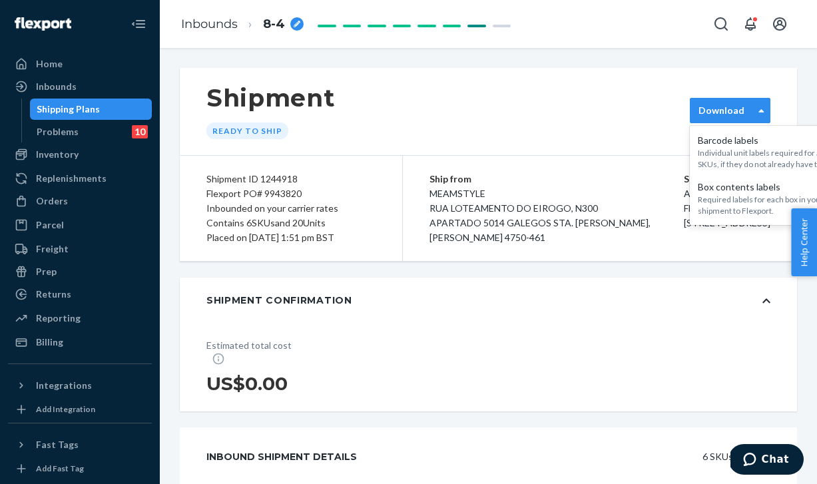
click at [745, 106] on div "Download" at bounding box center [722, 110] width 63 height 13
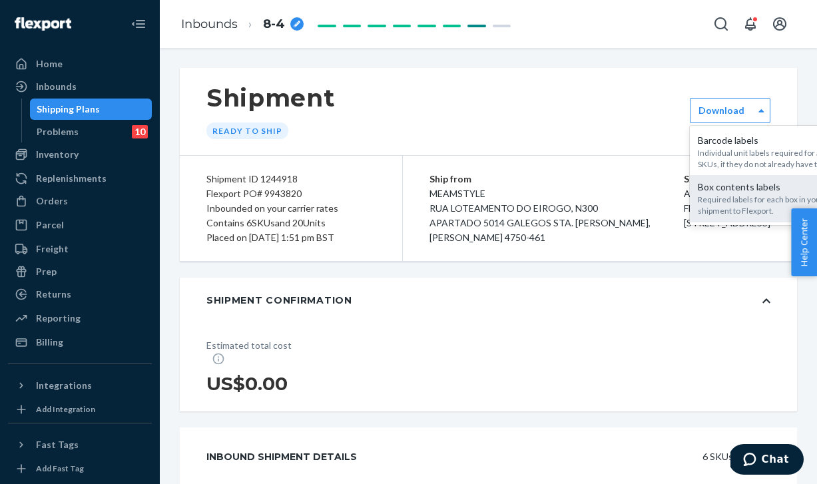
click at [723, 177] on div "Box contents labels Required labels for each box in your shipment to Flexport." at bounding box center [770, 198] width 160 height 47
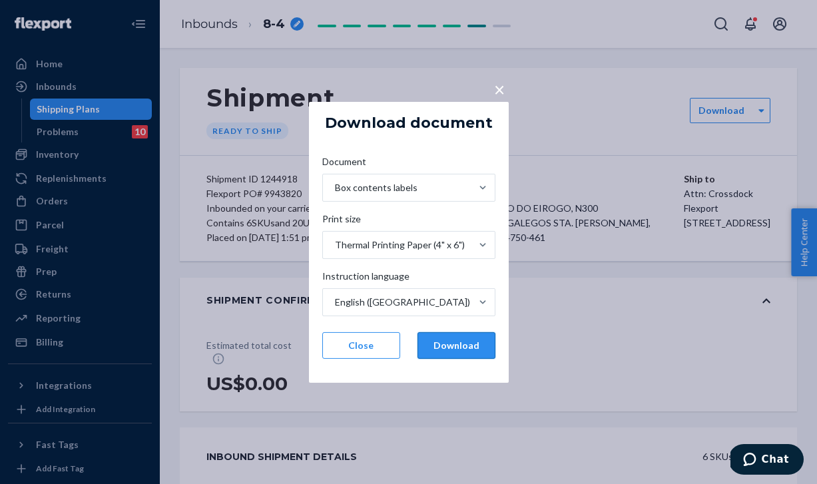
click at [470, 339] on button "Download" at bounding box center [457, 345] width 78 height 27
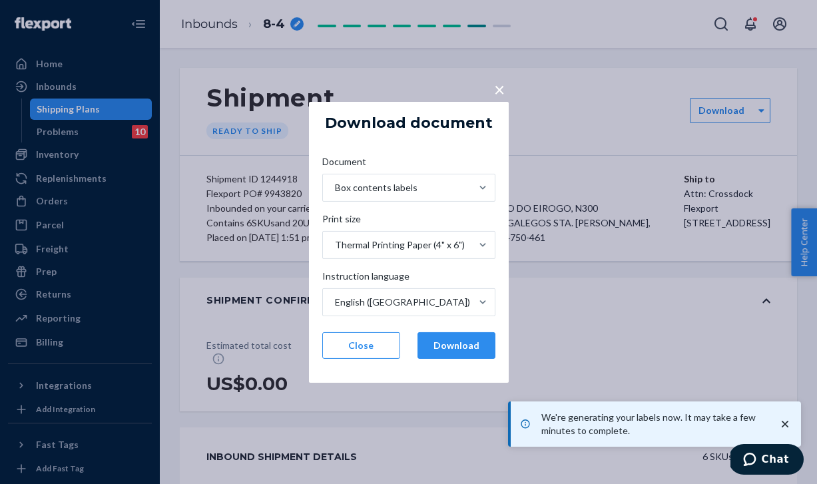
click at [354, 86] on div "× Download document Document Box contents labels Print size Thermal Printing Pa…" at bounding box center [408, 242] width 817 height 484
